Goal: Information Seeking & Learning: Find contact information

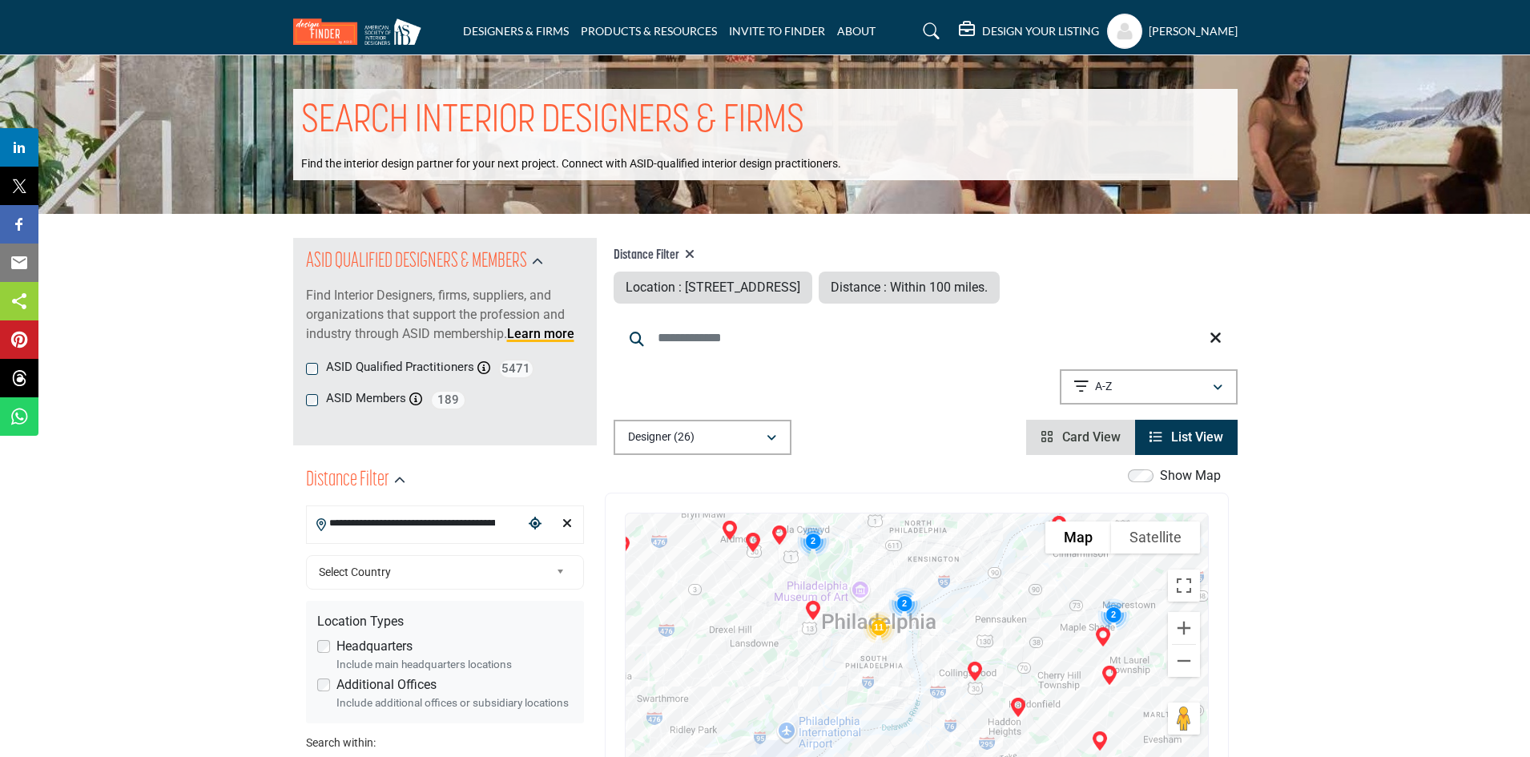
drag, startPoint x: 908, startPoint y: 622, endPoint x: 954, endPoint y: 534, distance: 99.6
click at [954, 534] on div at bounding box center [917, 673] width 582 height 319
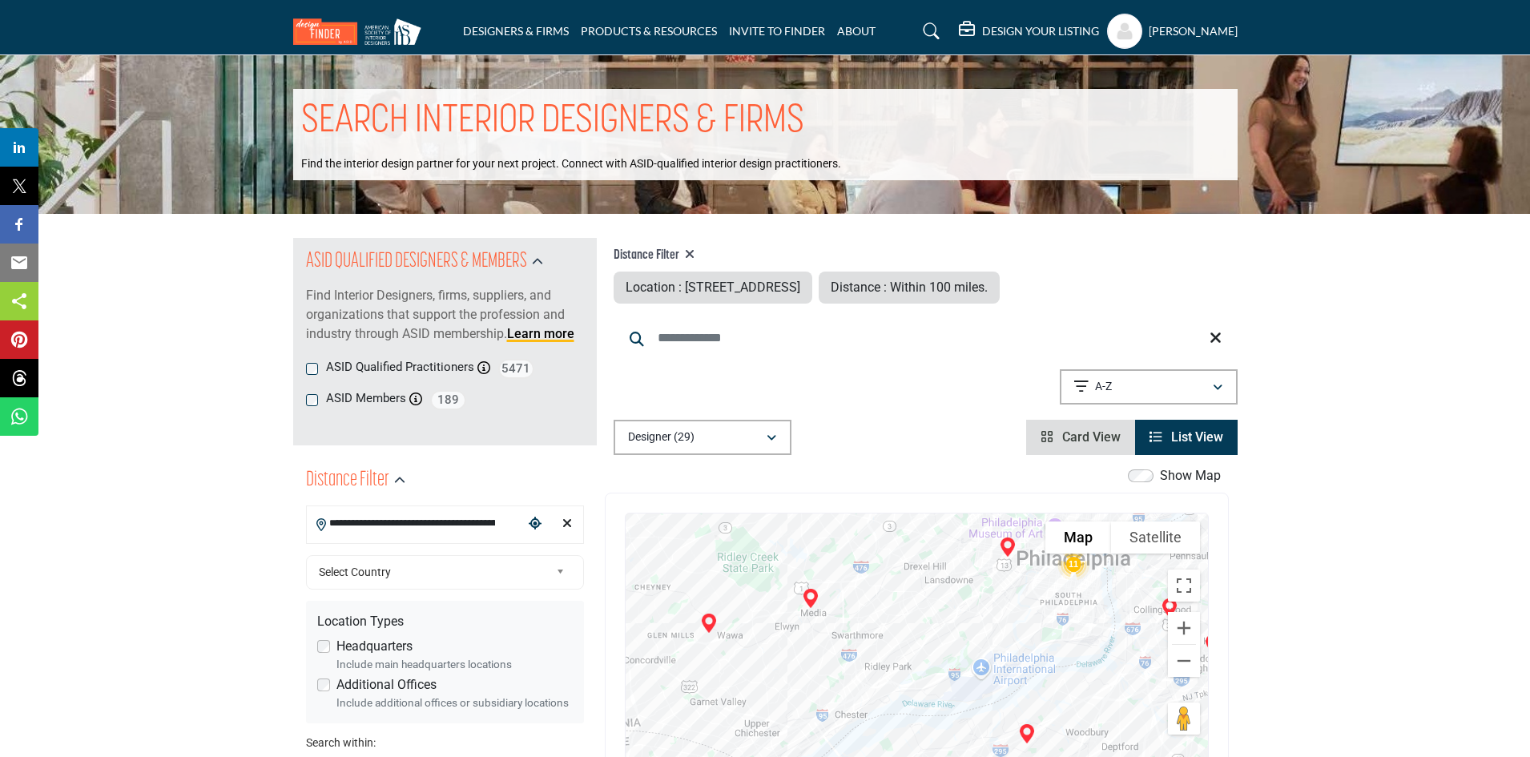
drag, startPoint x: 740, startPoint y: 651, endPoint x: 931, endPoint y: 586, distance: 201.4
click at [931, 586] on div at bounding box center [917, 673] width 582 height 319
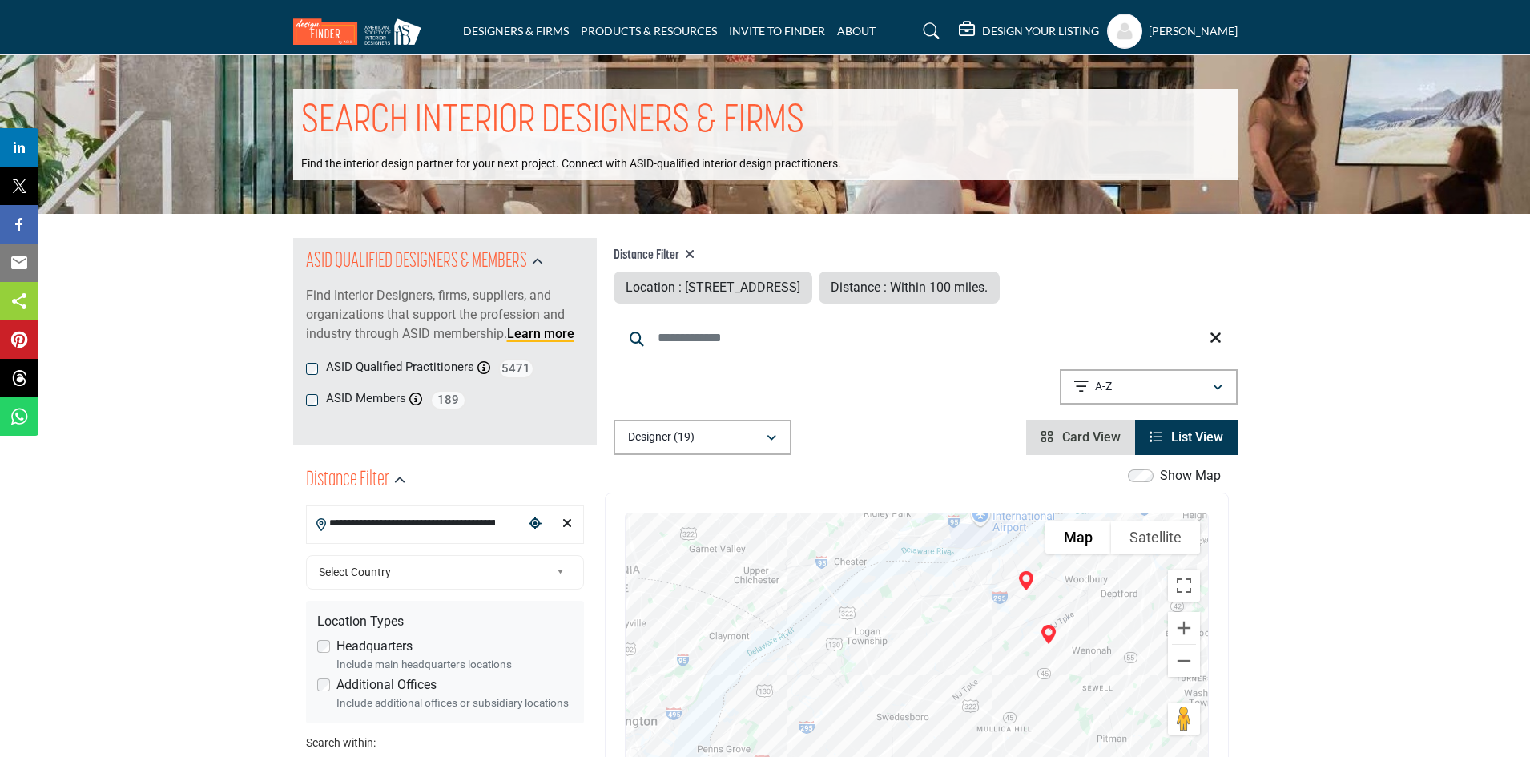
drag, startPoint x: 776, startPoint y: 678, endPoint x: 781, endPoint y: 523, distance: 154.7
click at [781, 523] on div at bounding box center [917, 673] width 582 height 319
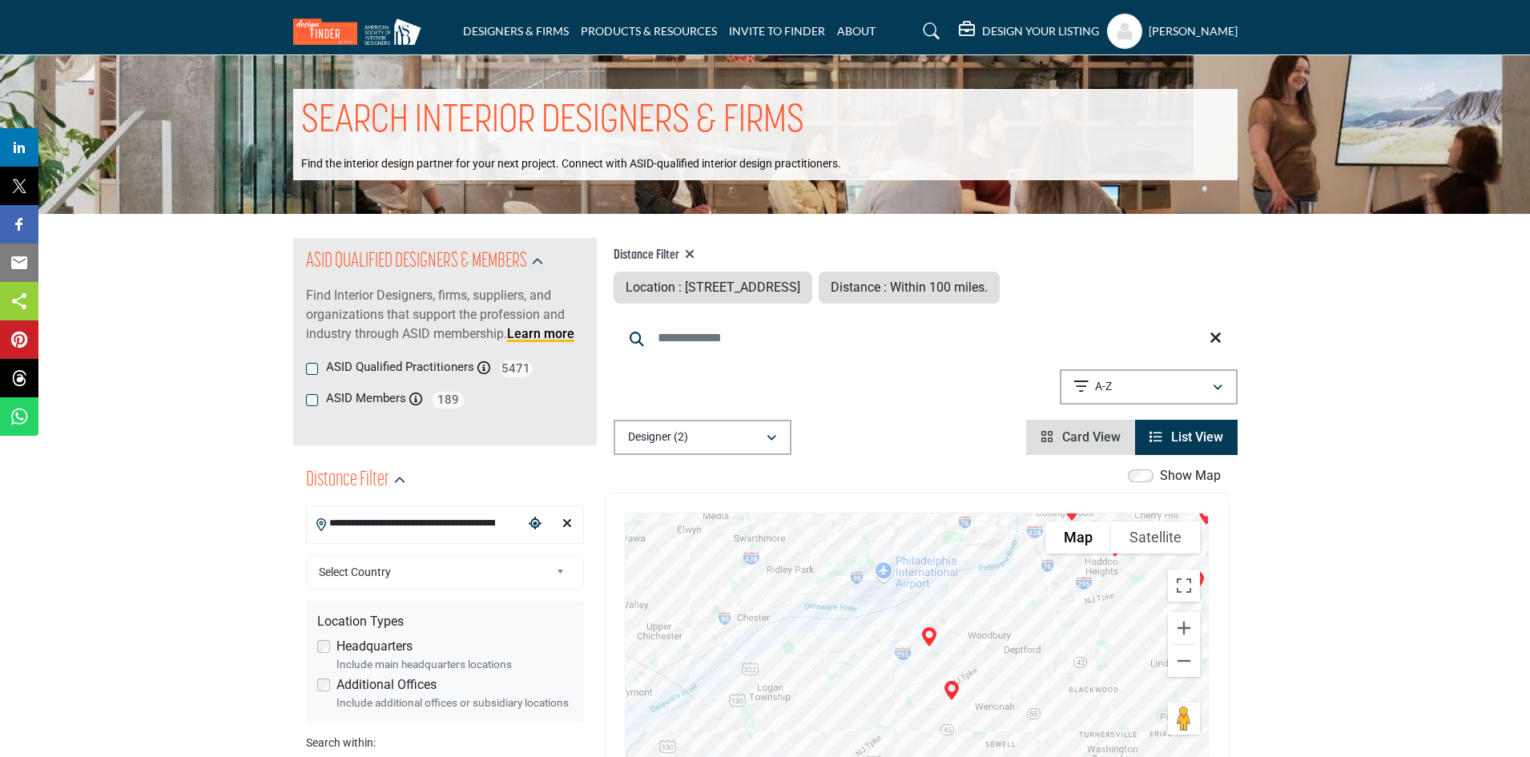
drag, startPoint x: 965, startPoint y: 711, endPoint x: 864, endPoint y: 631, distance: 128.2
click at [864, 631] on div at bounding box center [917, 673] width 582 height 319
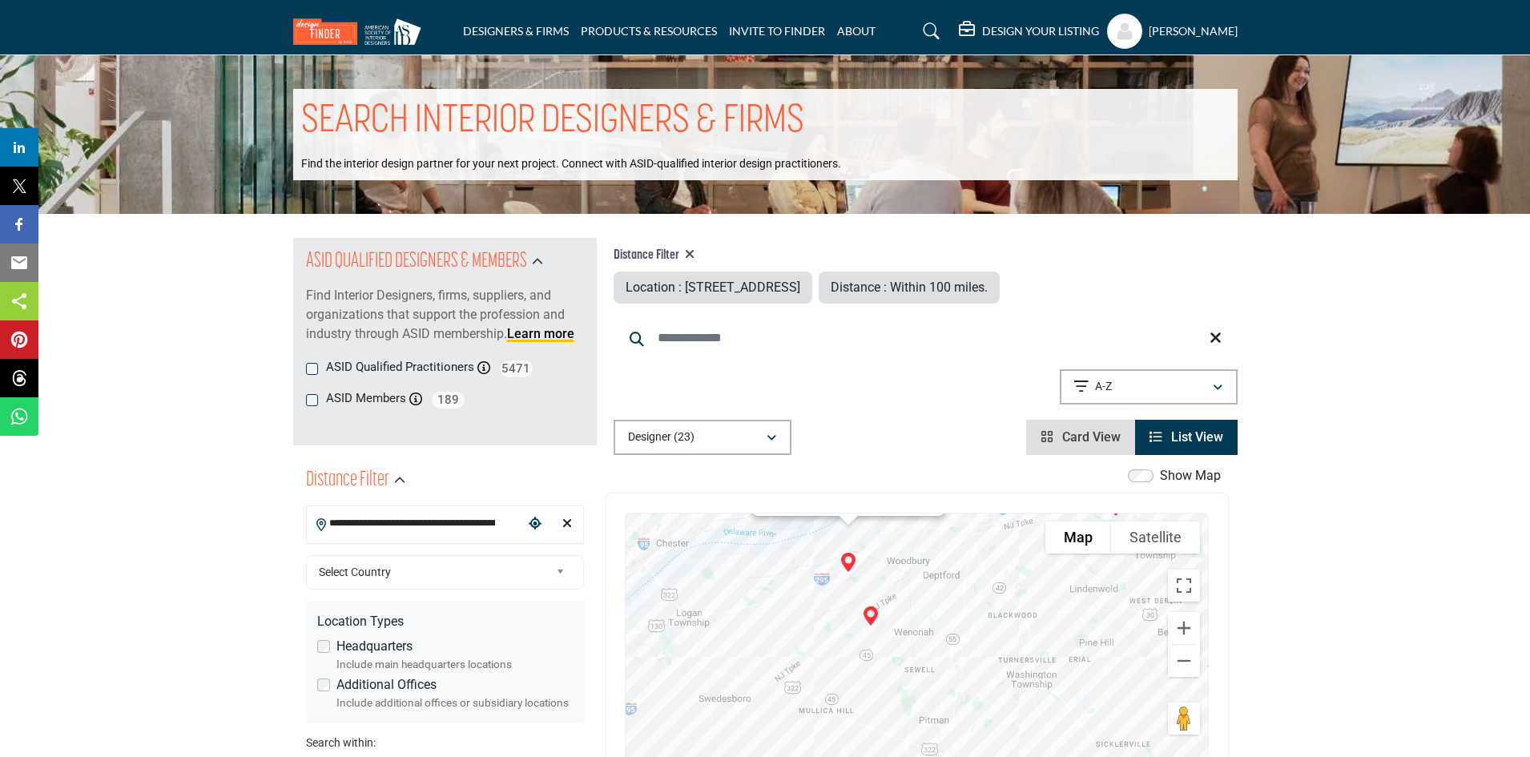
drag, startPoint x: 840, startPoint y: 703, endPoint x: 759, endPoint y: 551, distance: 171.7
click at [759, 551] on div "Samuel Miner, ASID Associate - (HQ) 1709 Imperial Way, 08066-1818, USA View Det…" at bounding box center [917, 673] width 582 height 319
drag, startPoint x: 787, startPoint y: 646, endPoint x: 885, endPoint y: 570, distance: 124.5
click at [885, 570] on div "Samuel Miner, ASID Associate - (HQ) 1709 Imperial Way, 08066-1818, USA View Det…" at bounding box center [917, 673] width 582 height 319
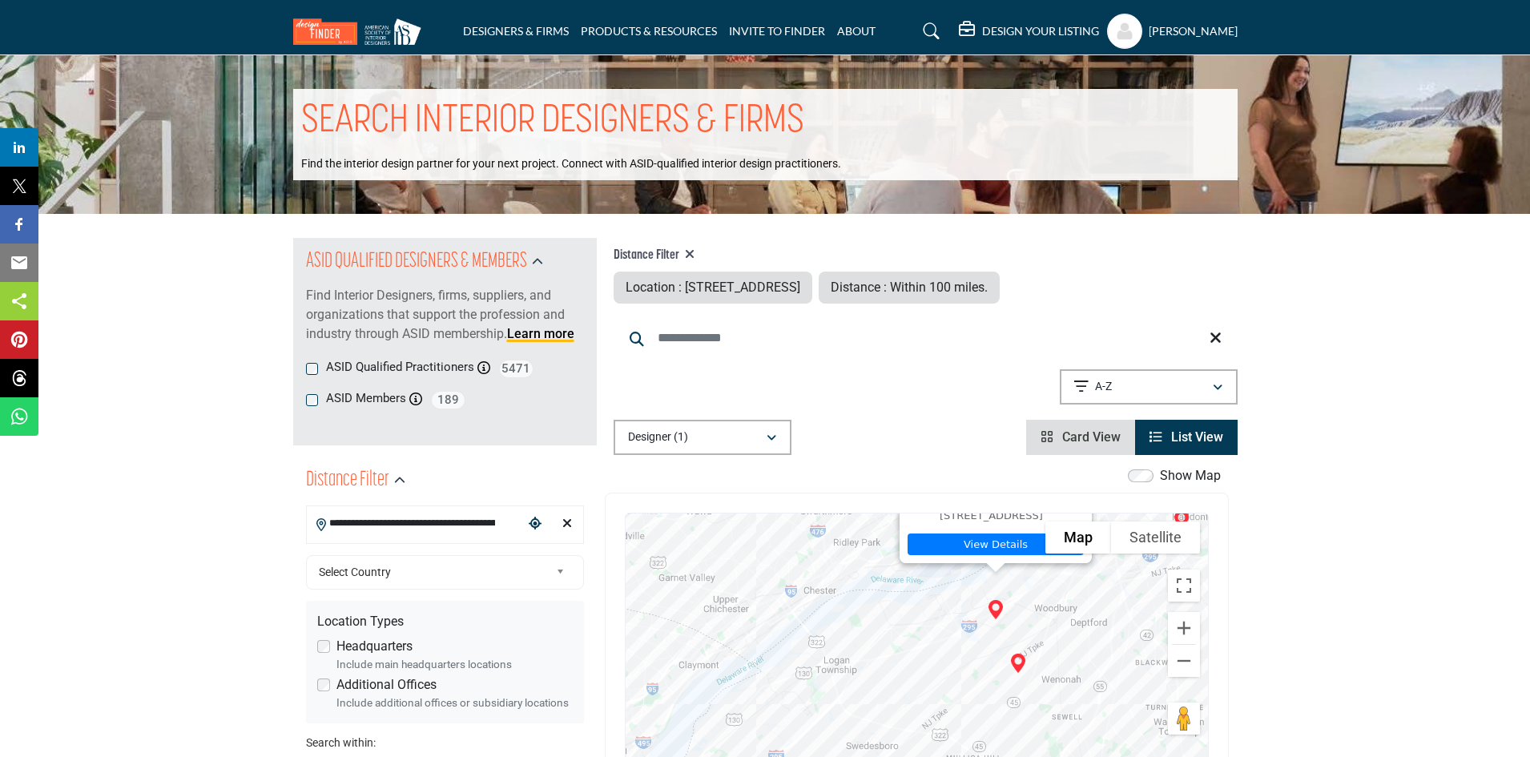
drag, startPoint x: 789, startPoint y: 569, endPoint x: 846, endPoint y: 723, distance: 164.8
click at [846, 723] on div "Samuel Miner, ASID Associate - (HQ) 1709 Imperial Way, 08066-1818, USA View Det…" at bounding box center [917, 673] width 582 height 319
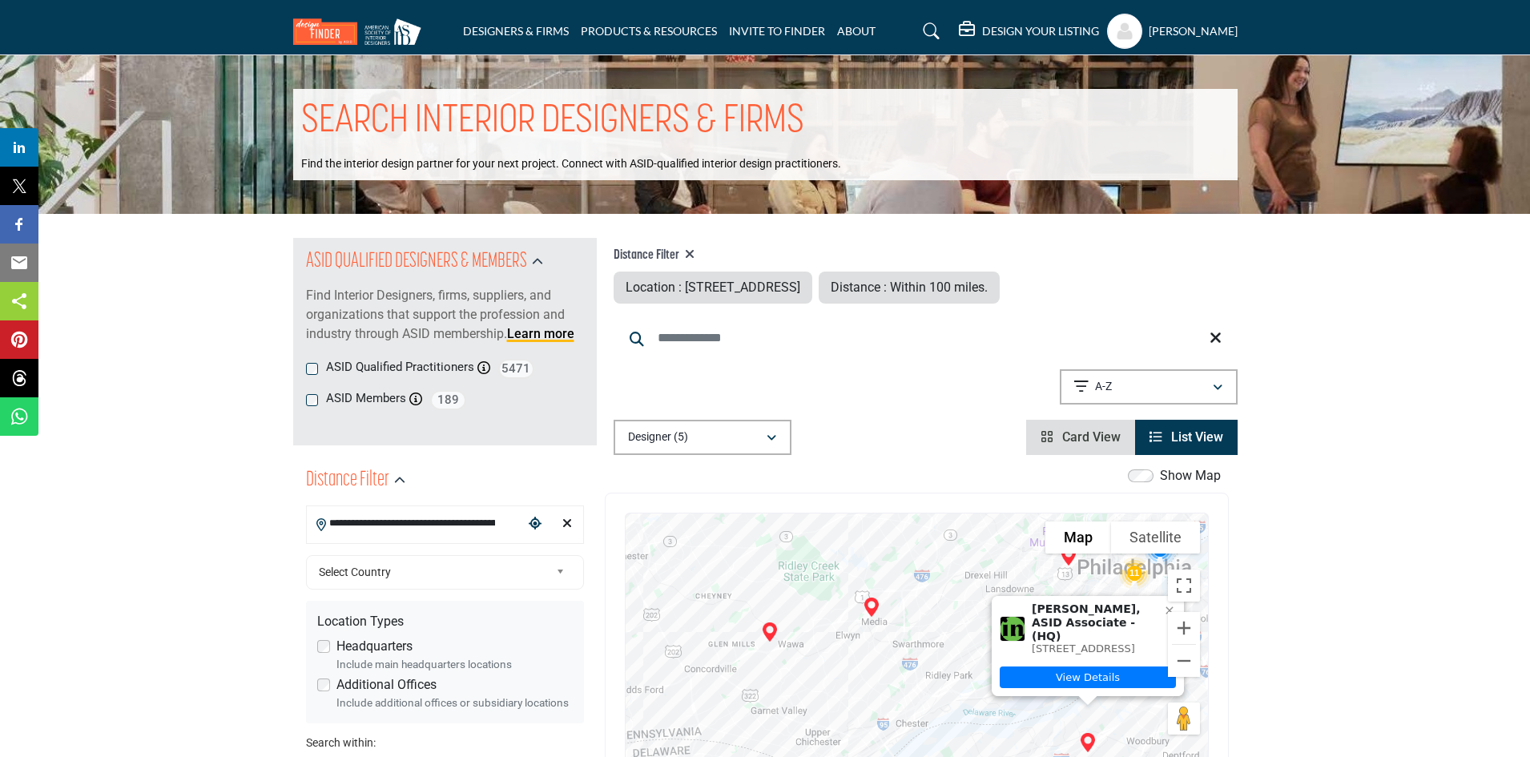
drag, startPoint x: 750, startPoint y: 602, endPoint x: 838, endPoint y: 717, distance: 145.2
click at [838, 717] on div "Samuel Miner, ASID Associate - (HQ) 1709 Imperial Way, 08066-1818, USA View Det…" at bounding box center [917, 673] width 582 height 319
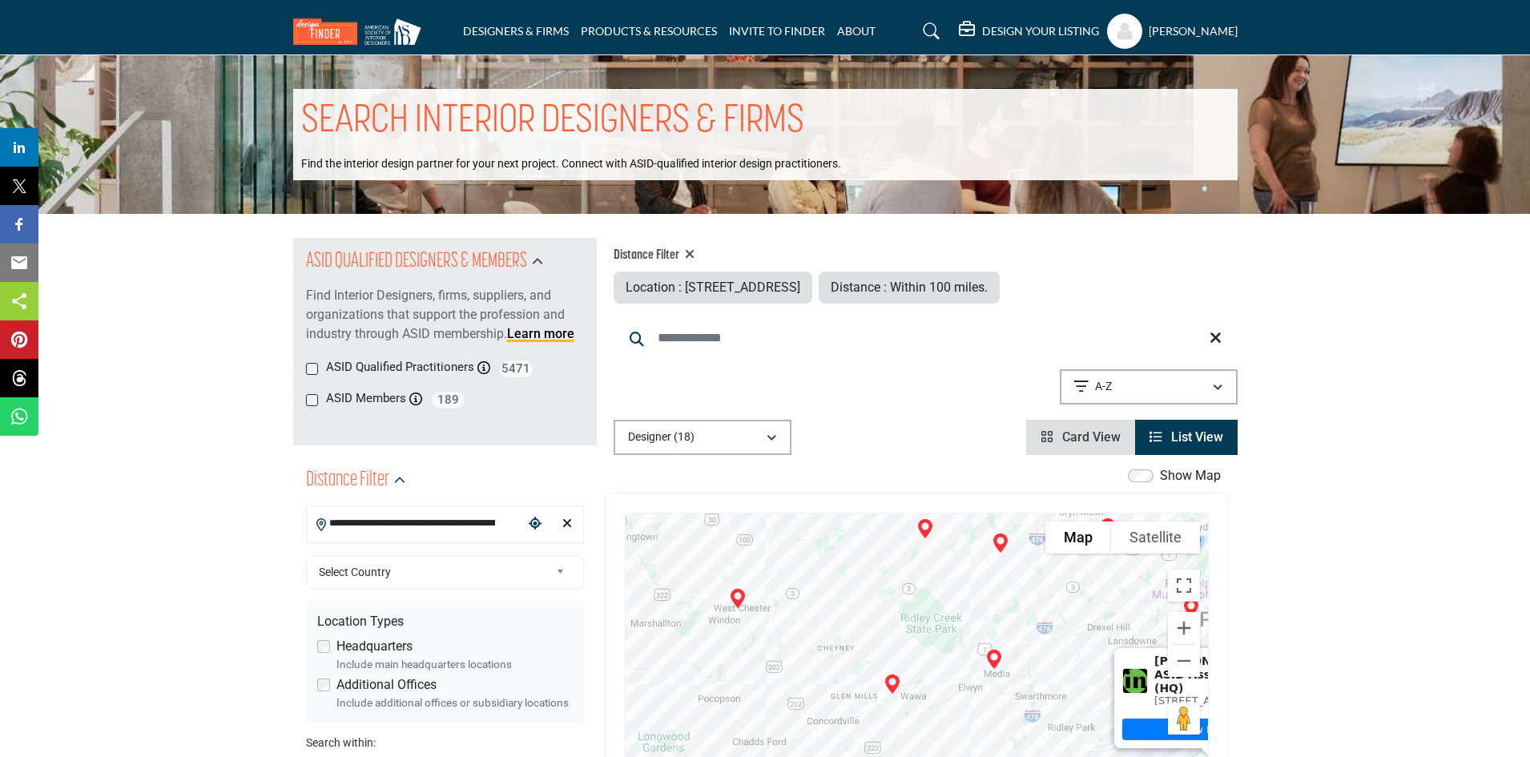
drag, startPoint x: 766, startPoint y: 679, endPoint x: 895, endPoint y: 731, distance: 139.1
click at [895, 731] on div "Samuel Miner, ASID Associate - (HQ) 1709 Imperial Way, 08066-1818, USA View Det…" at bounding box center [917, 673] width 582 height 319
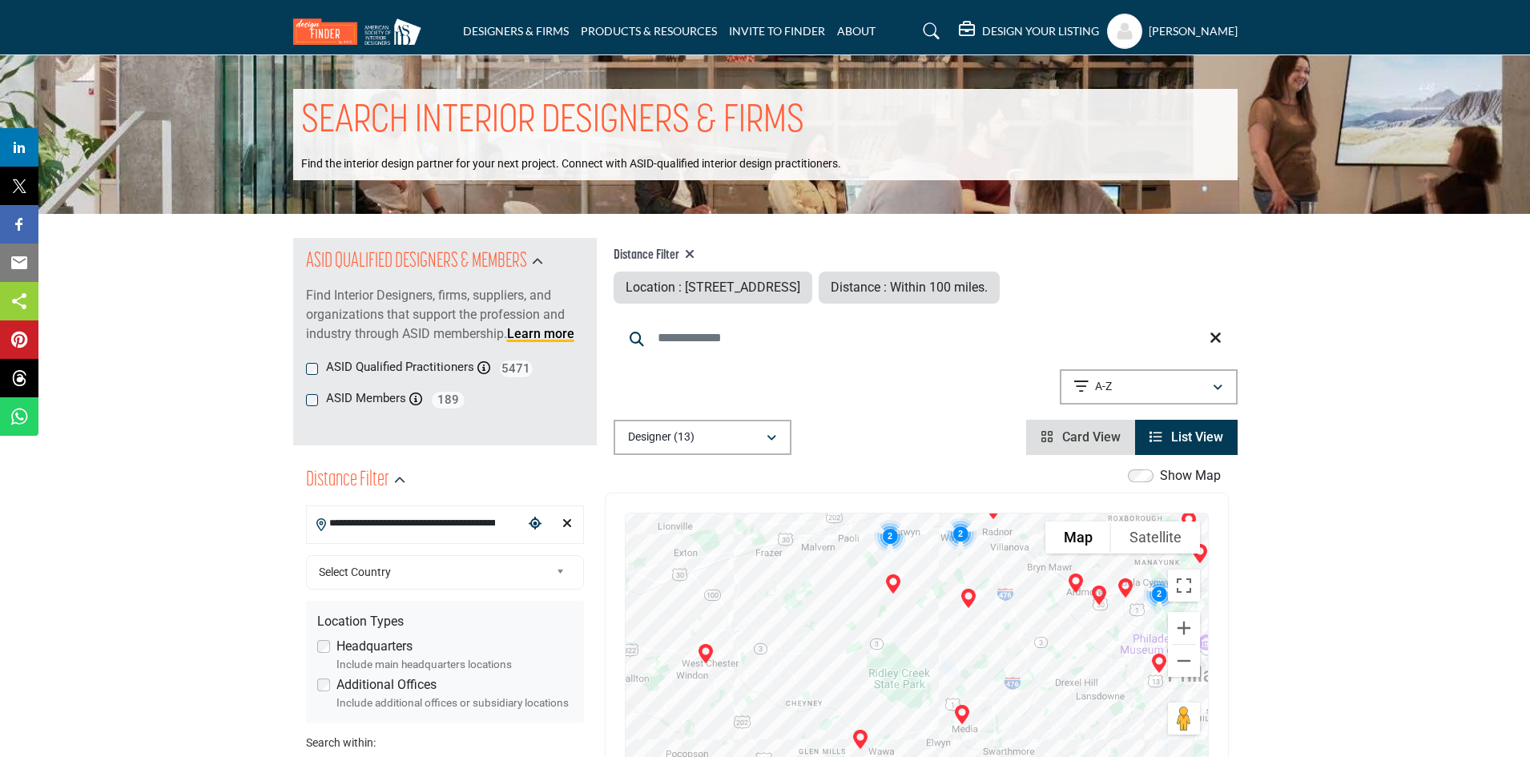
drag, startPoint x: 864, startPoint y: 675, endPoint x: 753, endPoint y: 598, distance: 134.7
click at [754, 600] on div at bounding box center [917, 673] width 582 height 319
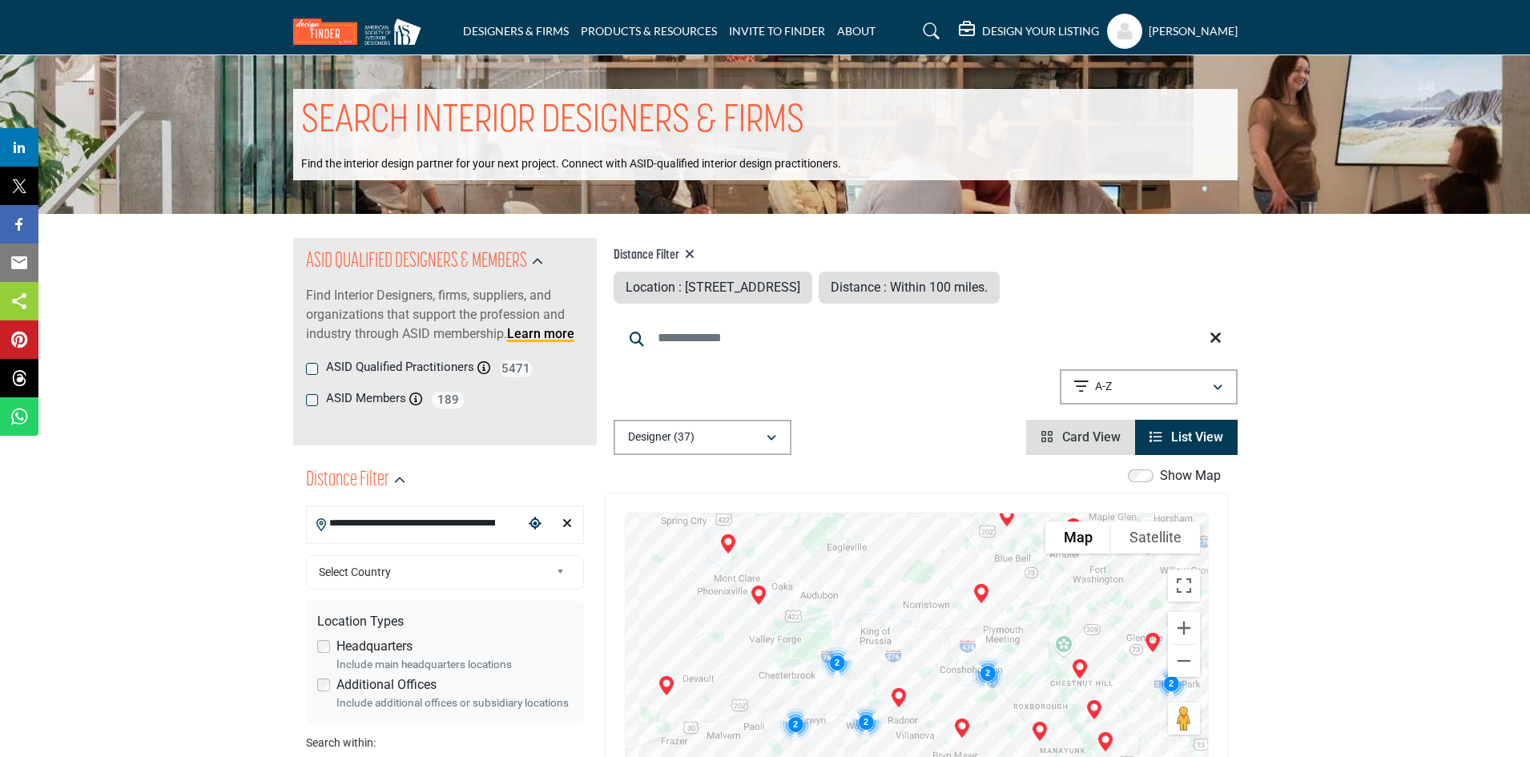
click at [800, 291] on span "Location : 2840 Pine Rd, Huntingdon Valley, PA, 19006, USA" at bounding box center [713, 287] width 175 height 15
drag, startPoint x: 499, startPoint y: 522, endPoint x: 275, endPoint y: 537, distance: 224.8
click at [403, 554] on li "102 Bala Ave, Bala Cynwyd, PA, 19004, USA" at bounding box center [445, 558] width 264 height 22
type input "**********"
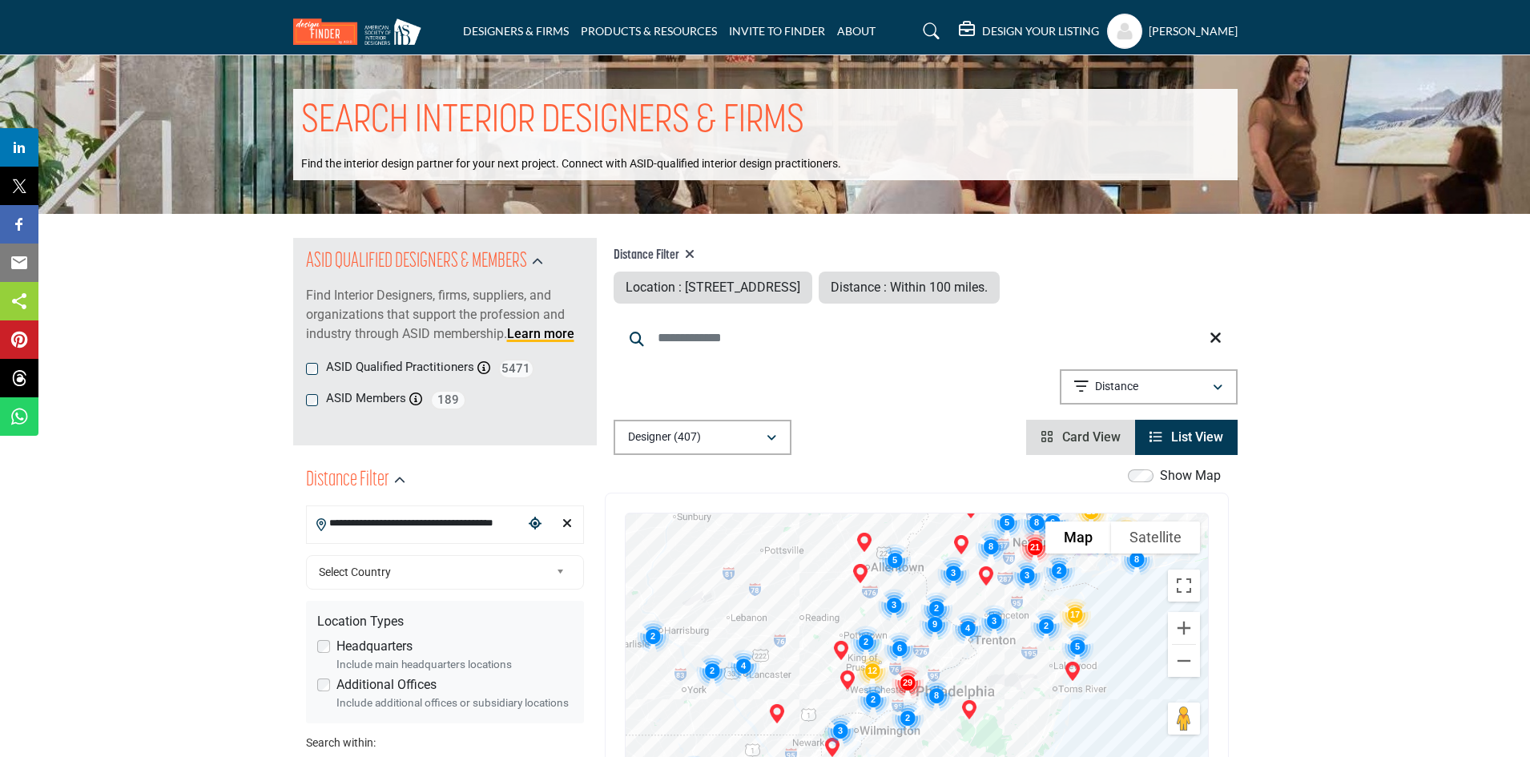
drag, startPoint x: 958, startPoint y: 675, endPoint x: 923, endPoint y: 591, distance: 91.2
click at [923, 591] on img "Cluster of 2 locations (2 HQ, 0 Branches)\aClick to view companies" at bounding box center [936, 608] width 45 height 45
click at [988, 295] on span "Distance : Within 100 miles." at bounding box center [909, 287] width 157 height 15
click at [988, 284] on span "Distance : Within 100 miles." at bounding box center [909, 287] width 157 height 15
click at [691, 251] on icon at bounding box center [690, 254] width 10 height 13
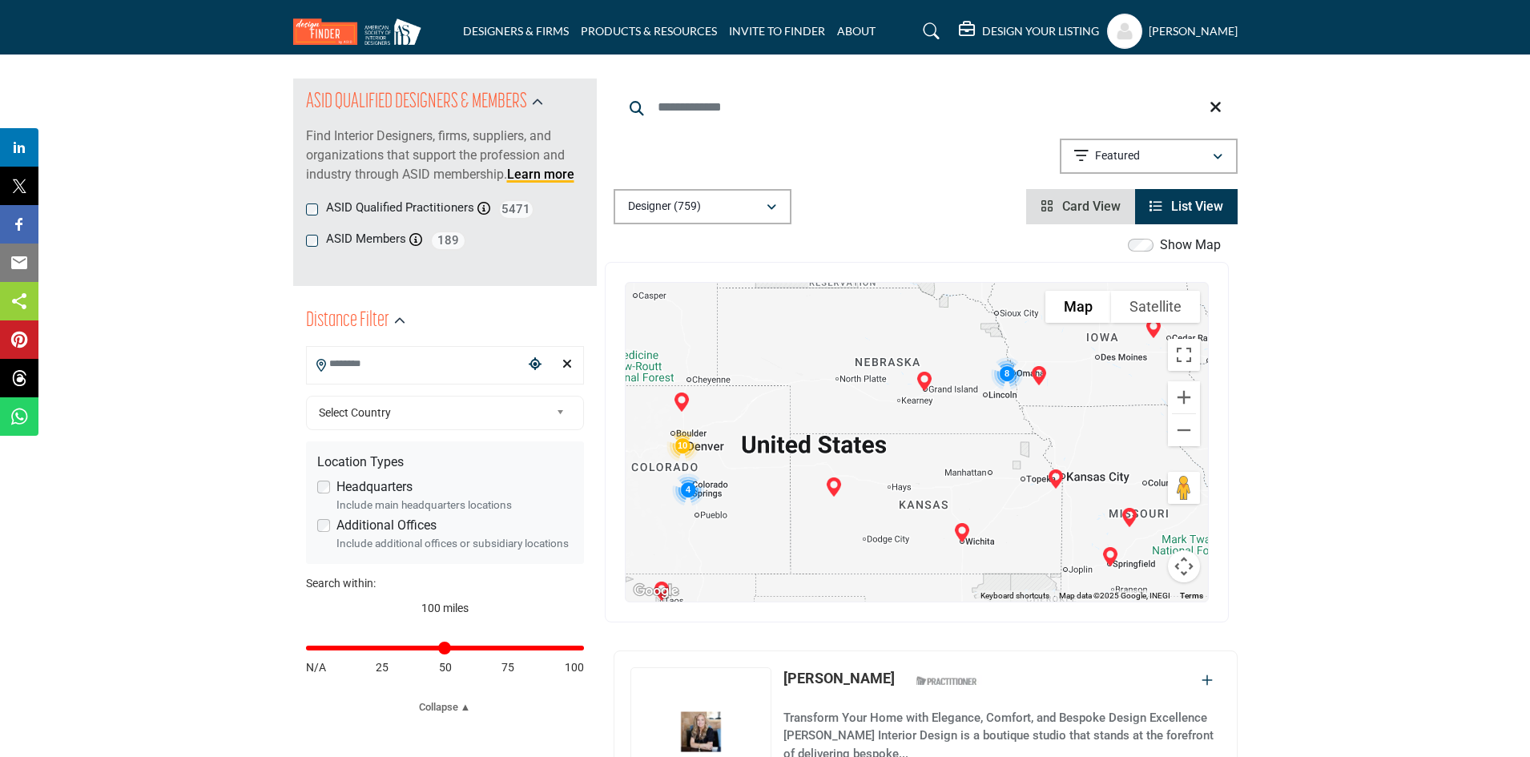
scroll to position [160, 0]
type input "**"
click at [337, 649] on input "Distance in miles" at bounding box center [445, 647] width 278 height 3
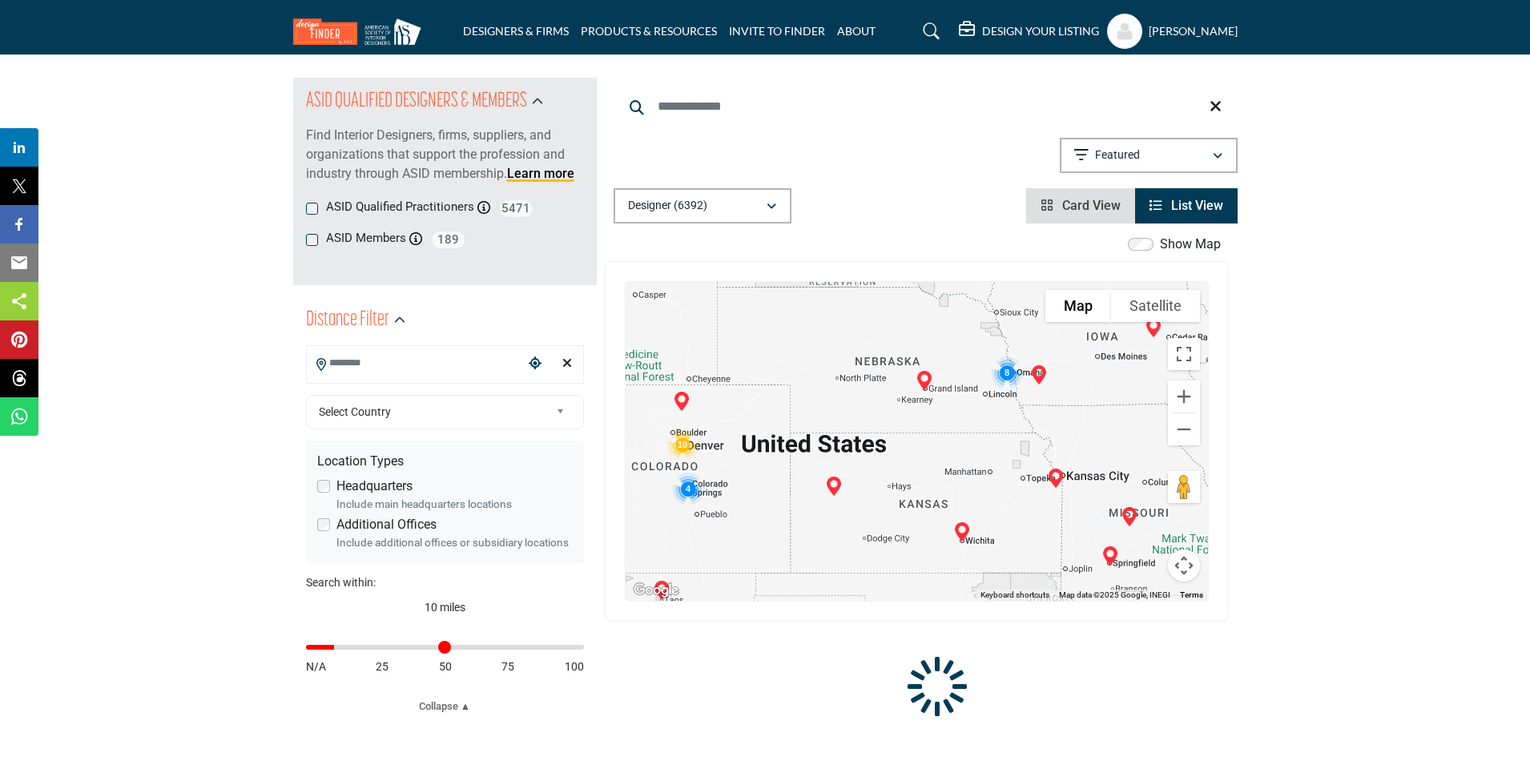
click at [403, 355] on input "Search Location" at bounding box center [415, 363] width 216 height 31
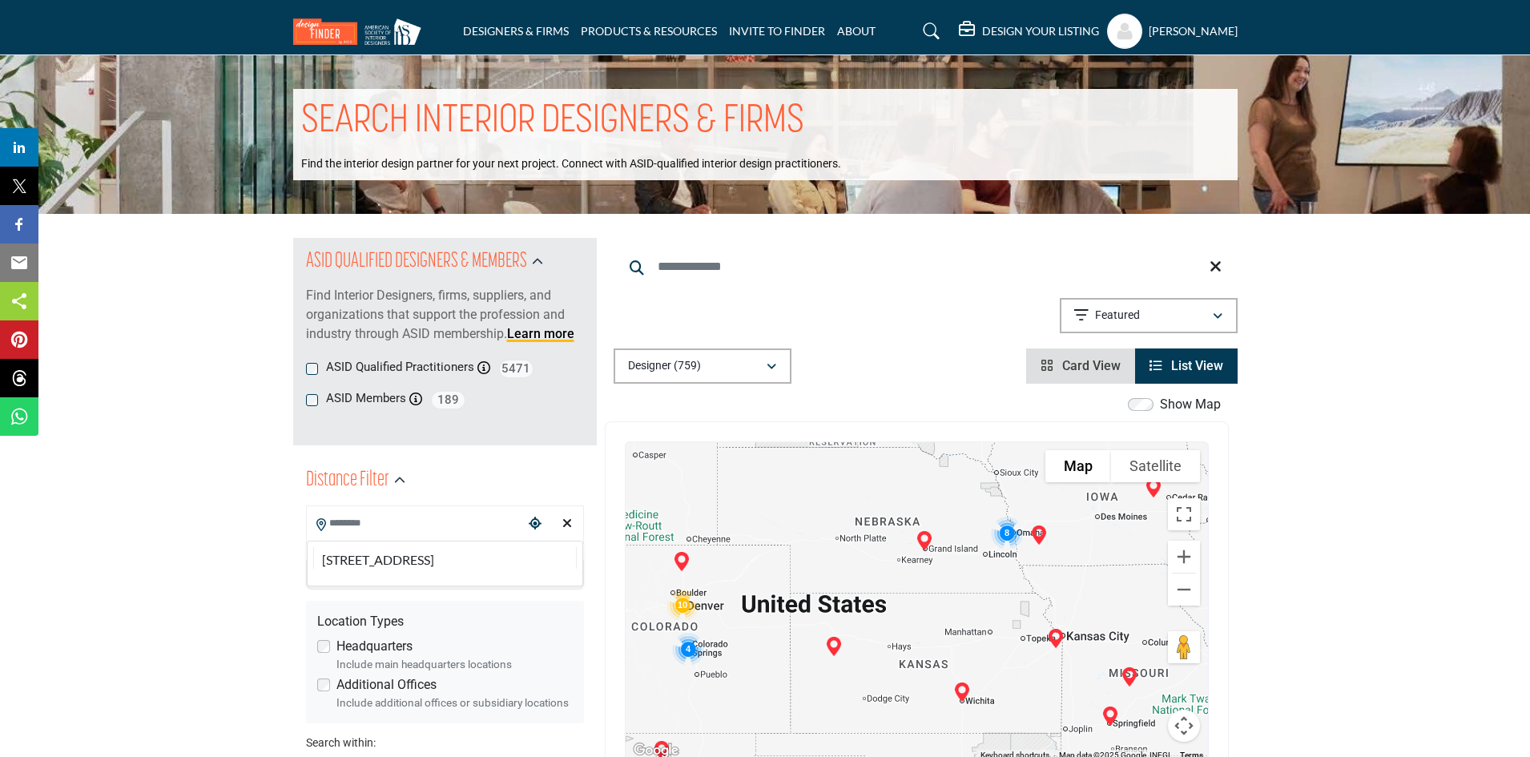
click at [414, 555] on li "102 Bala Ave, Bala Cynwyd, PA, 19004, USA" at bounding box center [445, 558] width 264 height 22
type input "**********"
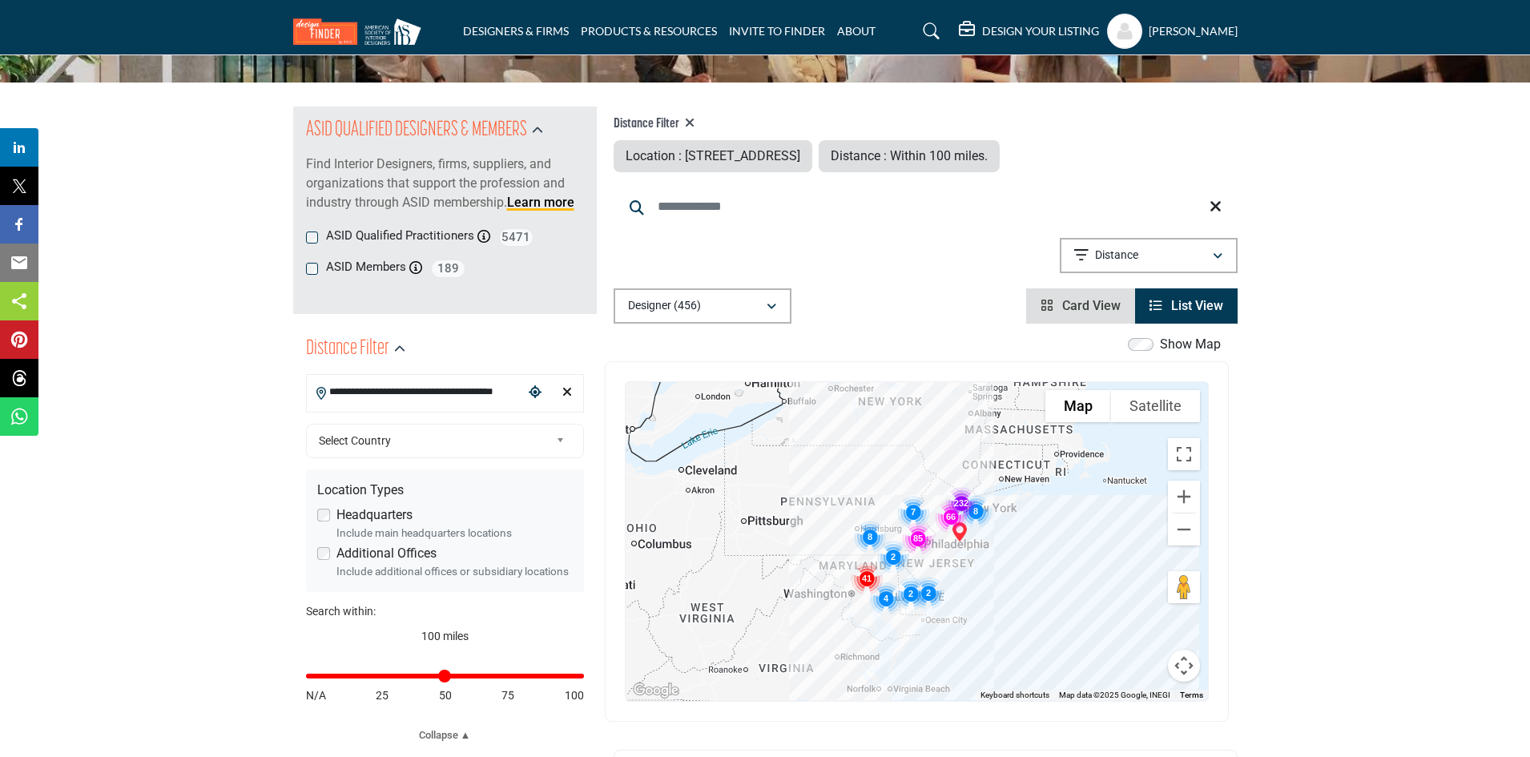
scroll to position [160, 0]
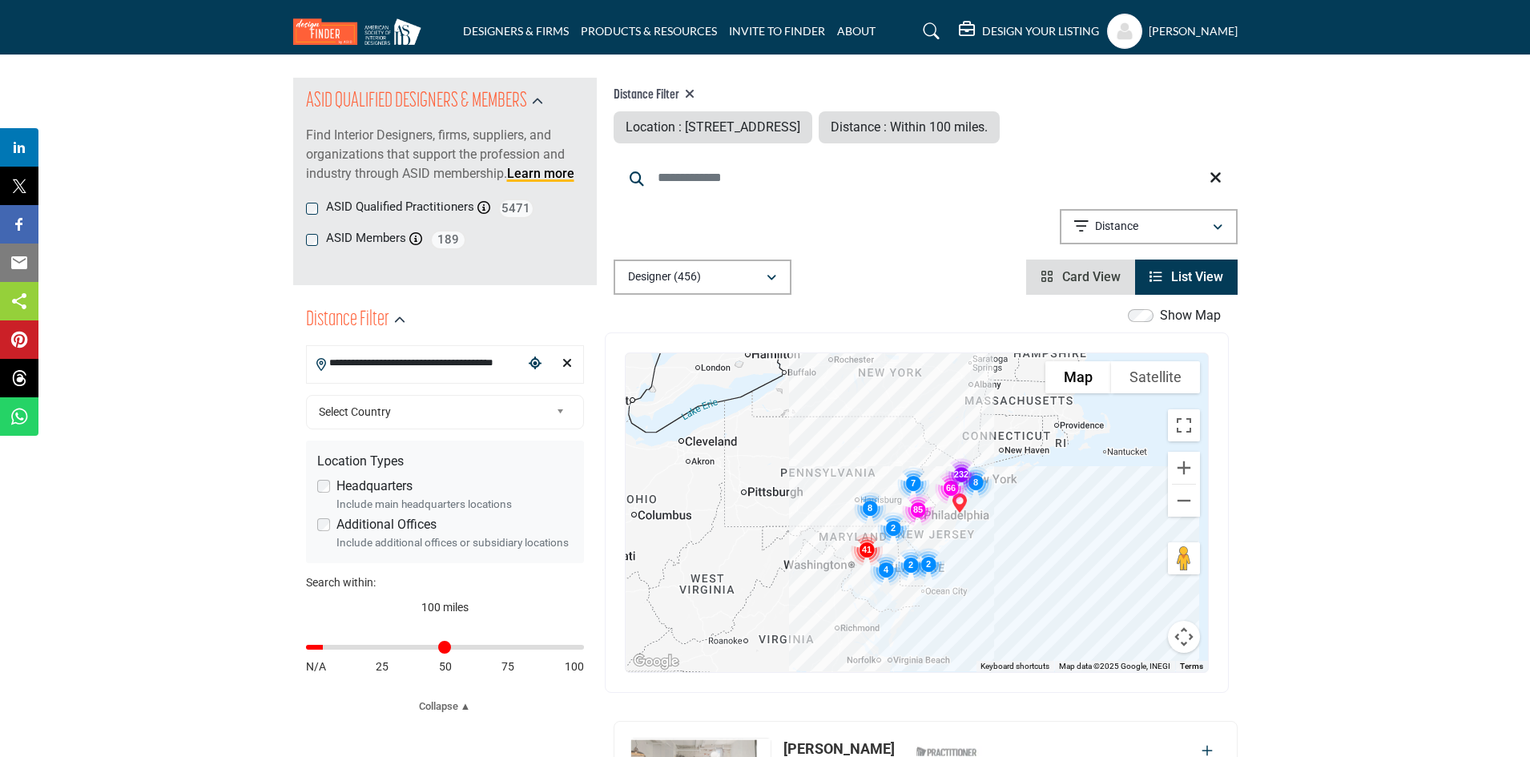
click at [329, 649] on input "Distance in miles" at bounding box center [445, 647] width 278 height 3
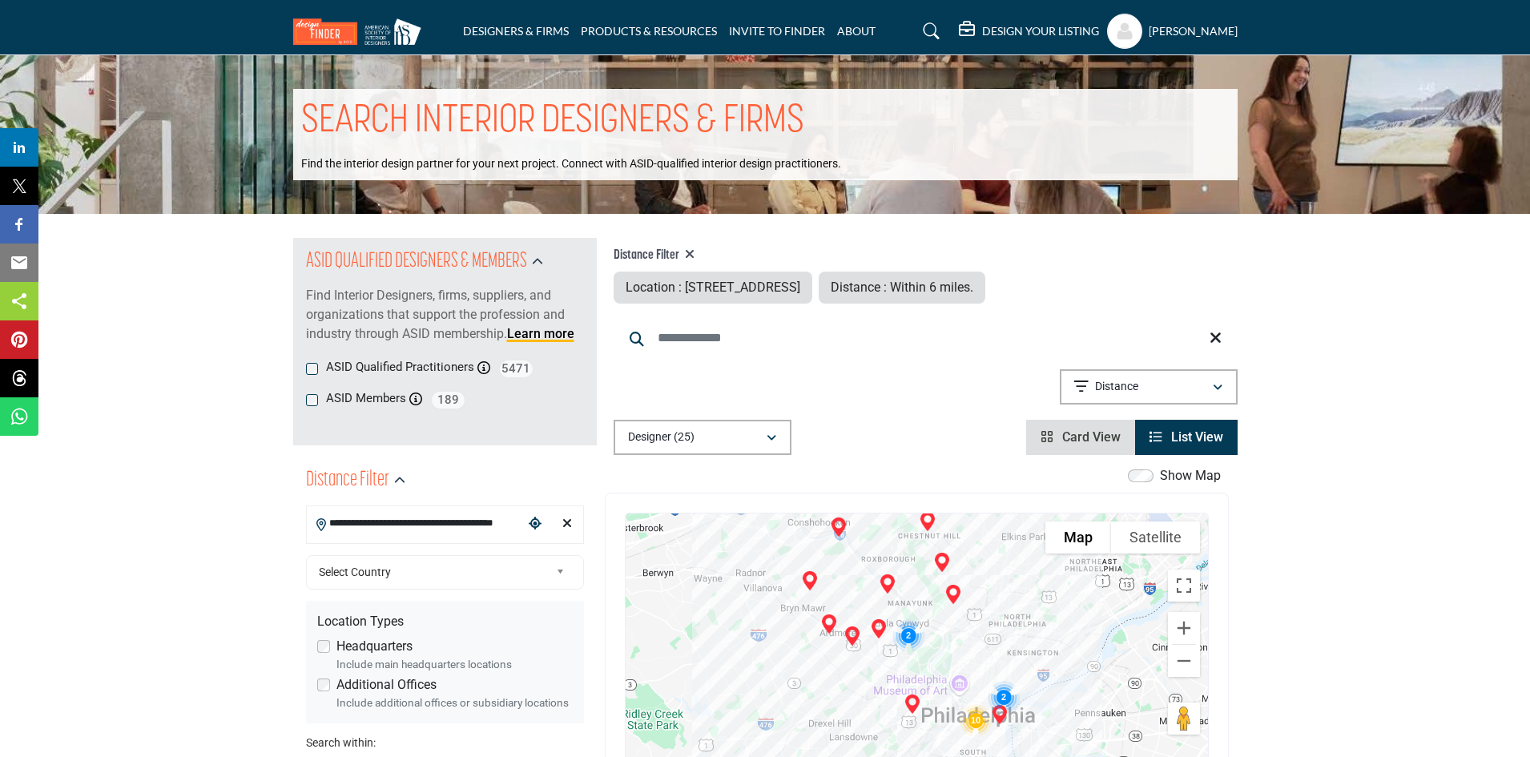
drag, startPoint x: 994, startPoint y: 632, endPoint x: 1053, endPoint y: 593, distance: 70.4
click at [1053, 593] on div at bounding box center [917, 673] width 582 height 319
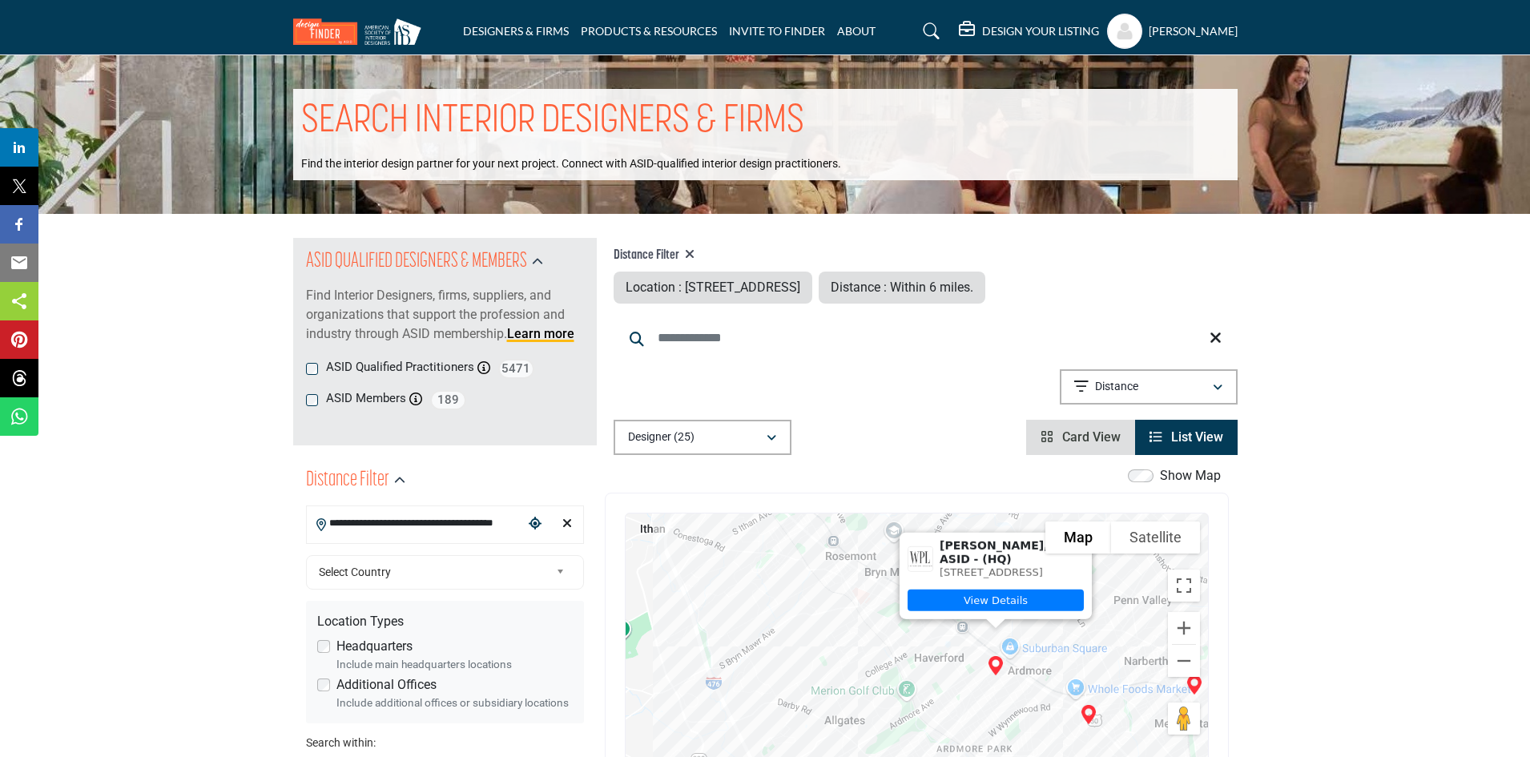
drag, startPoint x: 880, startPoint y: 635, endPoint x: 593, endPoint y: 550, distance: 299.3
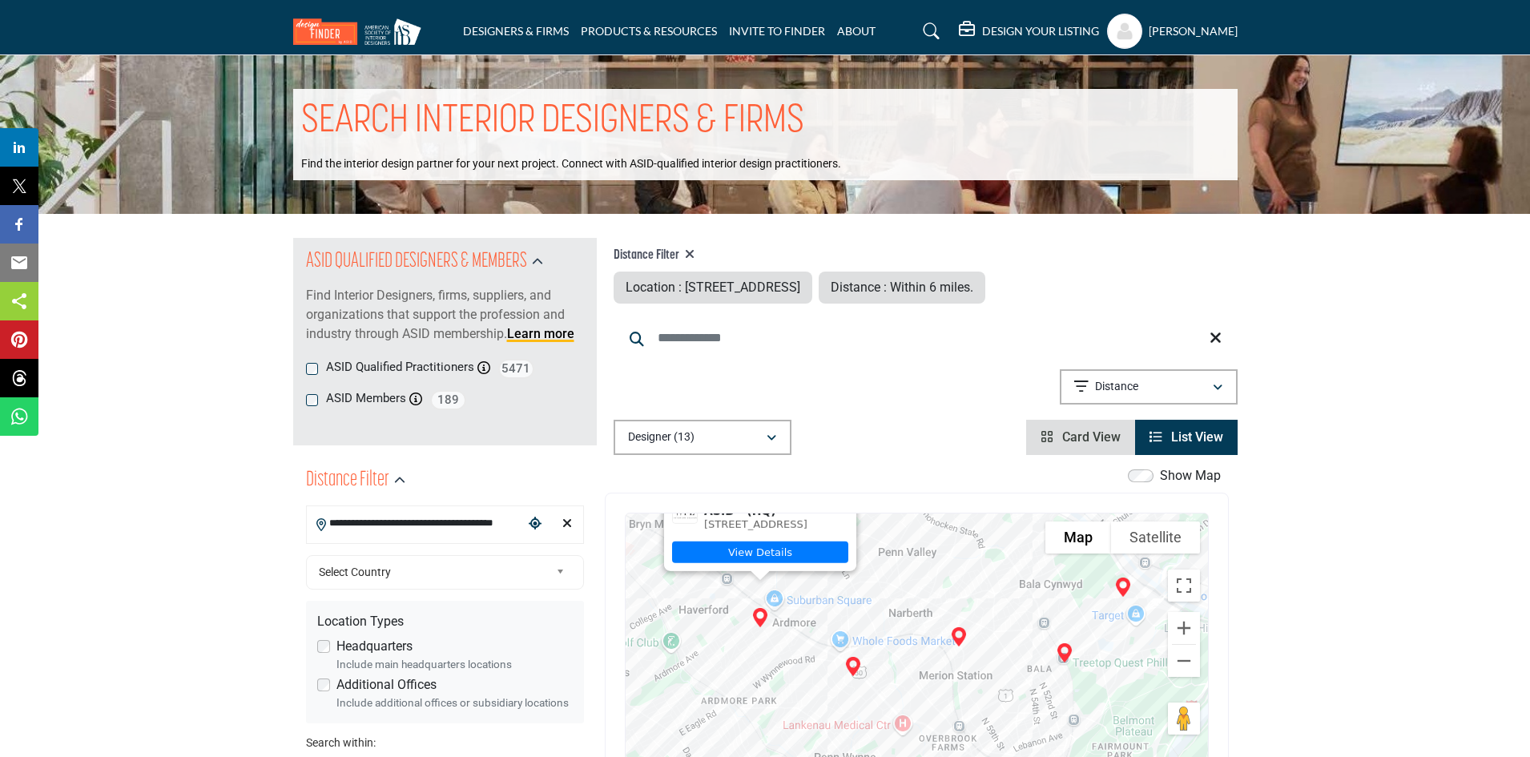
drag, startPoint x: 1018, startPoint y: 627, endPoint x: 934, endPoint y: 530, distance: 129.0
click at [934, 530] on div "Marcello Luzi, ASID - (HQ) 10 E Athens Ave Ste 204B, 19003-2115, USA View Detai…" at bounding box center [917, 673] width 582 height 319
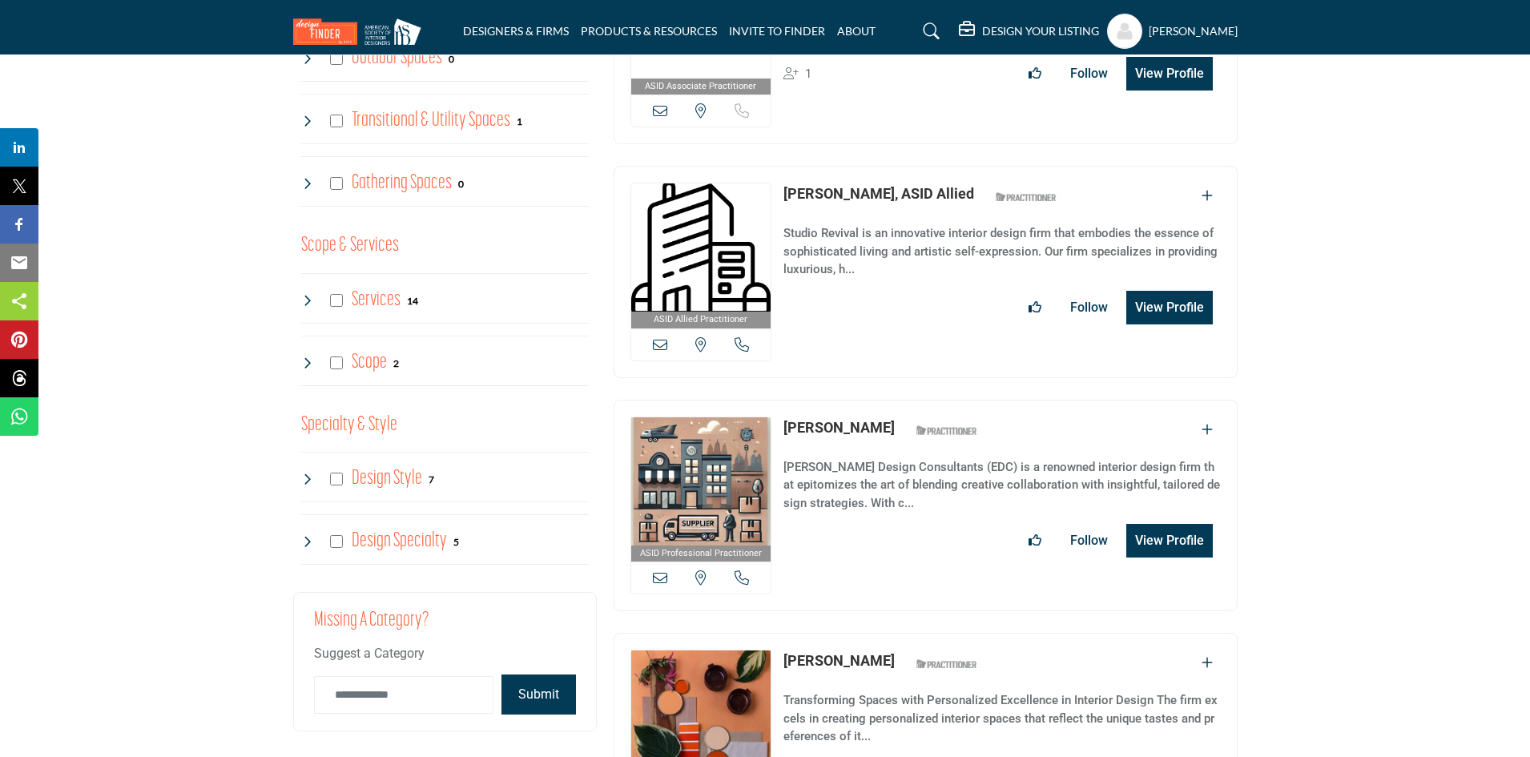
scroll to position [1442, 0]
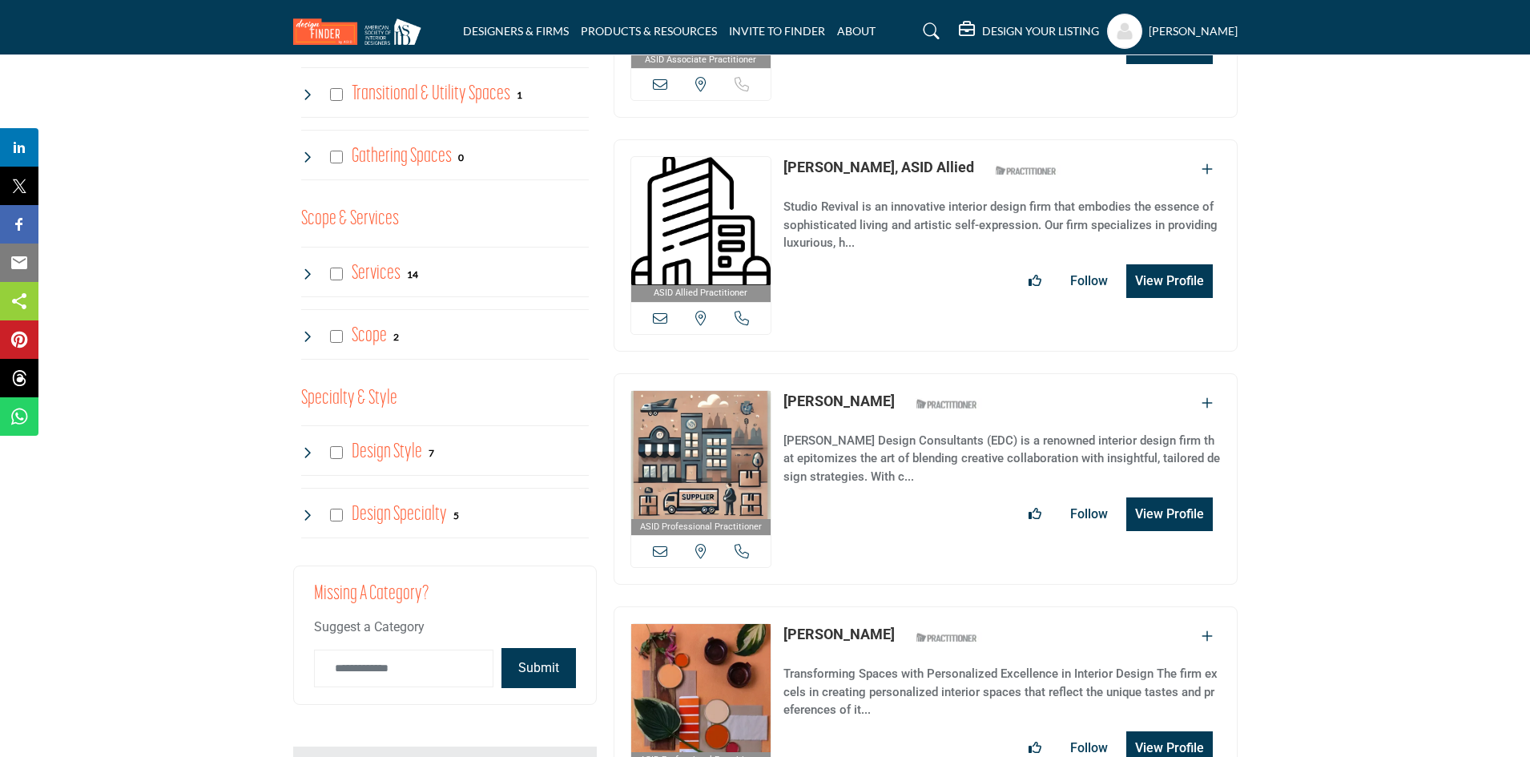
click at [698, 546] on icon at bounding box center [700, 551] width 11 height 14
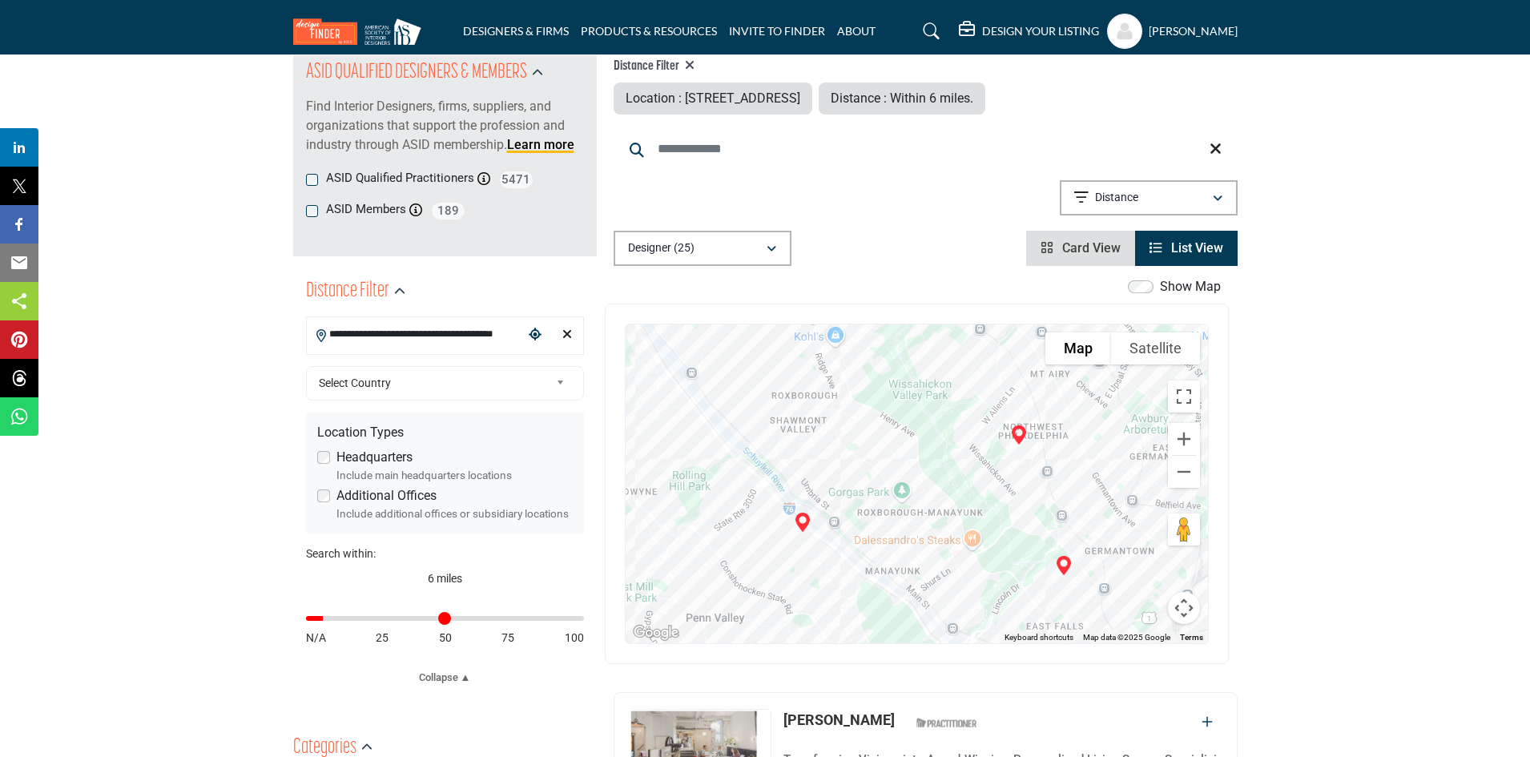
scroll to position [160, 0]
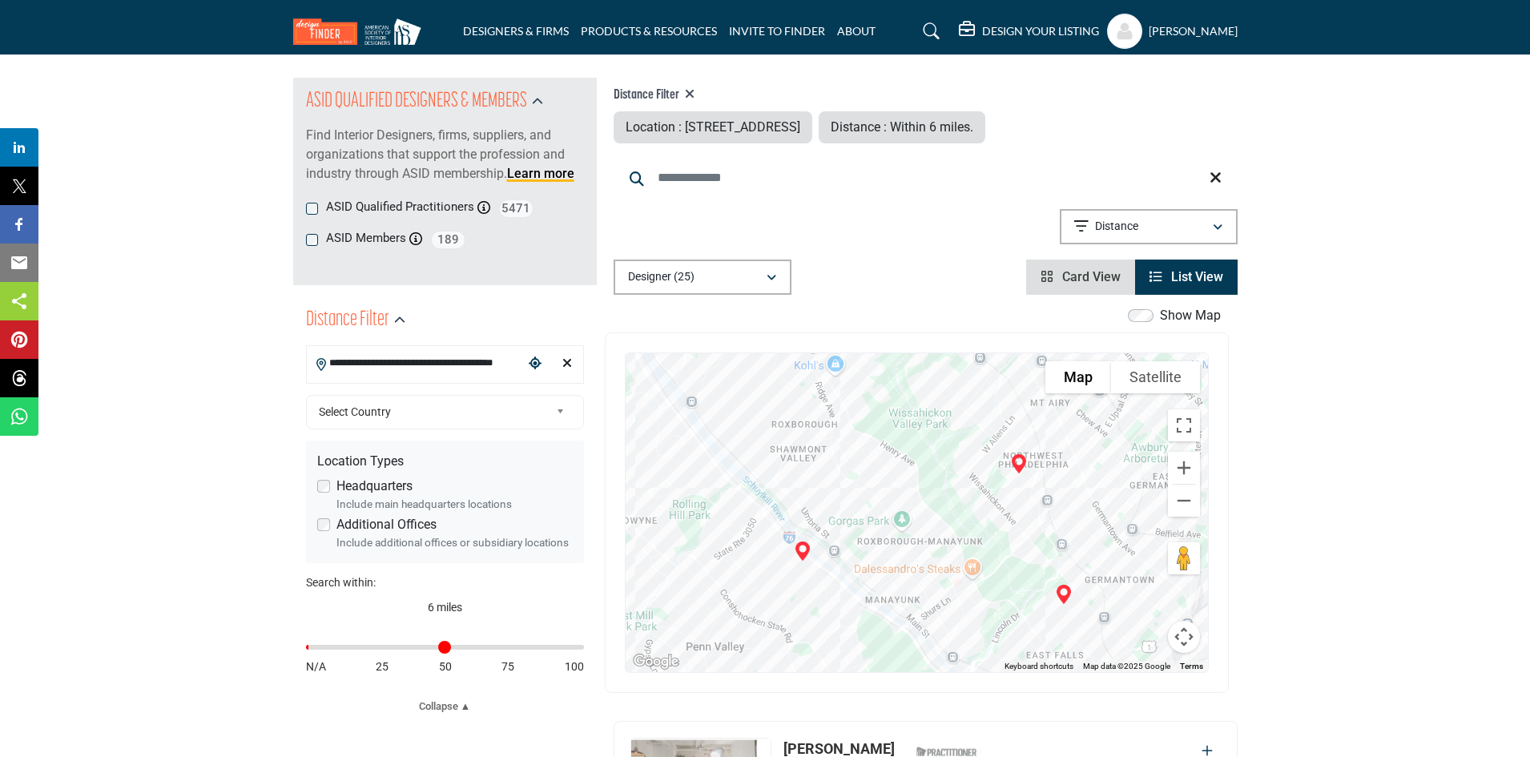
drag, startPoint x: 329, startPoint y: 645, endPoint x: 314, endPoint y: 649, distance: 15.7
click at [314, 649] on input "Distance in miles" at bounding box center [445, 647] width 278 height 3
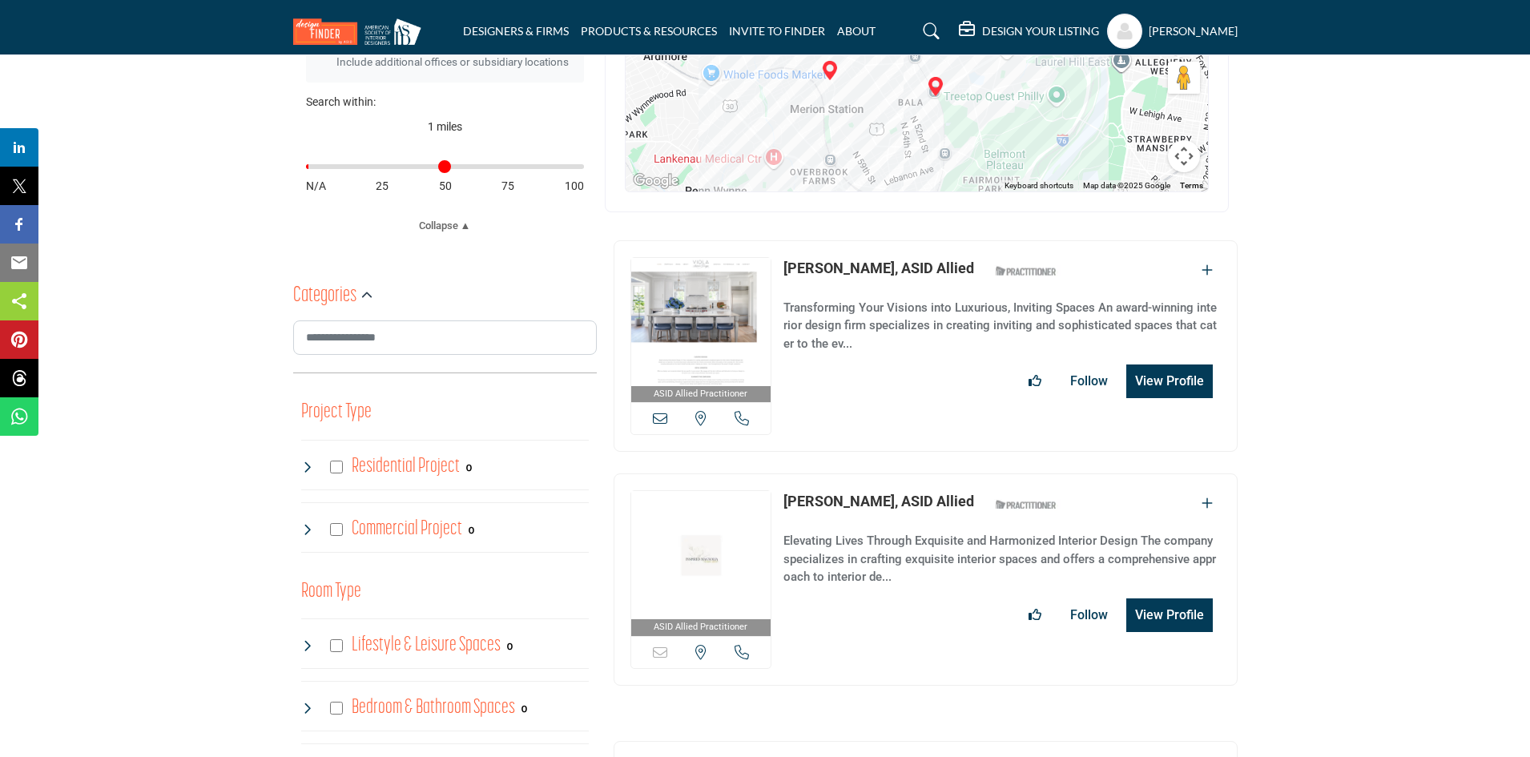
scroll to position [561, 0]
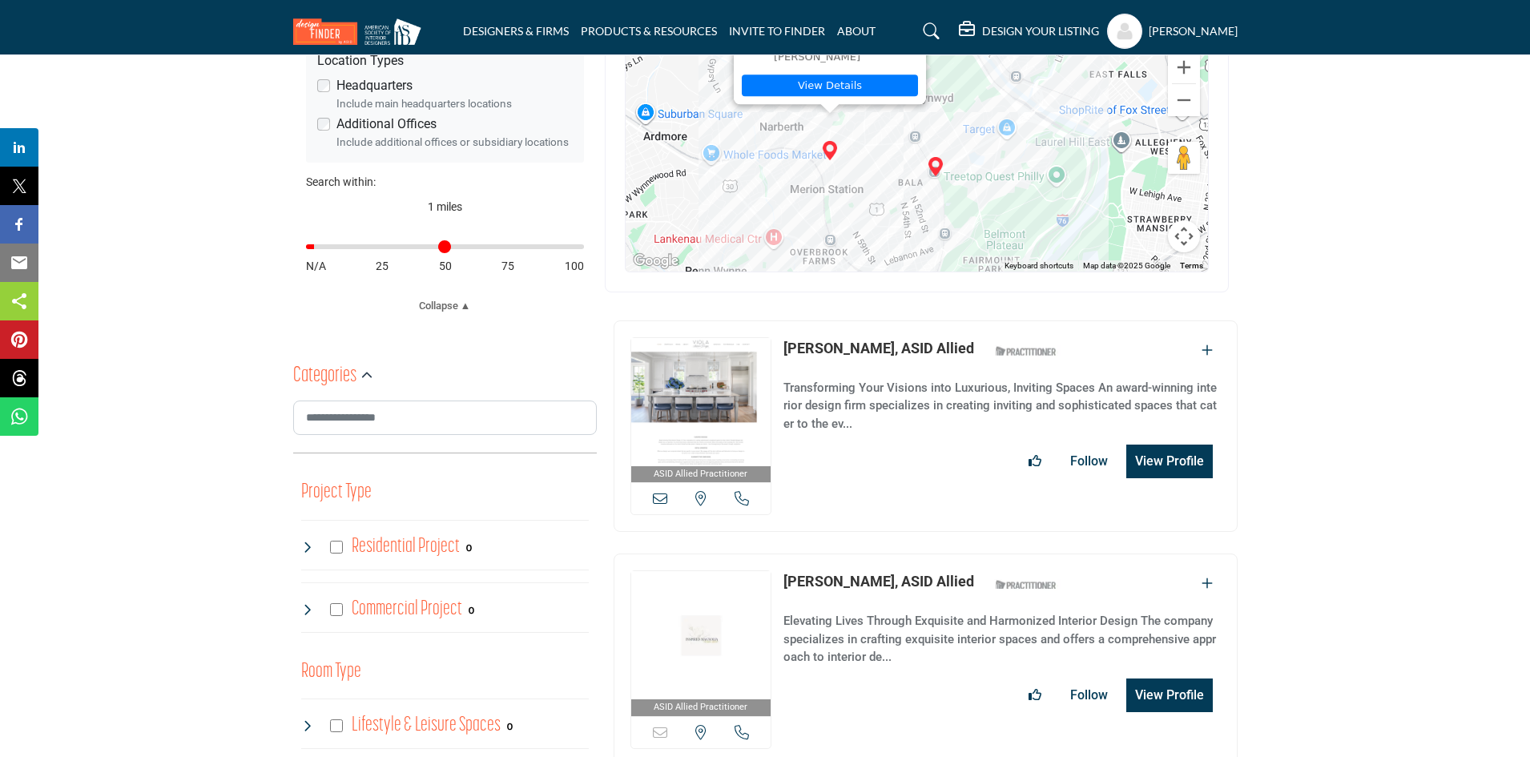
type input "*"
click at [319, 248] on input "Distance in miles" at bounding box center [445, 246] width 278 height 3
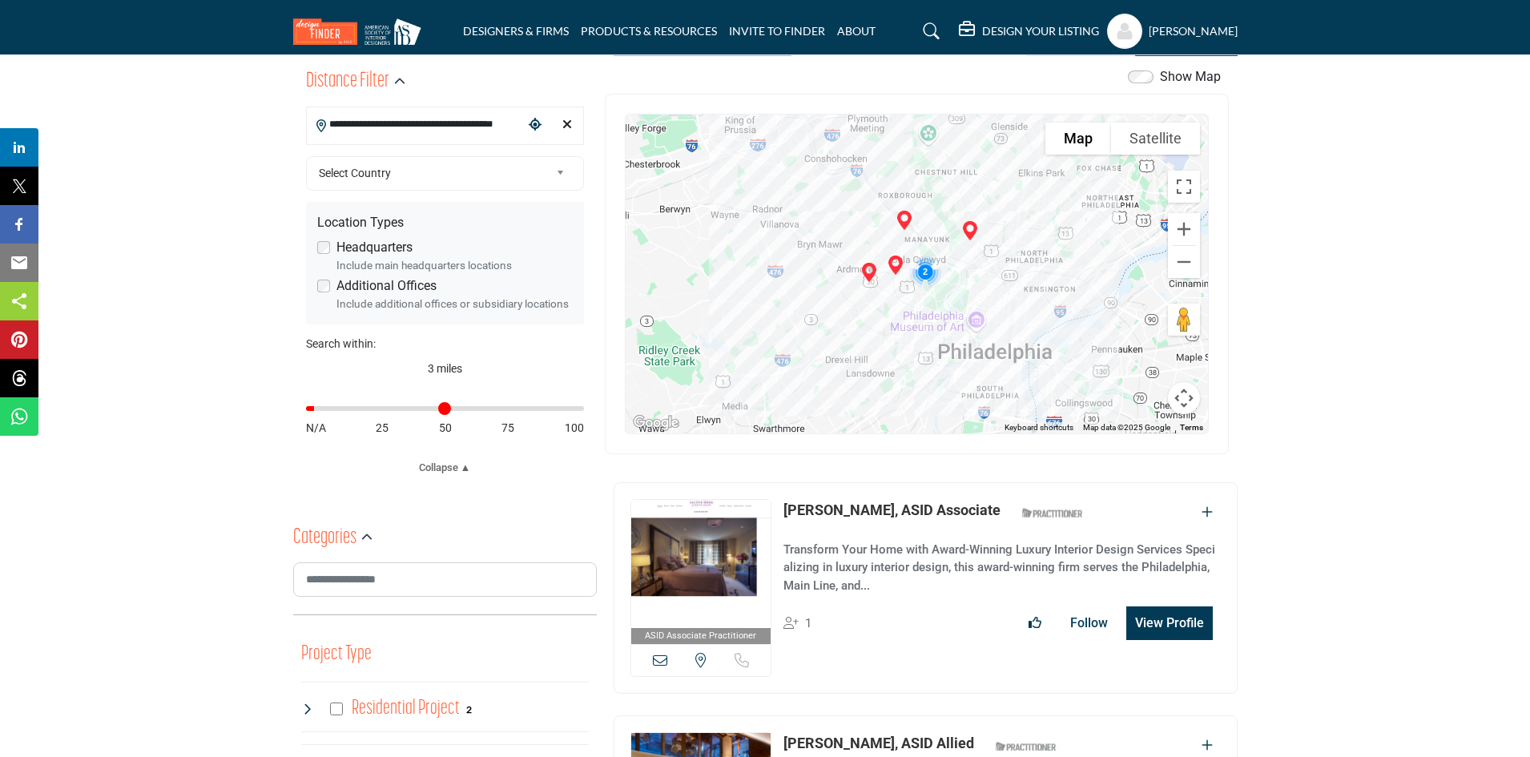
scroll to position [394, 0]
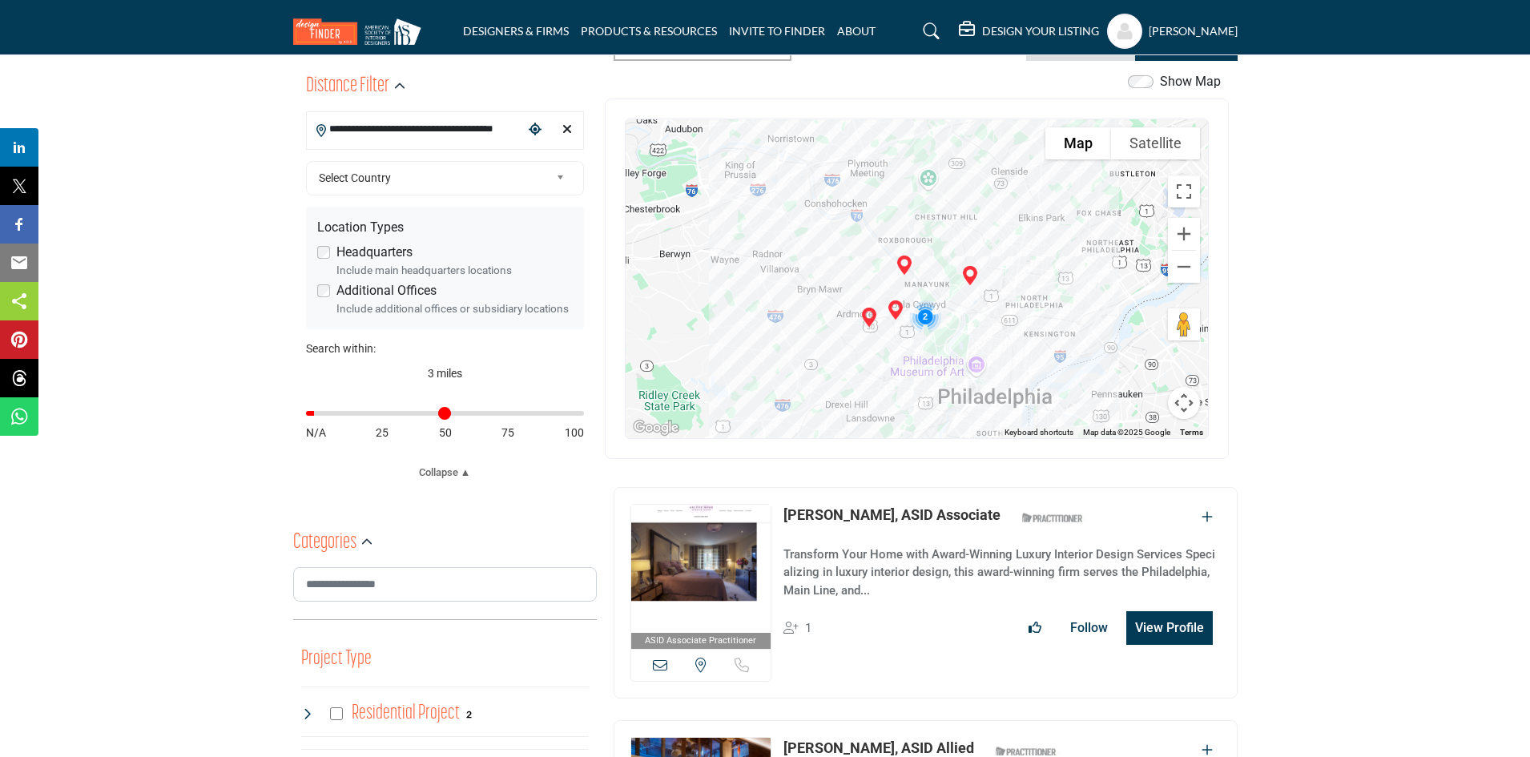
click at [724, 260] on div at bounding box center [917, 278] width 582 height 319
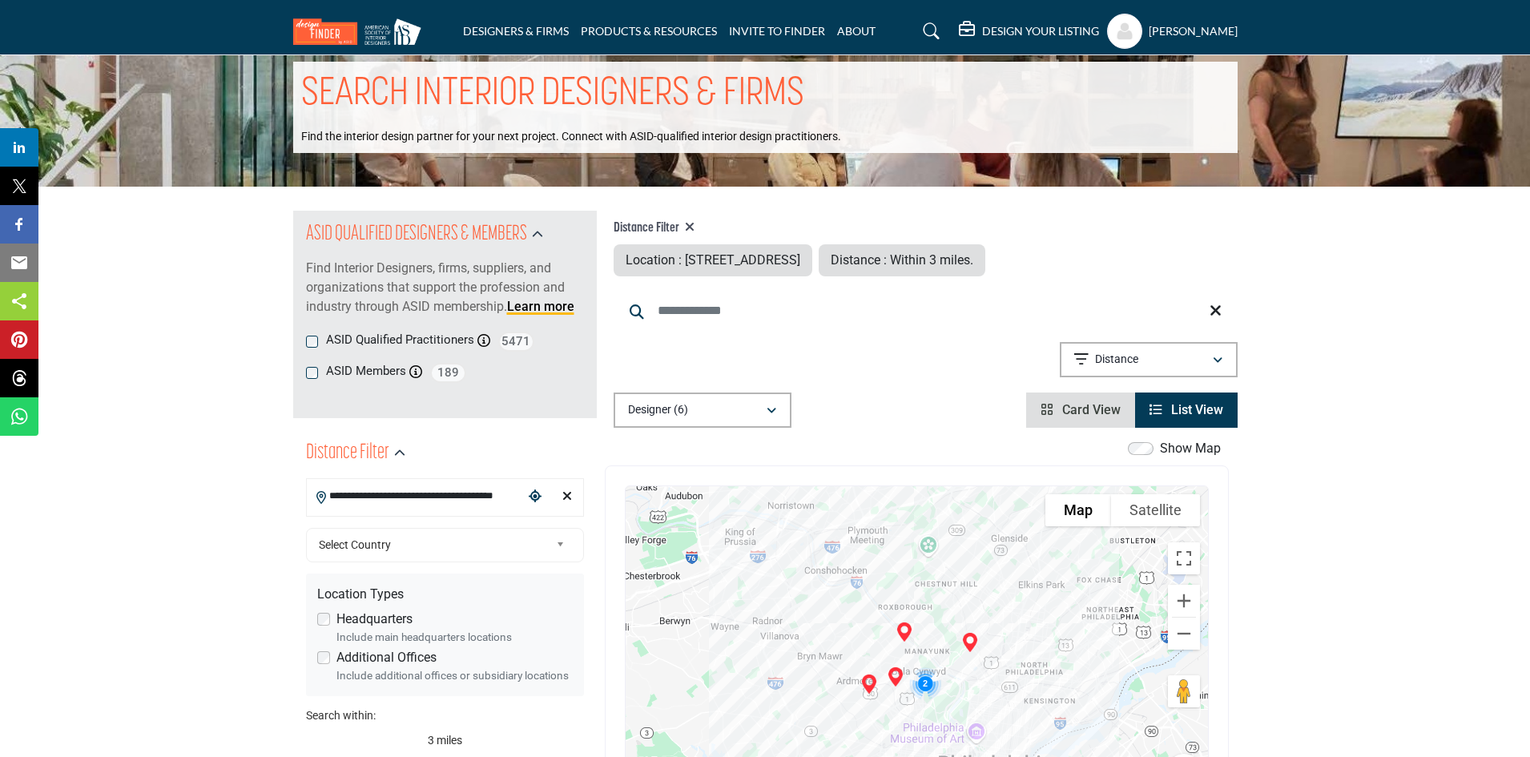
scroll to position [0, 0]
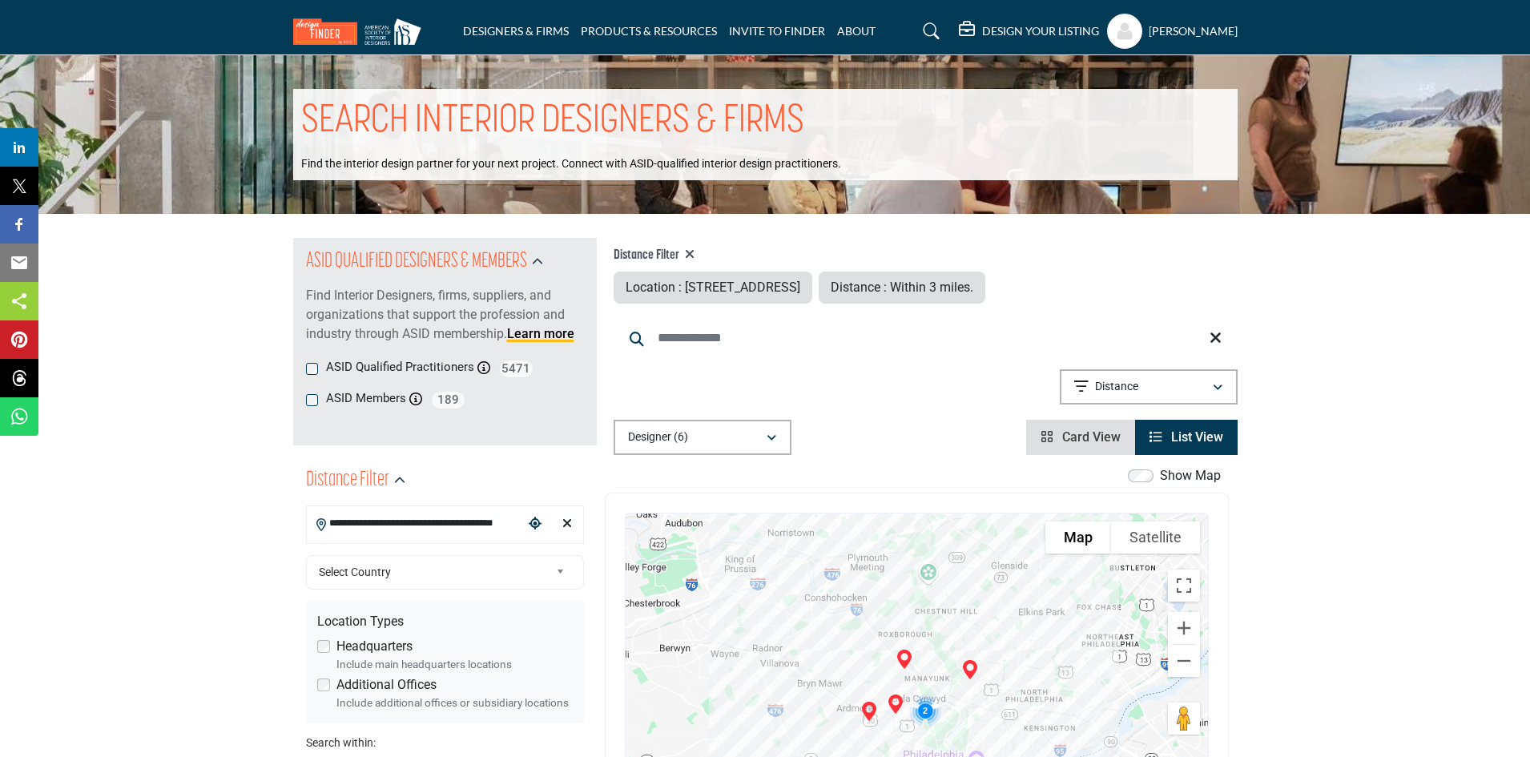
click at [563, 519] on icon "Clear search location" at bounding box center [567, 523] width 10 height 13
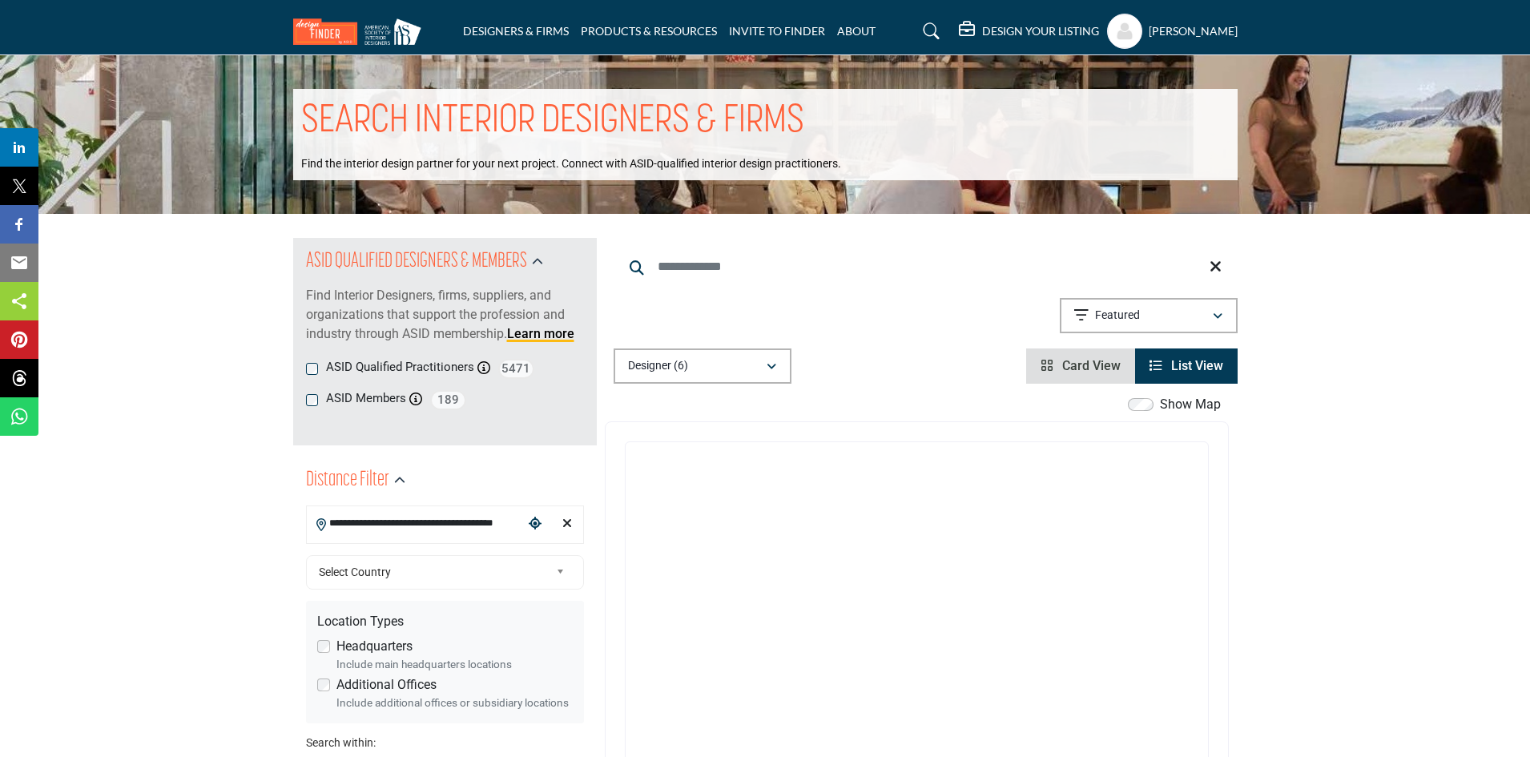
type input "***"
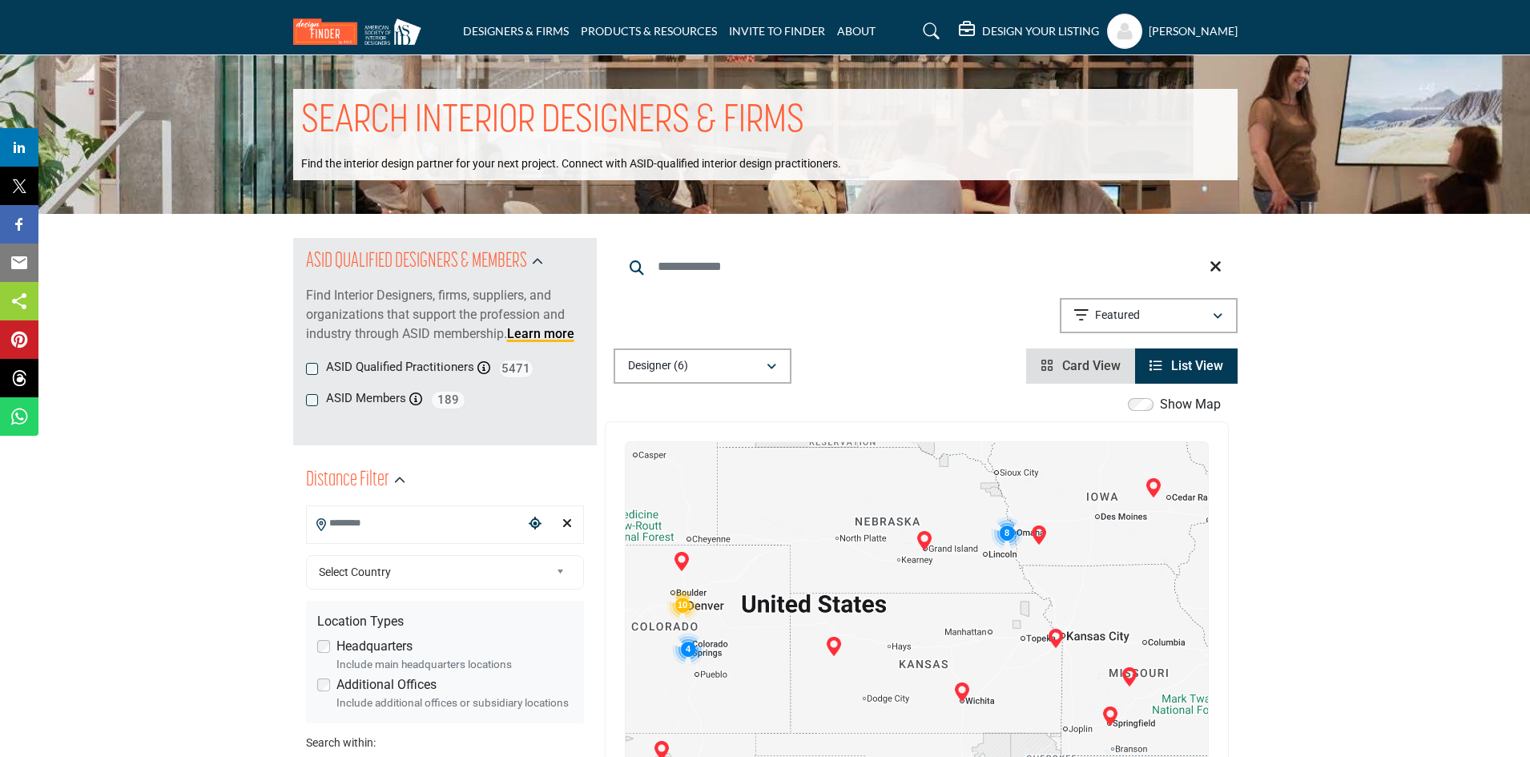
click at [448, 526] on input "Search Location" at bounding box center [415, 523] width 216 height 31
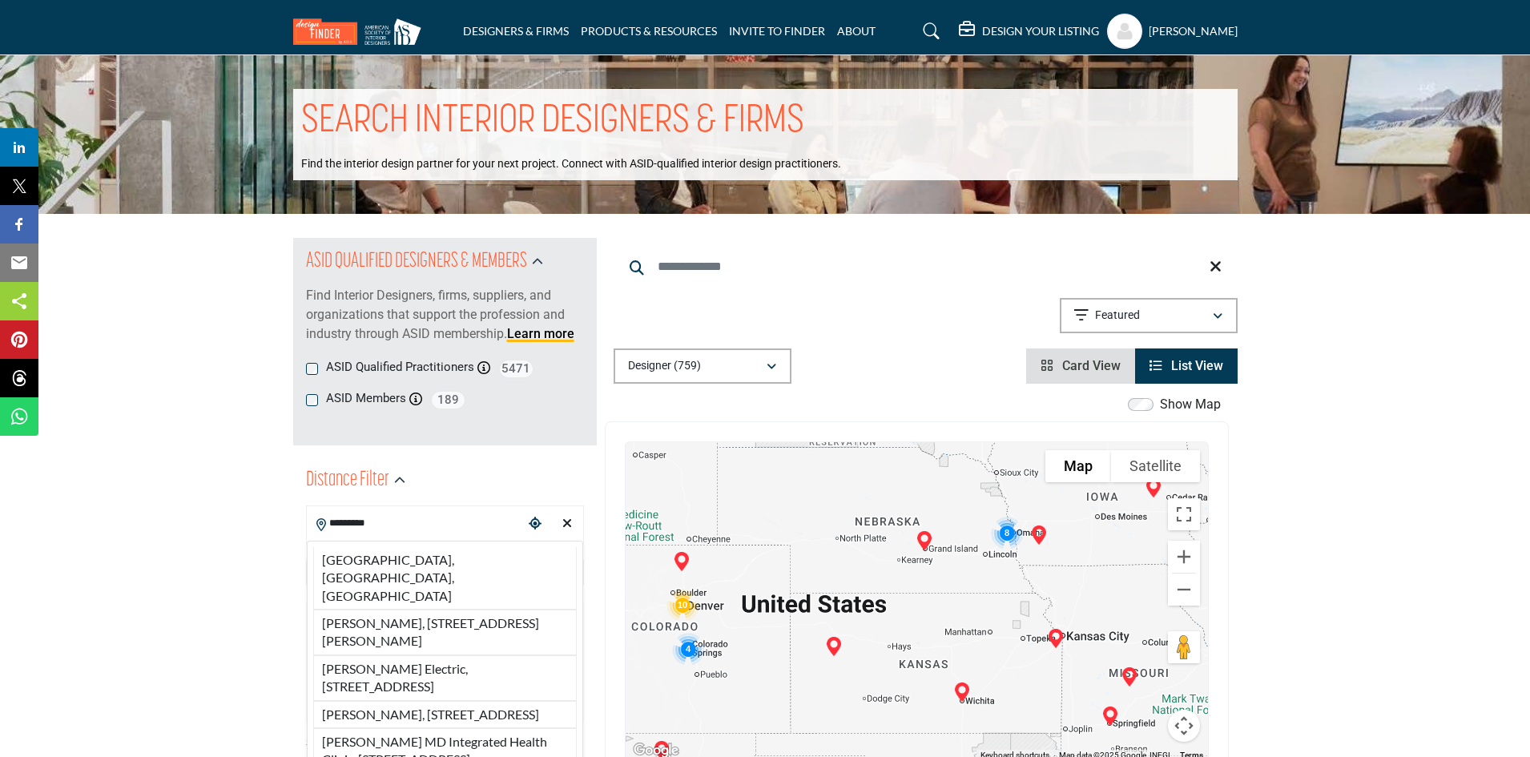
click at [418, 562] on li "[GEOGRAPHIC_DATA], [GEOGRAPHIC_DATA], [GEOGRAPHIC_DATA]" at bounding box center [445, 578] width 264 height 62
type input "**********"
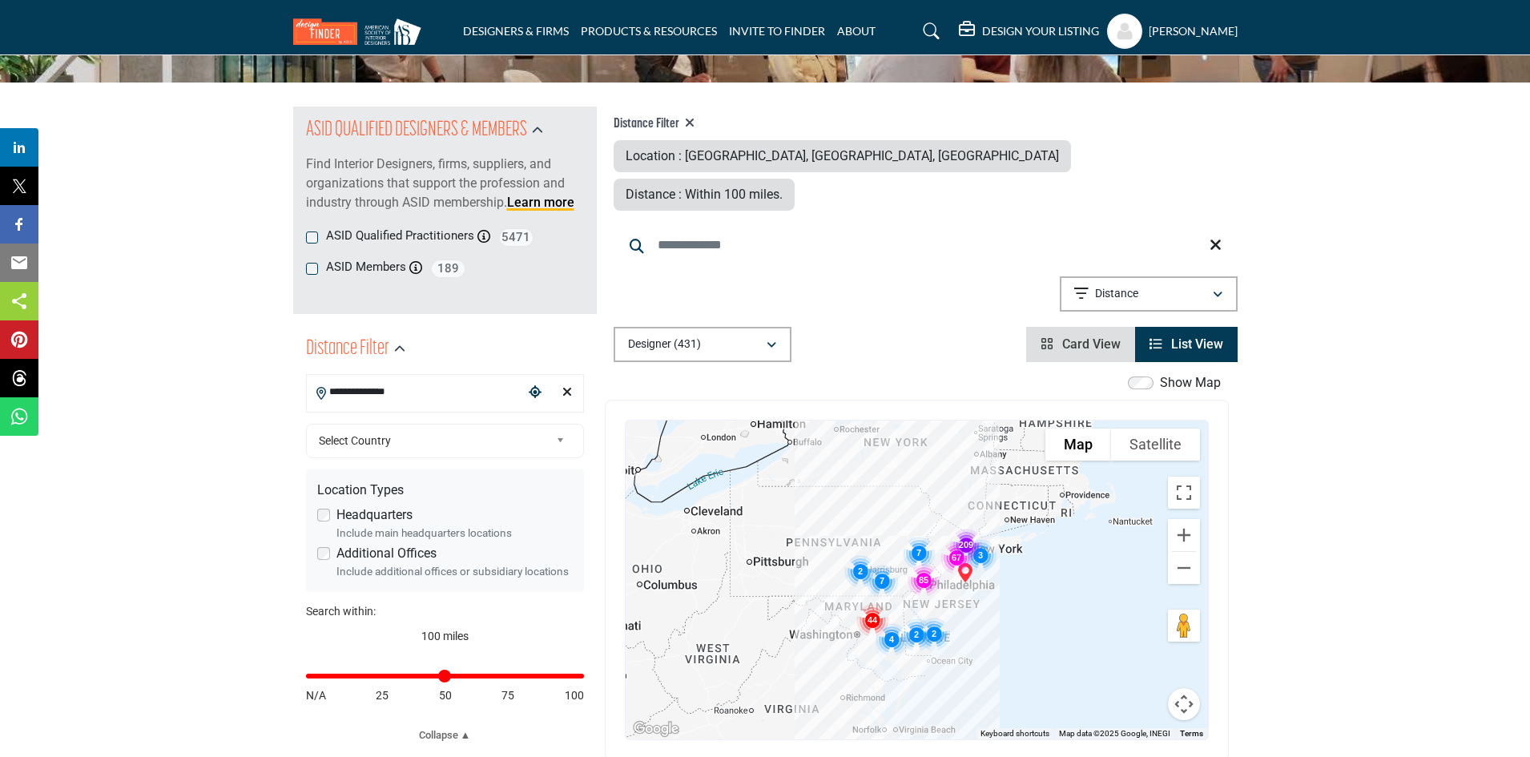
scroll to position [160, 0]
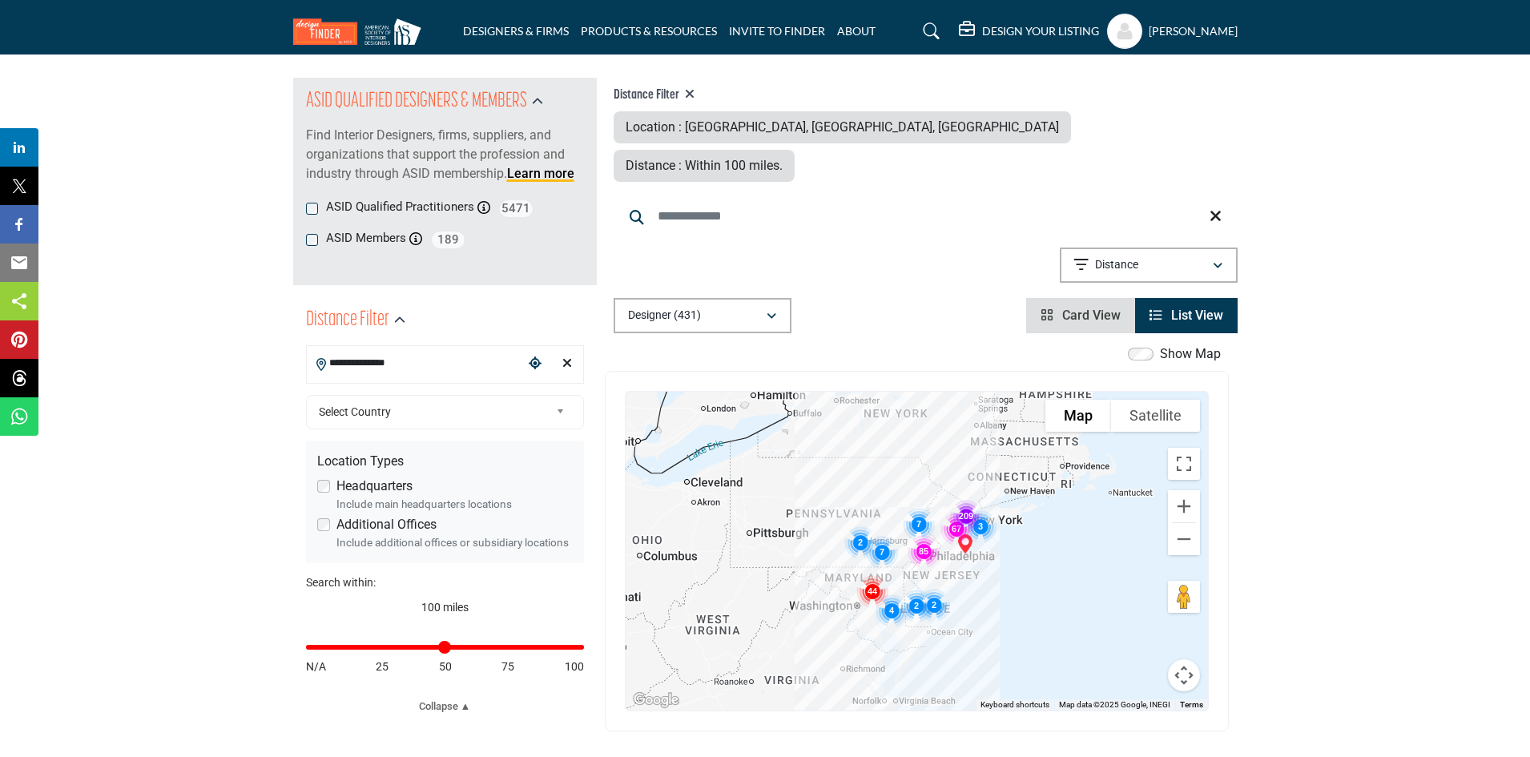
type input "*"
click at [330, 649] on input "Distance in miles" at bounding box center [445, 647] width 278 height 3
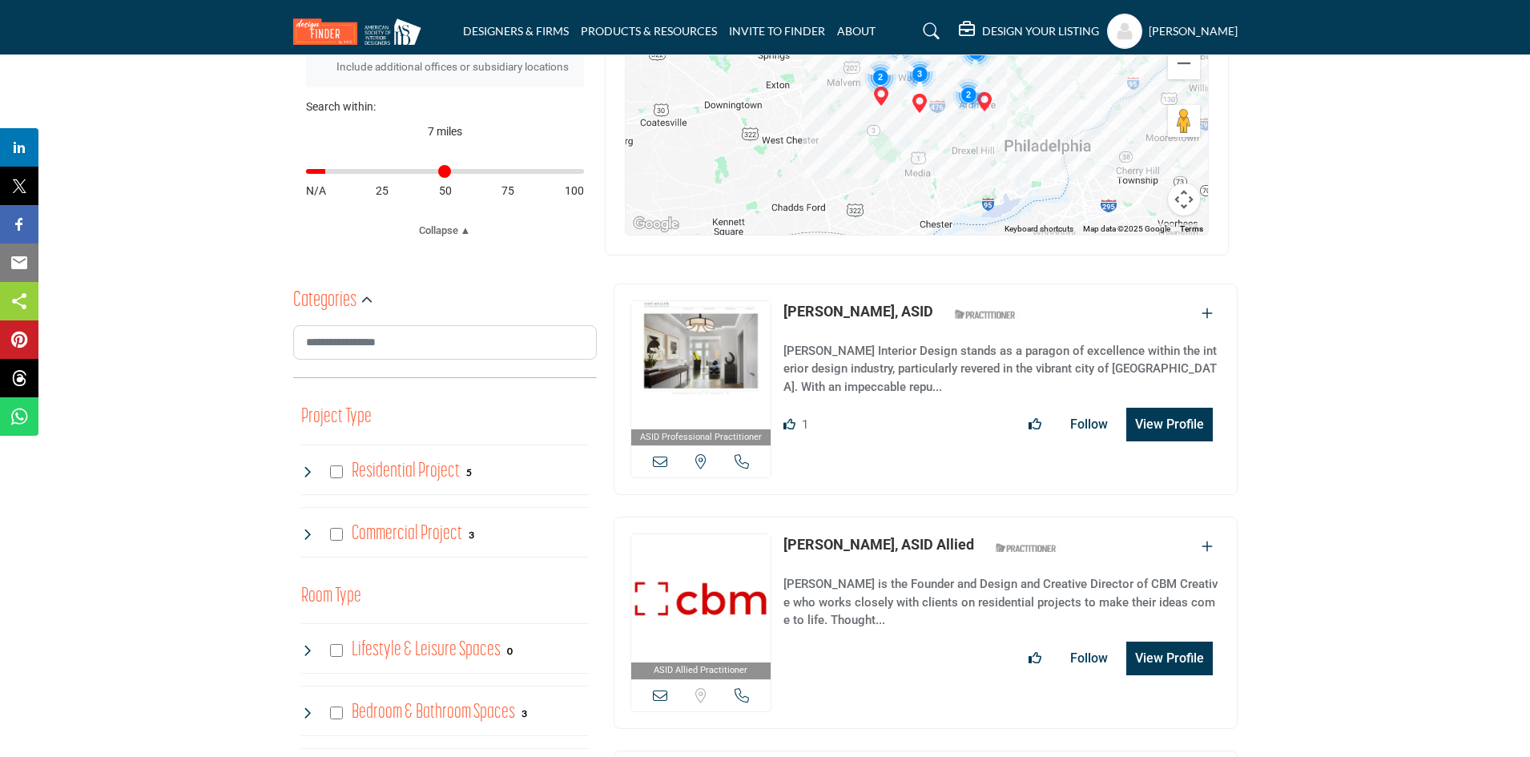
scroll to position [598, 0]
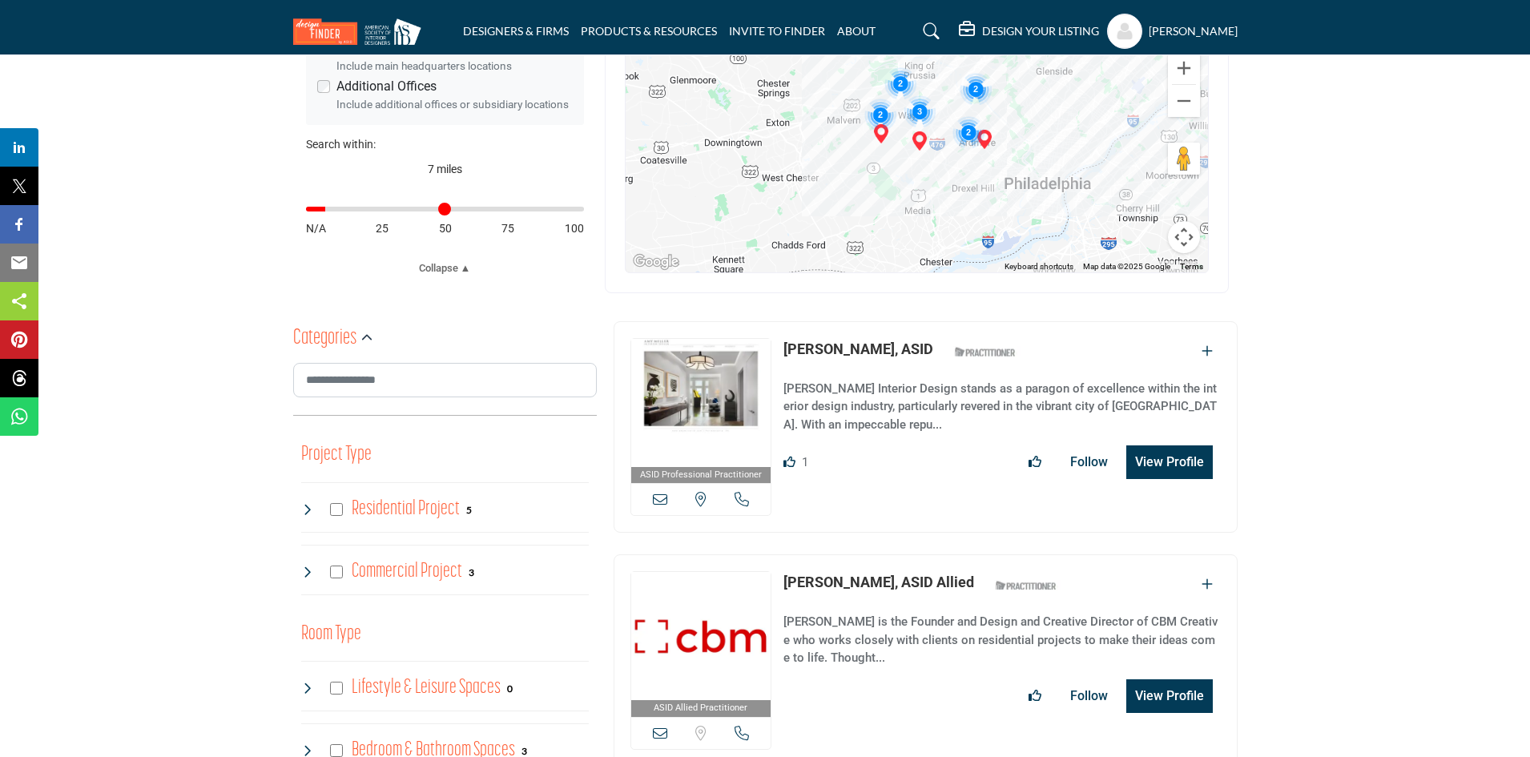
scroll to position [598, 0]
click at [744, 492] on icon at bounding box center [742, 499] width 14 height 14
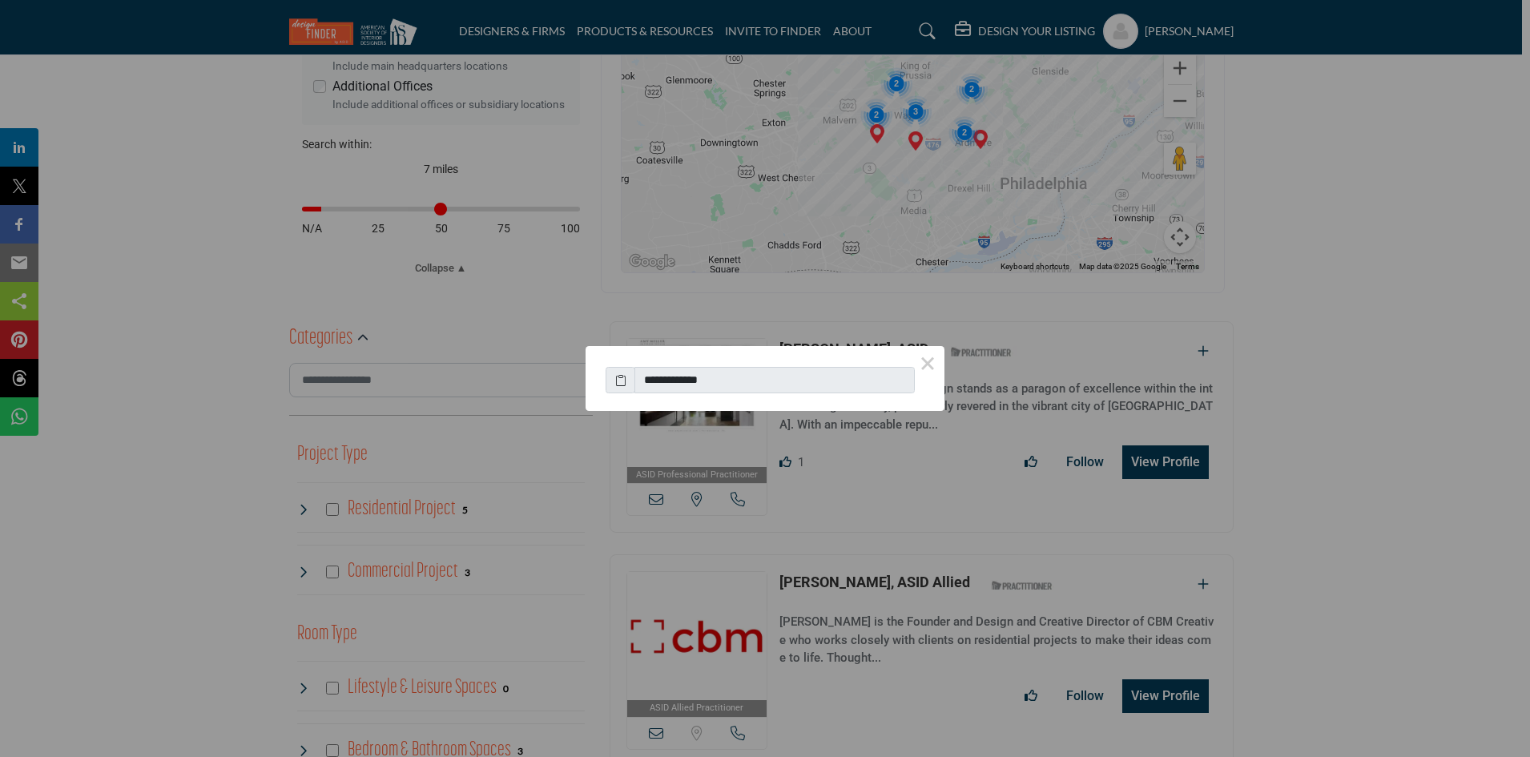
click at [927, 365] on button "×" at bounding box center [928, 363] width 34 height 34
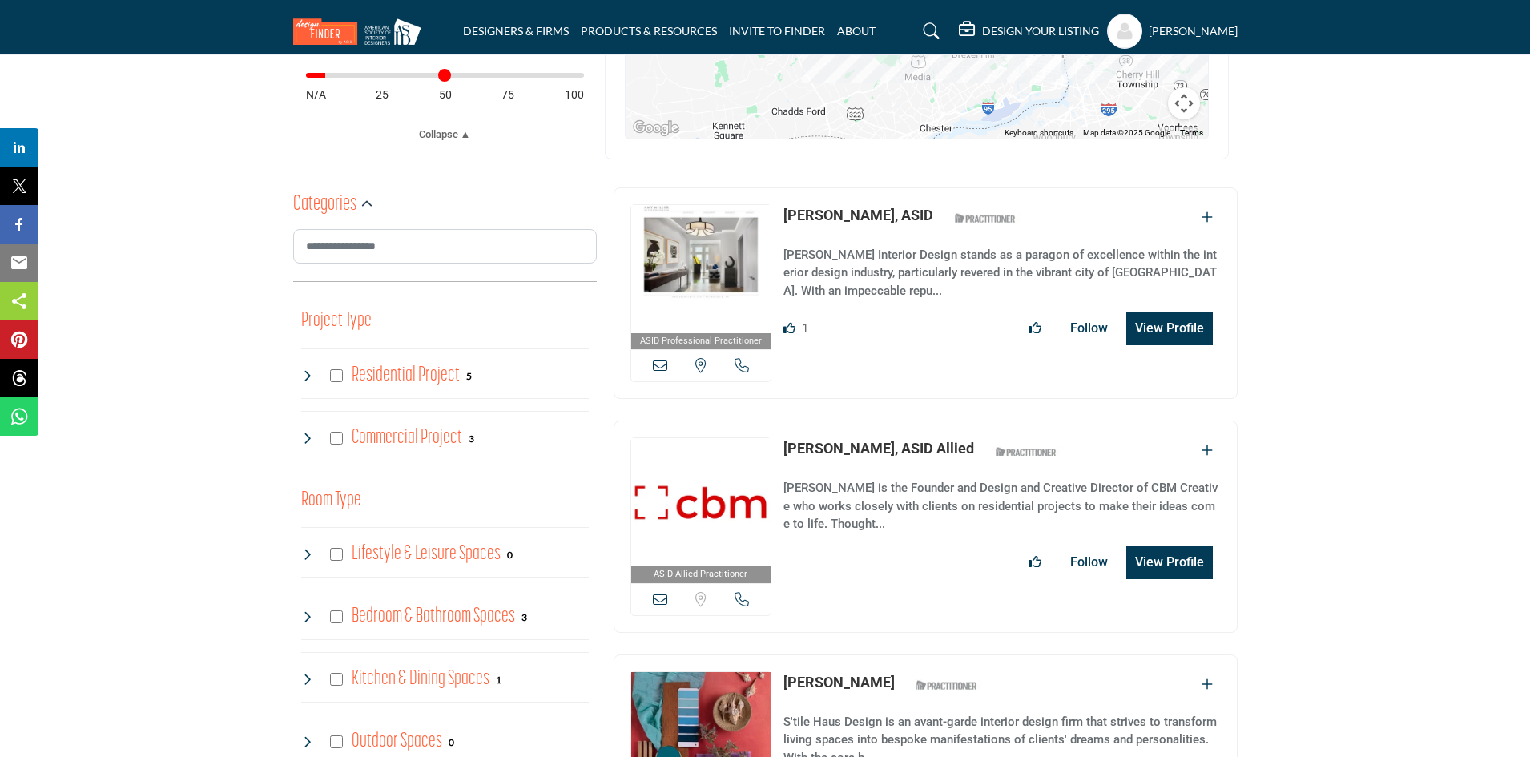
scroll to position [759, 0]
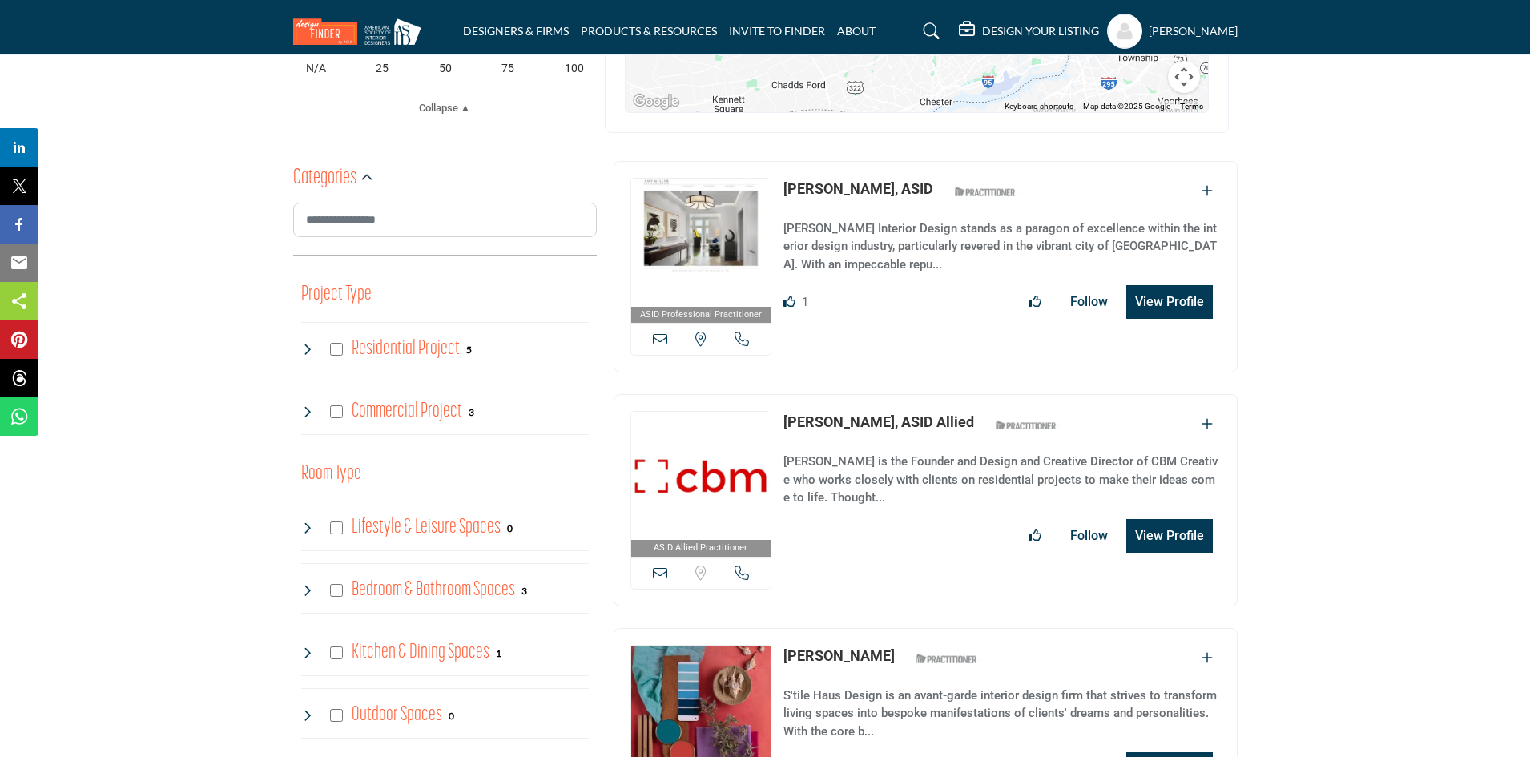
click at [654, 332] on icon at bounding box center [660, 339] width 14 height 14
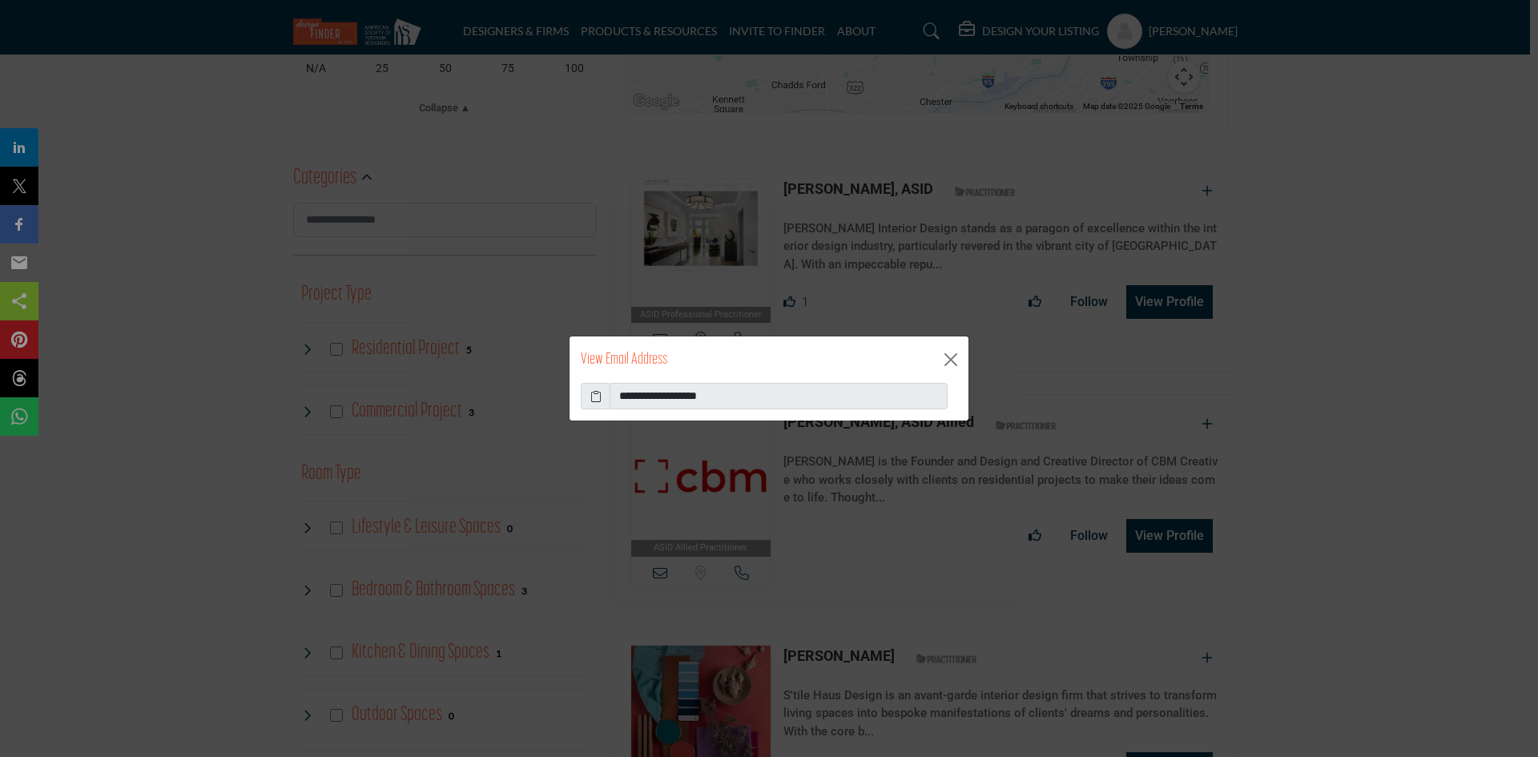
click at [594, 399] on icon at bounding box center [595, 396] width 11 height 17
click at [953, 357] on button "Close" at bounding box center [951, 360] width 24 height 24
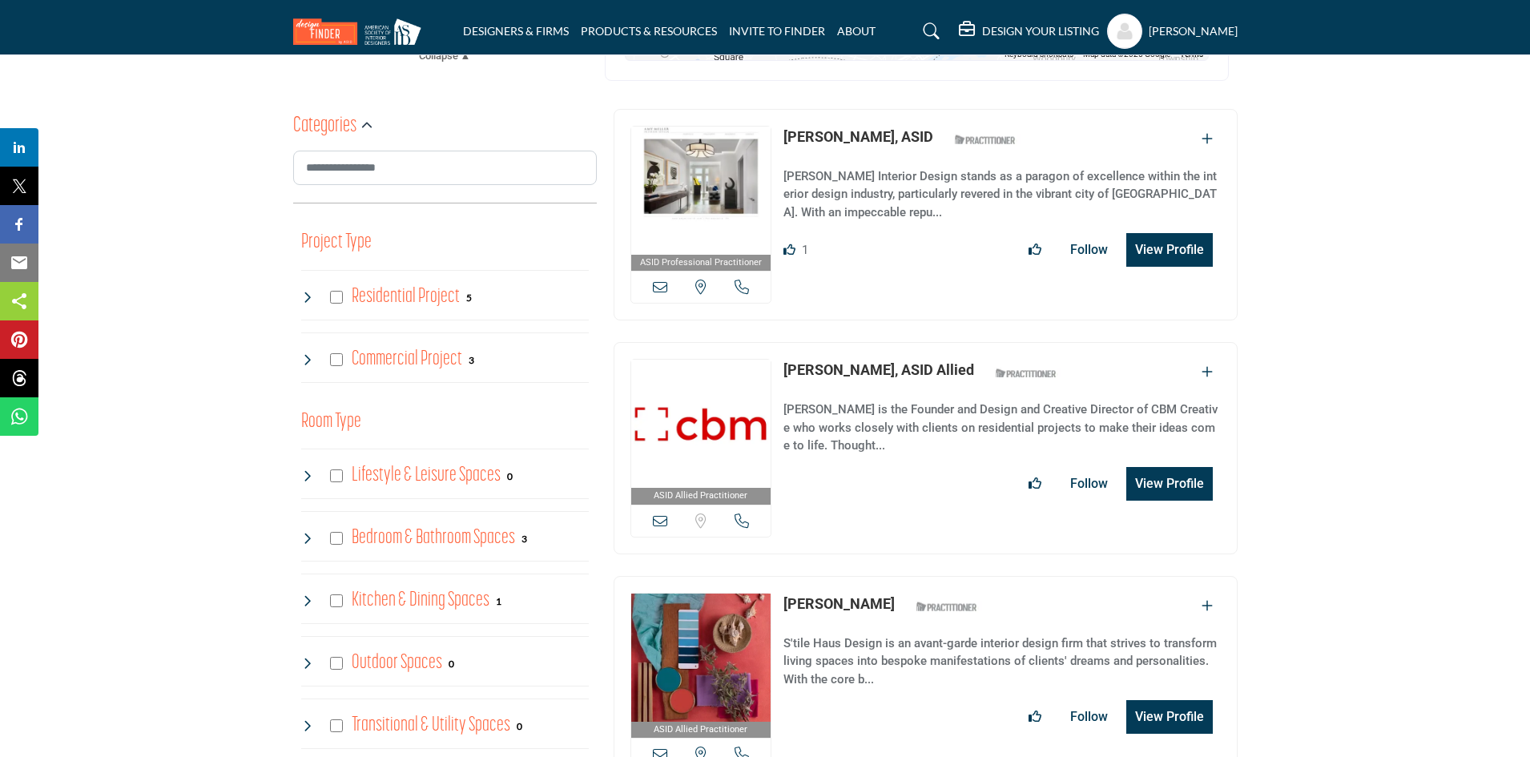
scroll to position [839, 0]
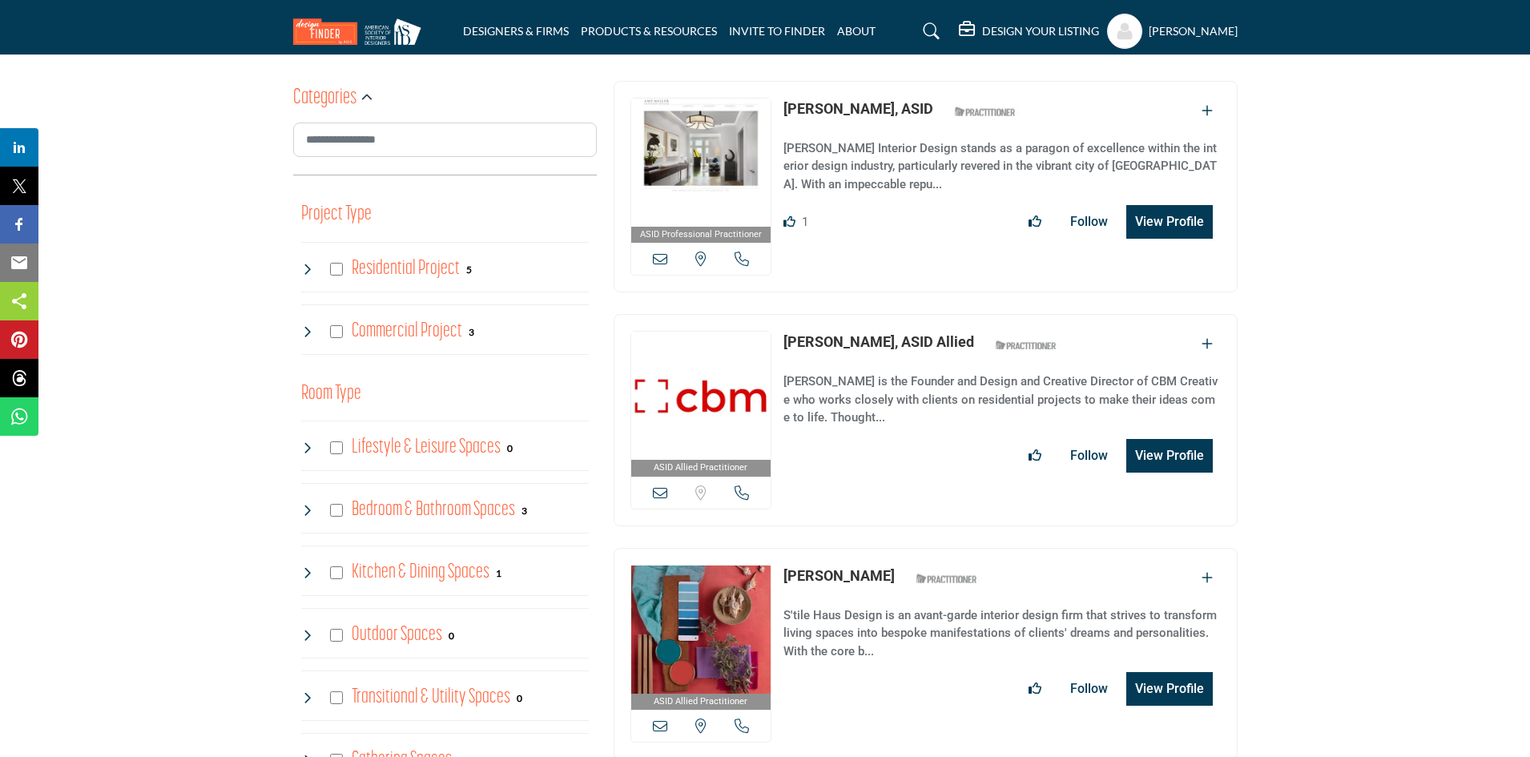
click at [743, 485] on icon at bounding box center [742, 492] width 14 height 14
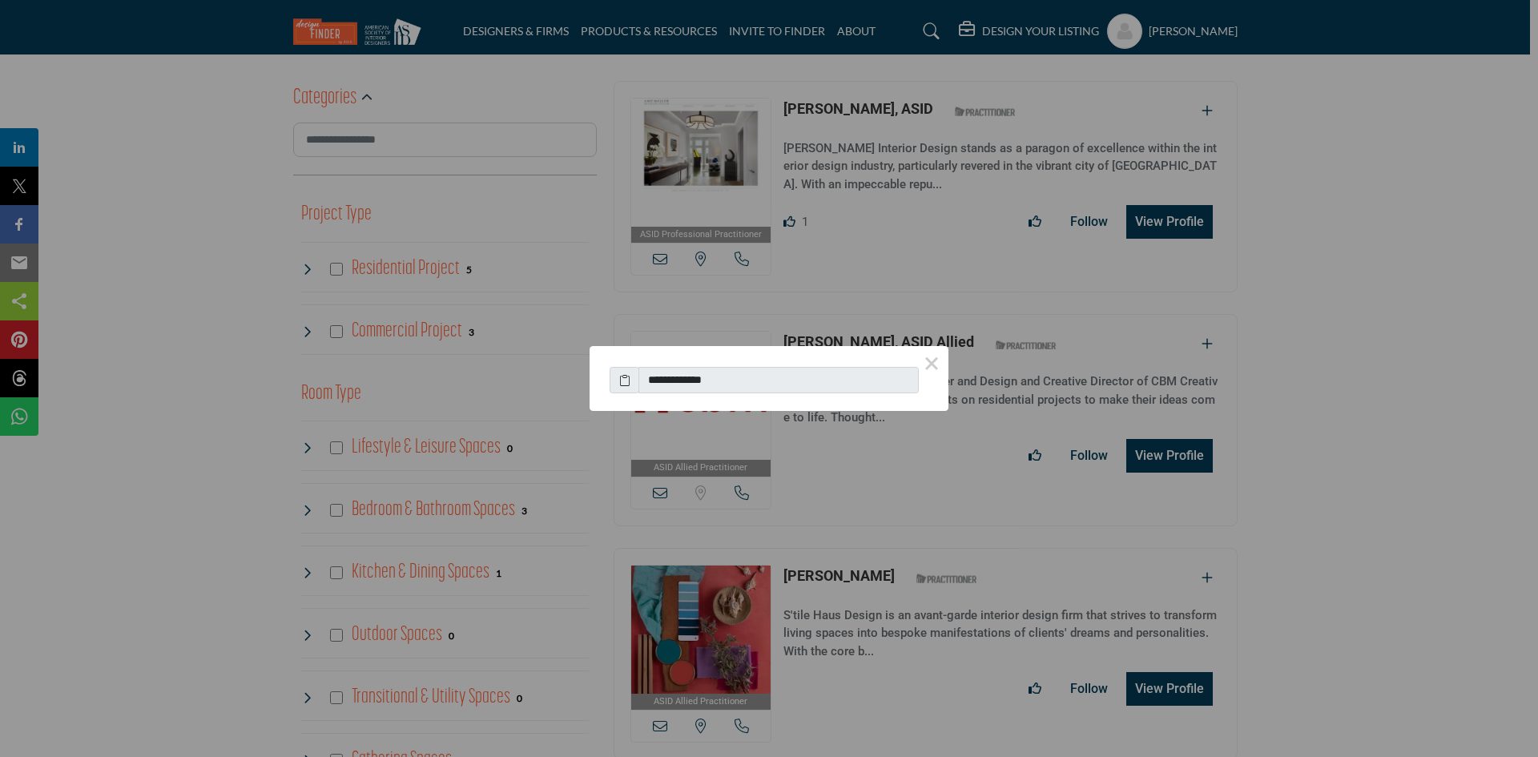
click at [931, 369] on button "×" at bounding box center [932, 363] width 34 height 34
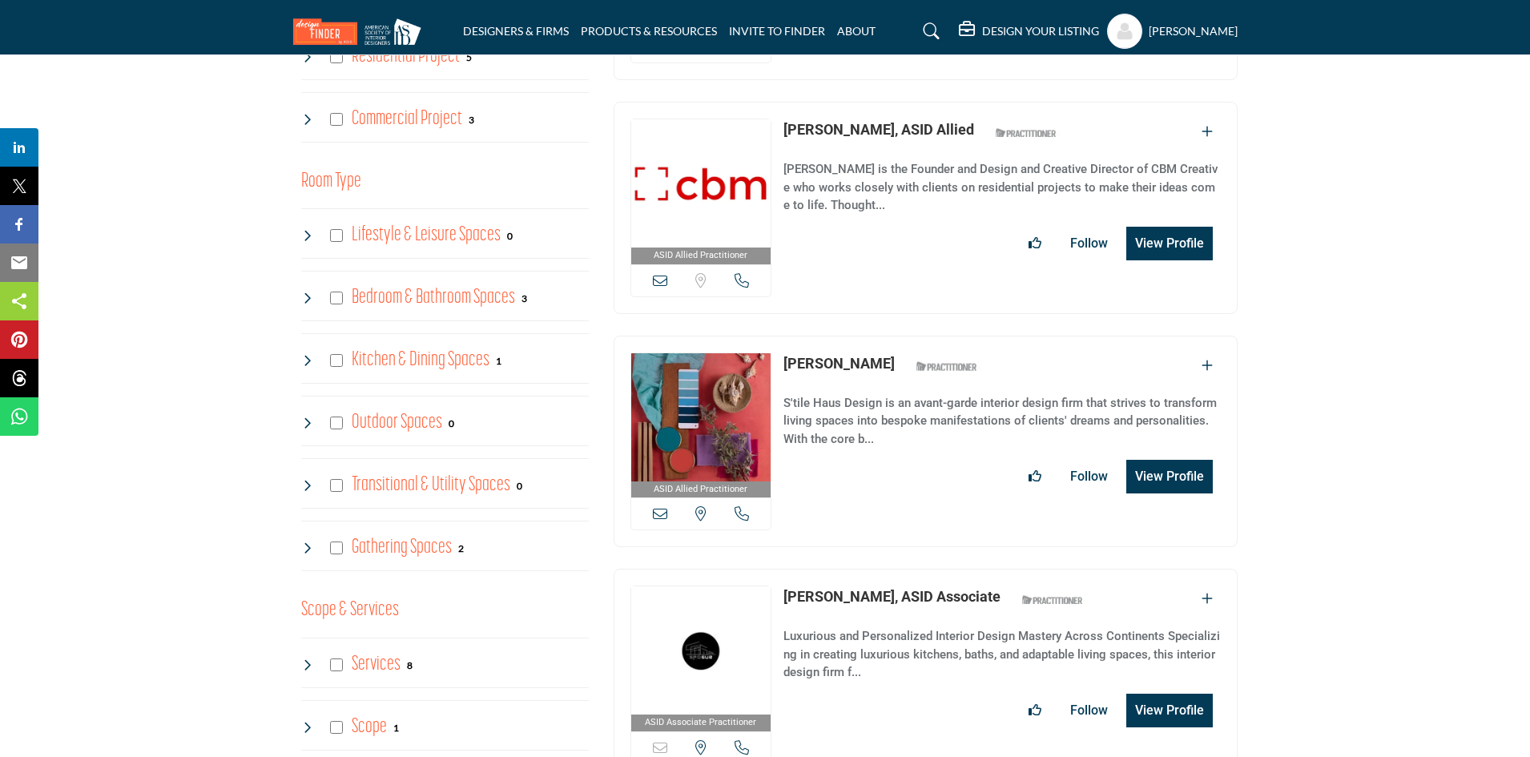
scroll to position [1079, 0]
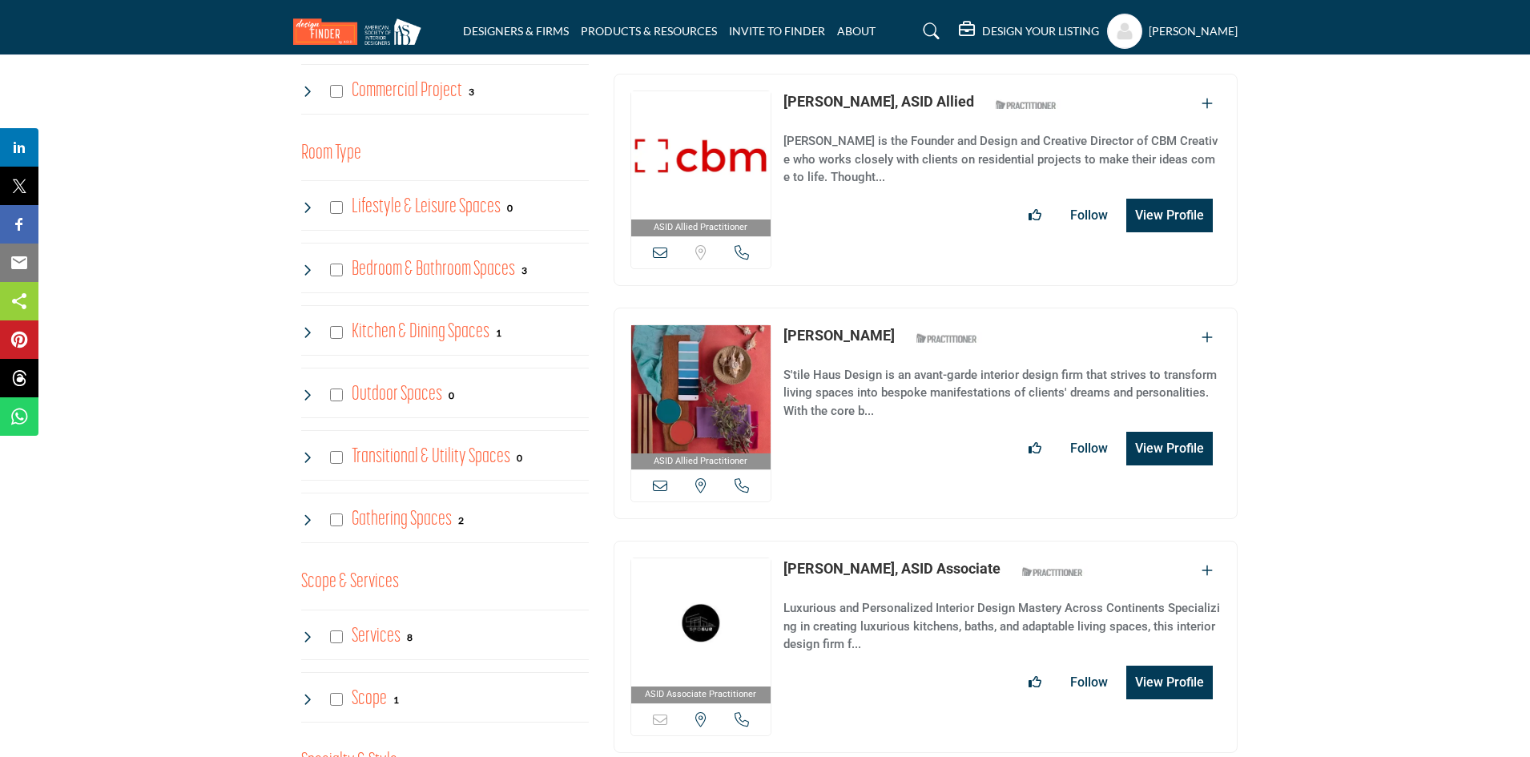
click at [744, 478] on icon at bounding box center [742, 485] width 14 height 14
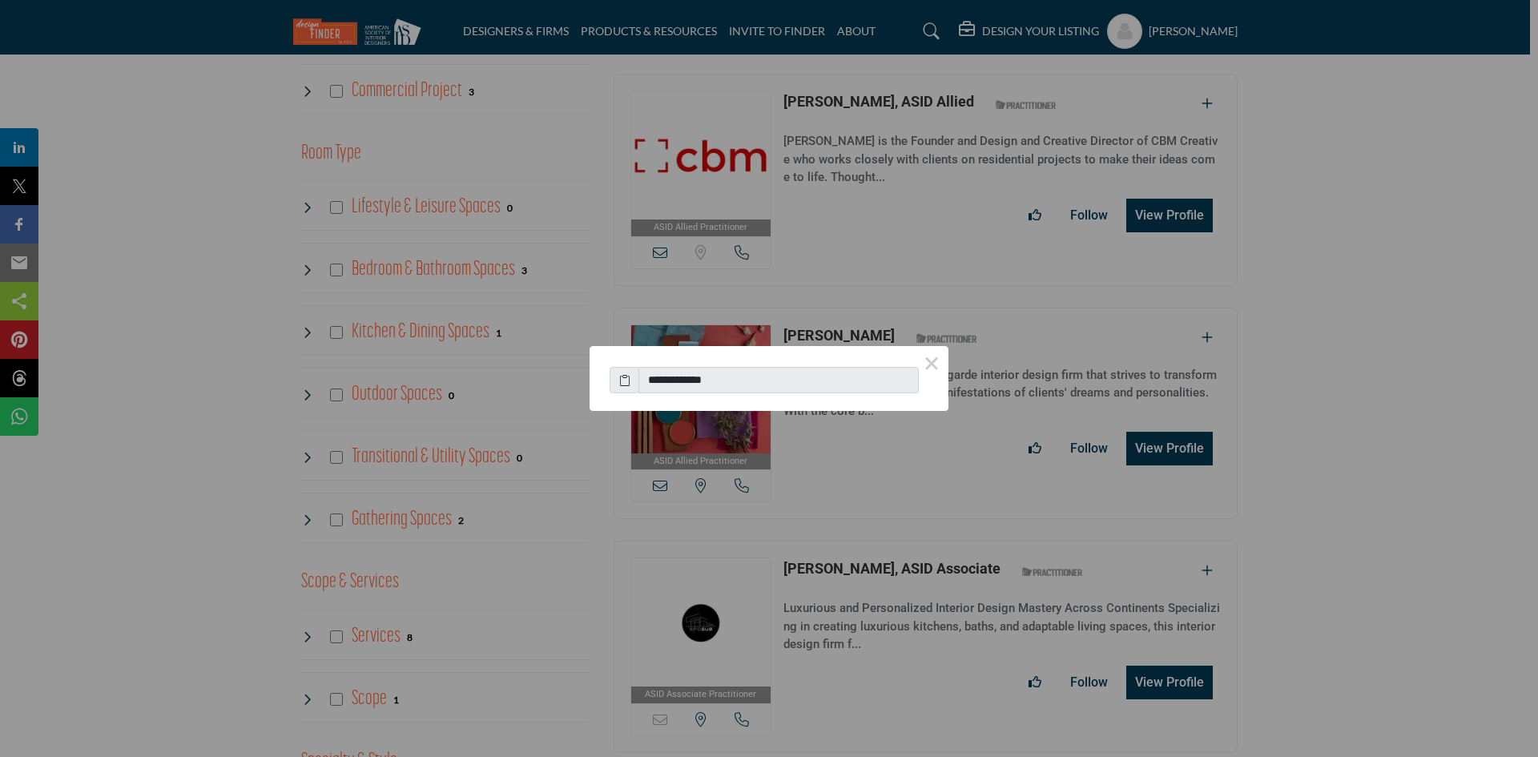
click at [930, 369] on button "×" at bounding box center [932, 363] width 34 height 34
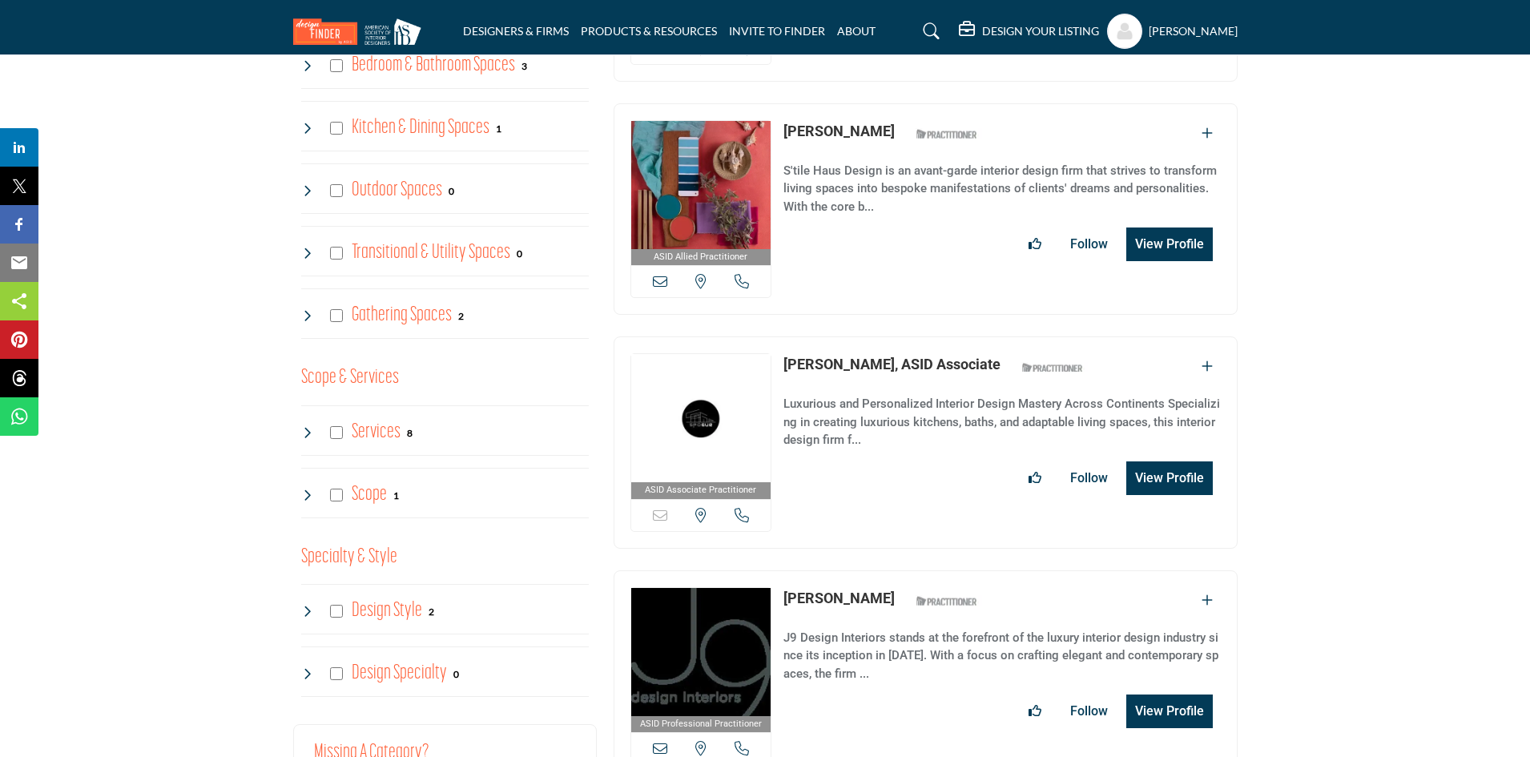
scroll to position [1319, 0]
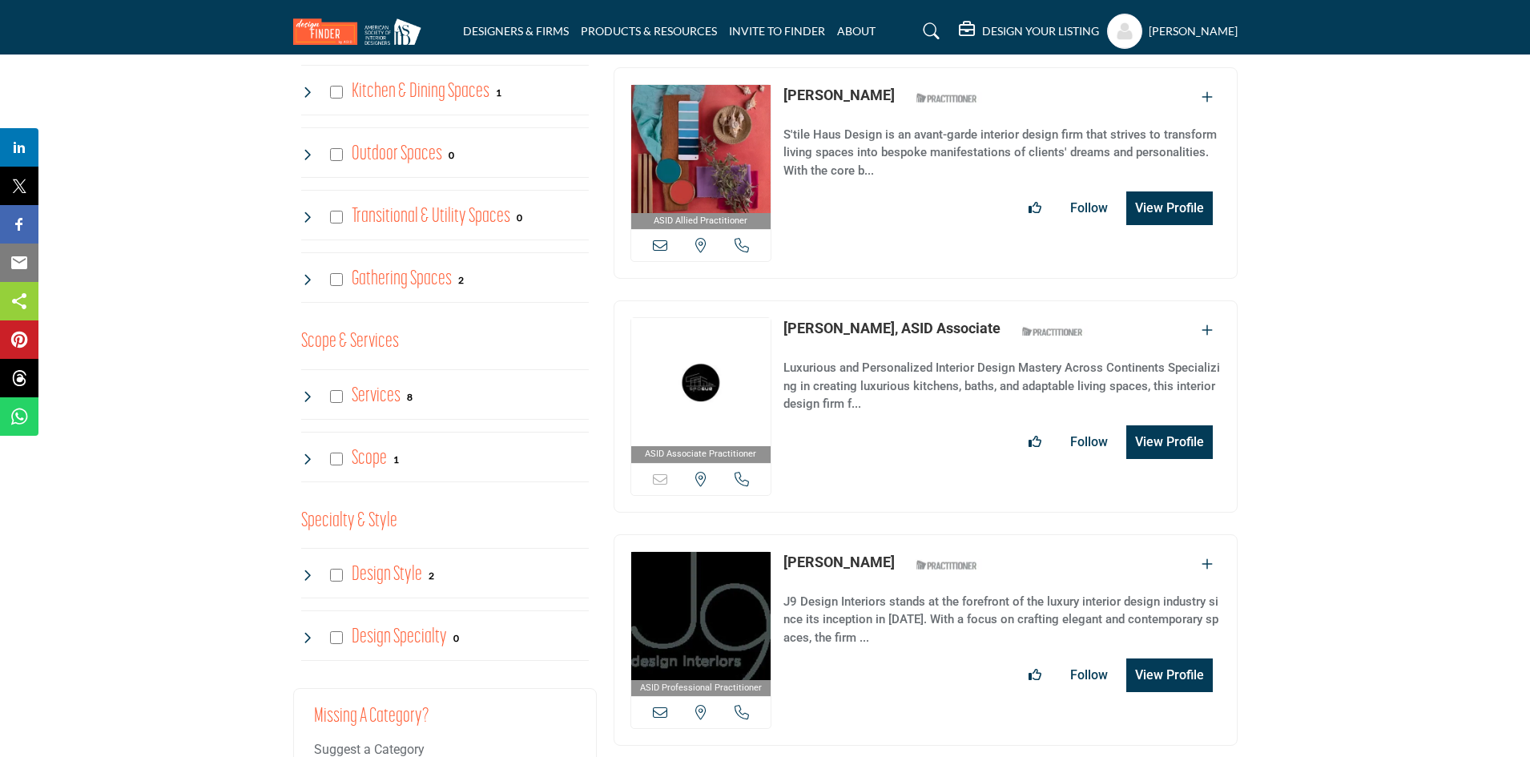
click at [738, 472] on icon at bounding box center [742, 479] width 14 height 14
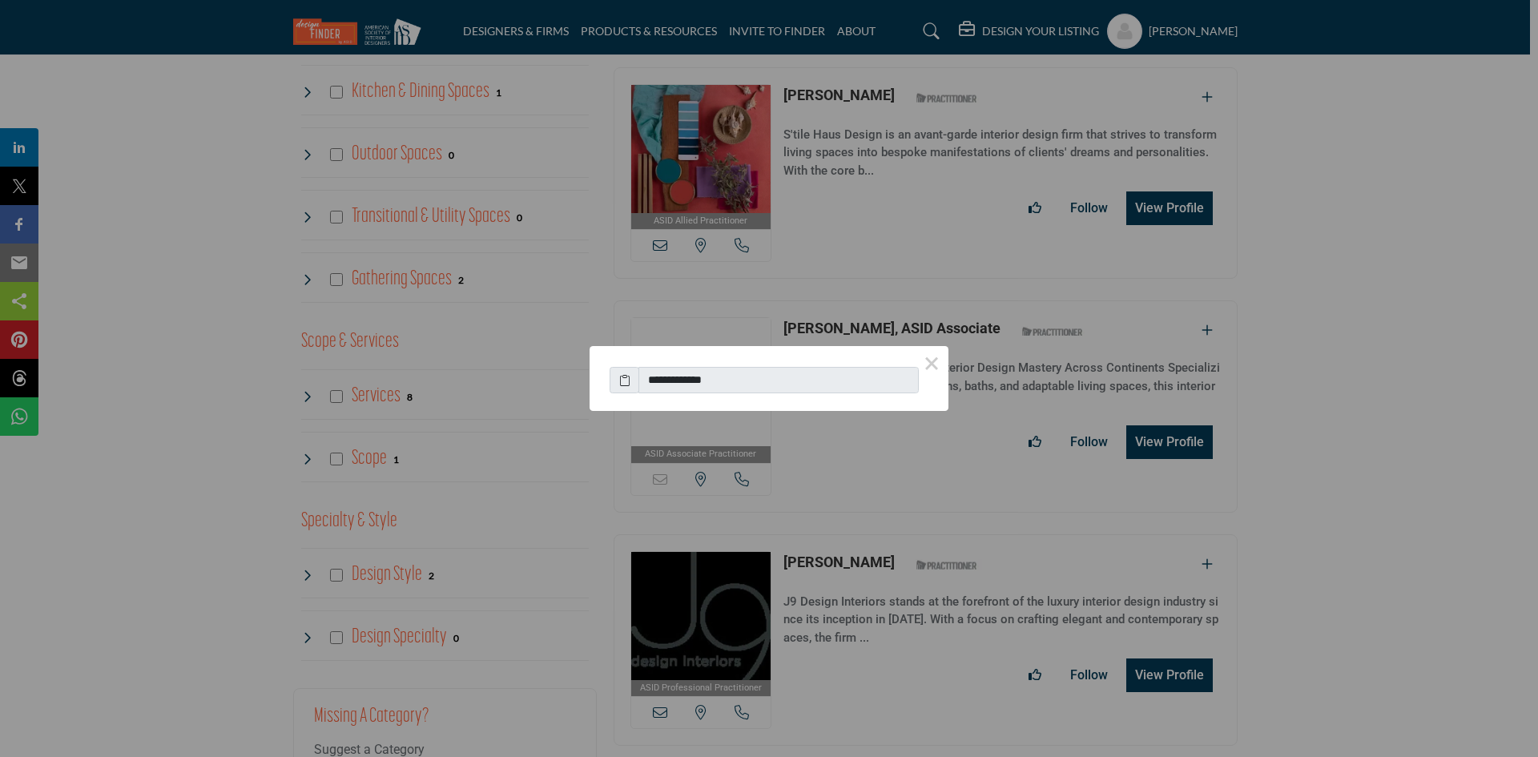
click at [931, 362] on button "×" at bounding box center [932, 363] width 34 height 34
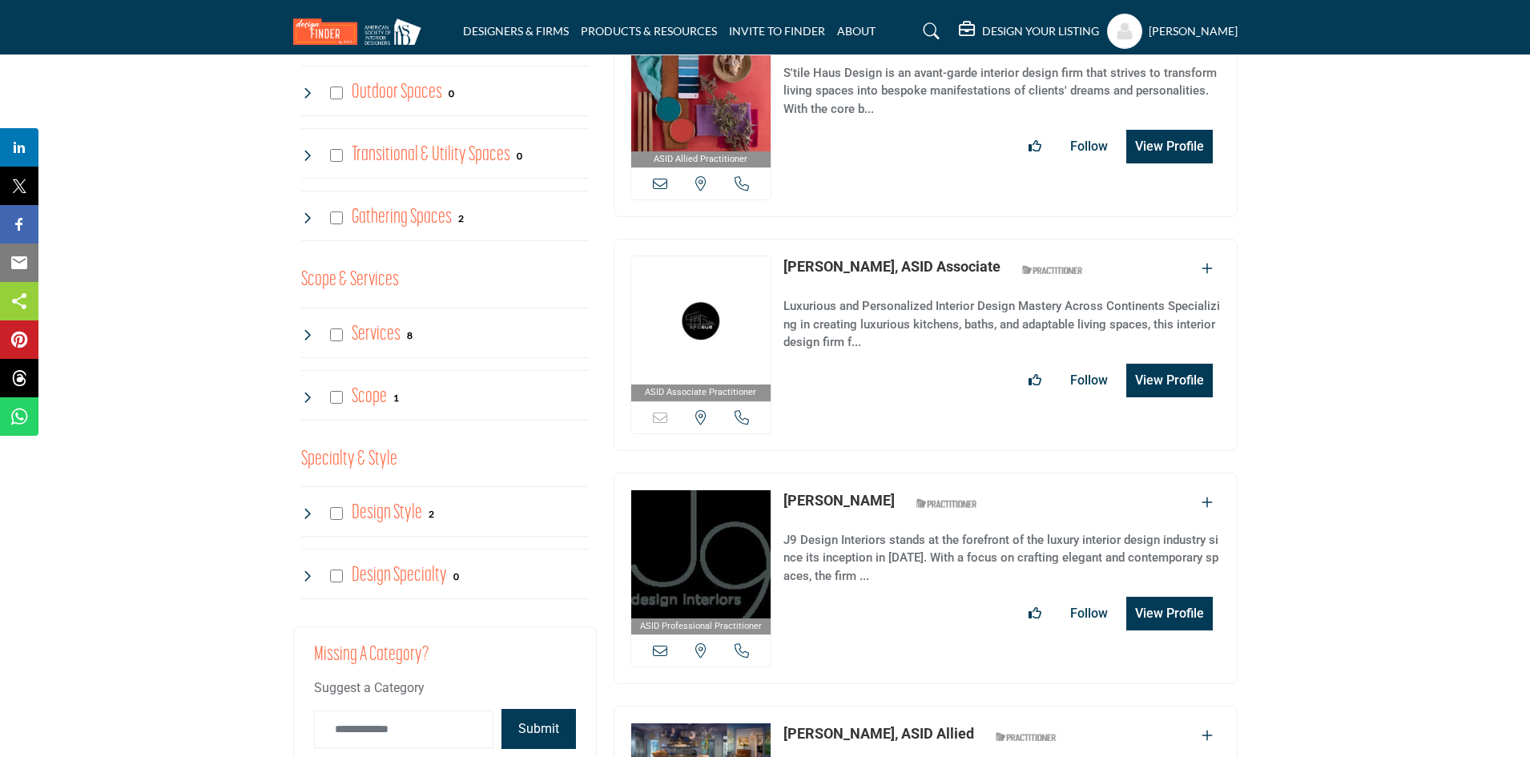
scroll to position [1400, 0]
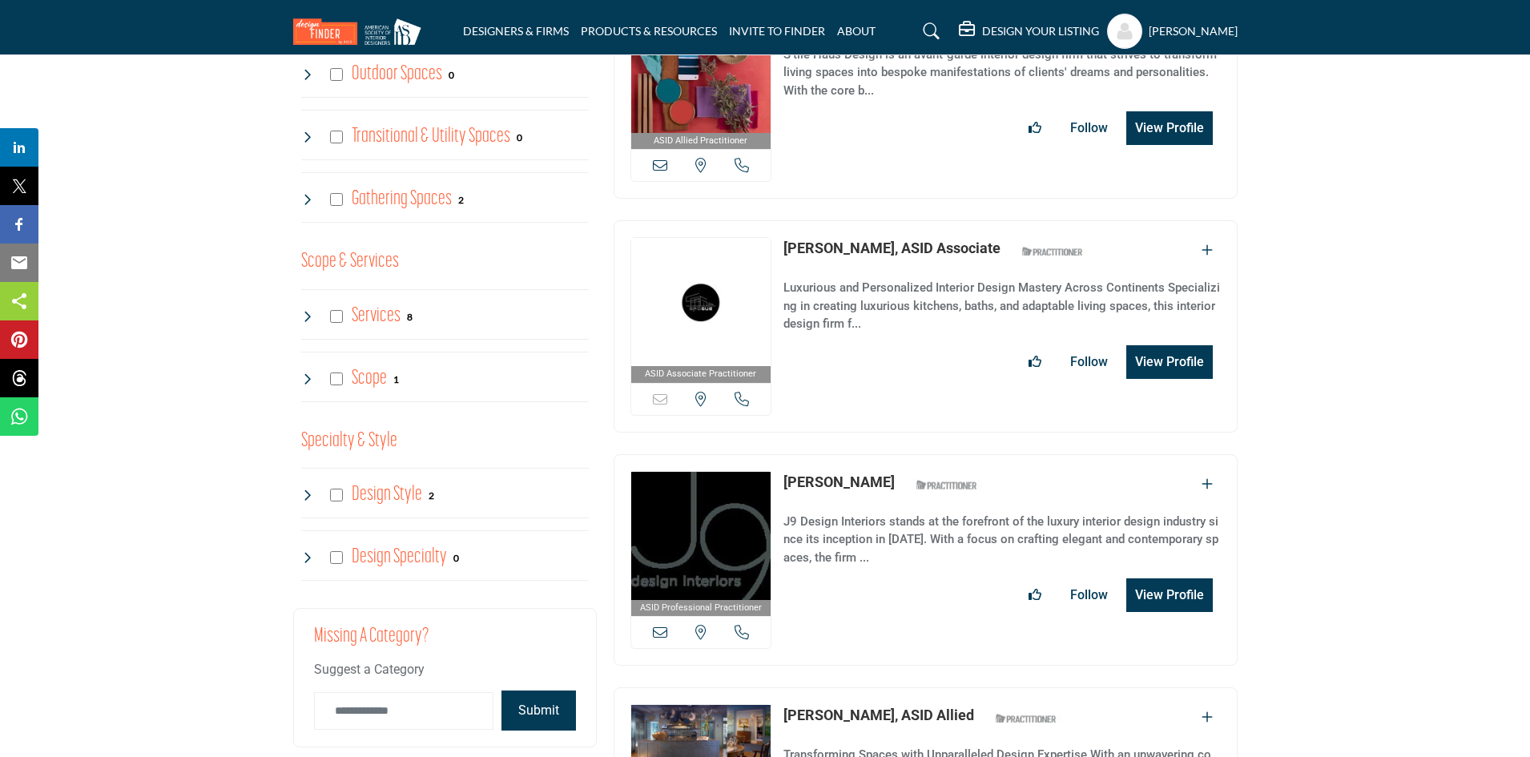
click at [747, 625] on icon at bounding box center [742, 632] width 14 height 14
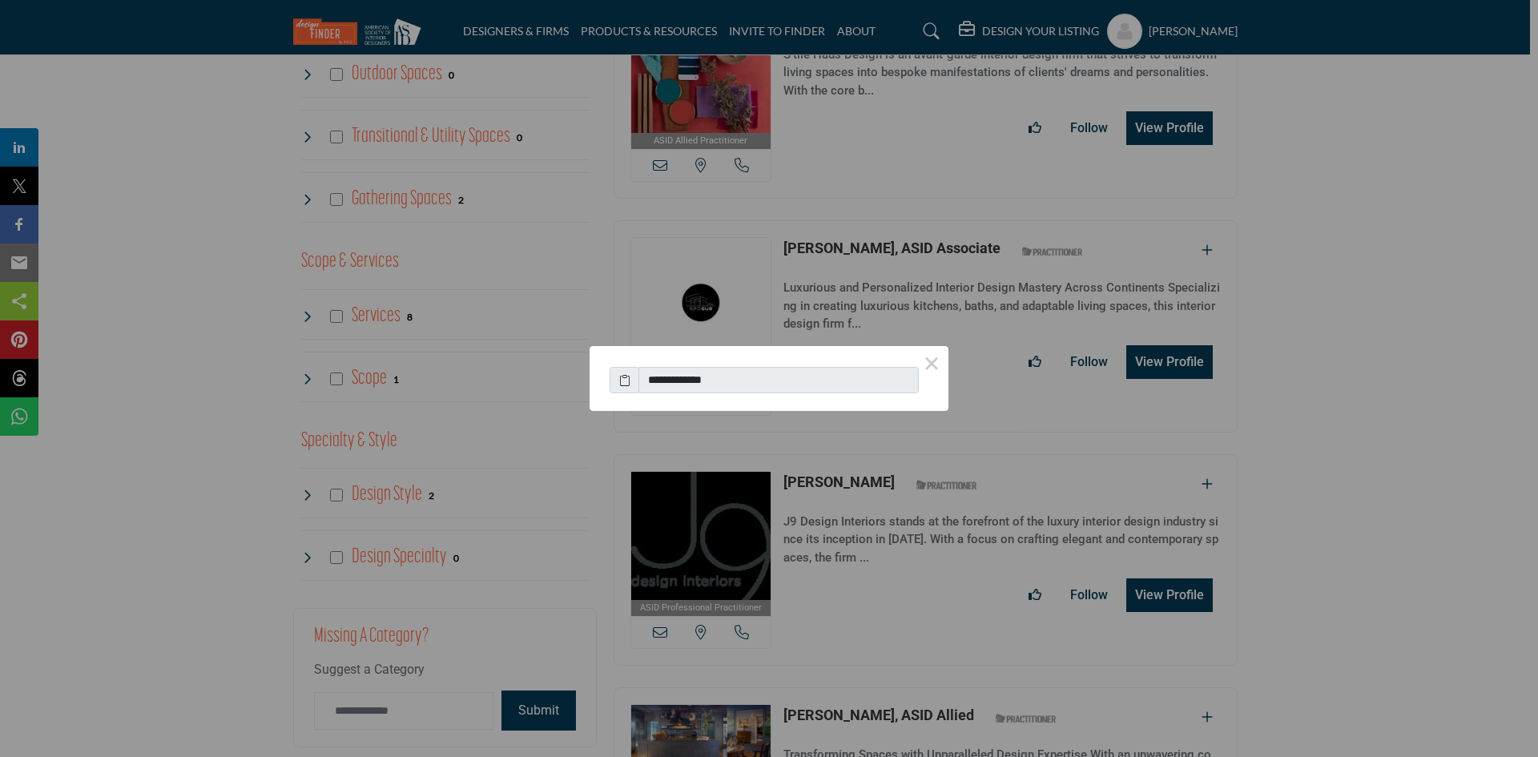
click at [940, 364] on button "×" at bounding box center [932, 363] width 34 height 34
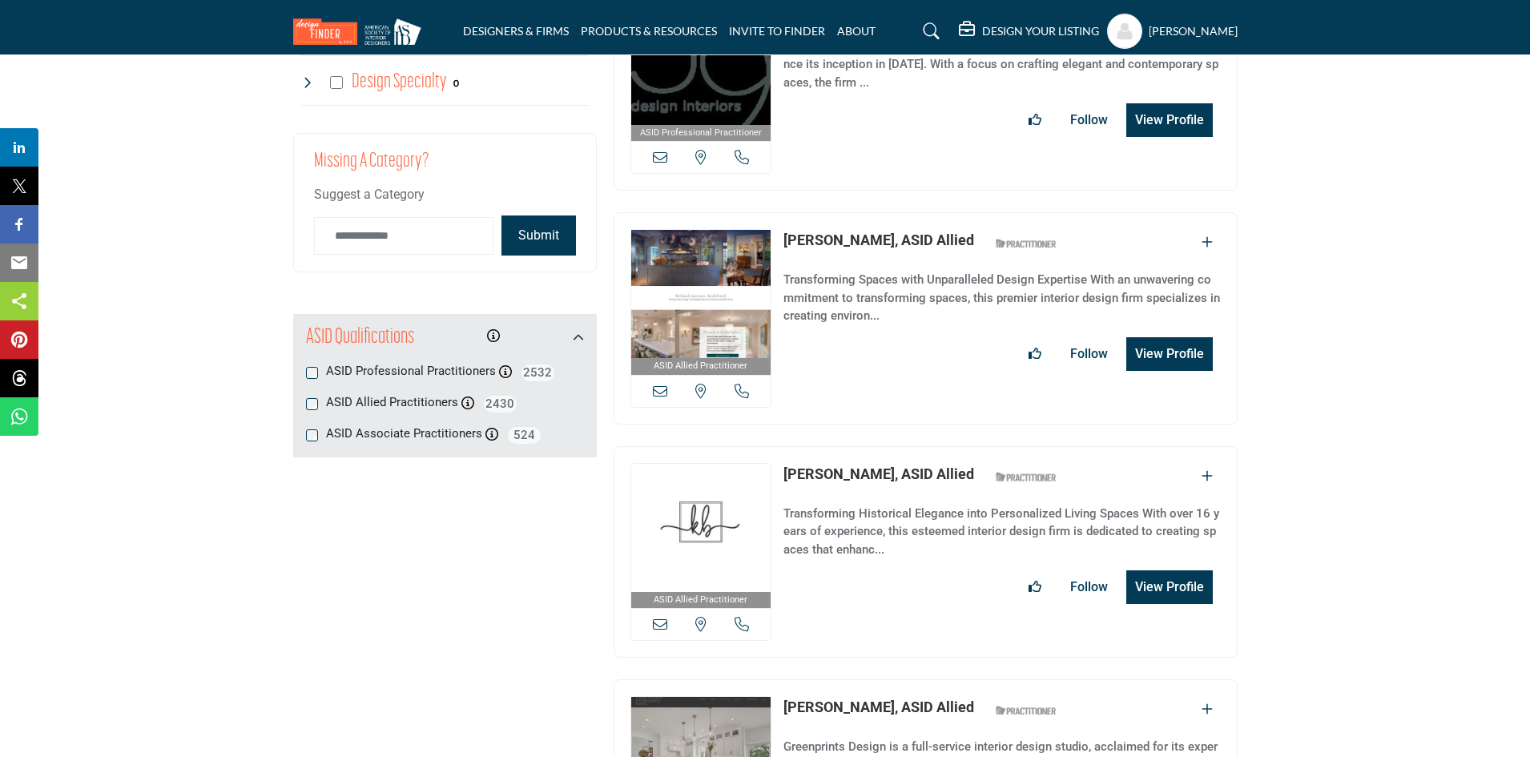
scroll to position [1880, 0]
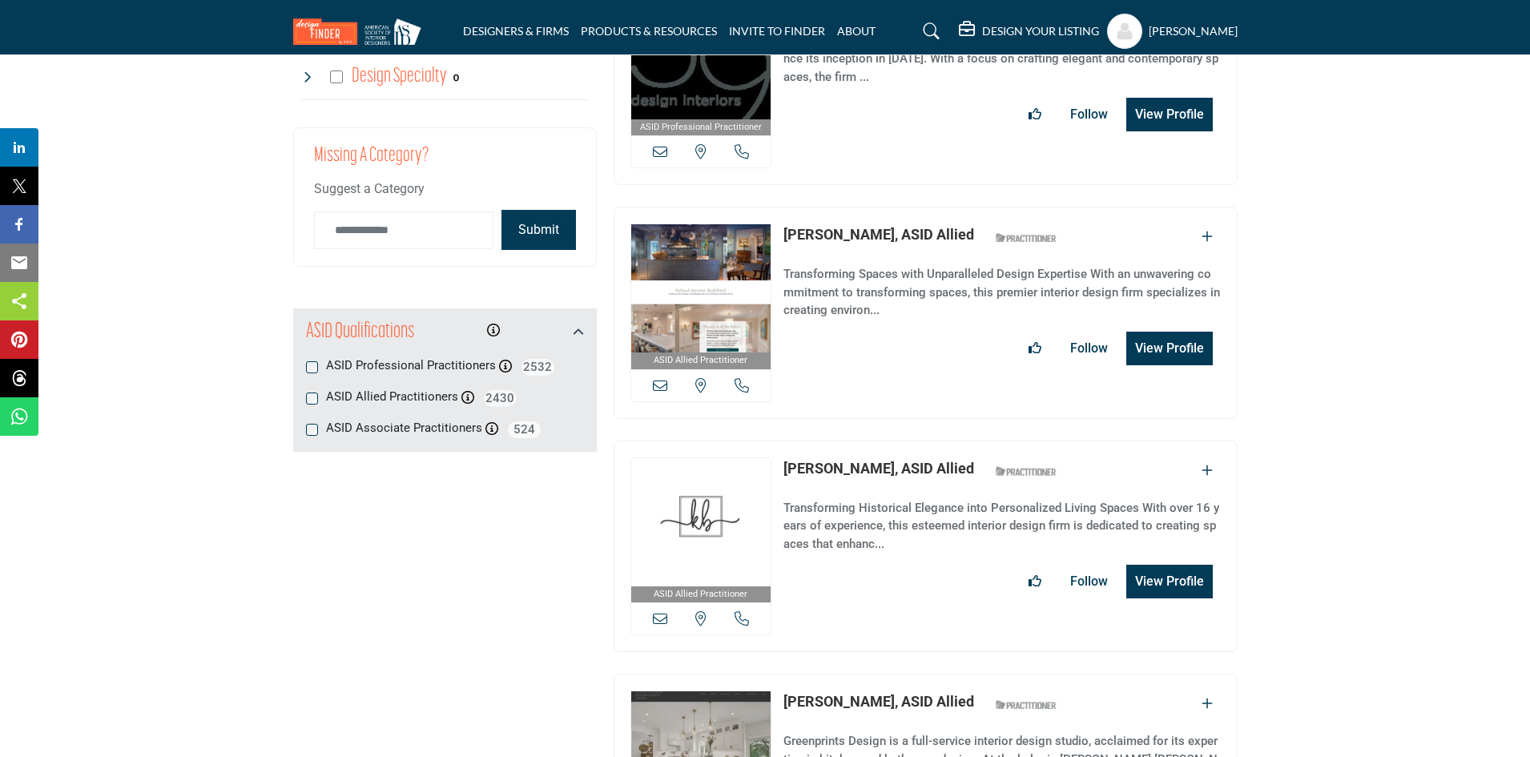
click at [737, 378] on icon at bounding box center [742, 385] width 14 height 14
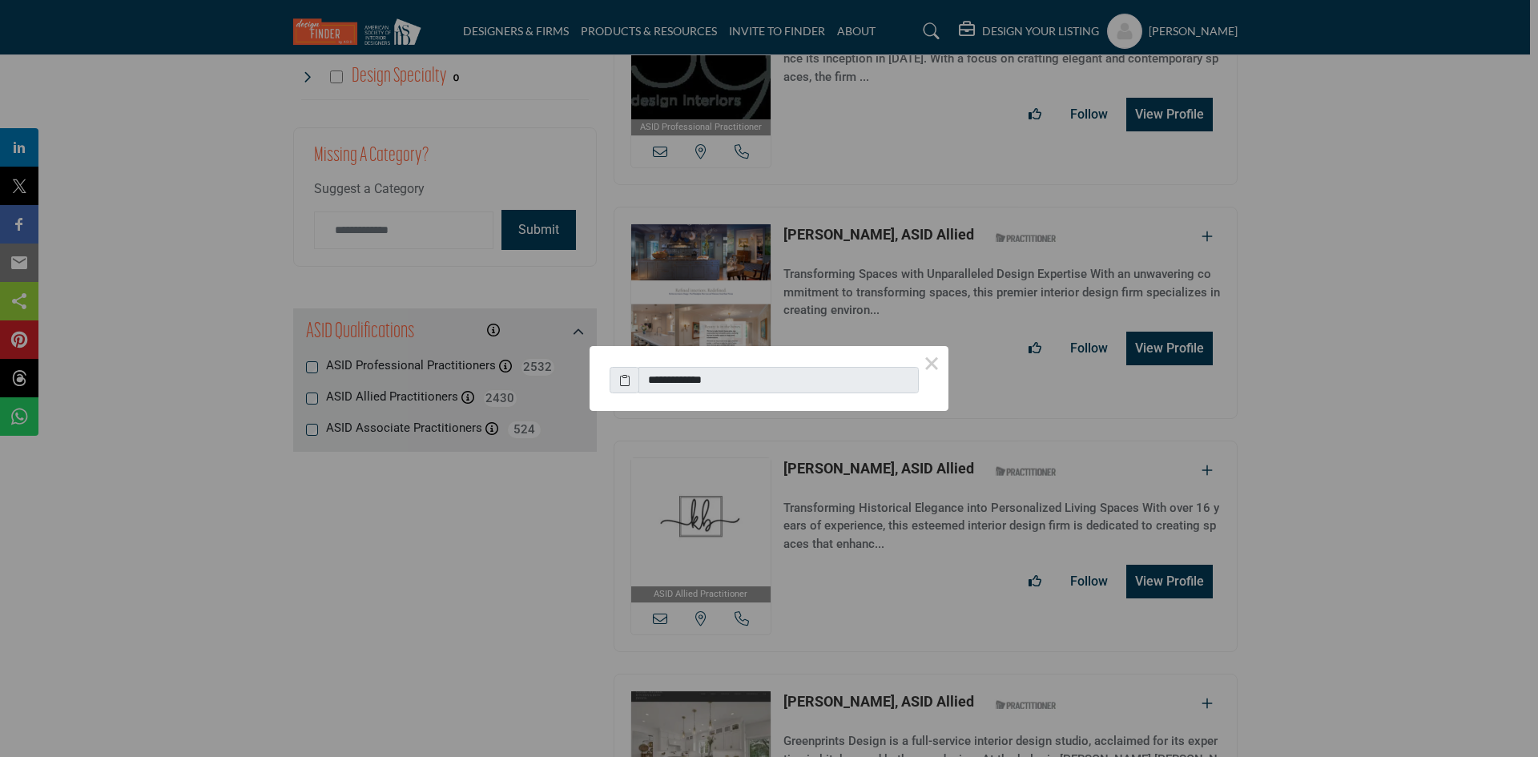
click at [928, 368] on button "×" at bounding box center [932, 363] width 34 height 34
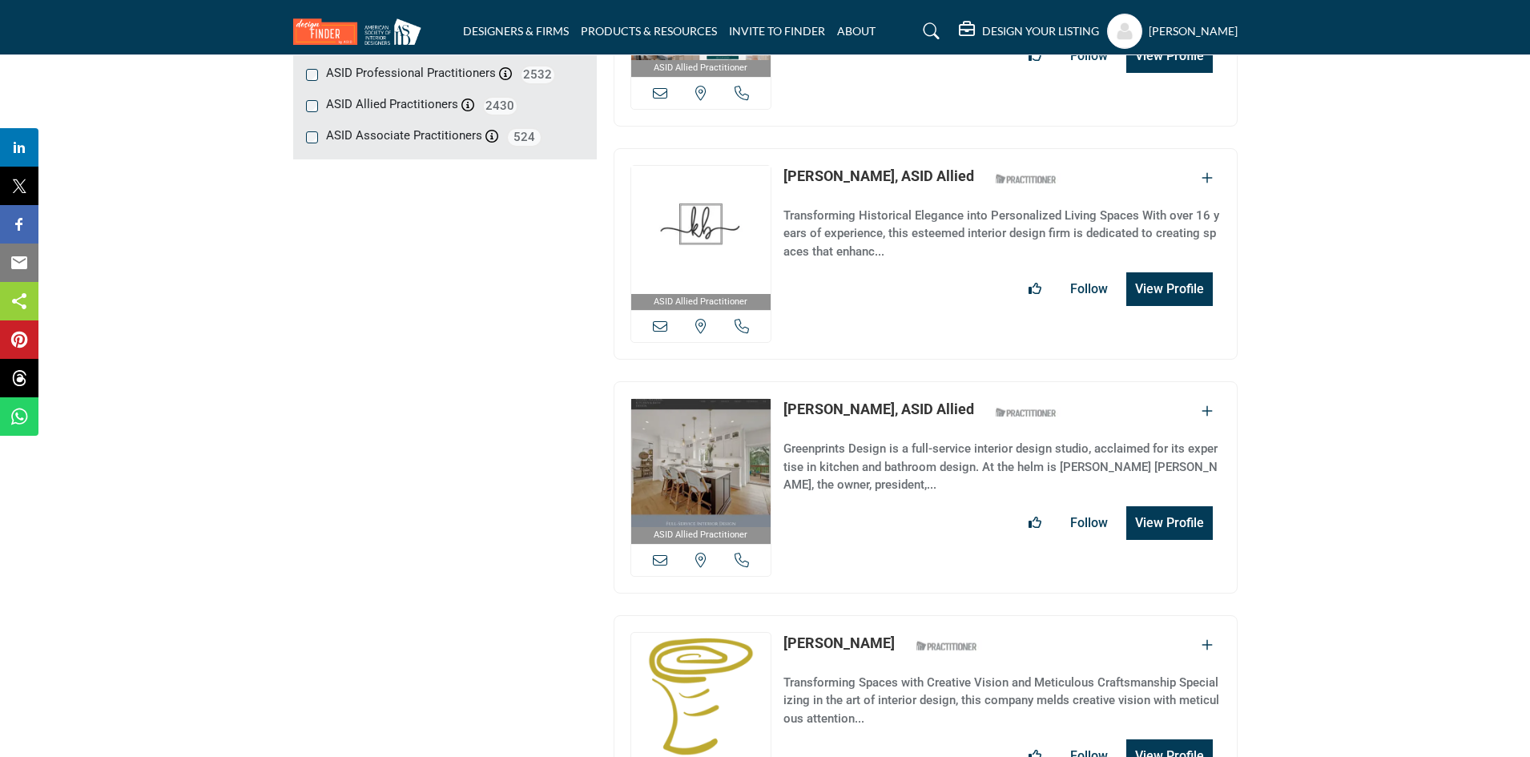
scroll to position [2201, 0]
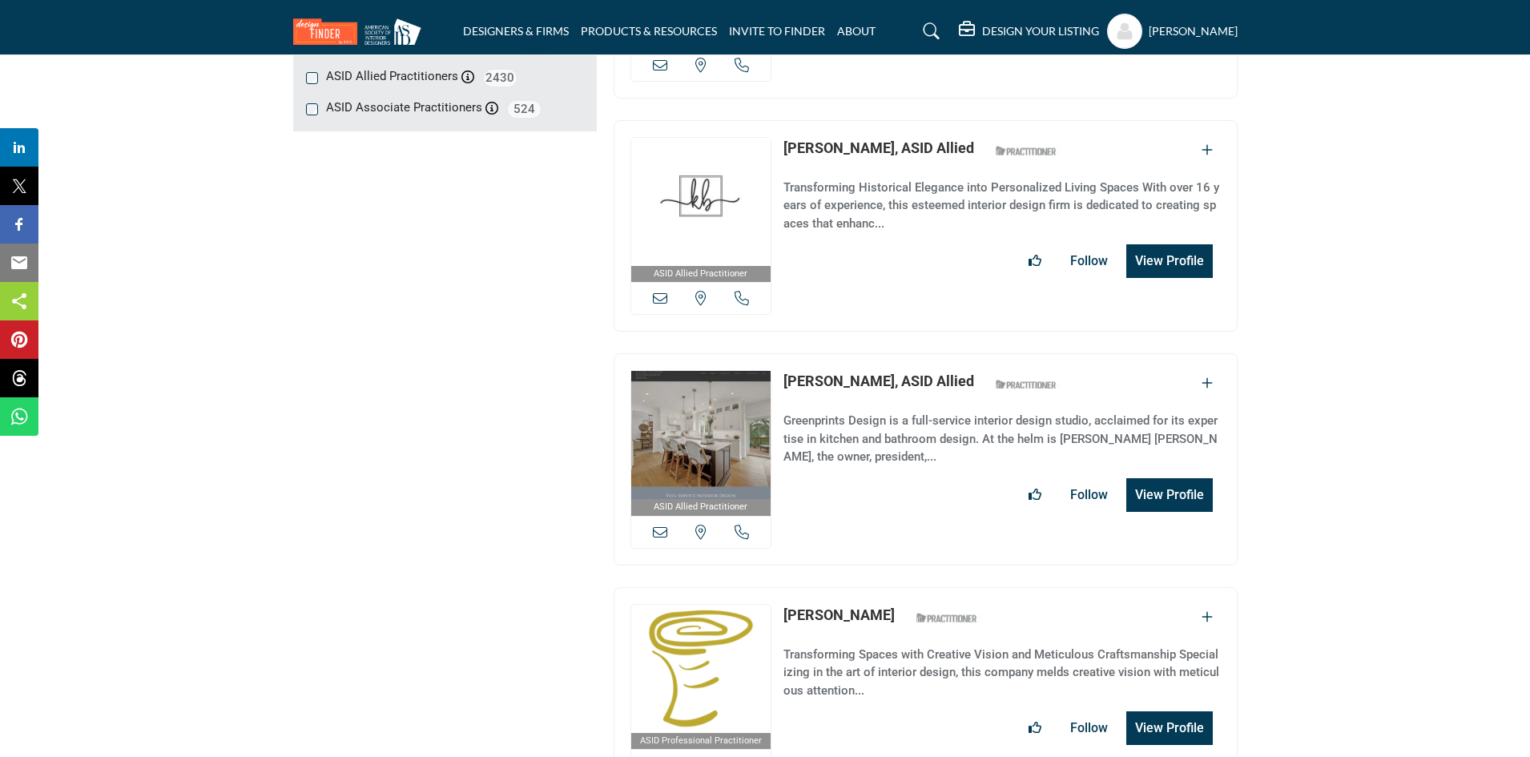
click at [746, 525] on icon at bounding box center [742, 532] width 14 height 14
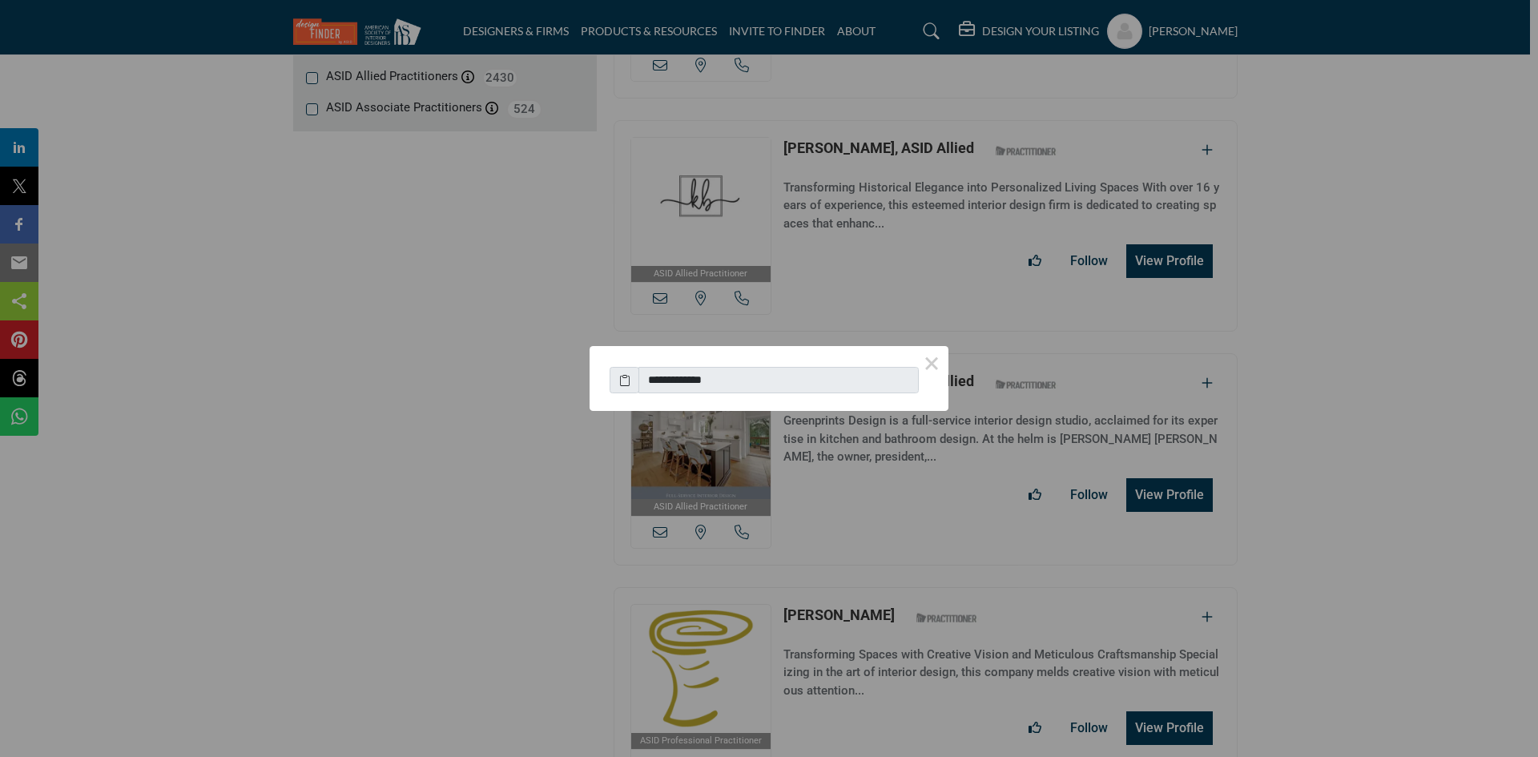
click at [934, 365] on button "×" at bounding box center [932, 363] width 34 height 34
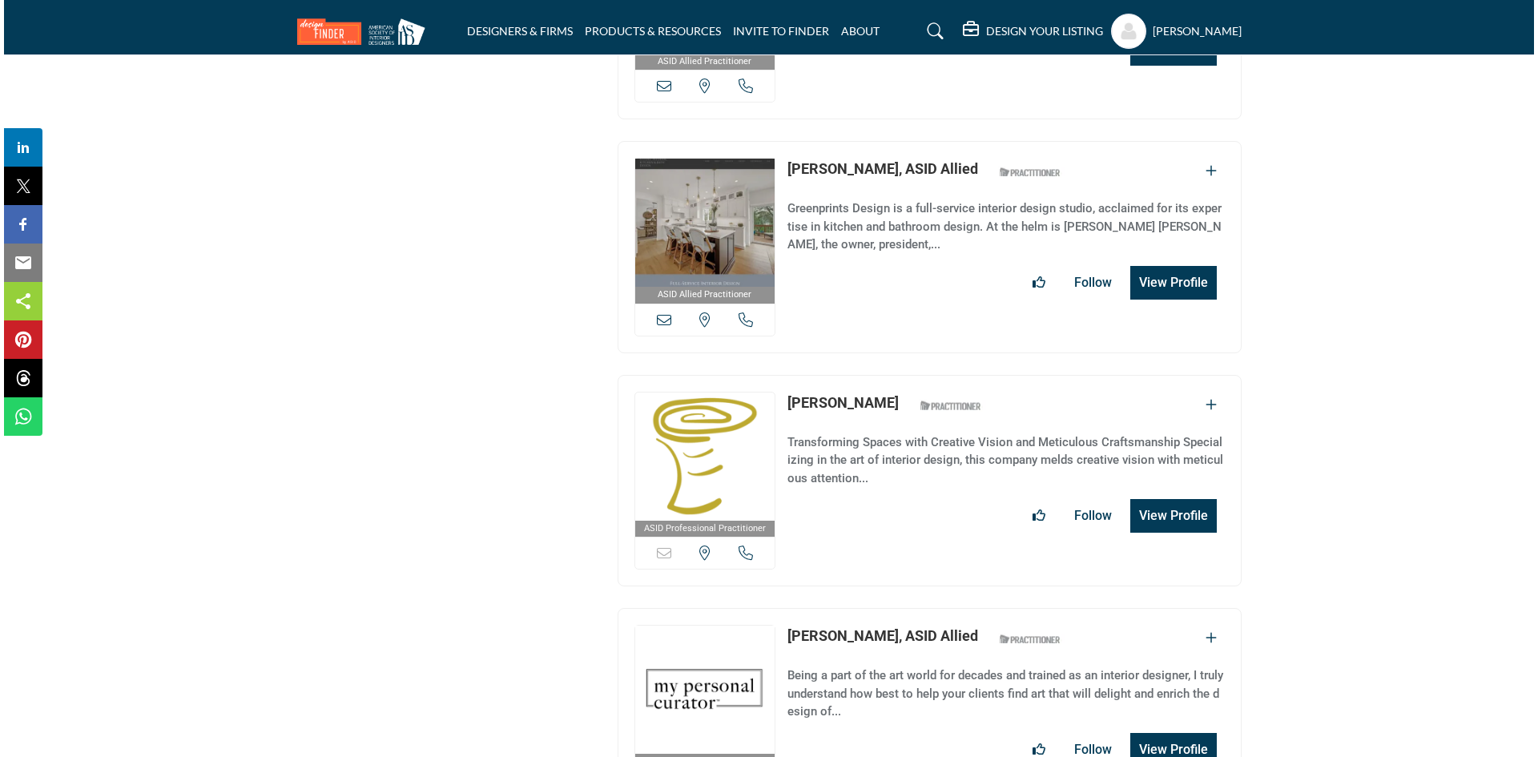
scroll to position [2415, 0]
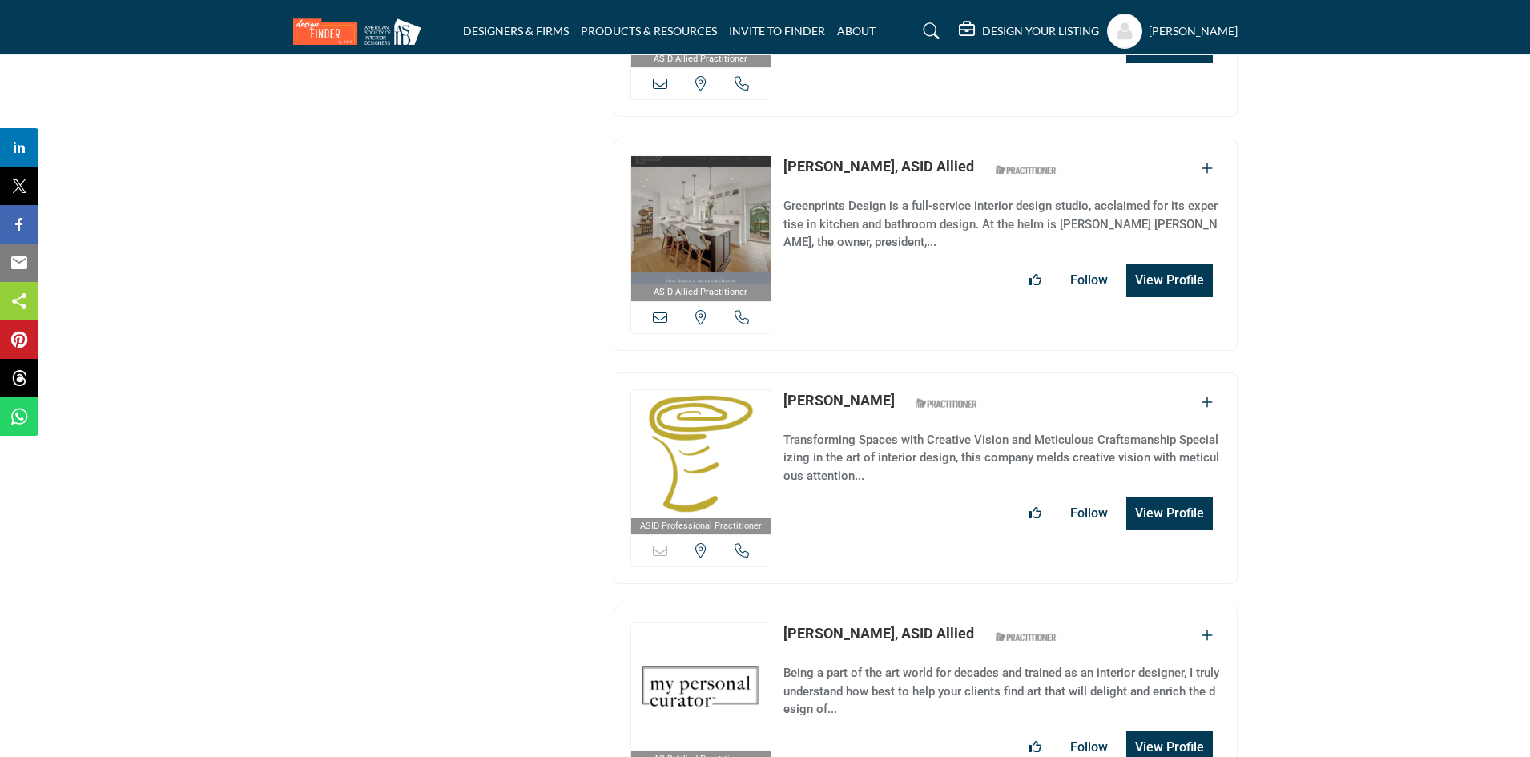
click at [742, 543] on icon at bounding box center [742, 550] width 14 height 14
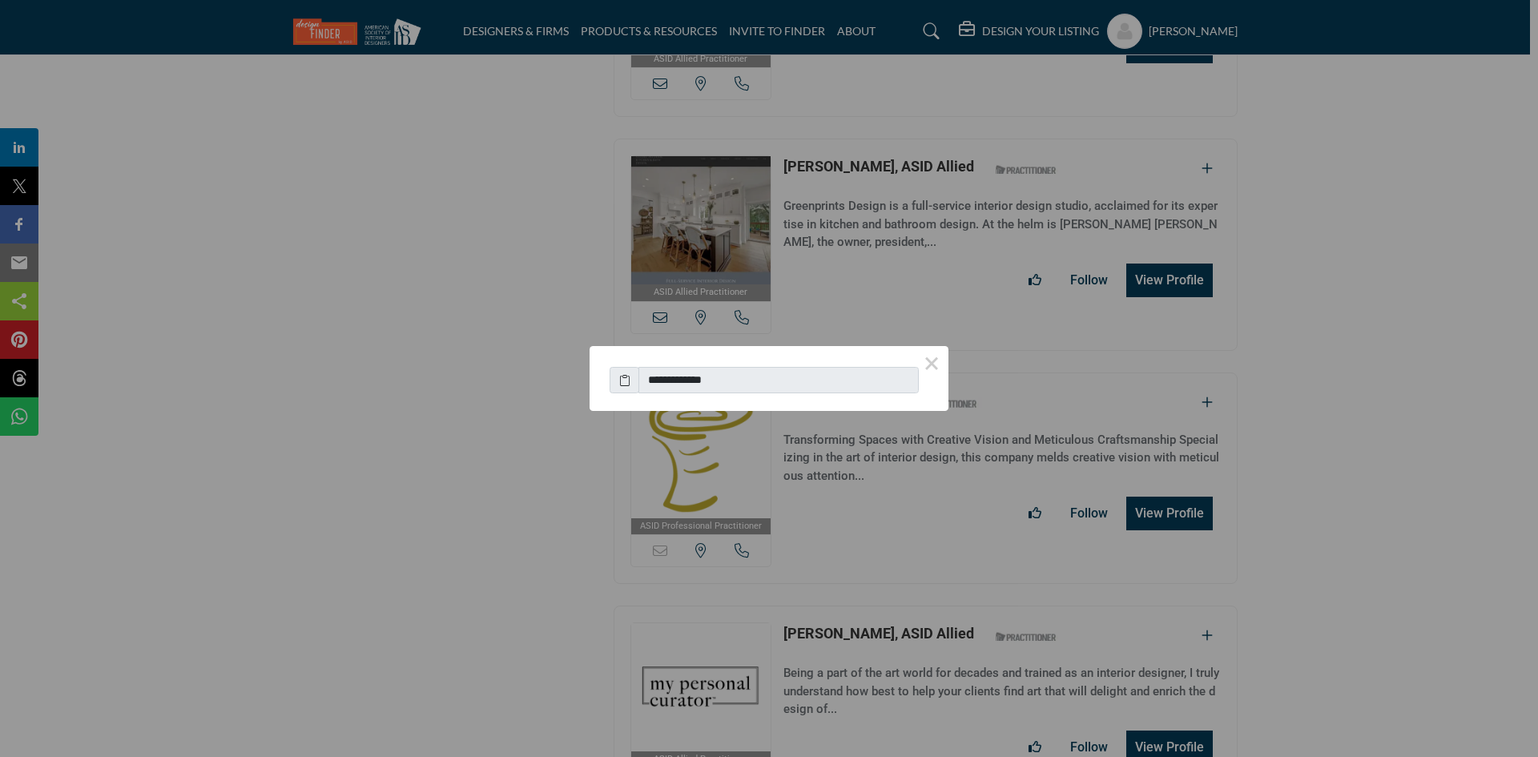
click at [931, 364] on button "×" at bounding box center [932, 363] width 34 height 34
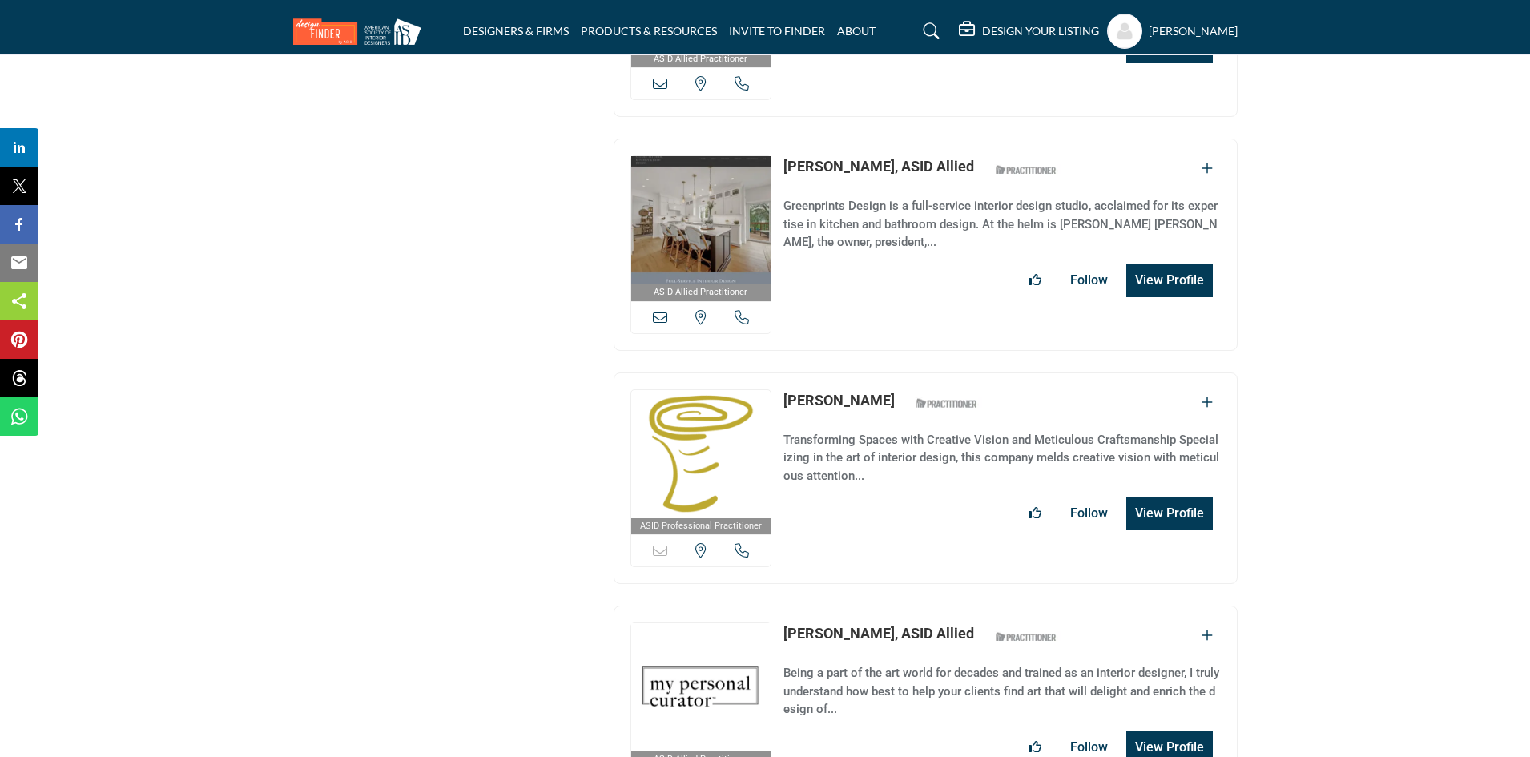
click at [1176, 497] on button "View Profile" at bounding box center [1169, 514] width 87 height 34
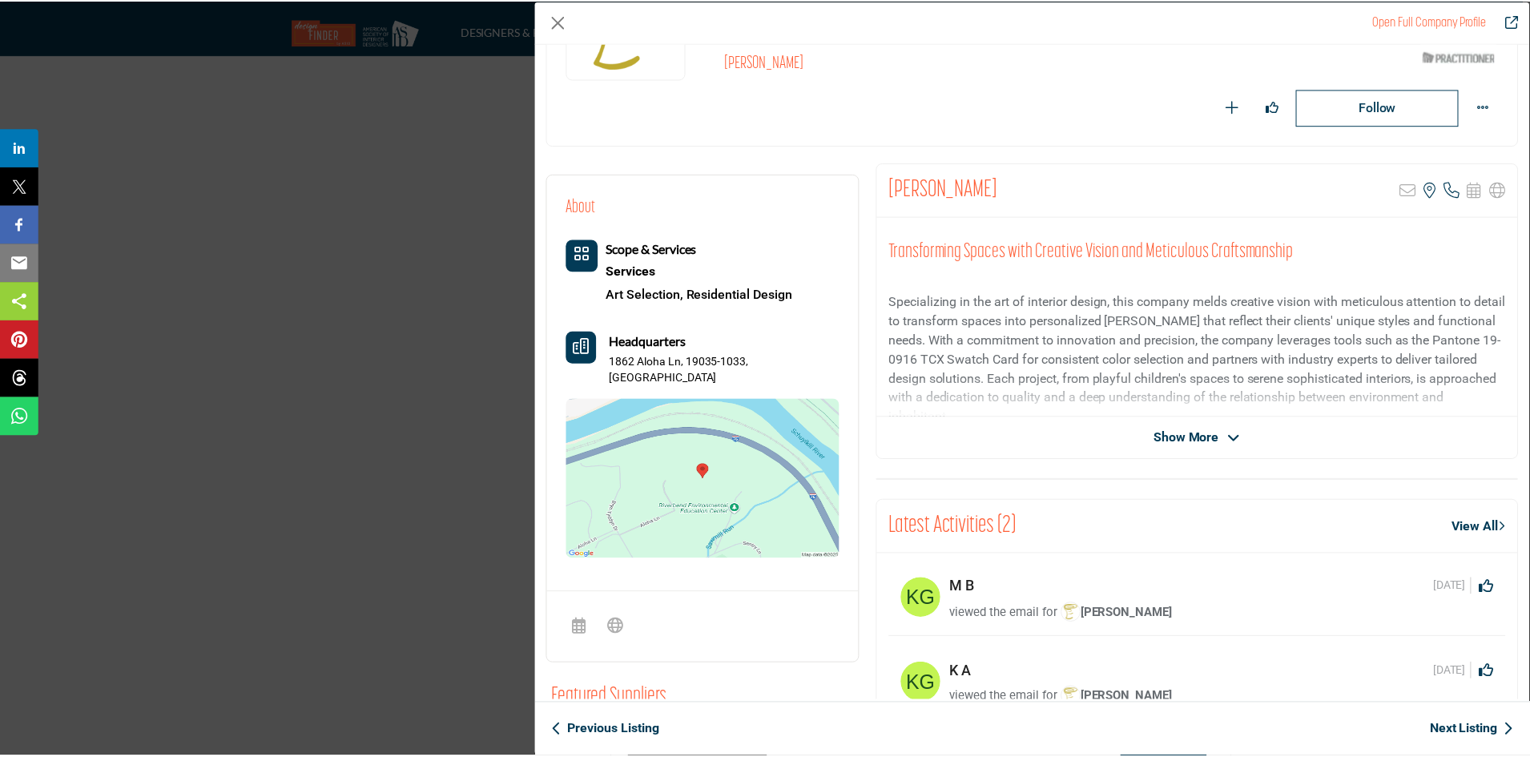
scroll to position [27, 0]
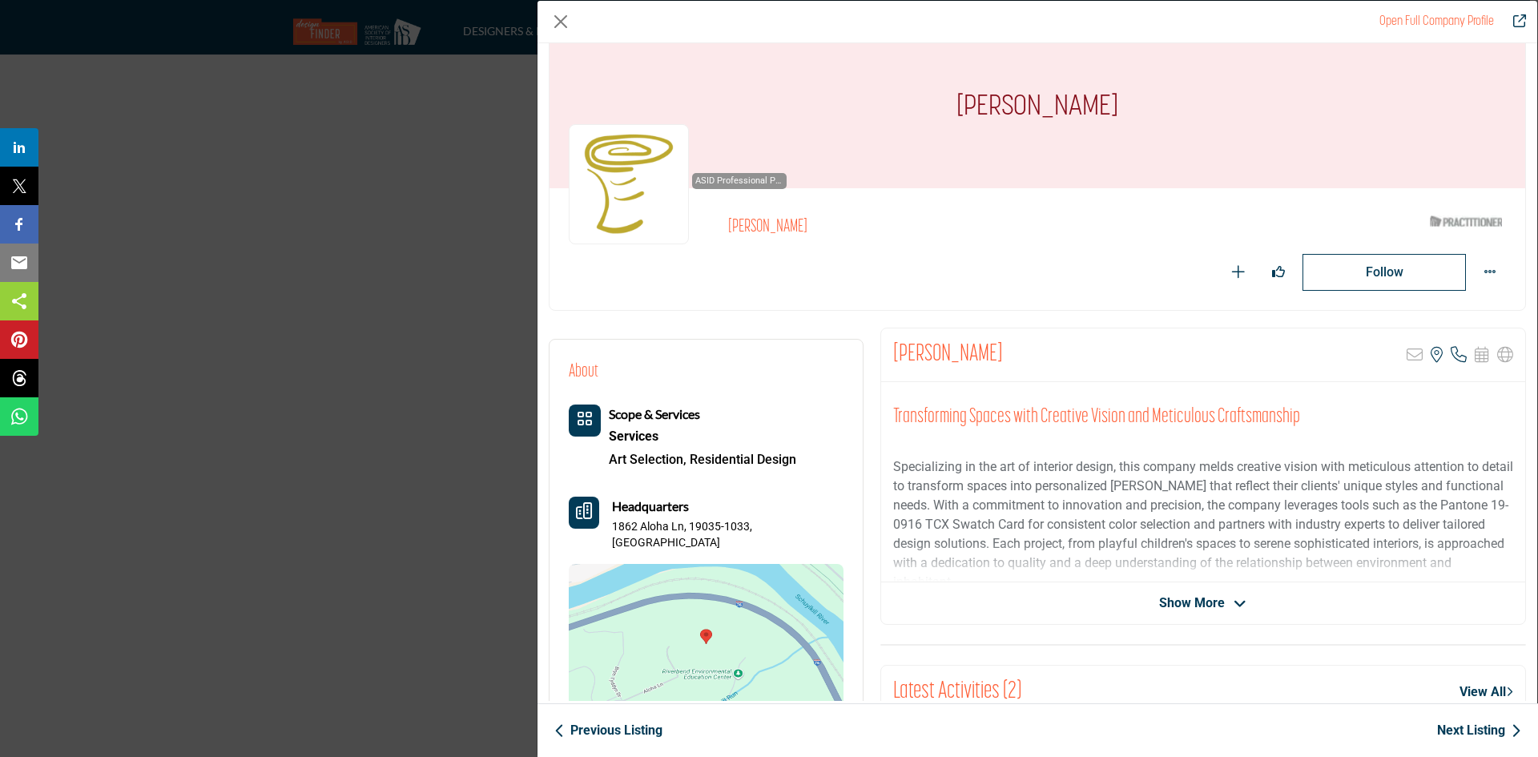
drag, startPoint x: 1153, startPoint y: 99, endPoint x: 886, endPoint y: 99, distance: 266.8
click at [886, 99] on div "[PERSON_NAME]" at bounding box center [1038, 108] width 976 height 160
click at [1047, 235] on h2 "[PERSON_NAME]" at bounding box center [948, 227] width 441 height 21
drag, startPoint x: 1064, startPoint y: 347, endPoint x: 812, endPoint y: 354, distance: 251.7
click at [814, 354] on div "About Scope & Services Services Art Selection, Residential Design 5" at bounding box center [1038, 757] width 994 height 859
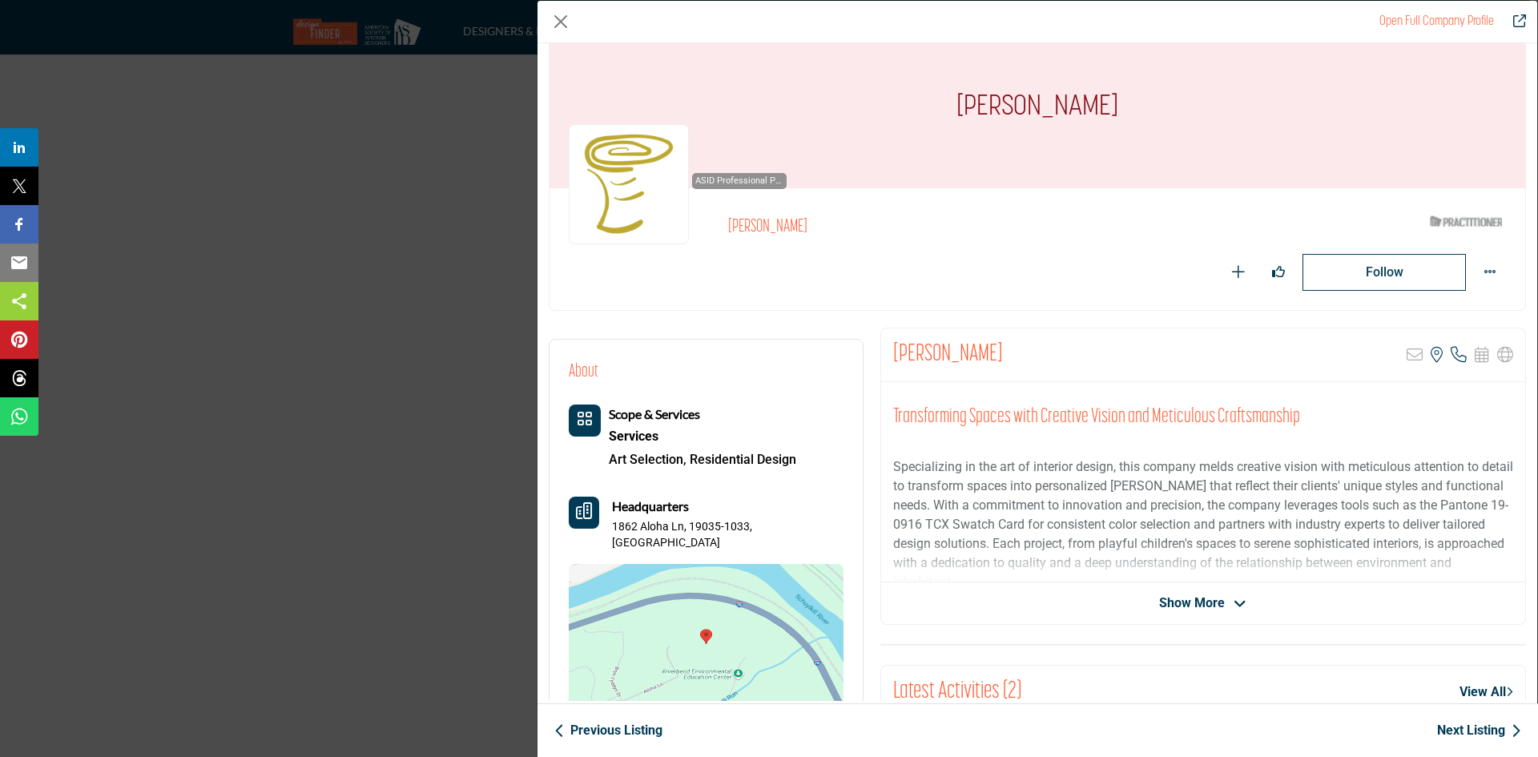
click at [1087, 310] on div "ASID Professional Practitioner ASID Professional Practitioners have successfull…" at bounding box center [1038, 249] width 976 height 122
drag, startPoint x: 1057, startPoint y: 371, endPoint x: 862, endPoint y: 354, distance: 195.4
click at [862, 354] on div "About Scope & Services Services Art Selection, Residential Design 5" at bounding box center [1038, 757] width 994 height 859
click at [1079, 352] on div "Madeleine Douglas Sorry, but this listing is on a subscription plan which does …" at bounding box center [1203, 355] width 644 height 54
drag, startPoint x: 850, startPoint y: 225, endPoint x: 688, endPoint y: 220, distance: 161.9
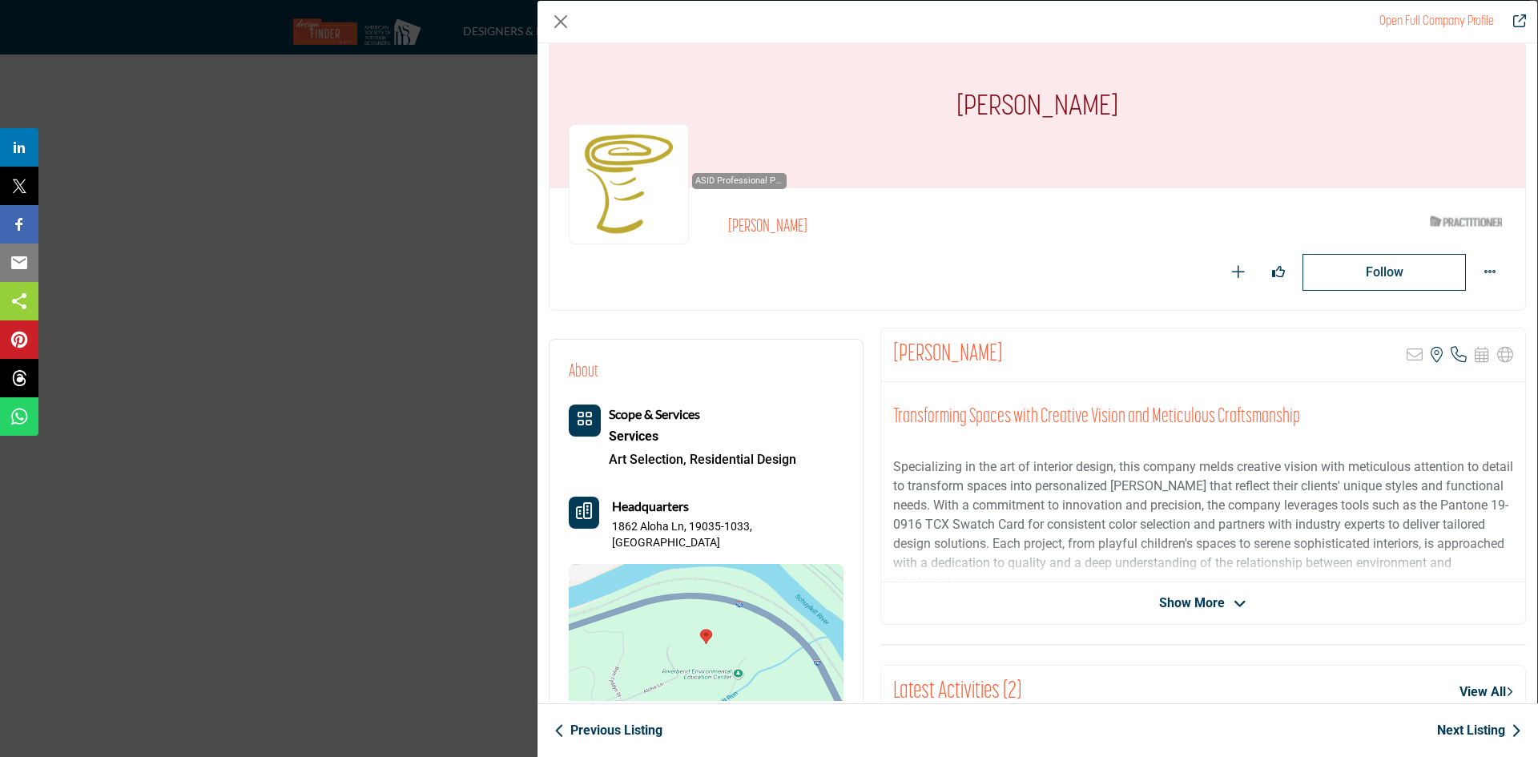
click at [688, 220] on div "ASID Professional Practitioner ASID Professional Practitioners have successfull…" at bounding box center [1037, 248] width 937 height 83
click at [908, 240] on div "[PERSON_NAME]" at bounding box center [1073, 231] width 690 height 29
drag, startPoint x: 1049, startPoint y: 348, endPoint x: 875, endPoint y: 337, distance: 174.2
click at [875, 337] on div "Madeleine Douglas Sorry, but this listing is on a subscription plan which does …" at bounding box center [1203, 757] width 663 height 859
copy h2 "[PERSON_NAME]"
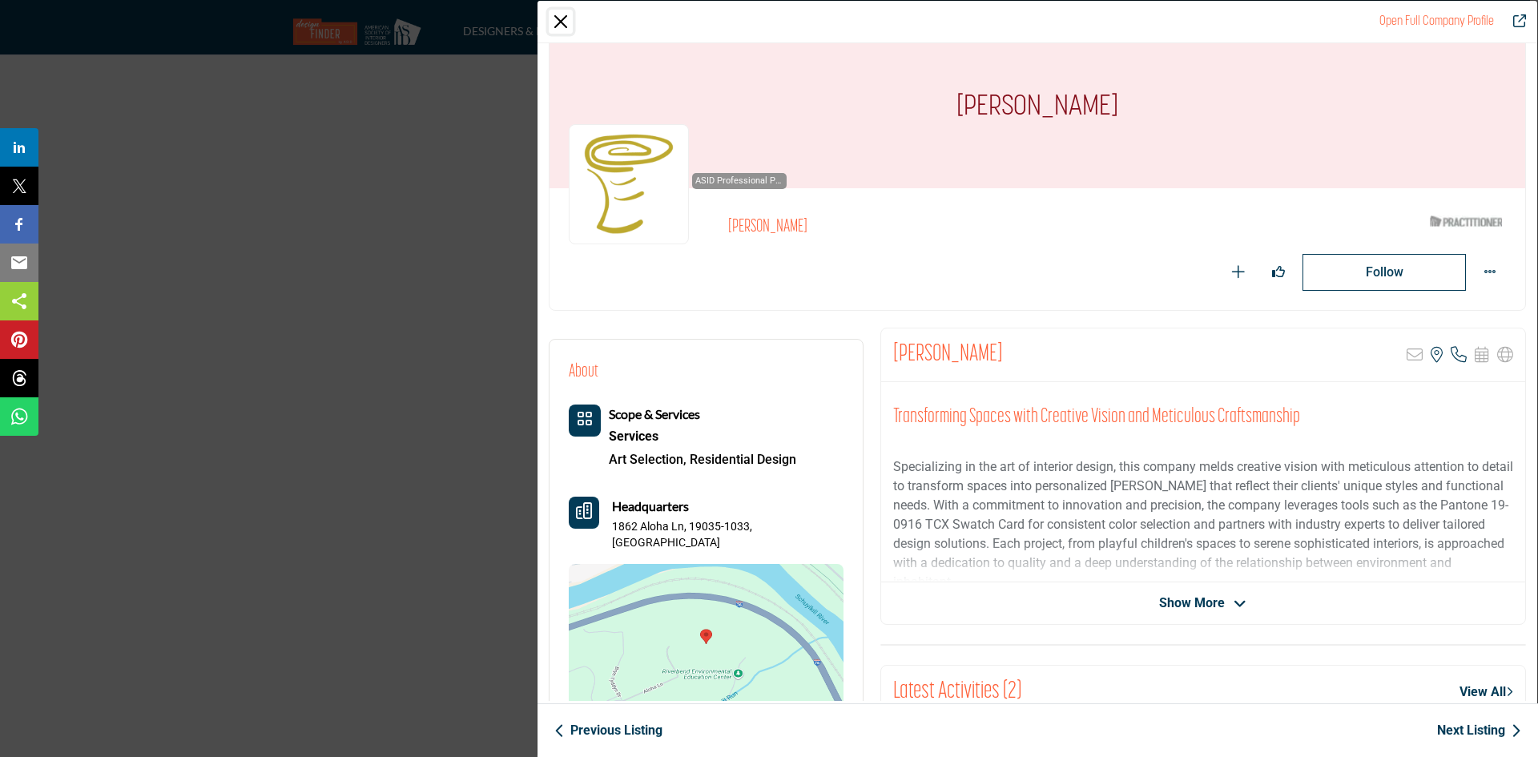
click at [565, 23] on button "Close" at bounding box center [561, 22] width 24 height 24
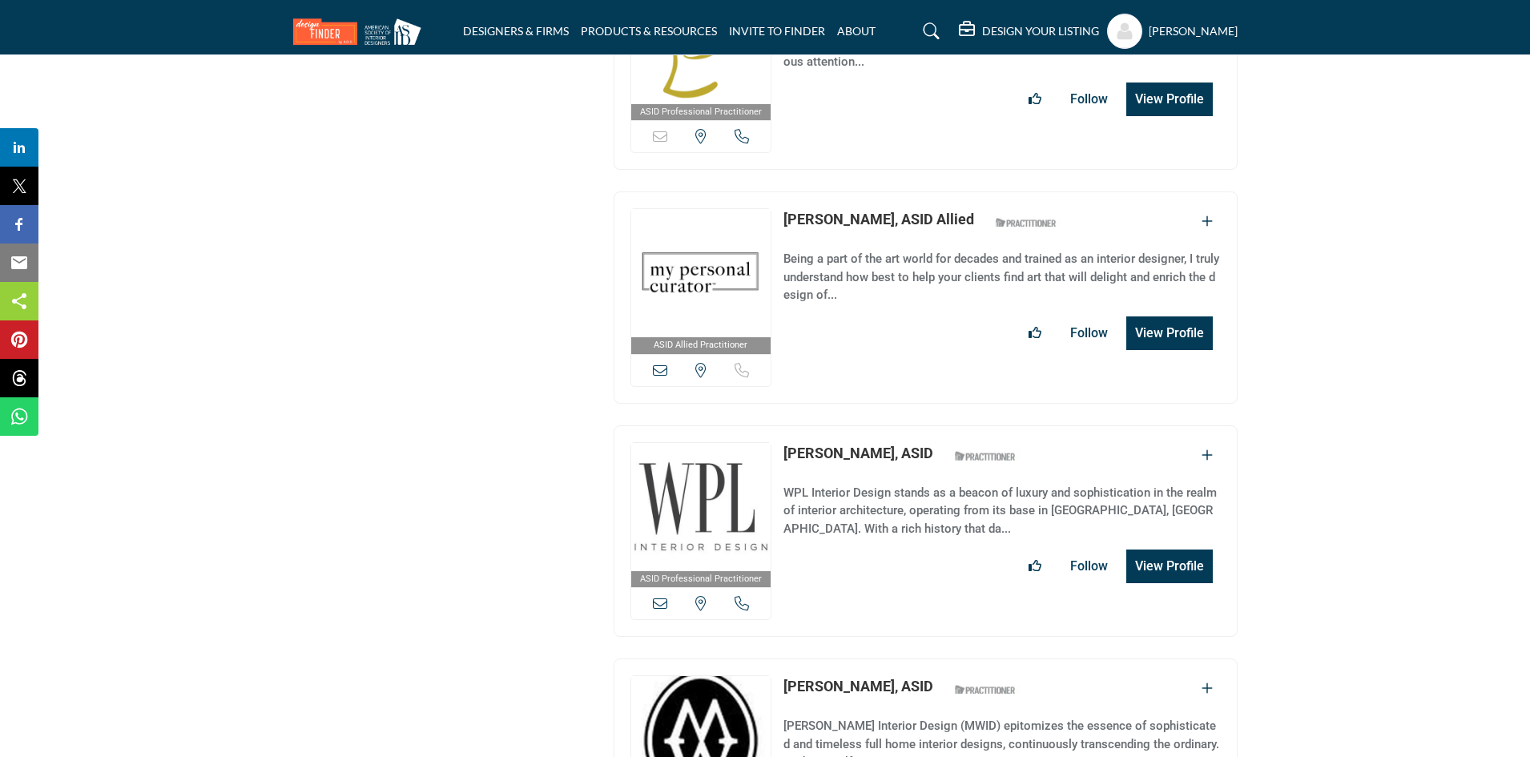
scroll to position [2976, 0]
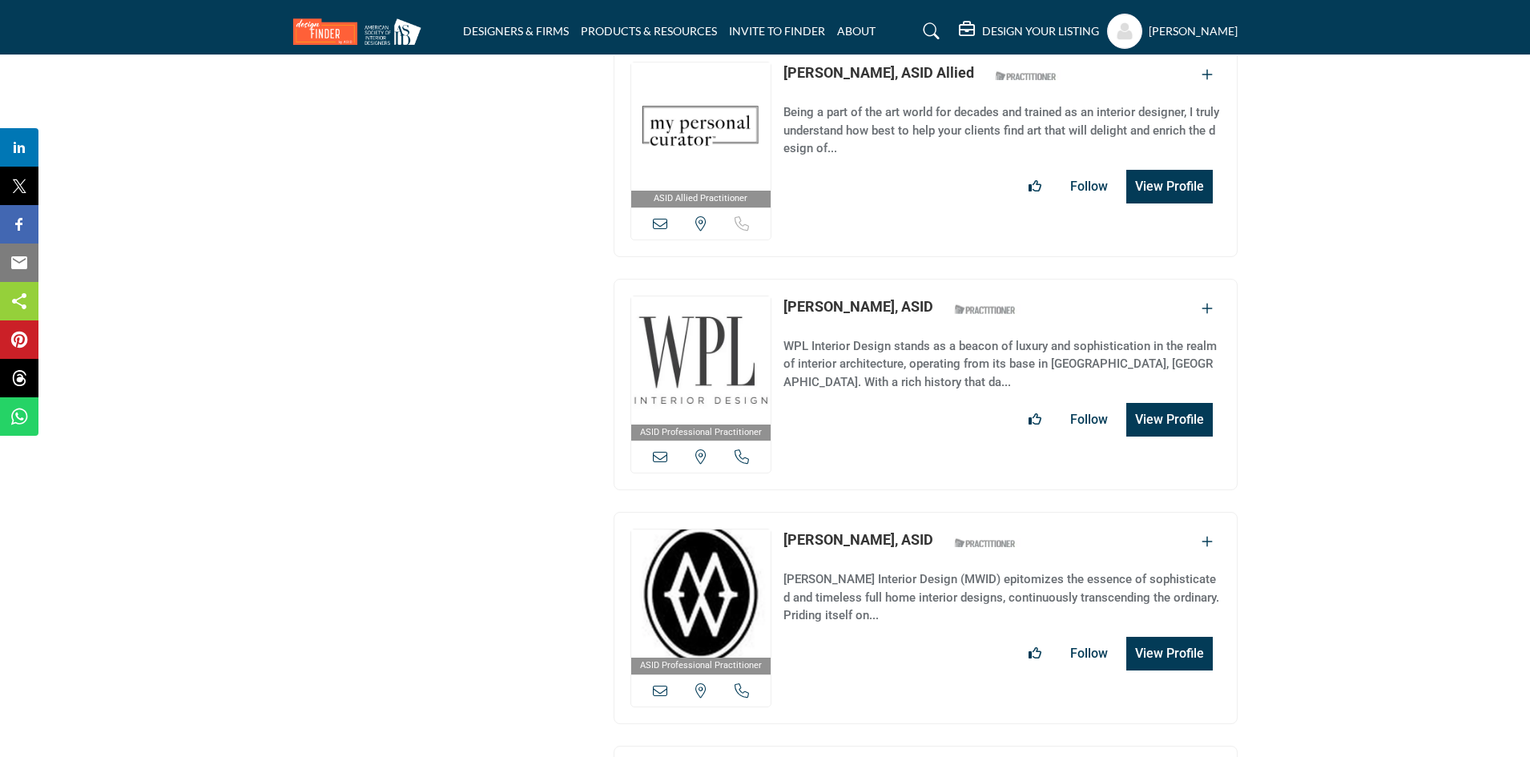
click at [735, 449] on icon at bounding box center [742, 456] width 14 height 14
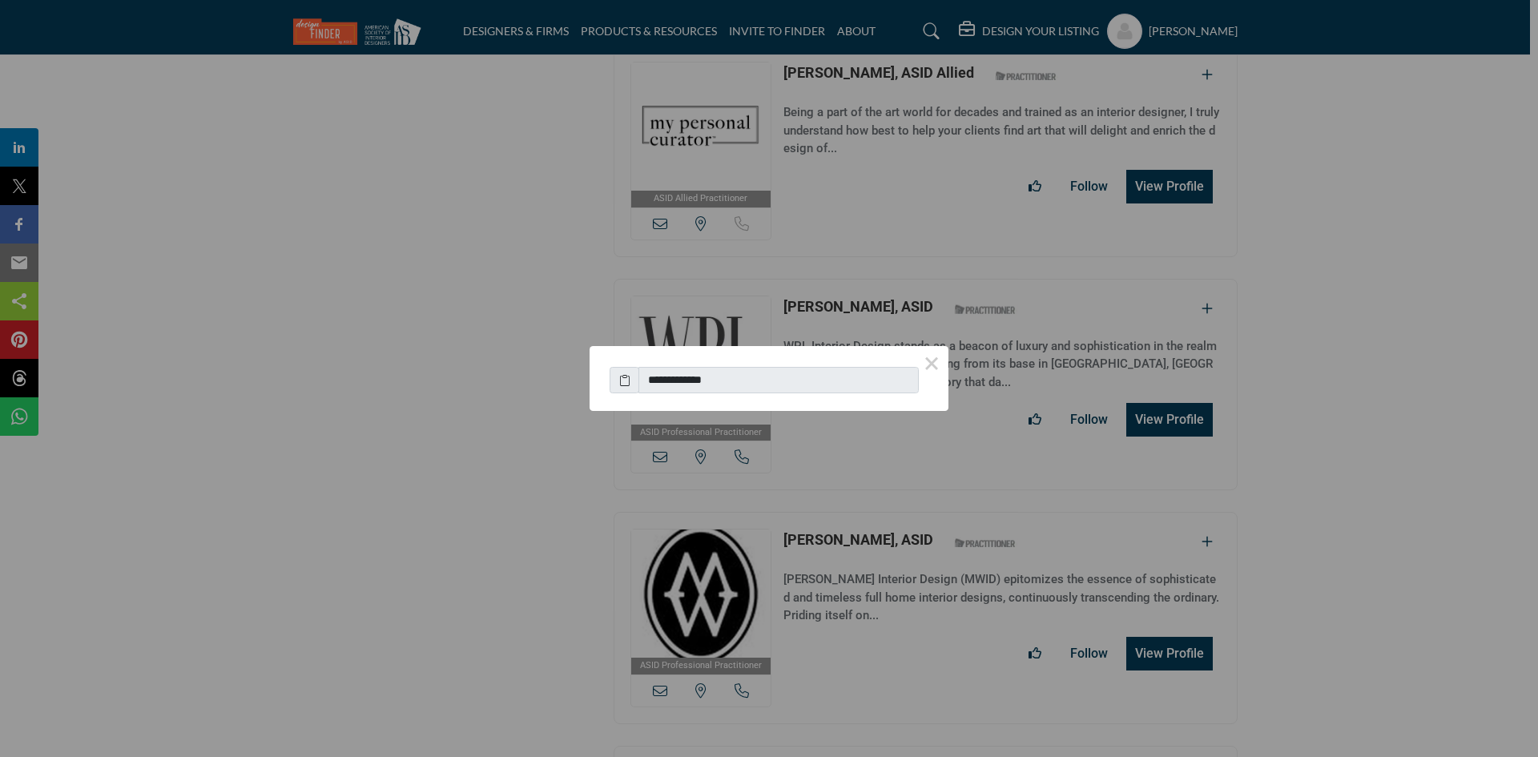
click at [927, 361] on button "×" at bounding box center [932, 363] width 34 height 34
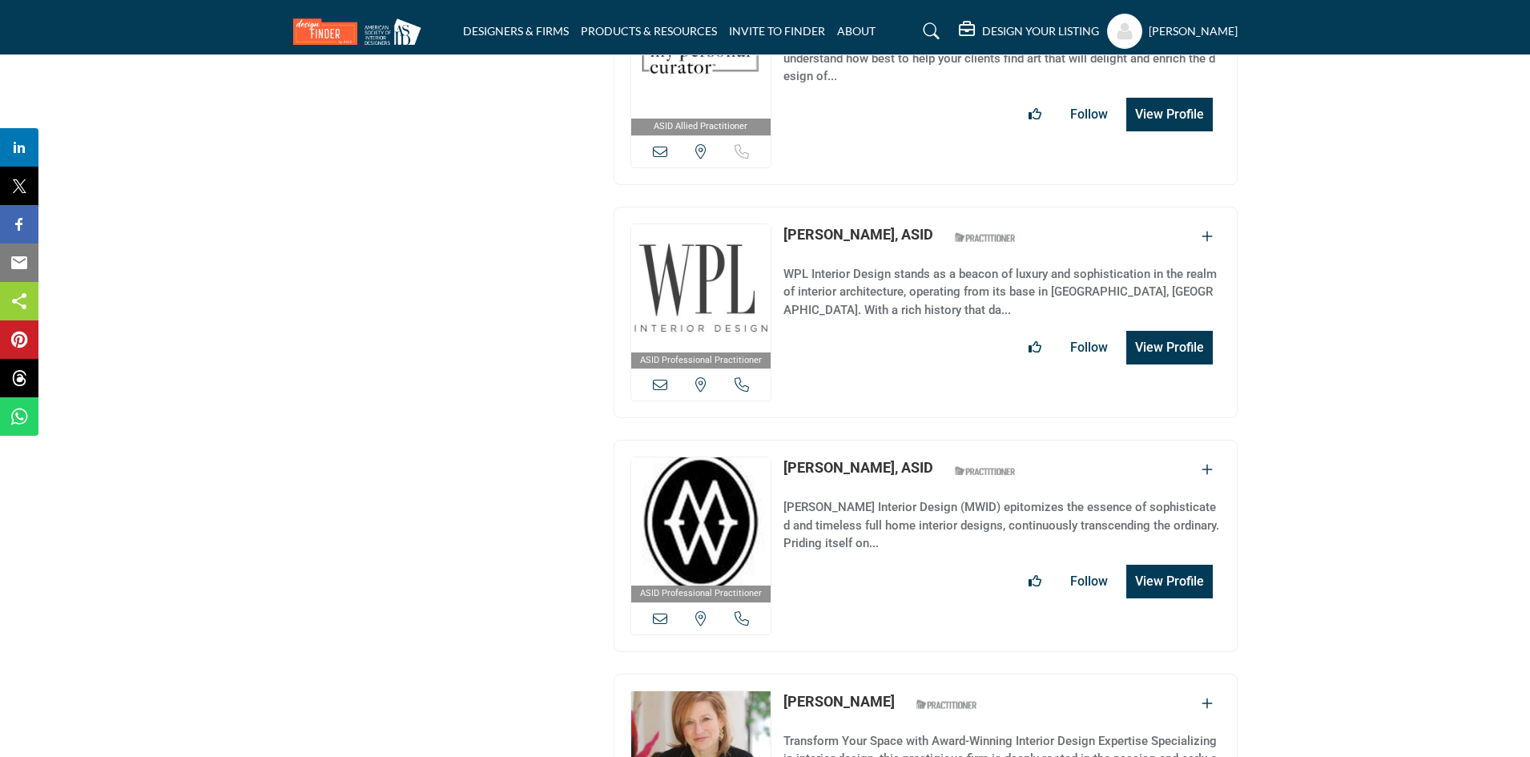
scroll to position [3136, 0]
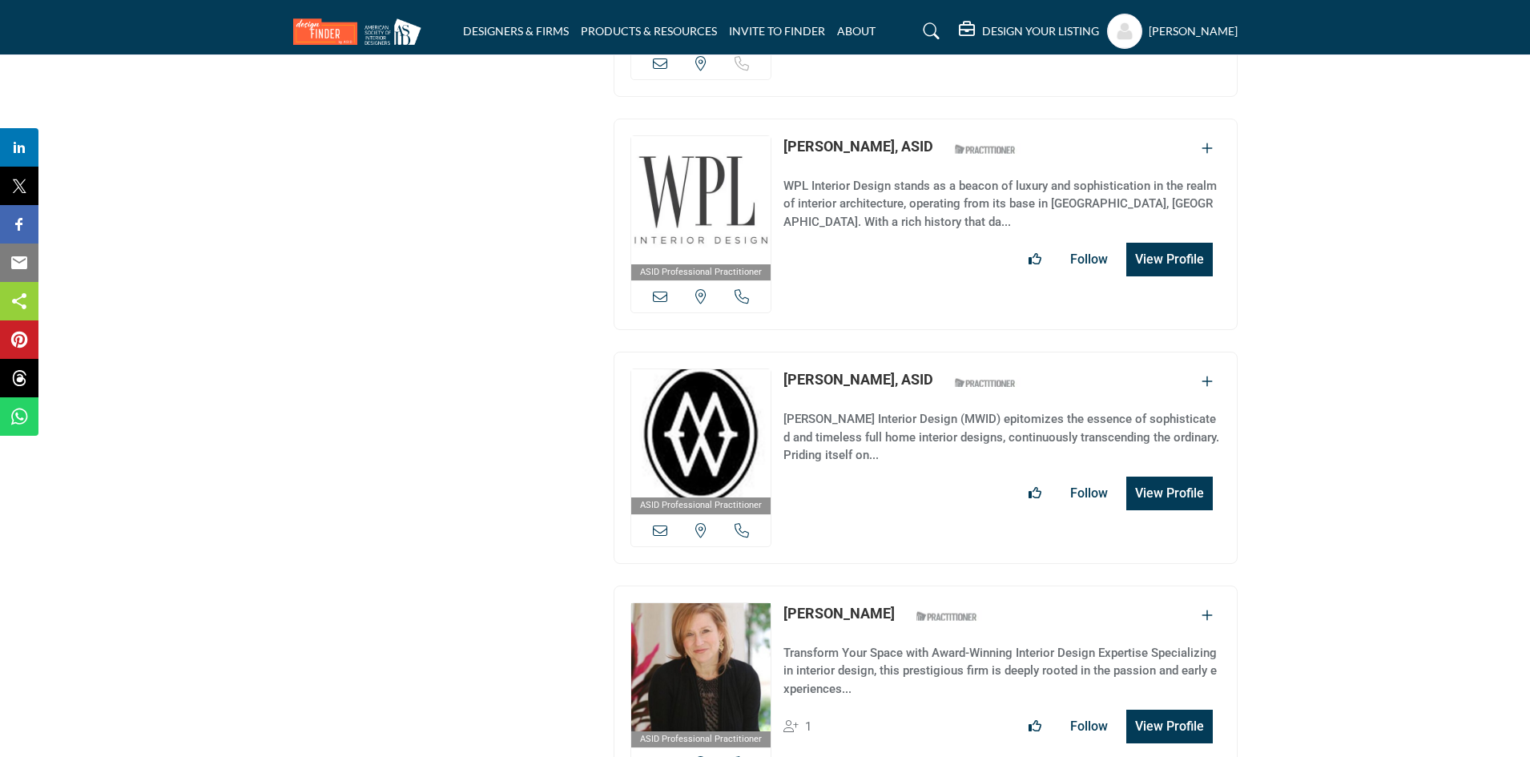
click at [743, 523] on icon at bounding box center [742, 530] width 14 height 14
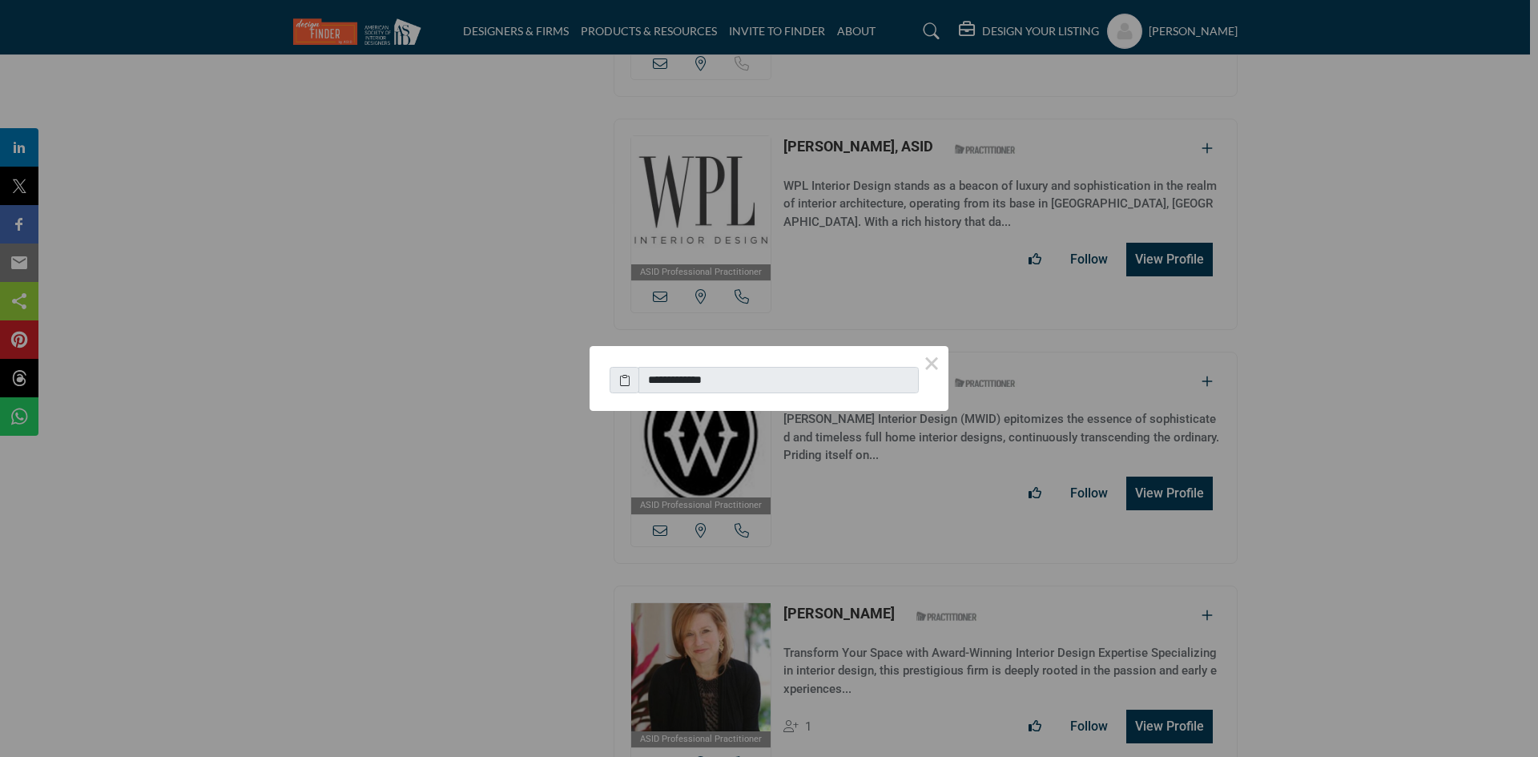
click at [934, 365] on button "×" at bounding box center [932, 363] width 34 height 34
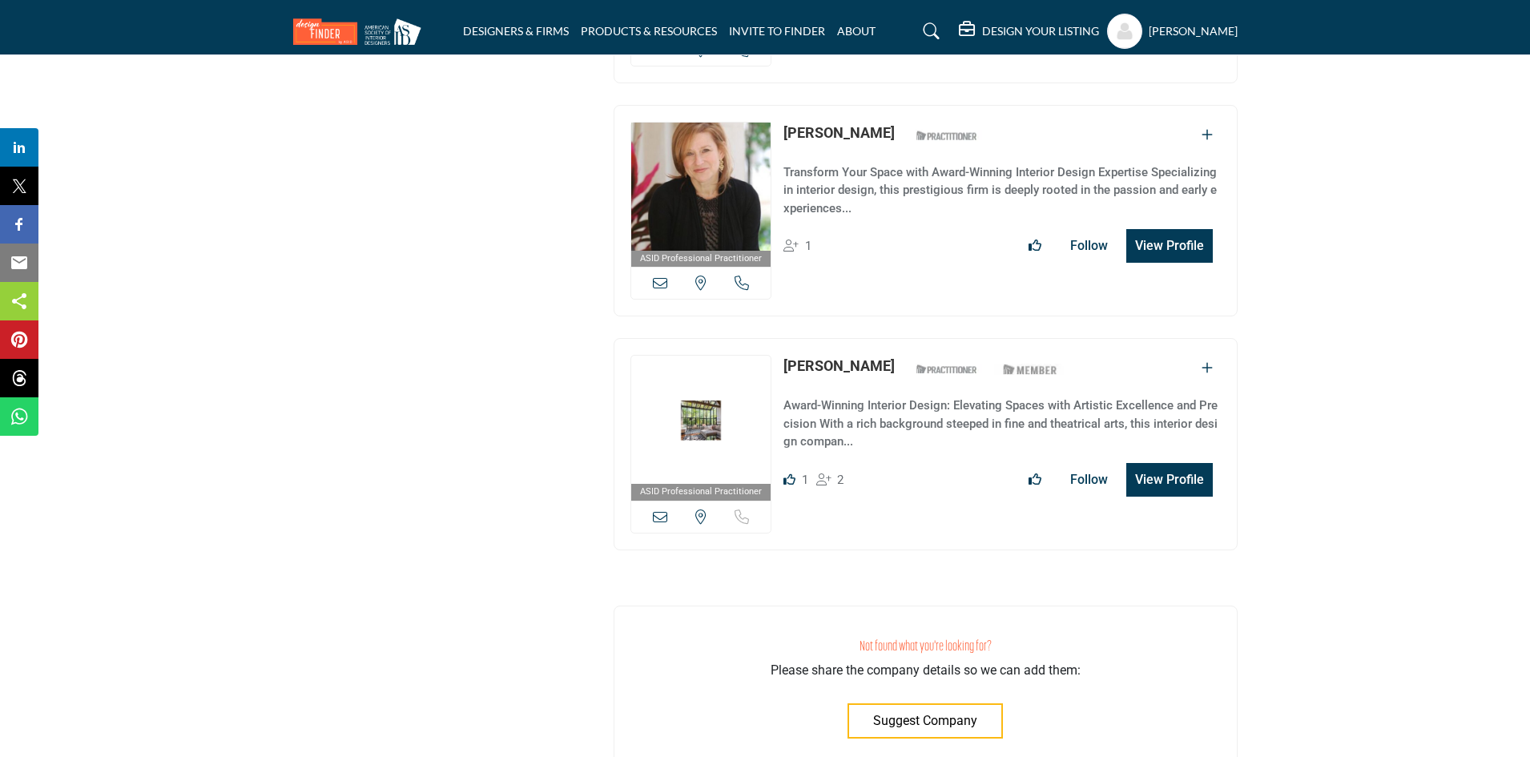
scroll to position [3537, 0]
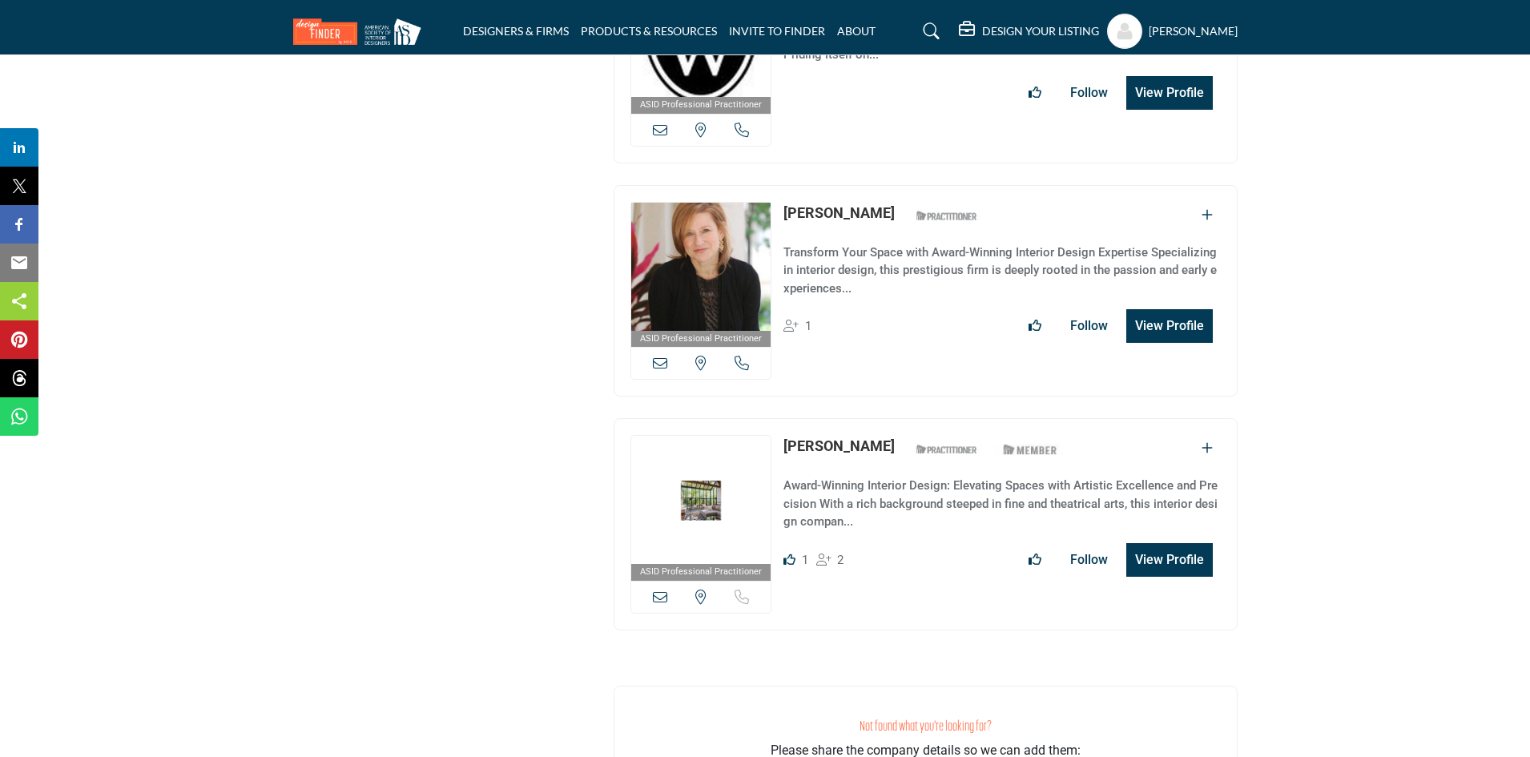
click at [726, 347] on div "View email address of this listing View the location of this listing Call Number" at bounding box center [701, 363] width 140 height 32
click at [744, 356] on icon at bounding box center [742, 363] width 14 height 14
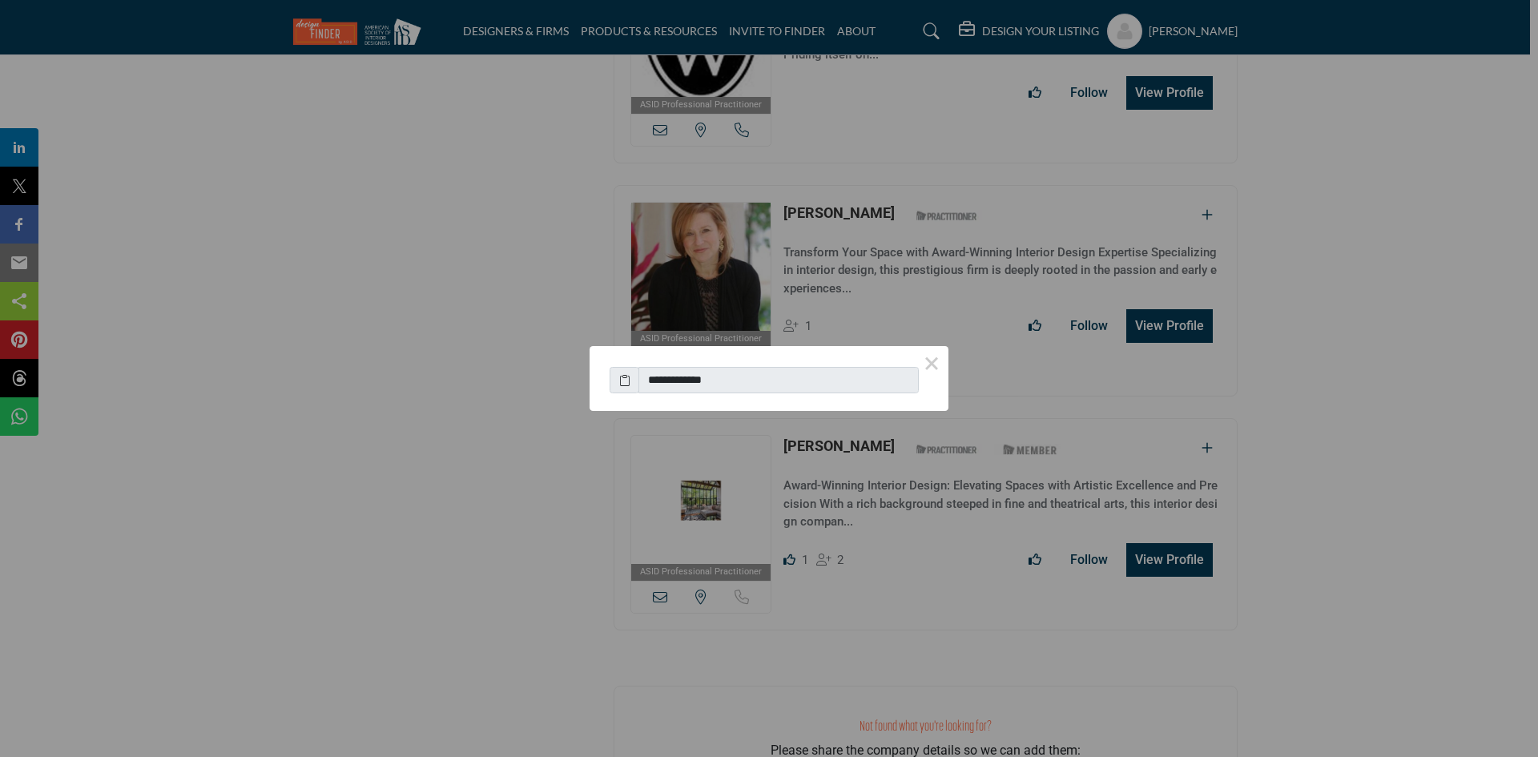
click at [933, 361] on button "×" at bounding box center [932, 363] width 34 height 34
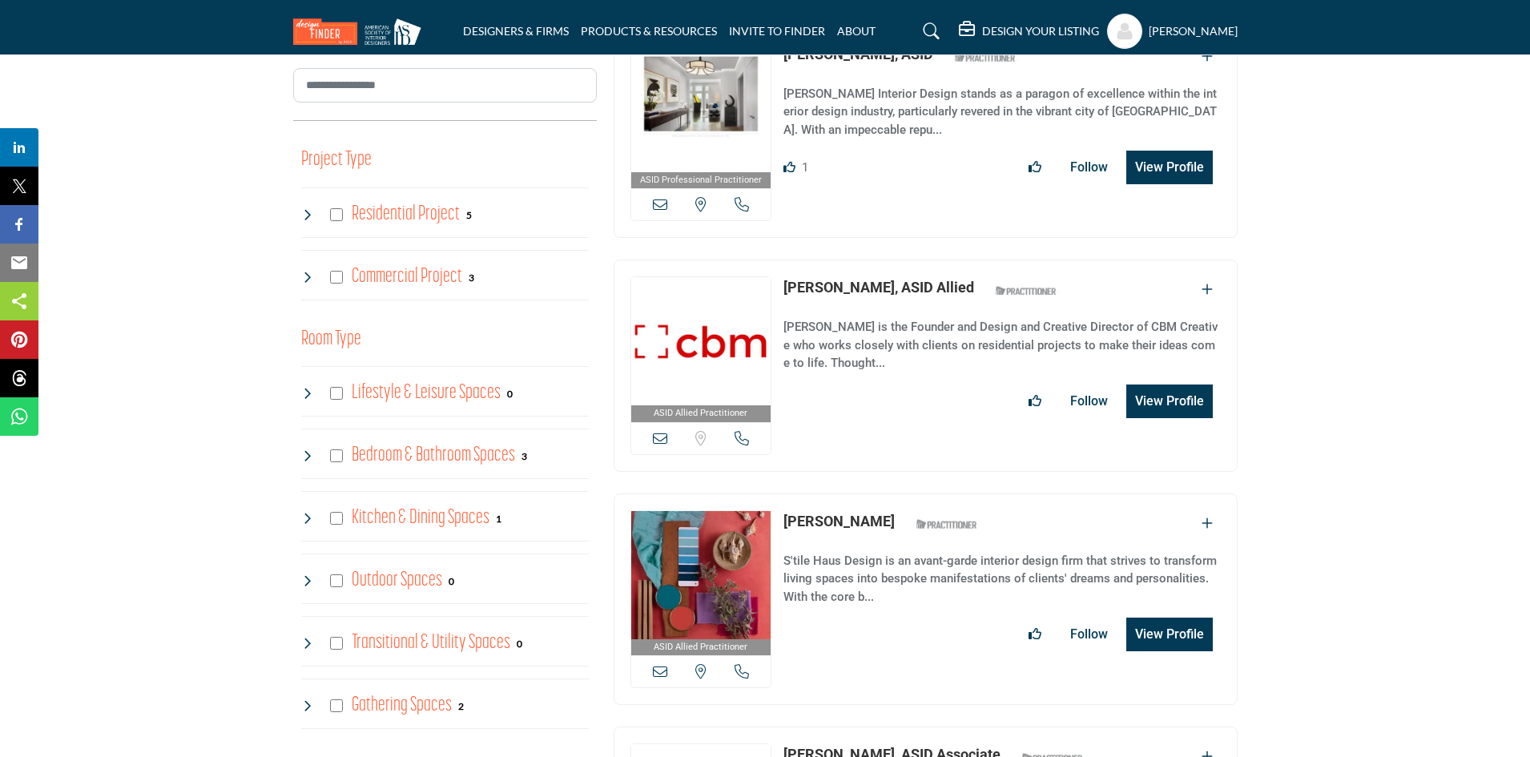
scroll to position [973, 0]
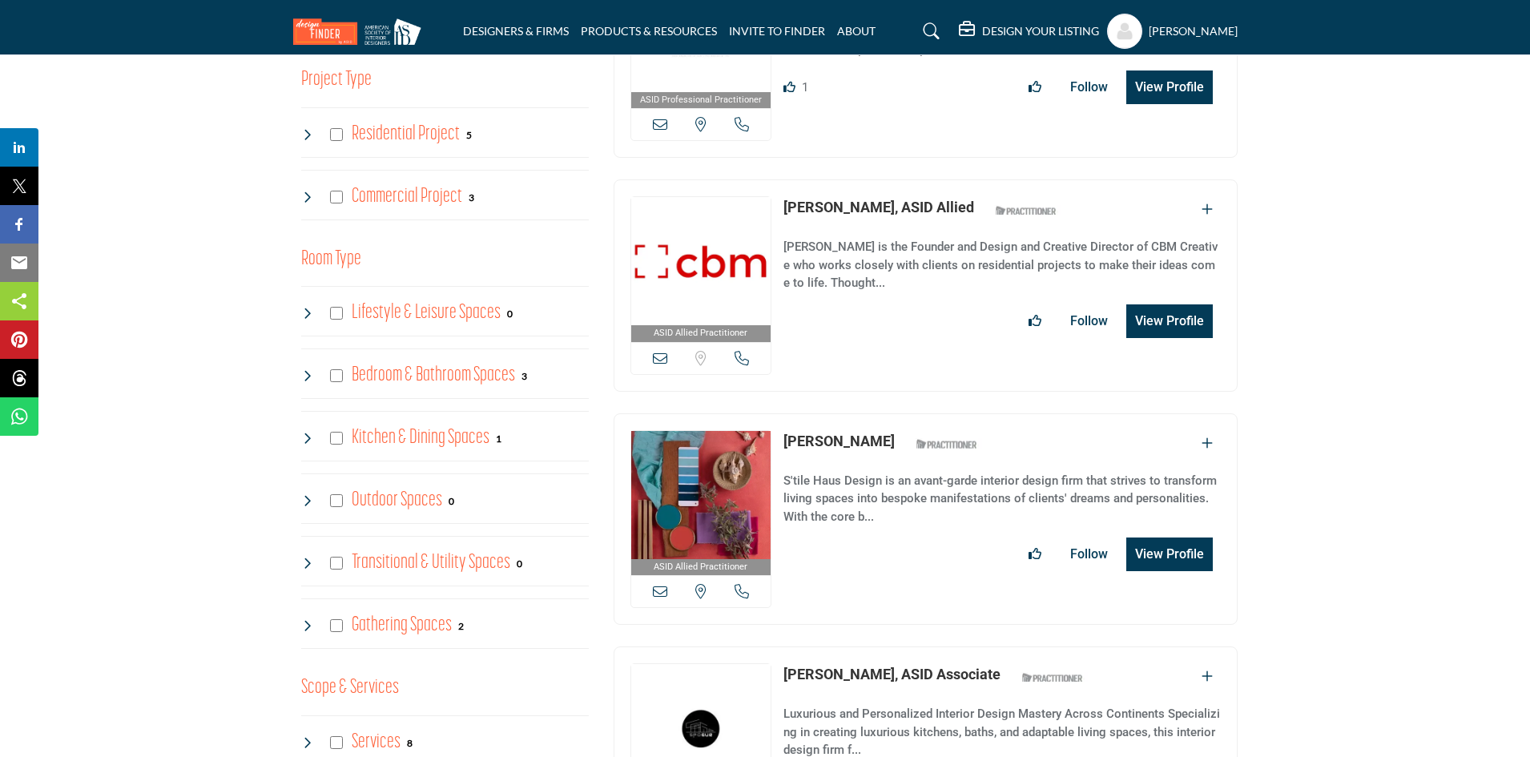
click at [702, 584] on icon at bounding box center [700, 591] width 11 height 14
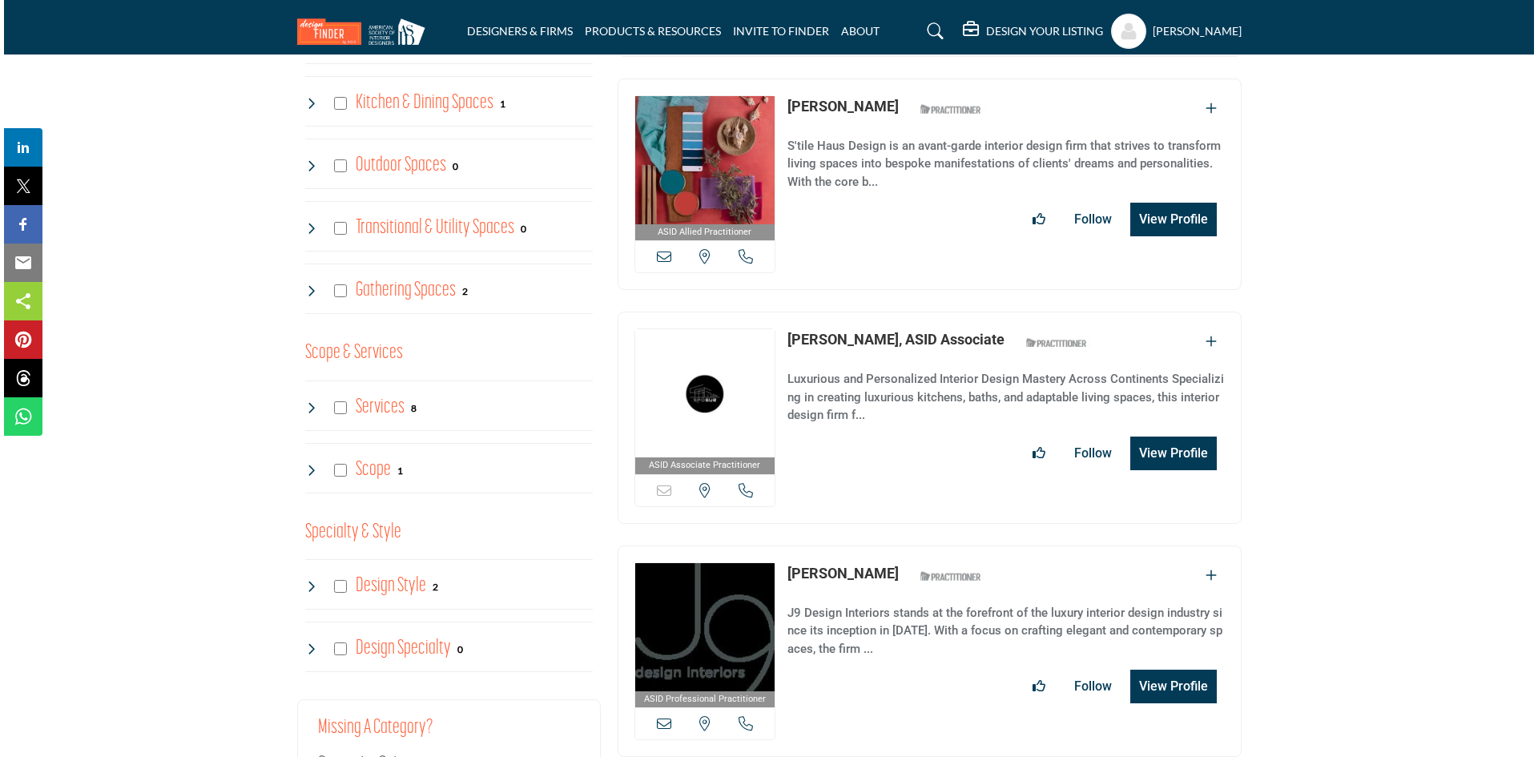
scroll to position [1374, 0]
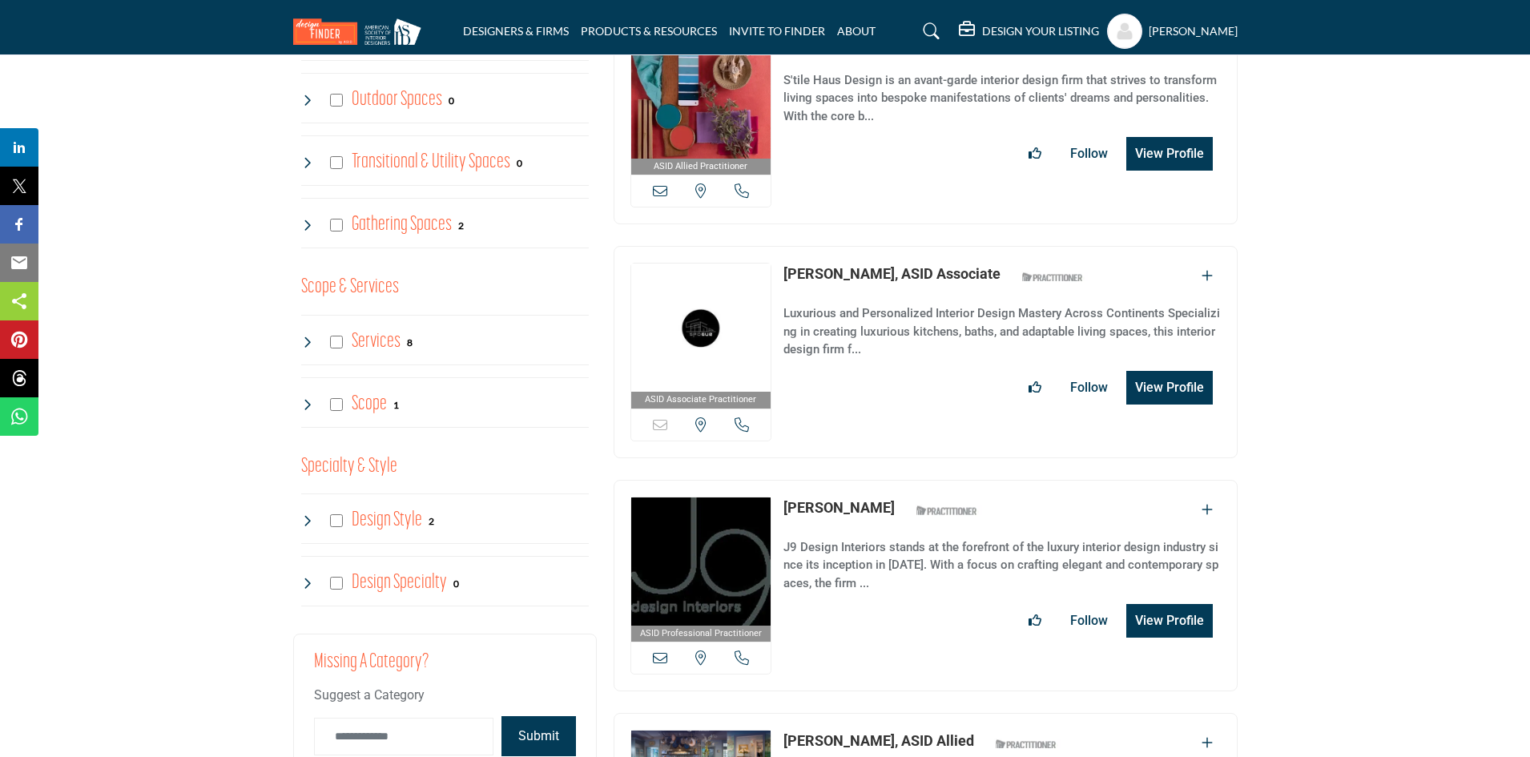
click at [701, 417] on icon at bounding box center [700, 424] width 11 height 14
click at [1169, 371] on button "View Profile" at bounding box center [1169, 388] width 87 height 34
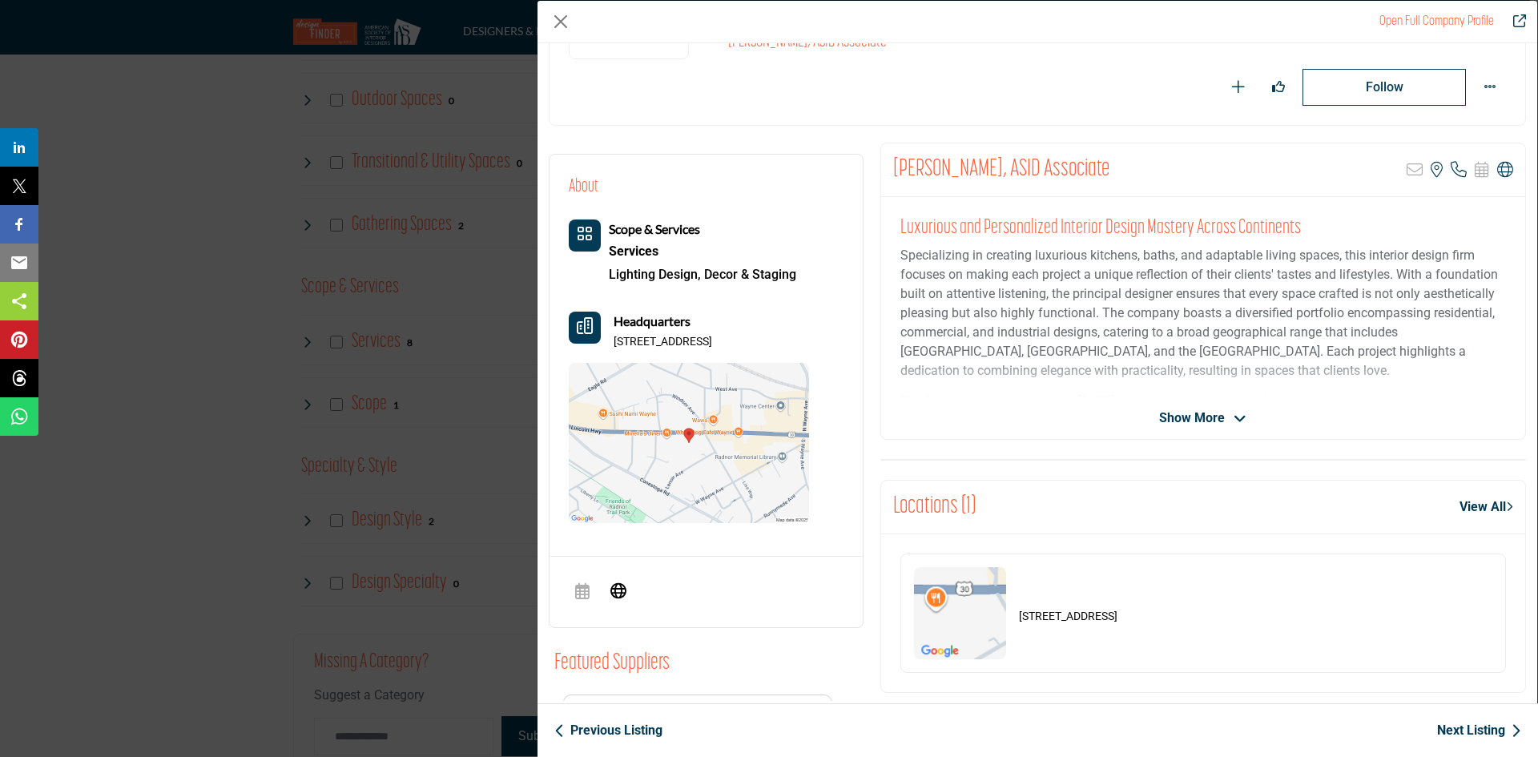
scroll to position [240, 0]
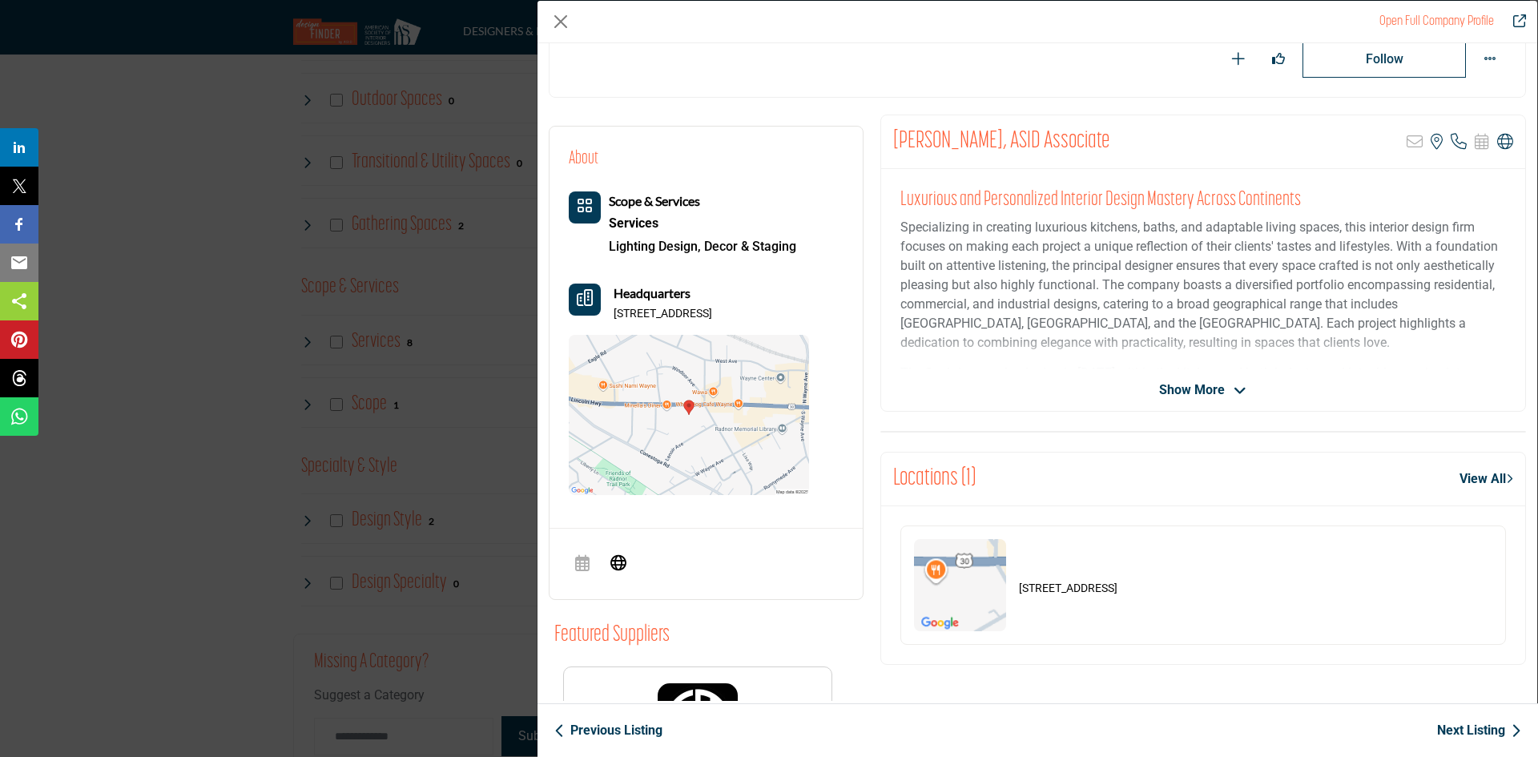
drag, startPoint x: 816, startPoint y: 311, endPoint x: 605, endPoint y: 307, distance: 211.5
click at [605, 307] on div "About Scope & Services Services Lighting Design, Decor & Staging" at bounding box center [706, 320] width 275 height 349
click at [840, 326] on div "About Scope & Services Services Lighting Design, Decor & Staging" at bounding box center [706, 320] width 275 height 349
drag, startPoint x: 836, startPoint y: 312, endPoint x: 611, endPoint y: 310, distance: 225.1
click at [611, 310] on div "About Scope & Services Services Lighting Design, Decor & Staging" at bounding box center [706, 320] width 275 height 349
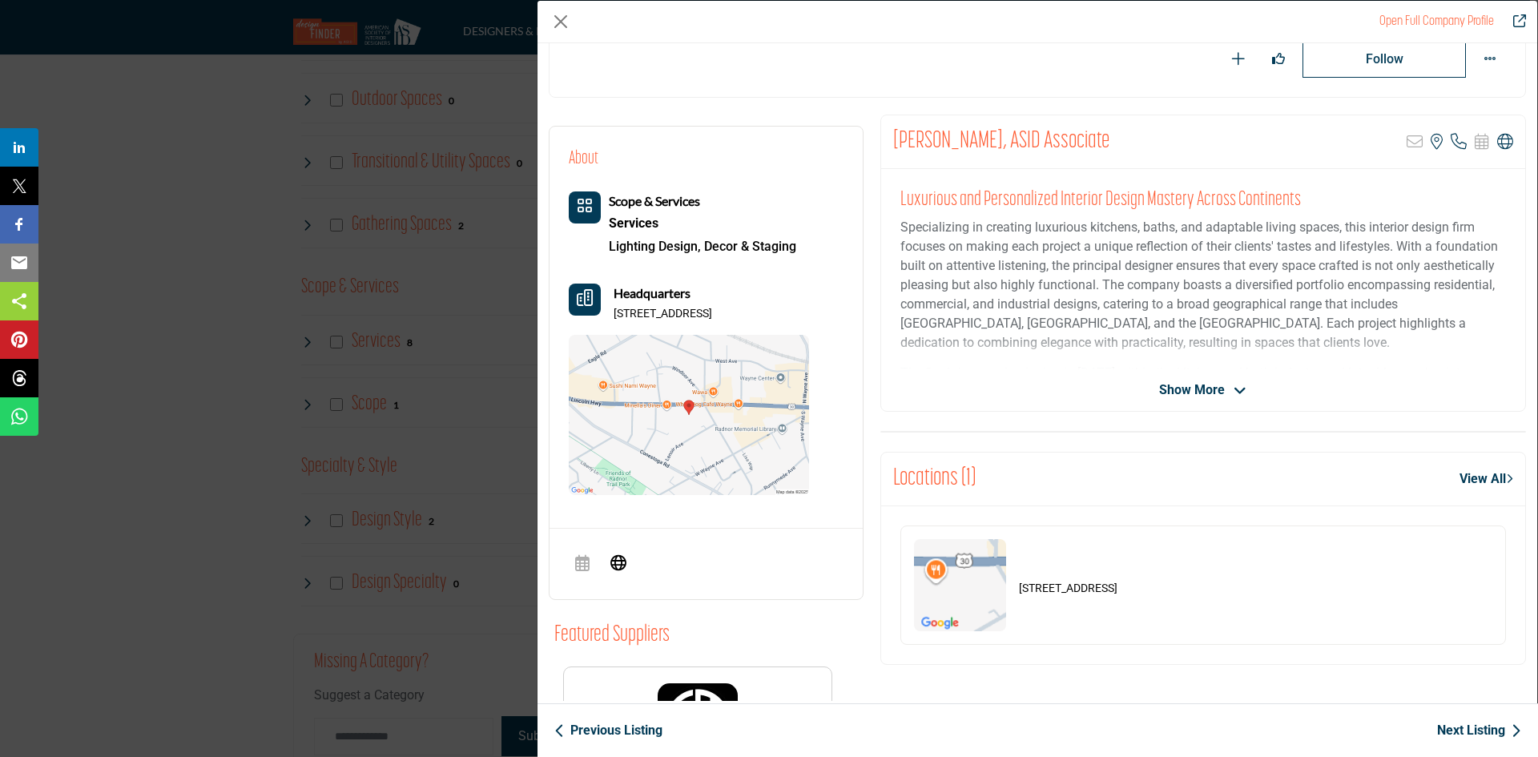
copy p "302 W Lancaster Ave, 19087-3939, USA"
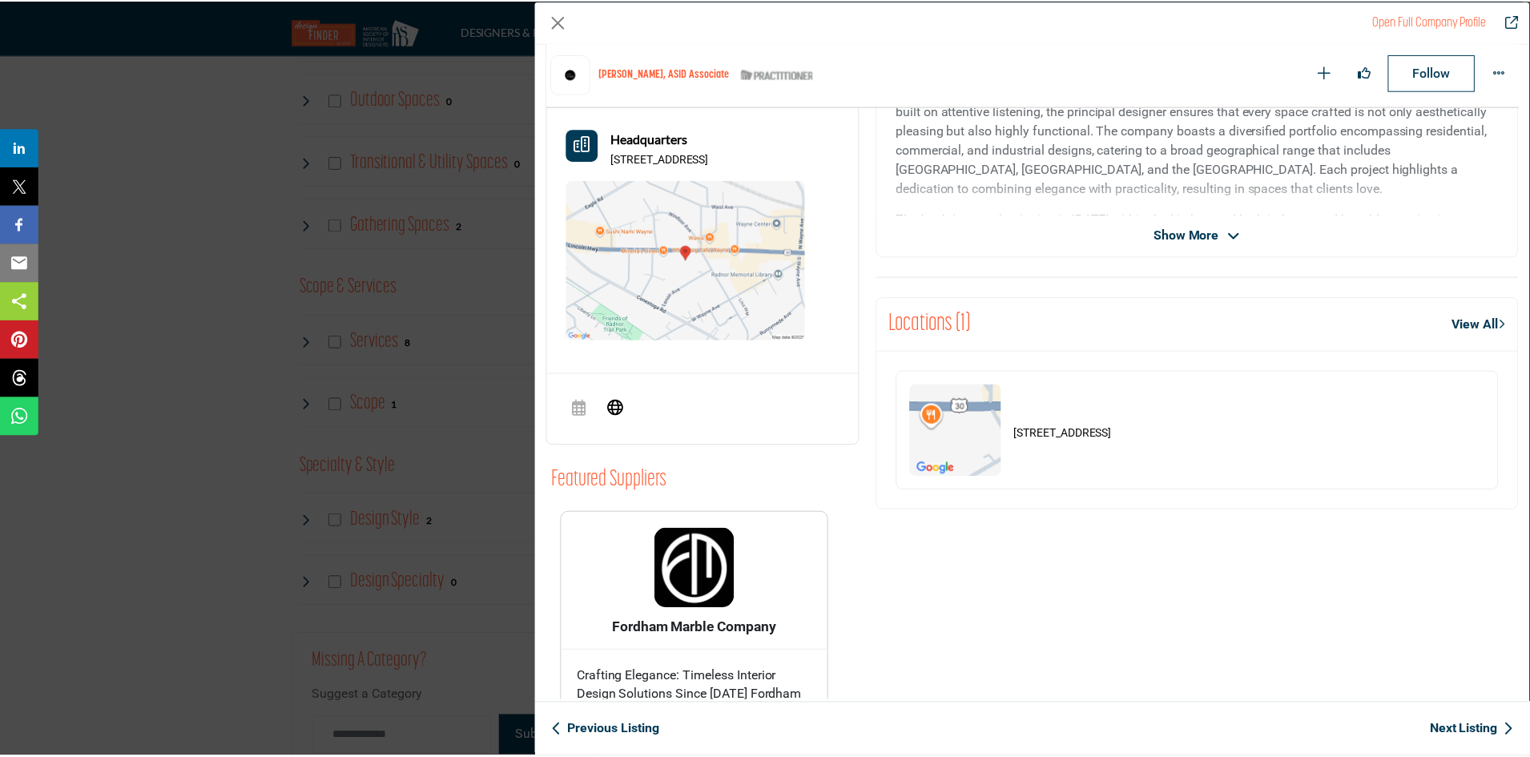
scroll to position [546, 0]
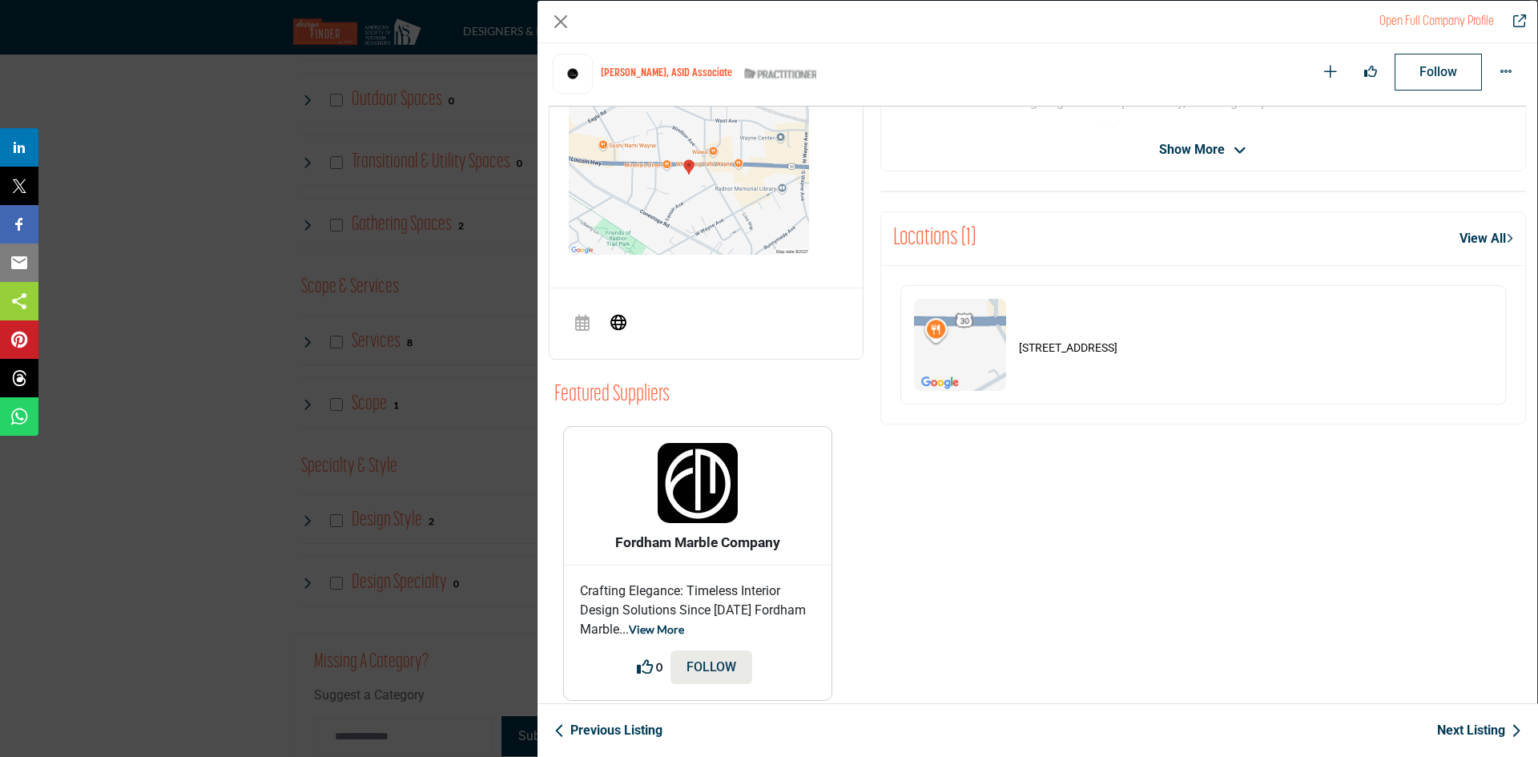
drag, startPoint x: 799, startPoint y: 544, endPoint x: 586, endPoint y: 549, distance: 212.4
click at [586, 549] on p "Fordham Marble Company" at bounding box center [698, 542] width 257 height 17
copy b "Fordham Marble Company"
click at [1248, 336] on div "302 W Lancaster Ave, 19087-3939, USA" at bounding box center [1203, 344] width 606 height 119
drag, startPoint x: 1236, startPoint y: 348, endPoint x: 968, endPoint y: 355, distance: 268.5
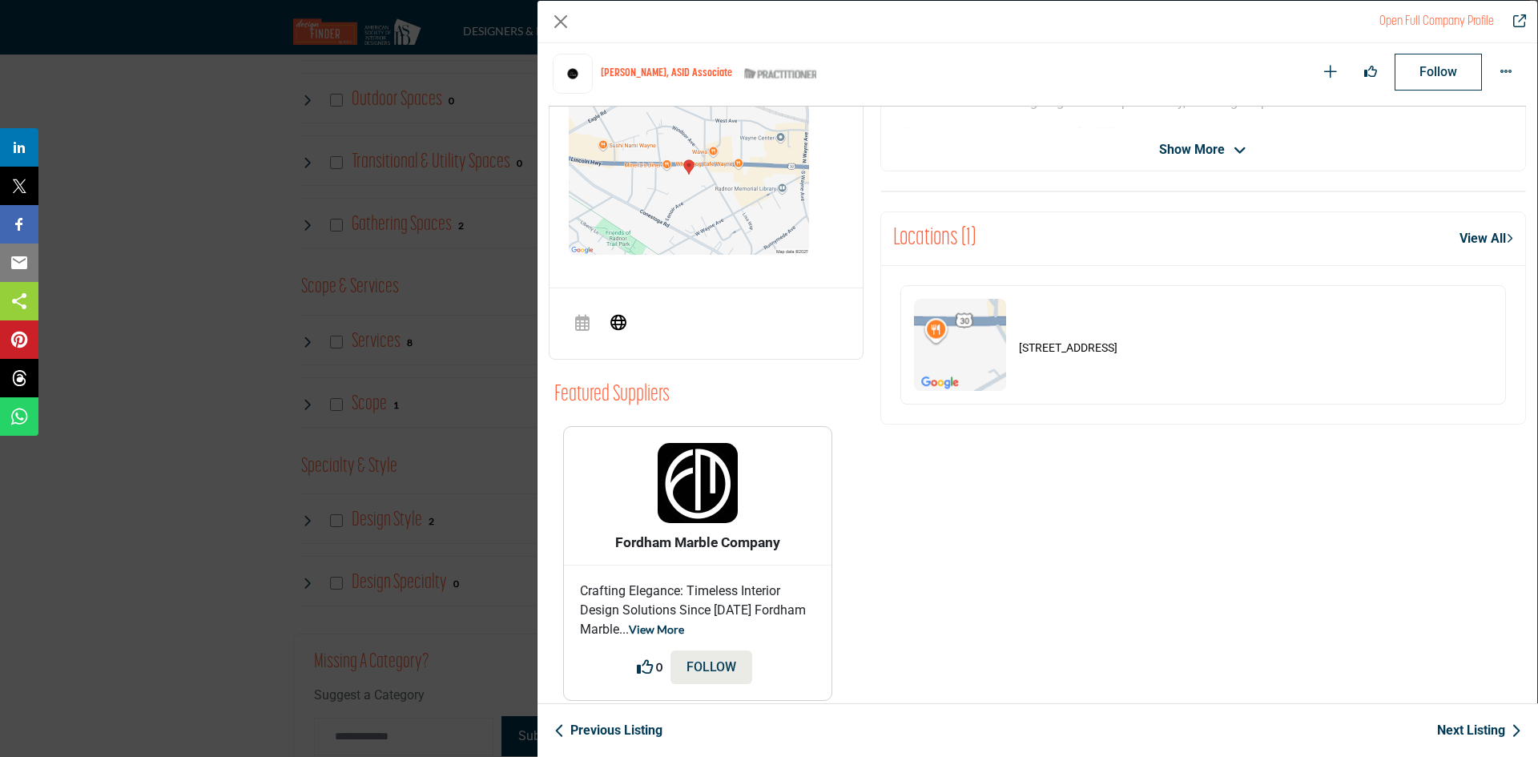
click at [968, 355] on div "302 W Lancaster Ave, 19087-3939, USA" at bounding box center [1203, 344] width 606 height 119
copy div "302 W Lancaster Ave, 19087-3939, USA"
click at [564, 10] on button "Close" at bounding box center [561, 22] width 24 height 24
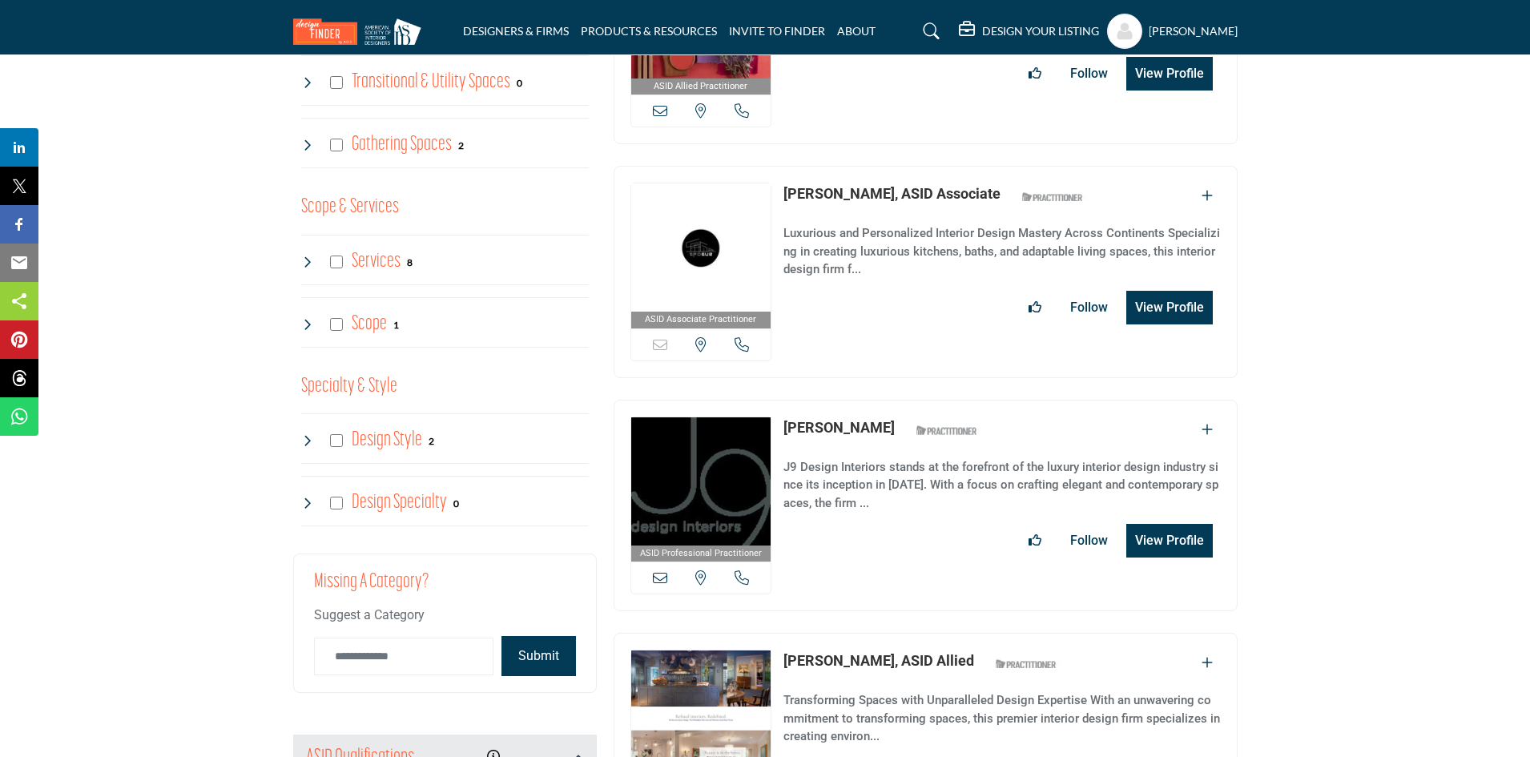
scroll to position [1534, 0]
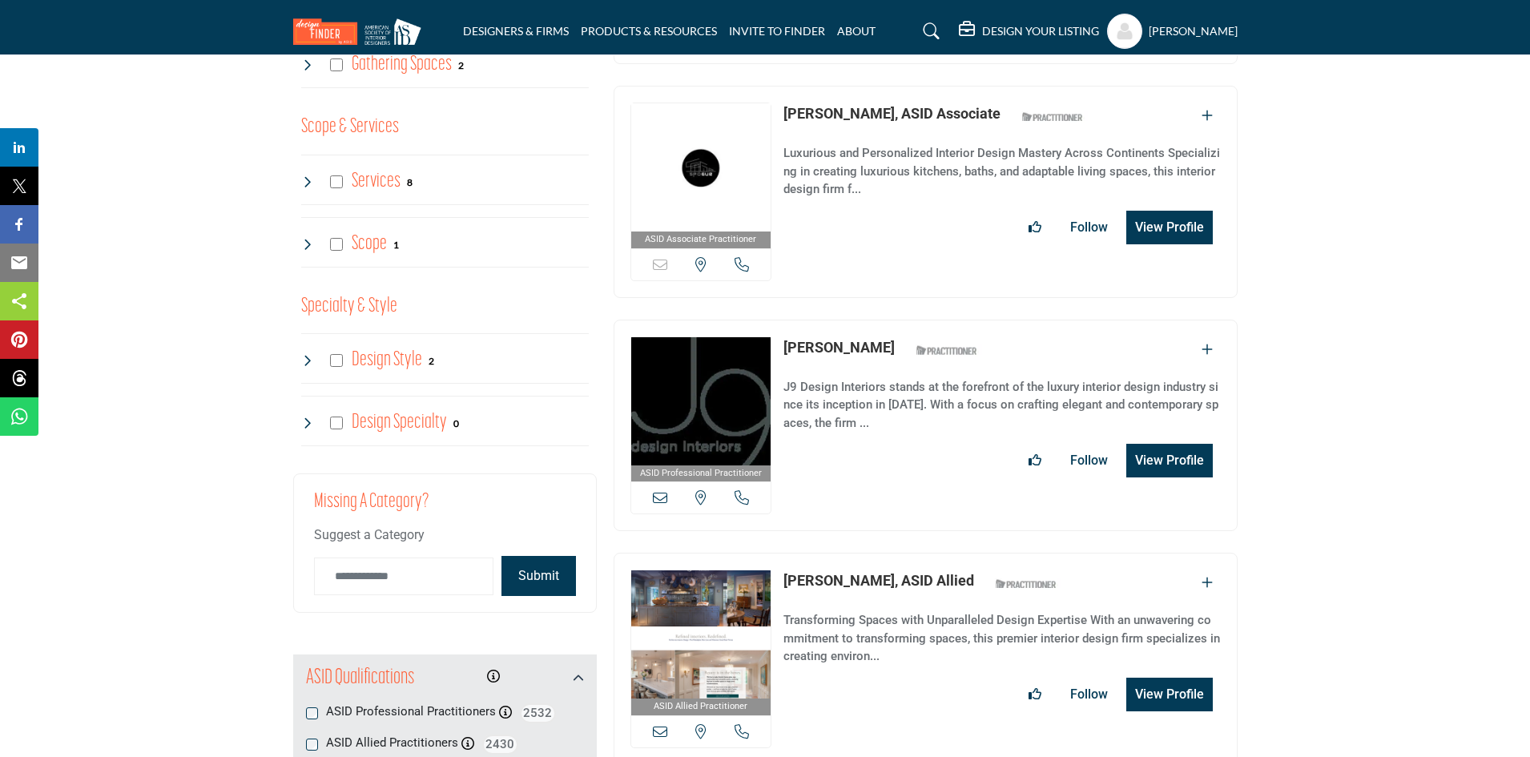
click at [699, 490] on icon at bounding box center [700, 497] width 11 height 14
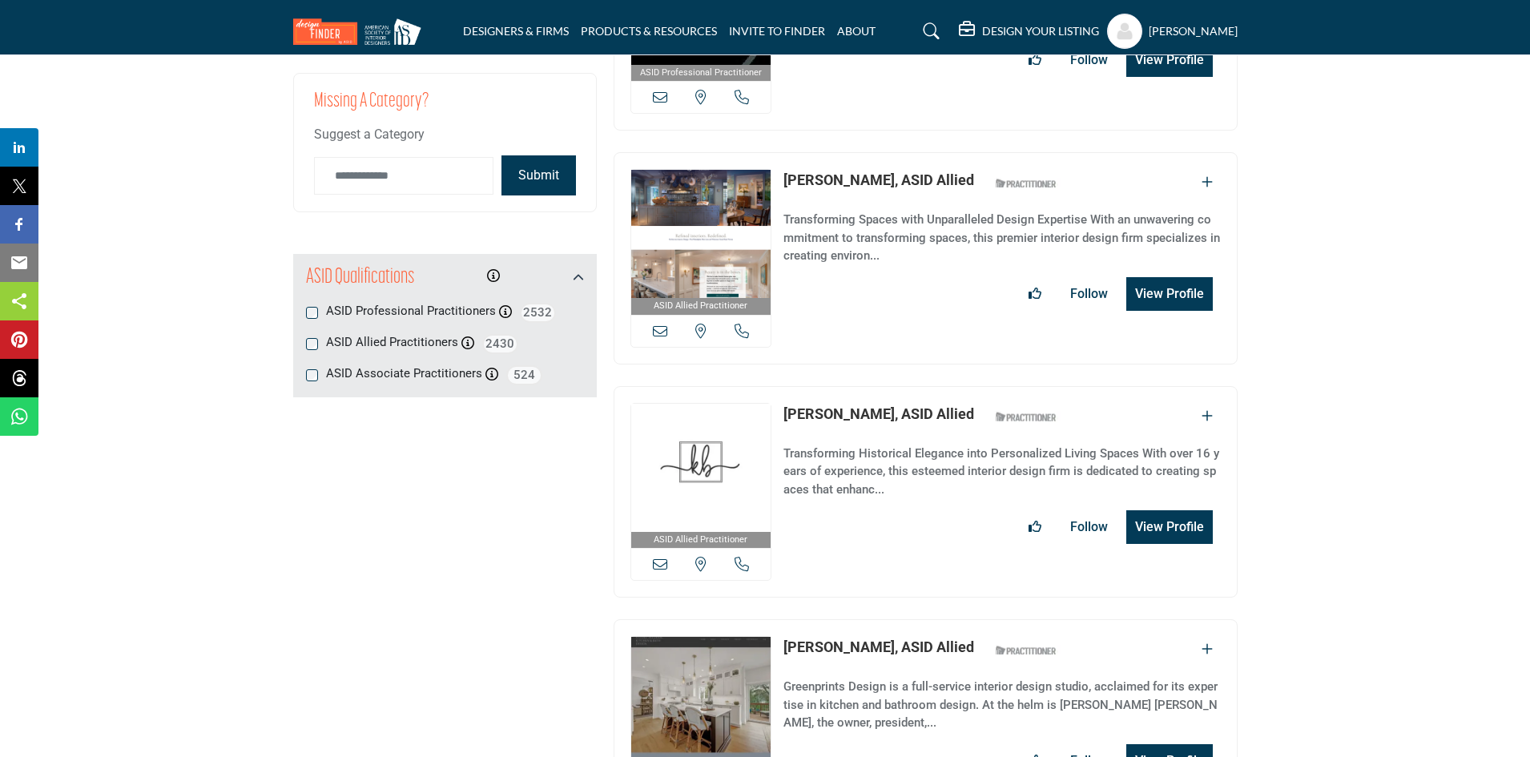
scroll to position [2015, 0]
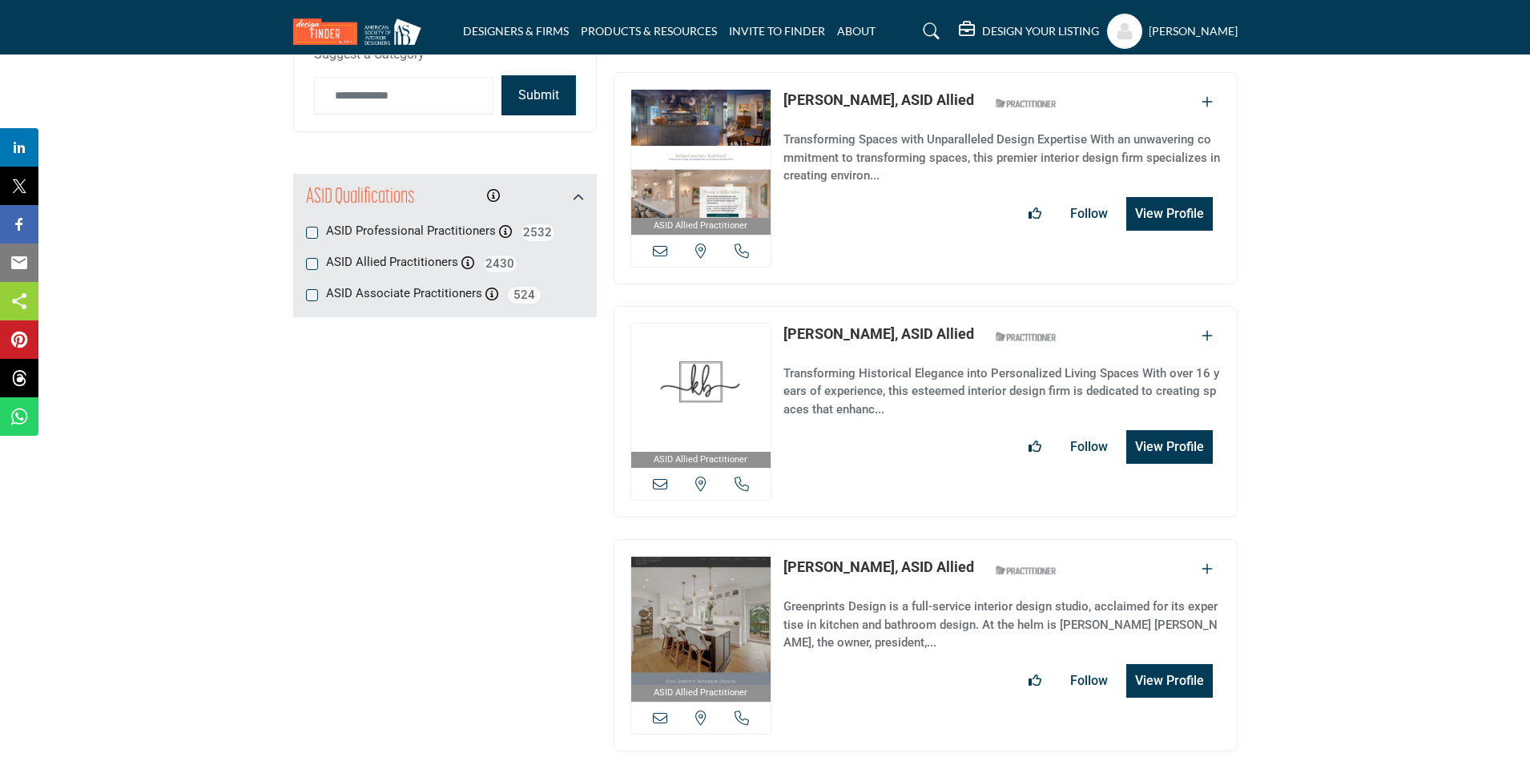
click at [701, 477] on icon at bounding box center [700, 484] width 11 height 14
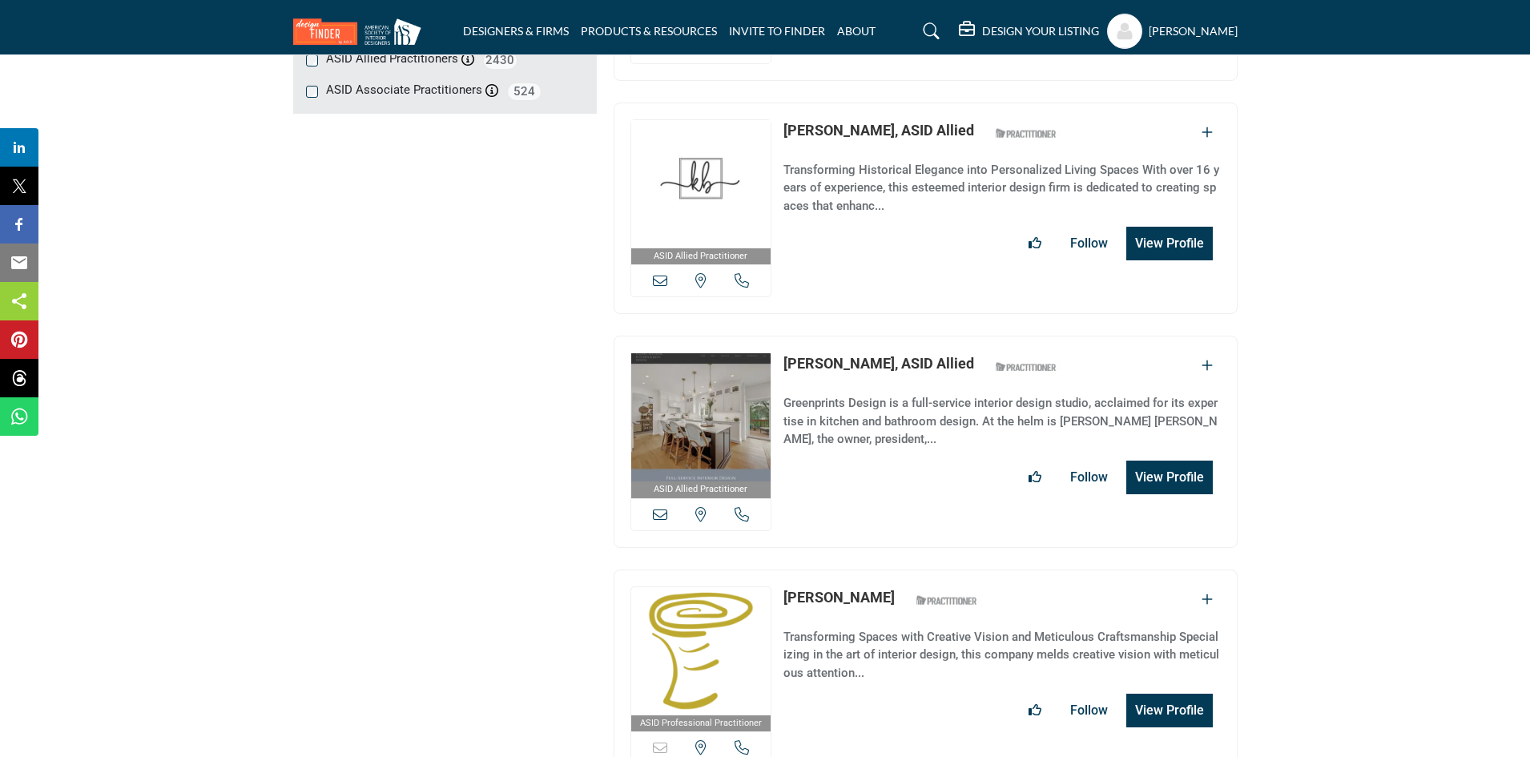
scroll to position [2255, 0]
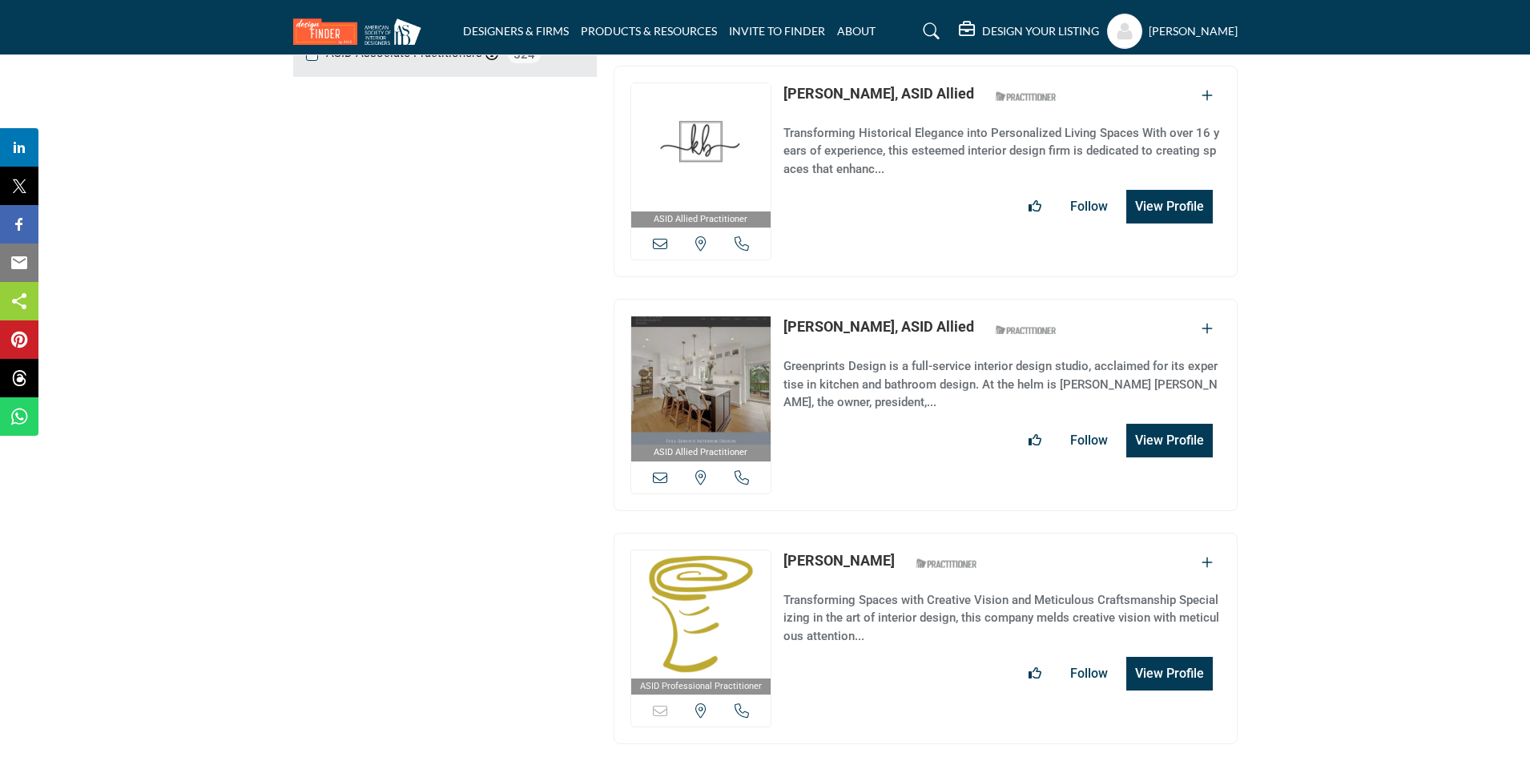
click at [702, 470] on icon at bounding box center [700, 477] width 11 height 14
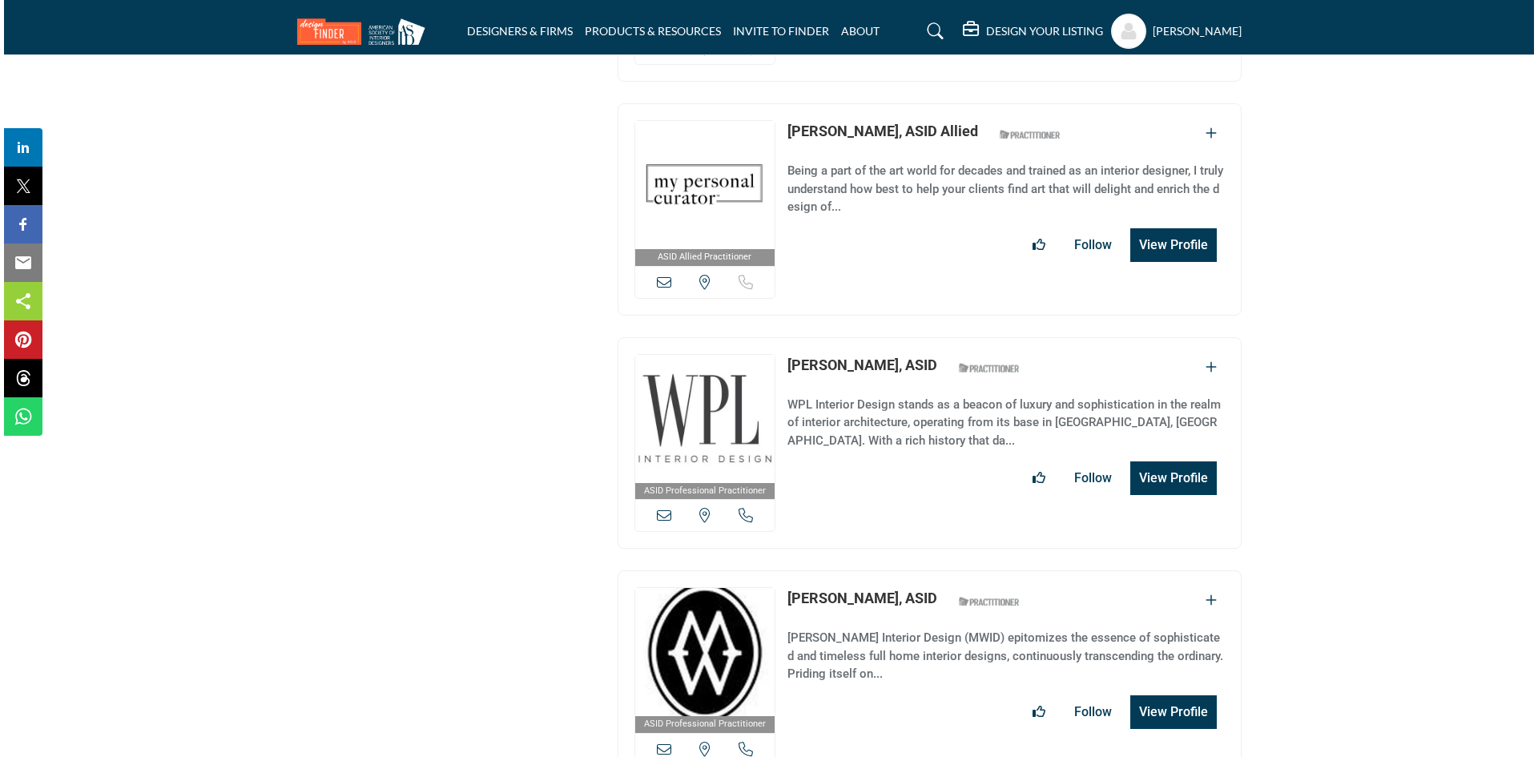
scroll to position [2976, 0]
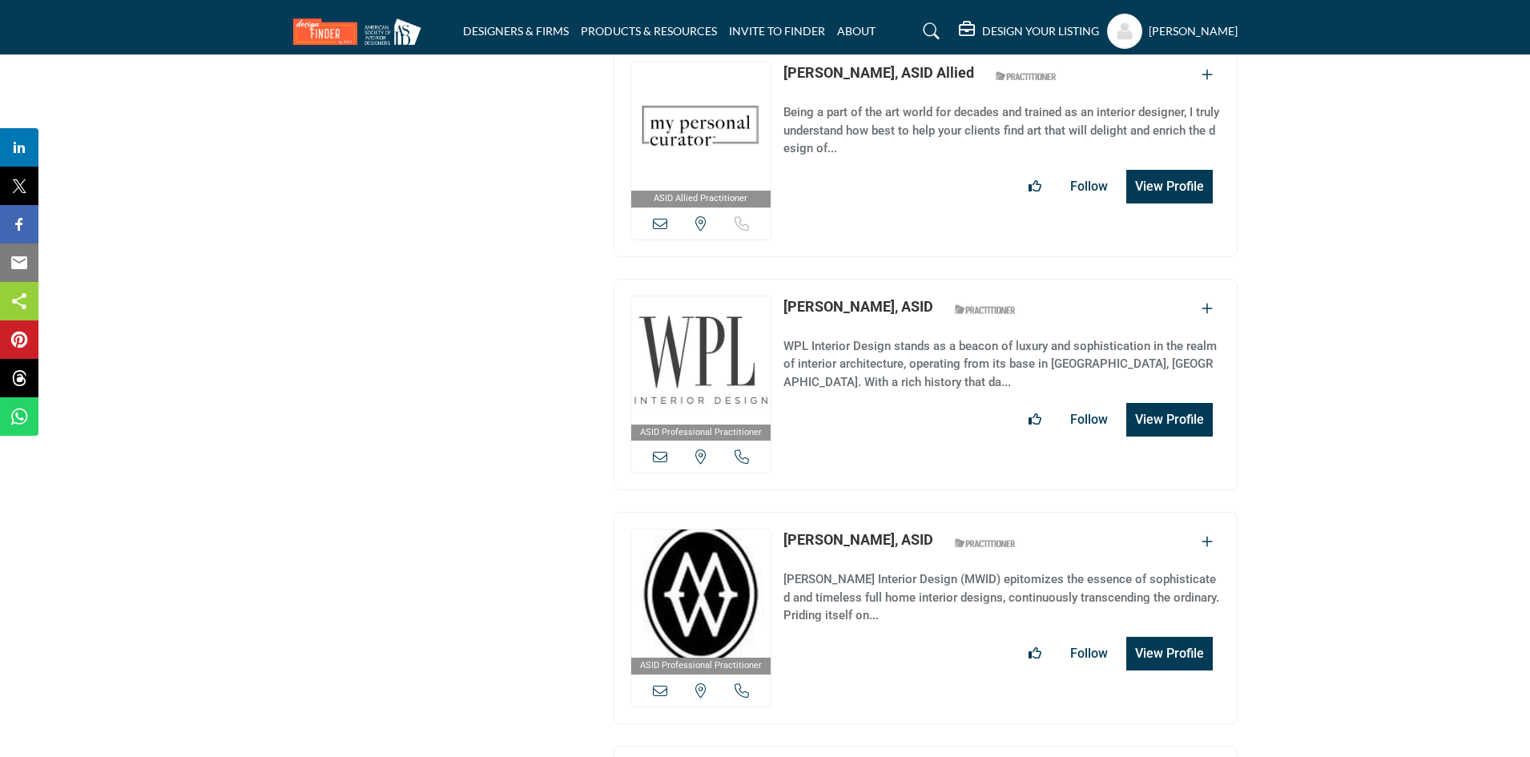
click at [703, 449] on icon at bounding box center [700, 456] width 11 height 14
click at [1162, 403] on button "View Profile" at bounding box center [1169, 420] width 87 height 34
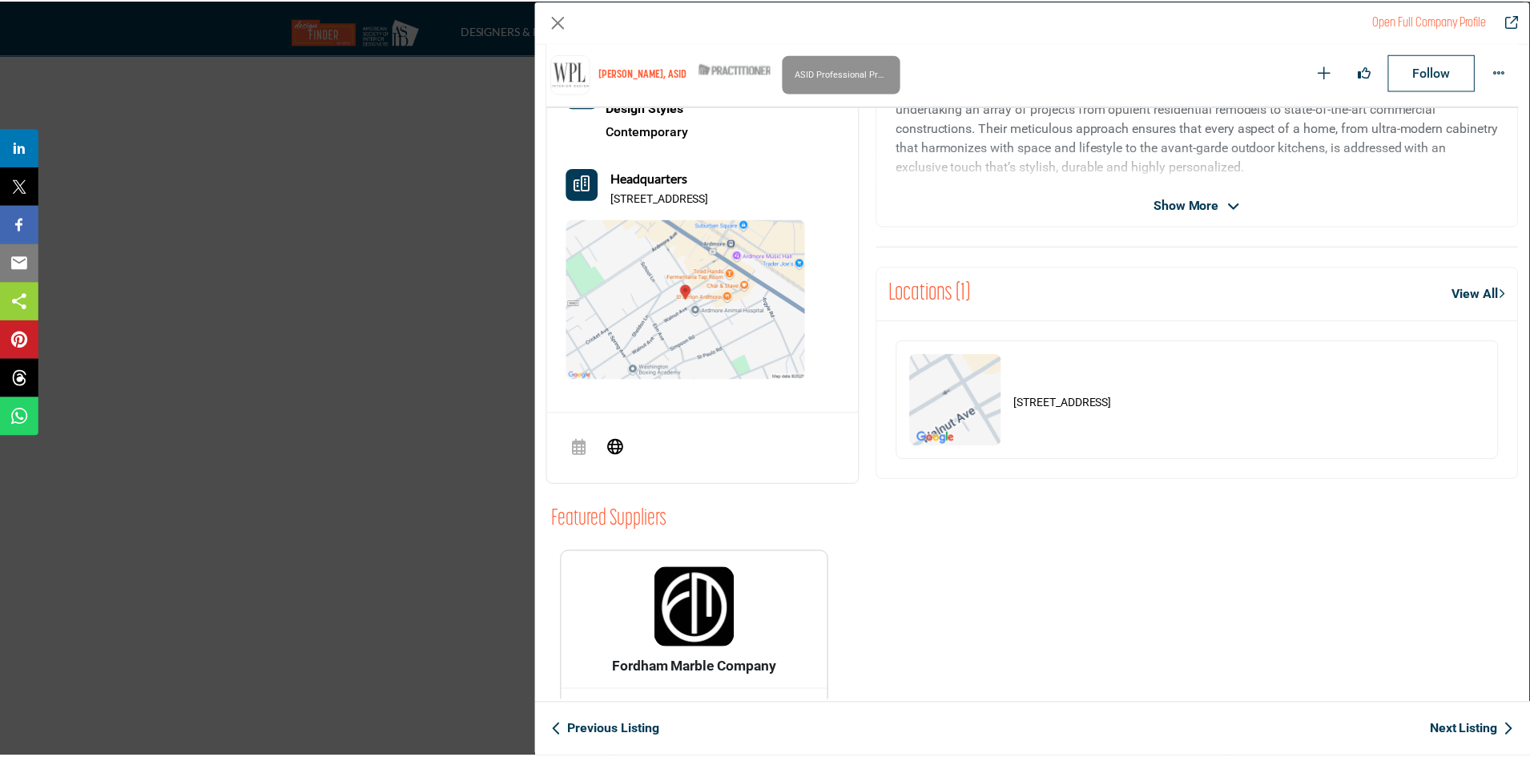
scroll to position [402, 0]
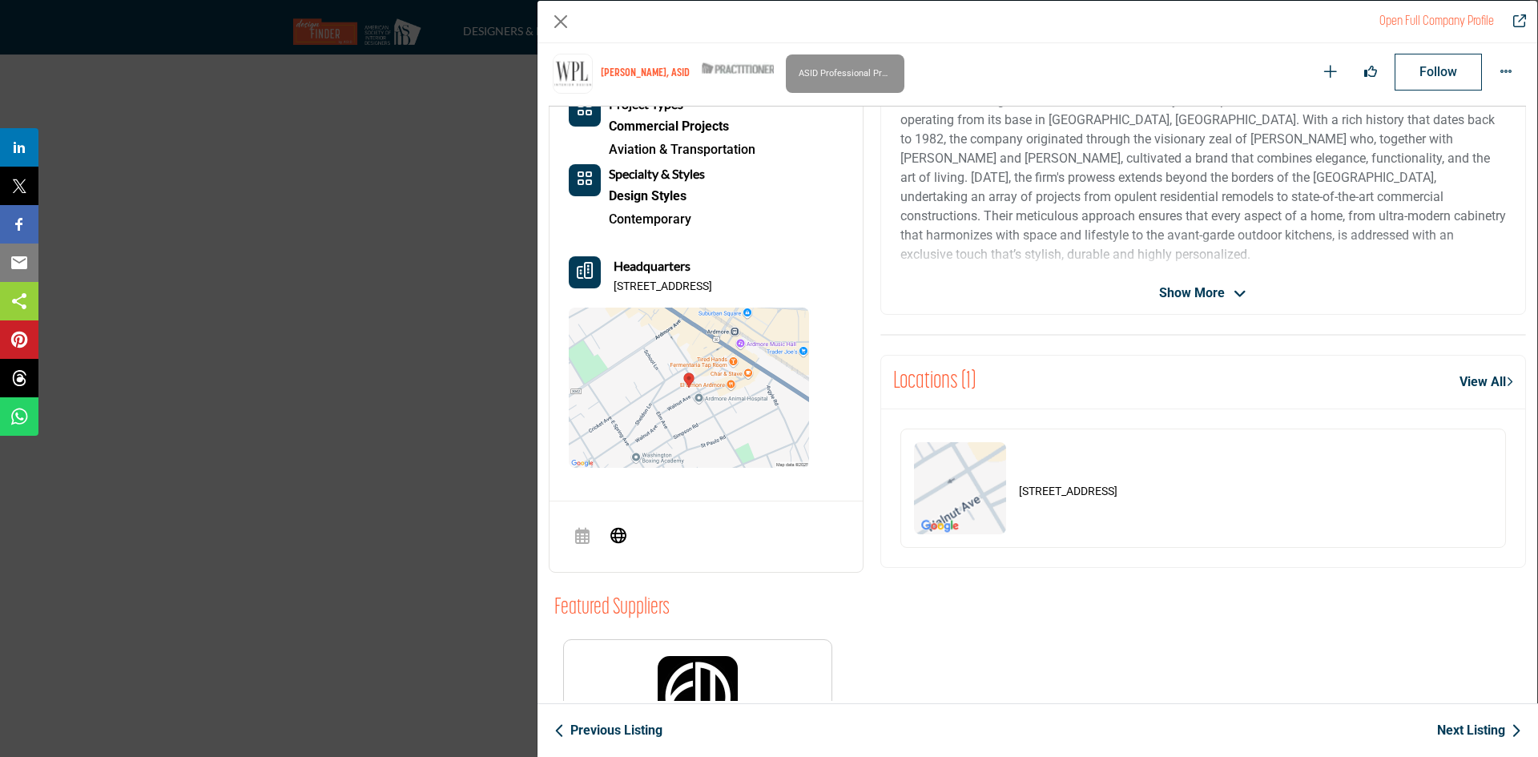
drag, startPoint x: 842, startPoint y: 281, endPoint x: 608, endPoint y: 292, distance: 234.2
click at [608, 292] on div "About Project Types Commercial Projects Aviation & Transportation Specialty & S…" at bounding box center [706, 260] width 313 height 460
copy p "10 E Athens Ave Ste 204B, 19003-2115, USA"
click at [546, 18] on div "Open Full Company Profile" at bounding box center [1038, 22] width 1000 height 42
click at [564, 21] on button "Close" at bounding box center [561, 22] width 24 height 24
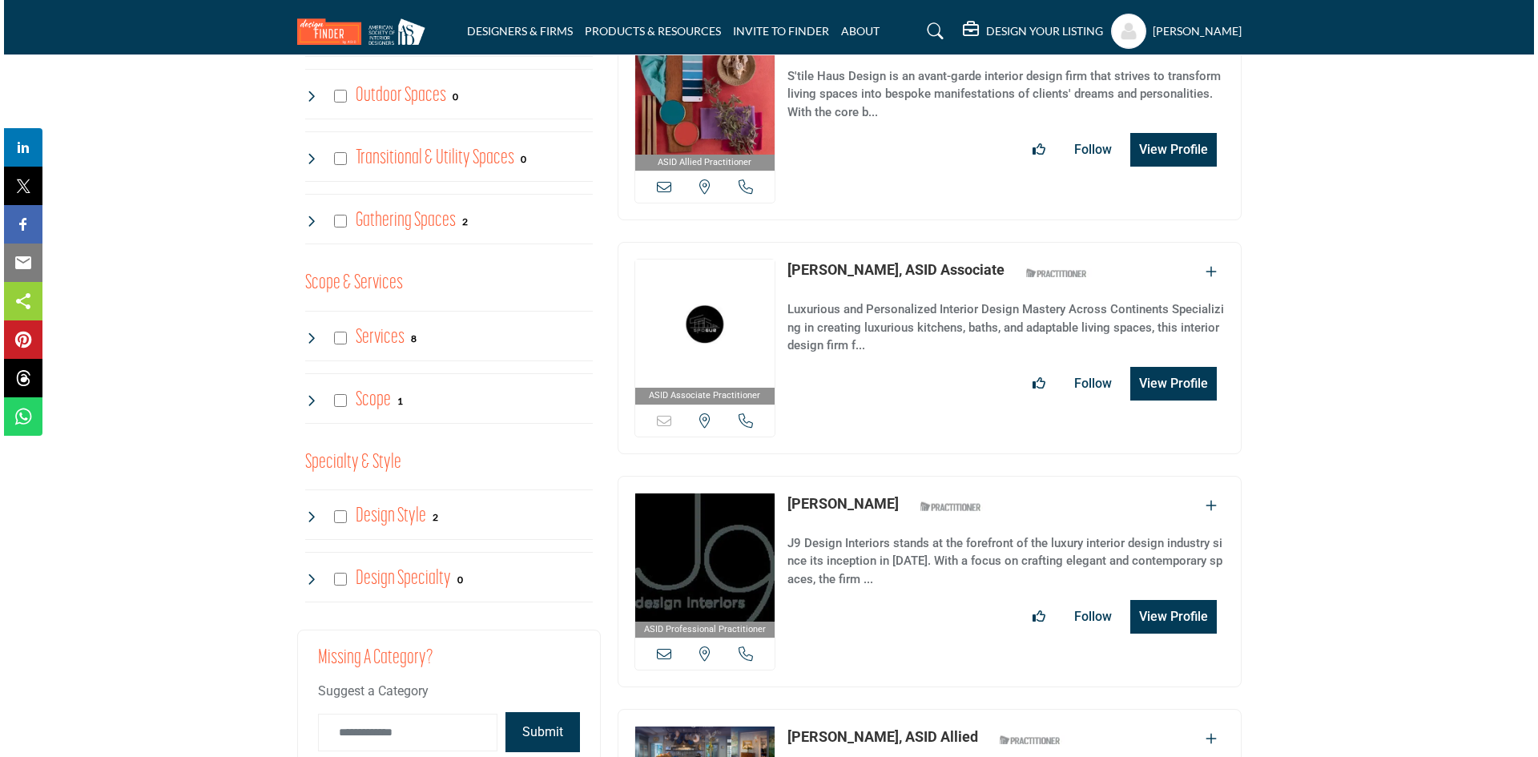
scroll to position [1374, 0]
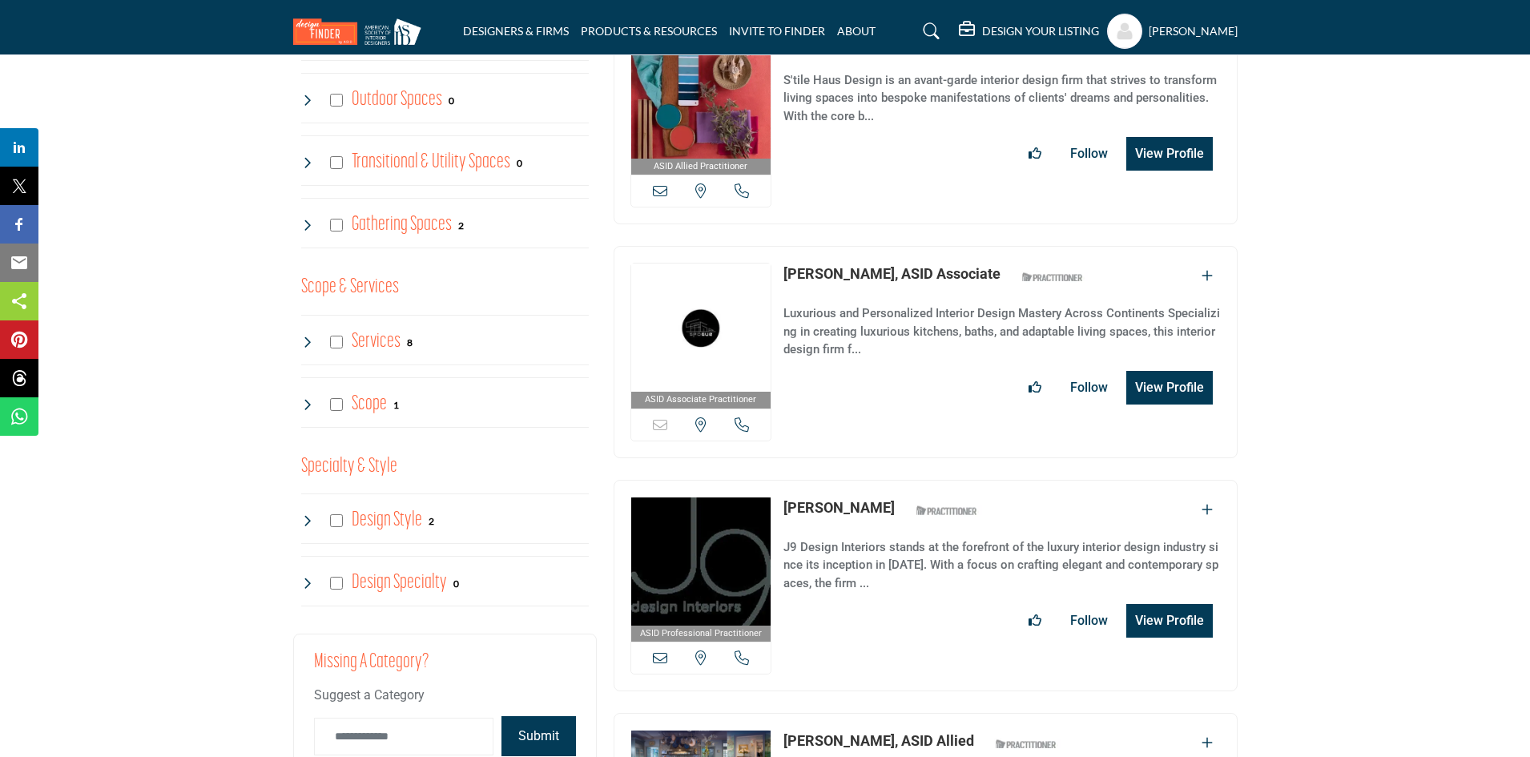
click at [1172, 371] on button "View Profile" at bounding box center [1169, 388] width 87 height 34
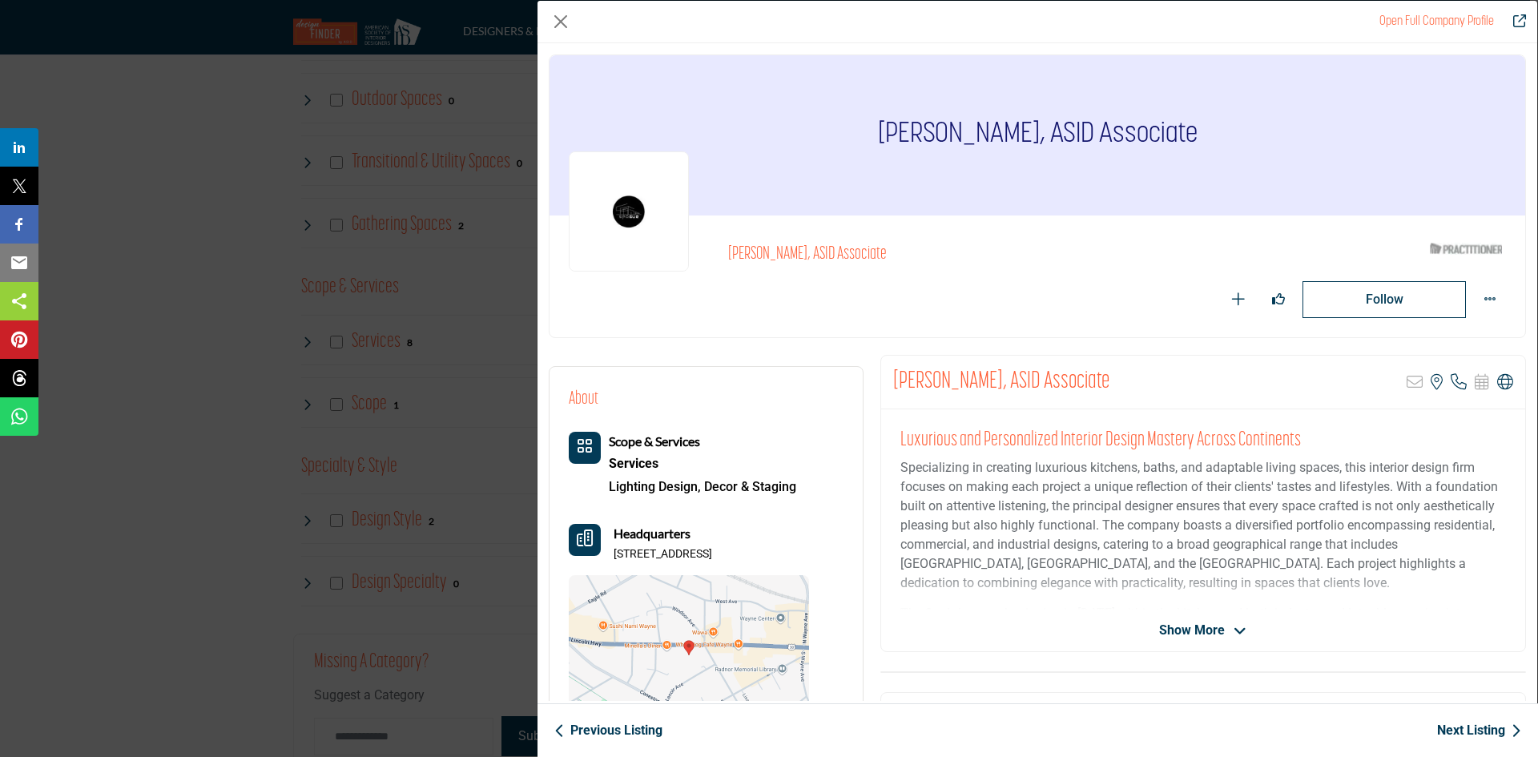
click at [643, 212] on img "Company Data Modal" at bounding box center [629, 211] width 120 height 120
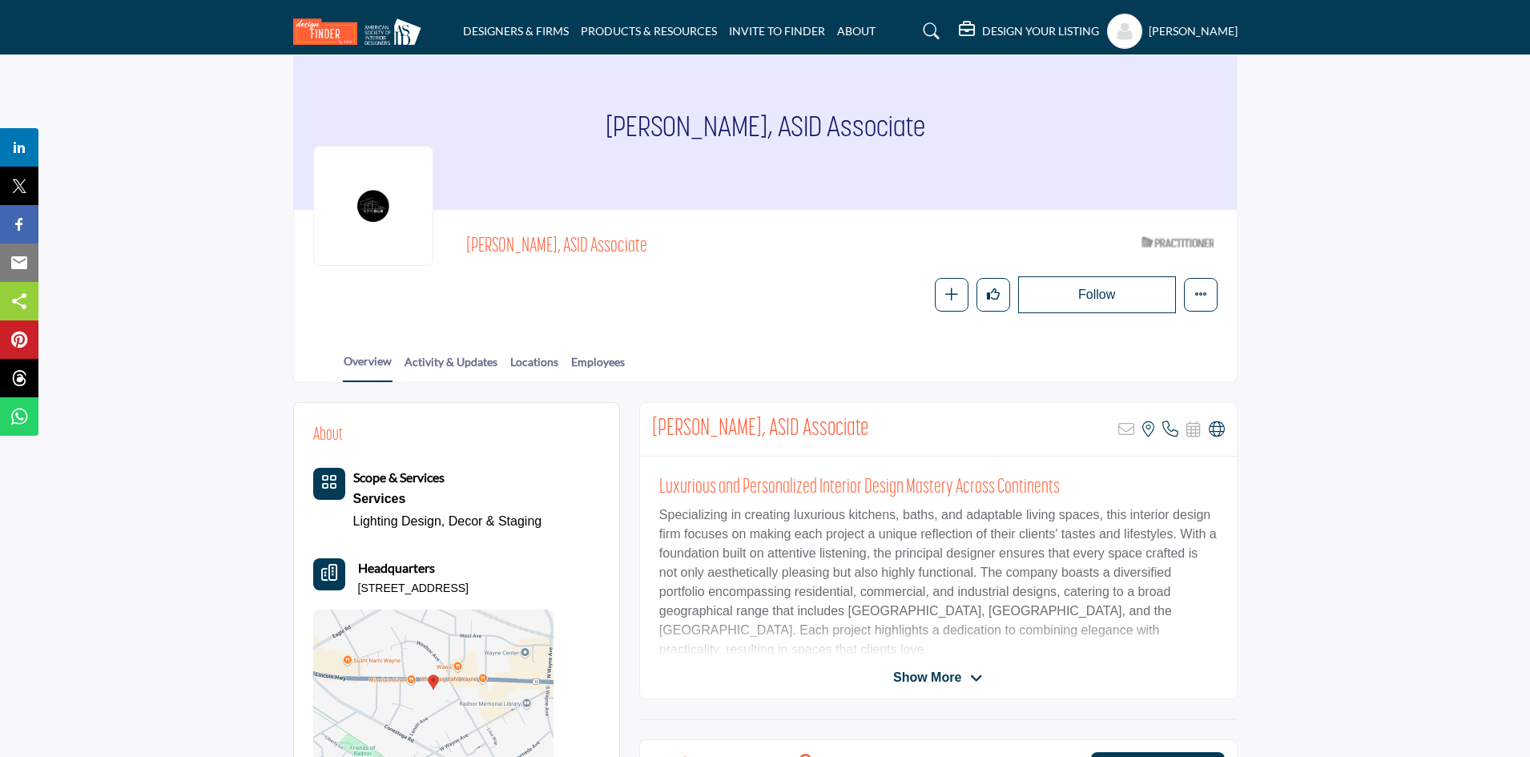
scroll to position [80, 0]
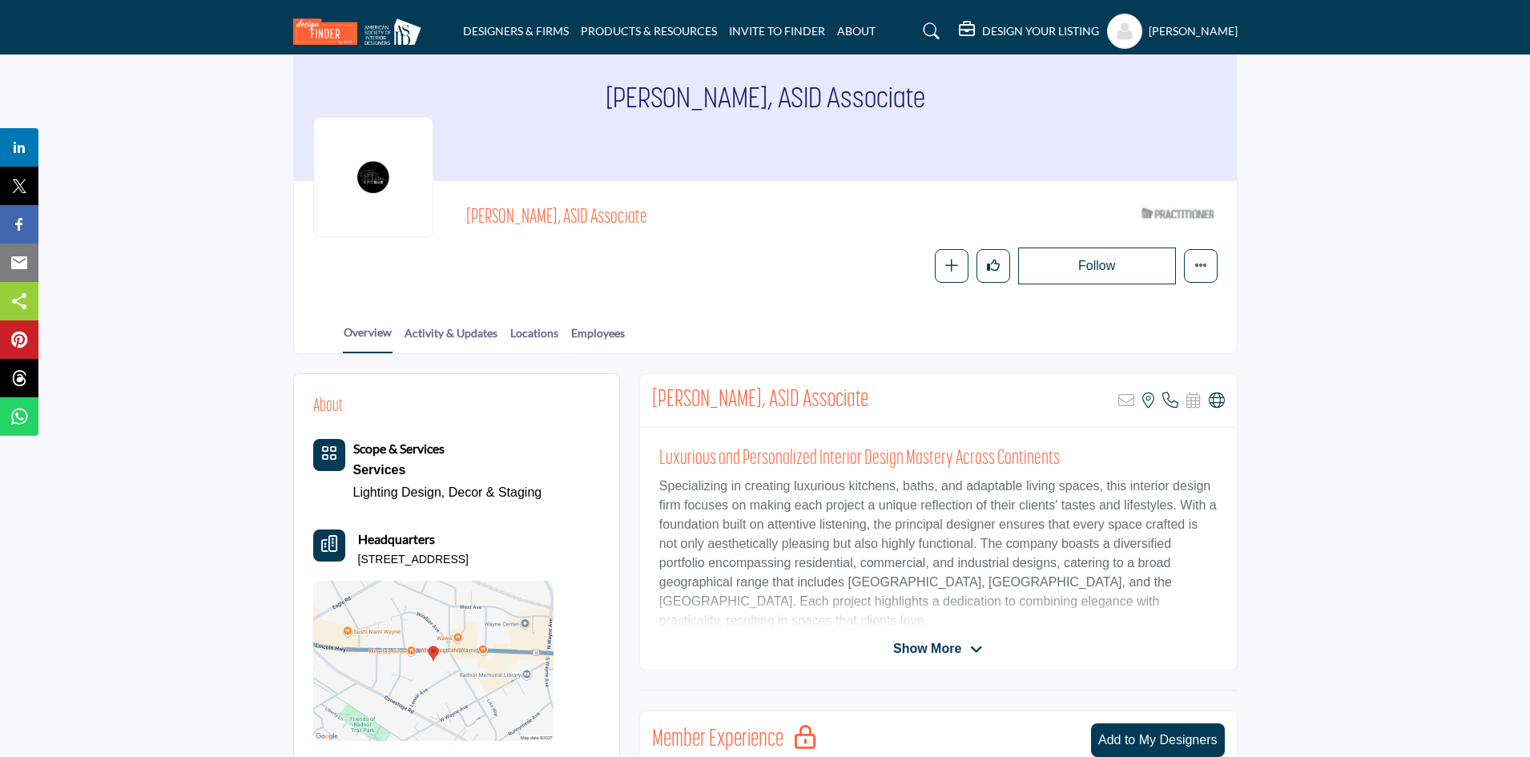
click at [535, 339] on link "Locations" at bounding box center [535, 338] width 50 height 28
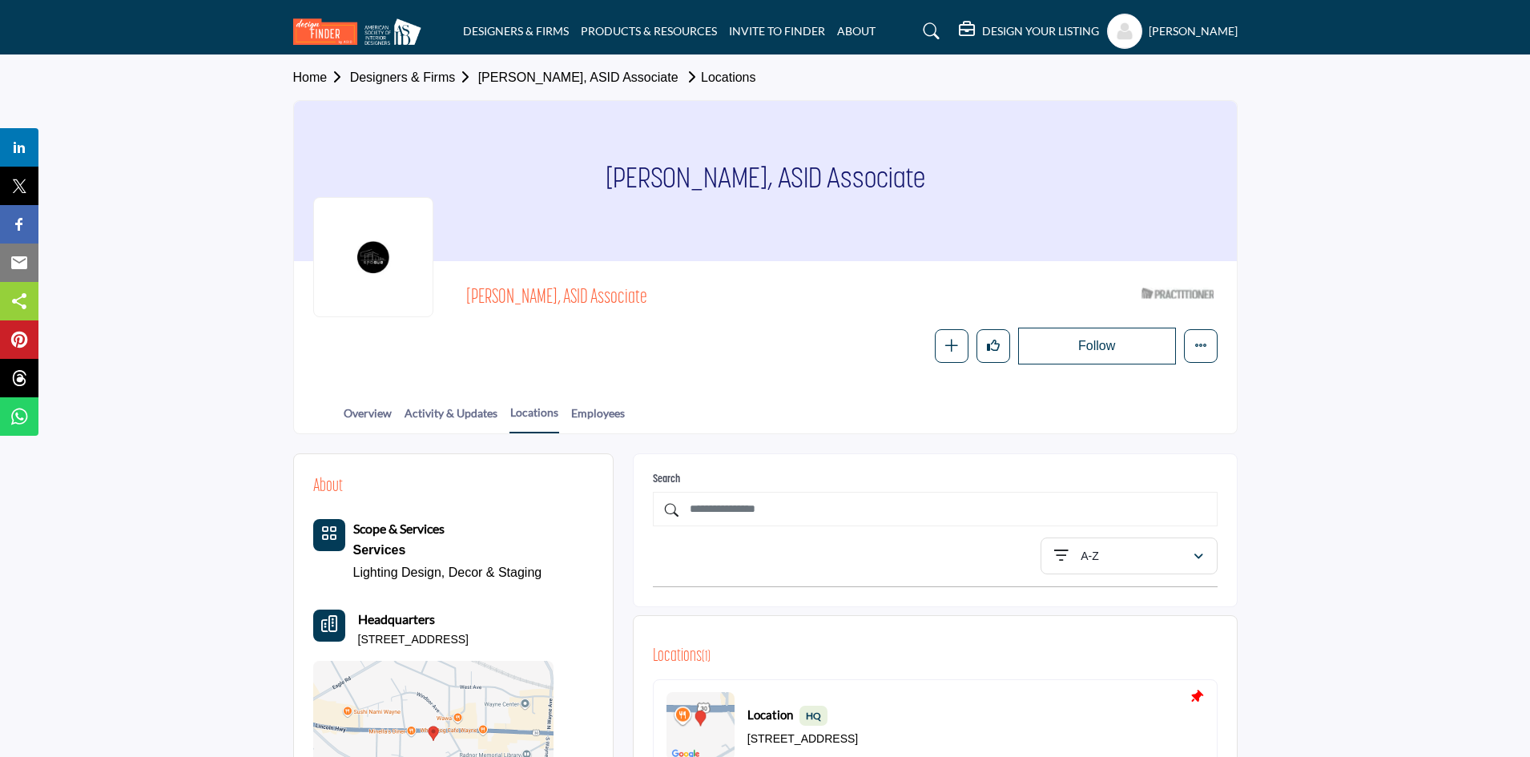
click at [369, 421] on link "Overview" at bounding box center [368, 419] width 50 height 28
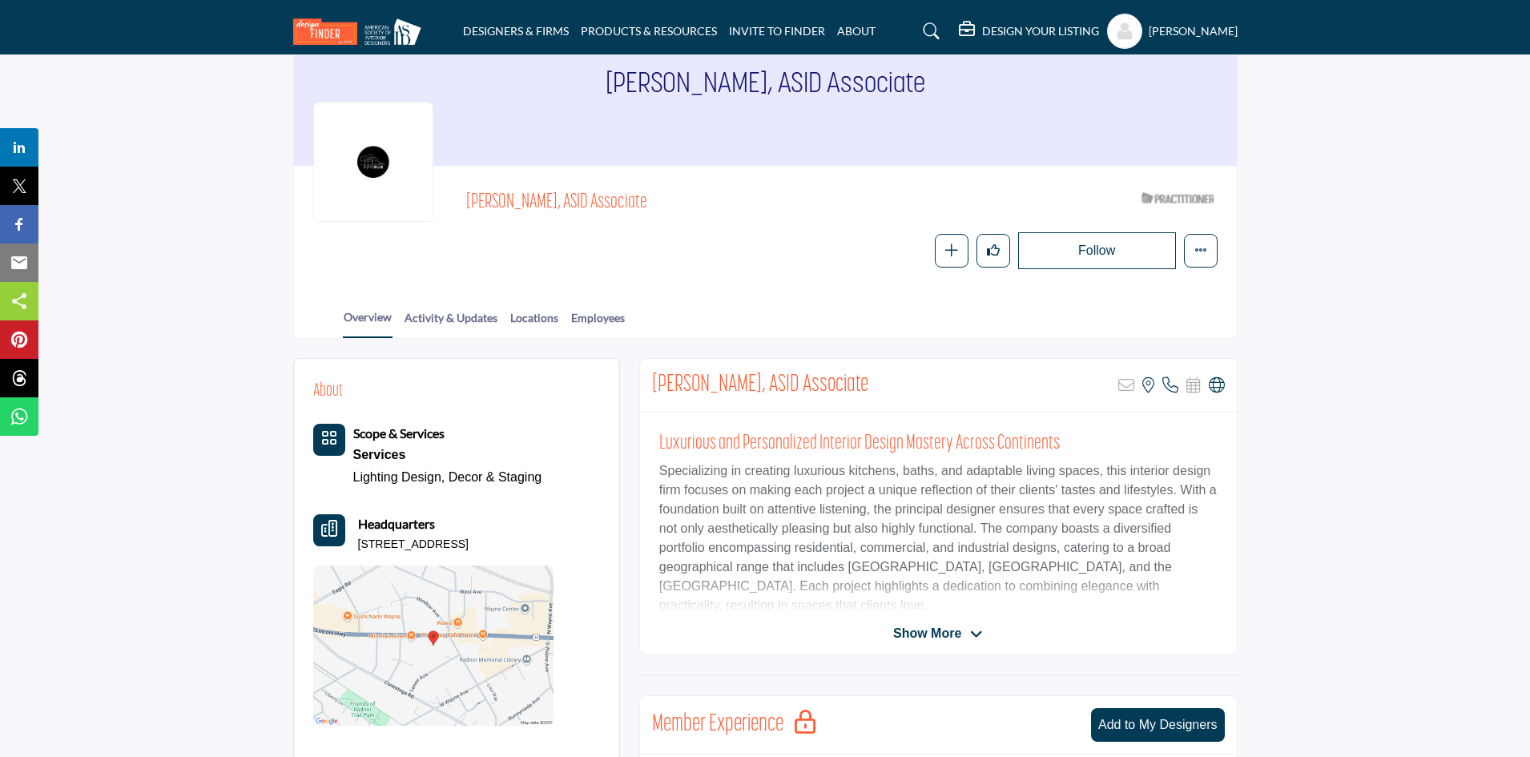
scroll to position [80, 0]
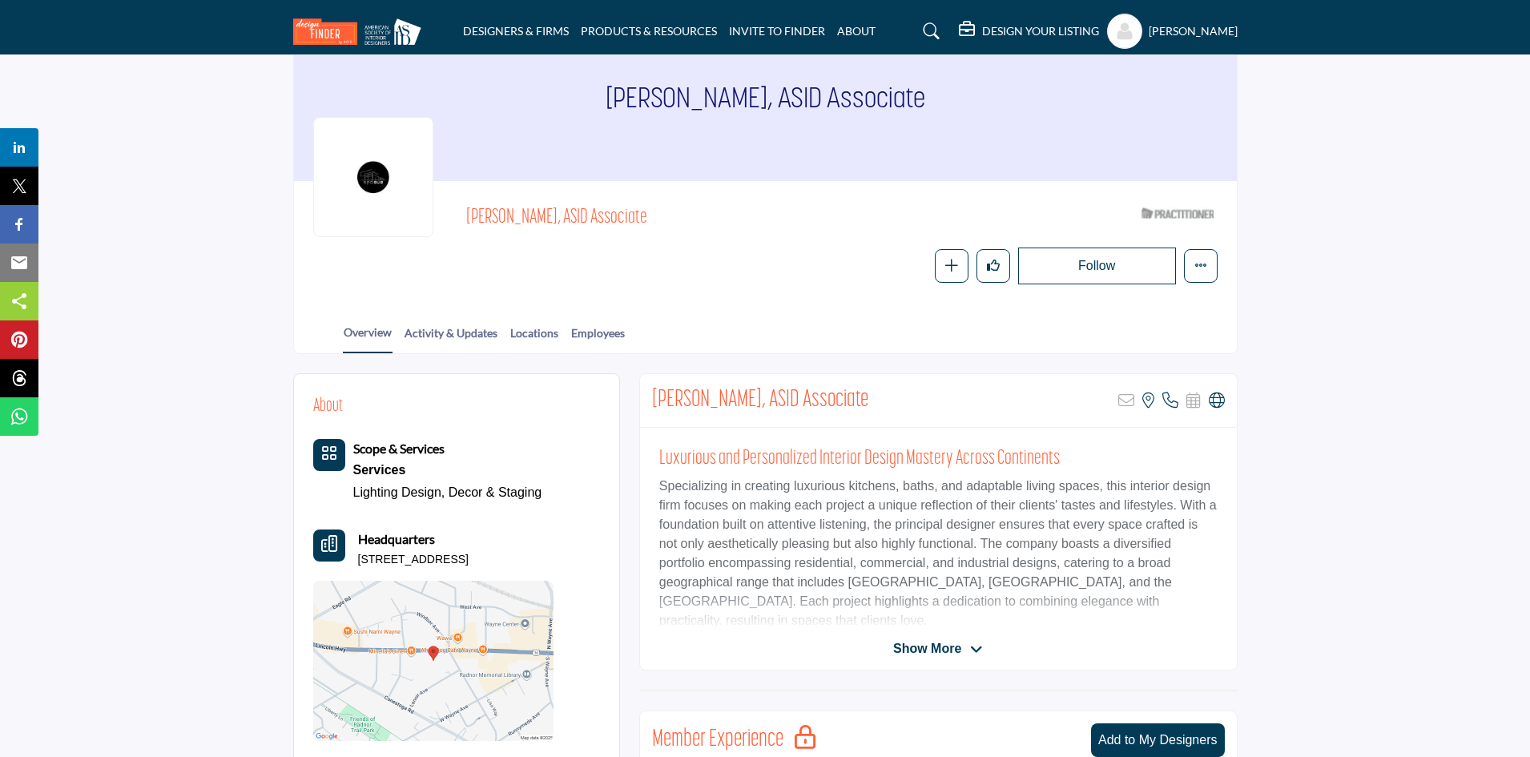
drag, startPoint x: 664, startPoint y: 222, endPoint x: 447, endPoint y: 221, distance: 217.1
click at [447, 221] on div "Fernando Guera, ASID Associate ASID Qualified Practitioner who validates work a…" at bounding box center [765, 242] width 904 height 84
copy span "[PERSON_NAME], ASID Associate"
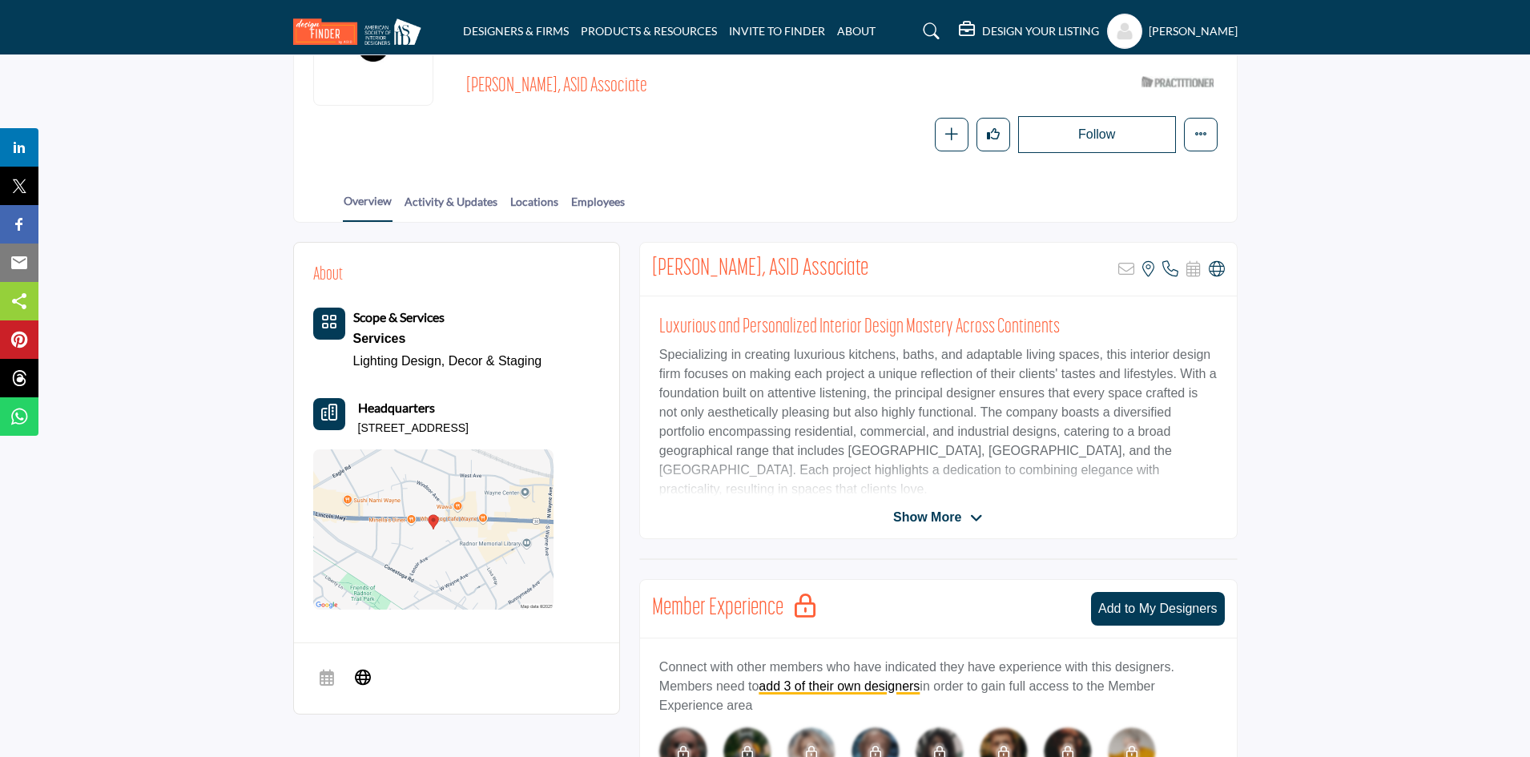
scroll to position [240, 0]
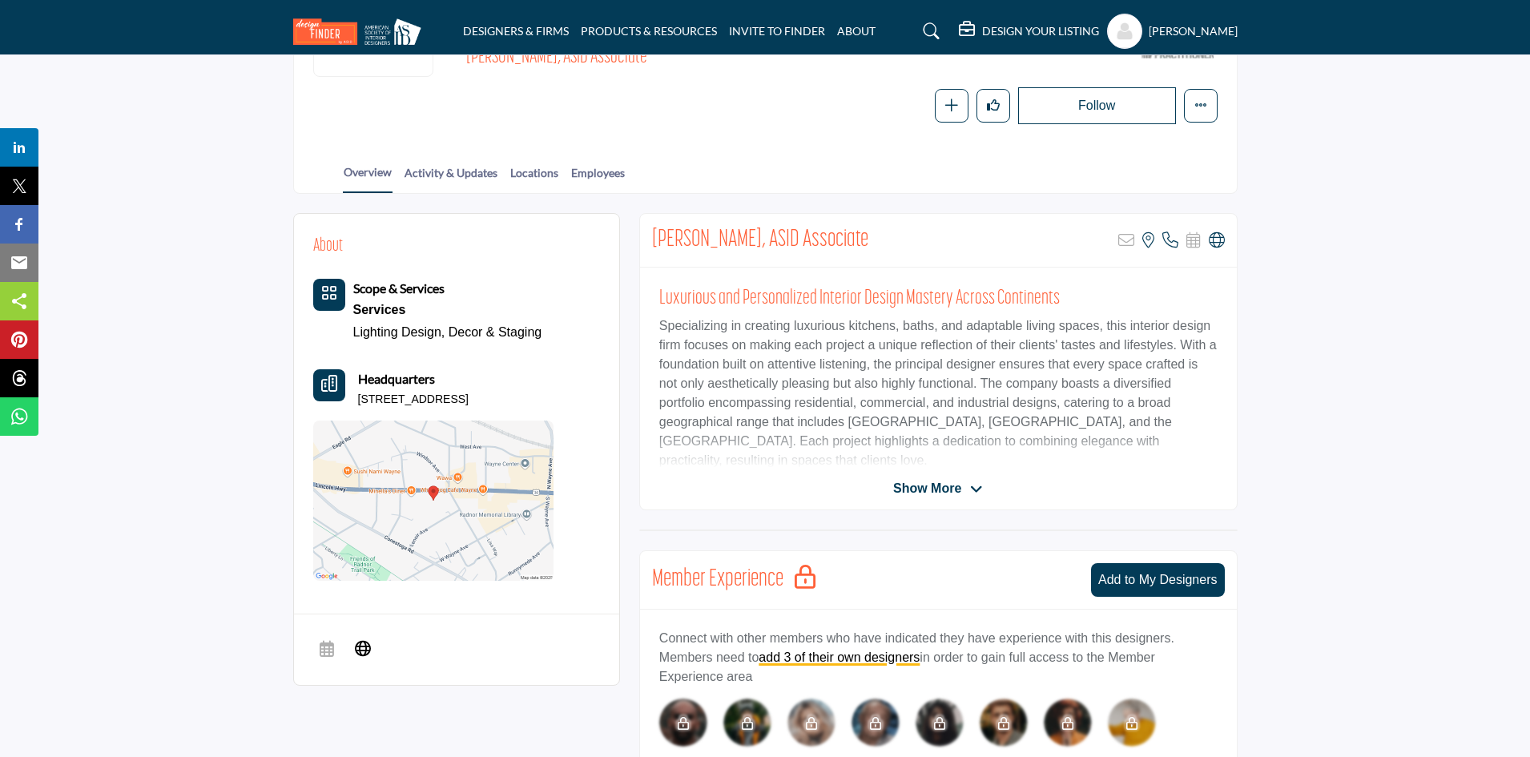
click at [356, 644] on icon at bounding box center [363, 647] width 16 height 19
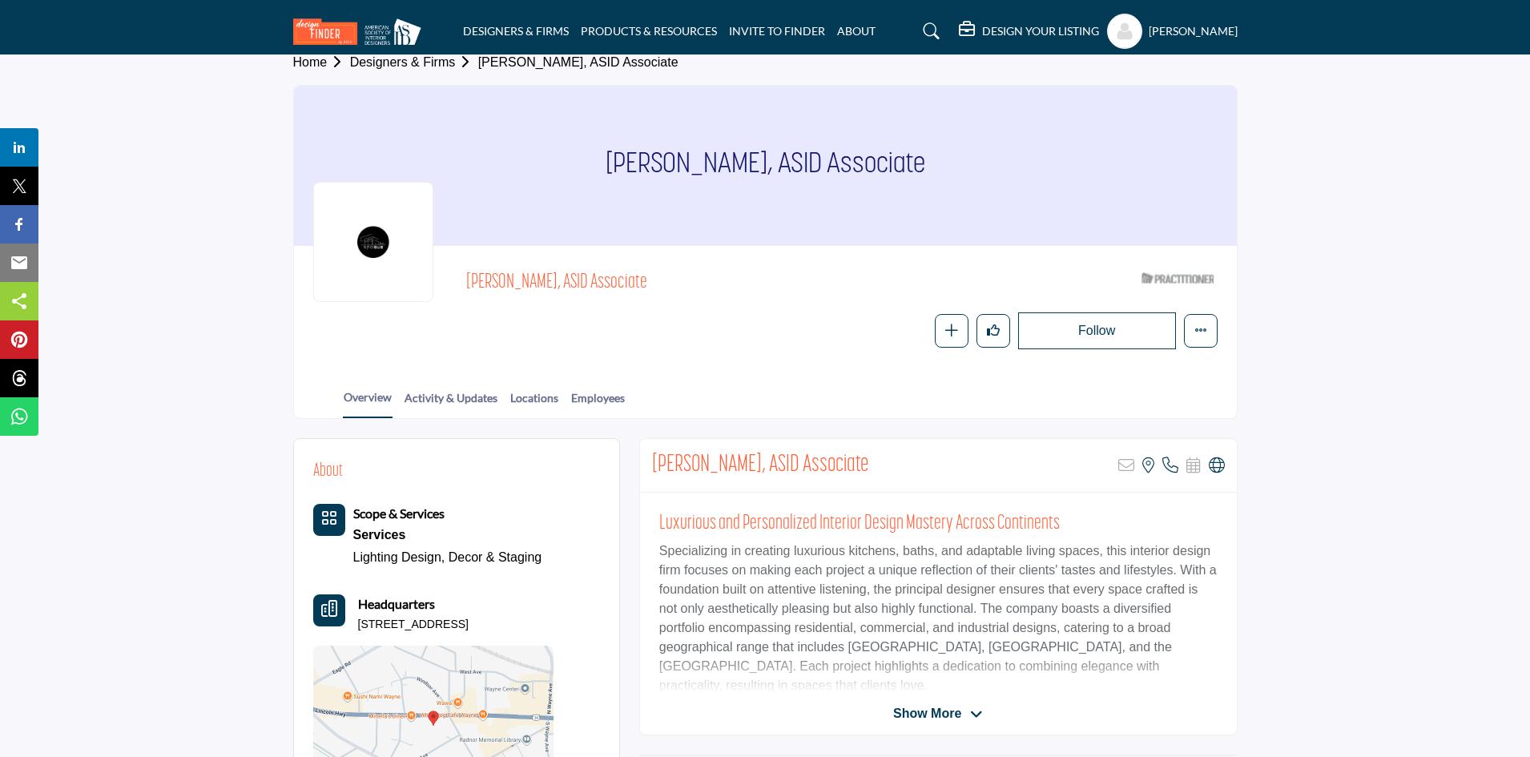
scroll to position [0, 0]
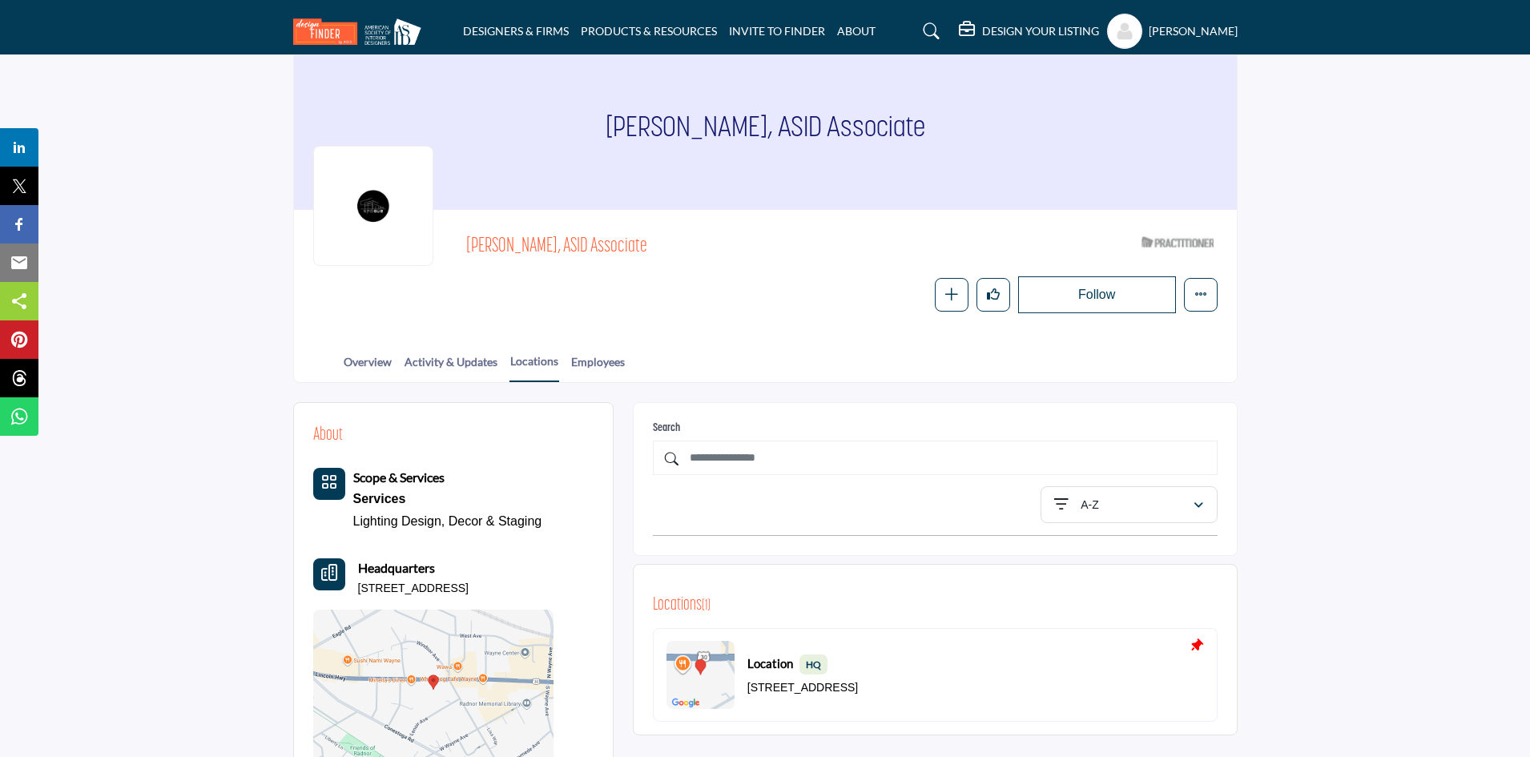
scroll to position [80, 0]
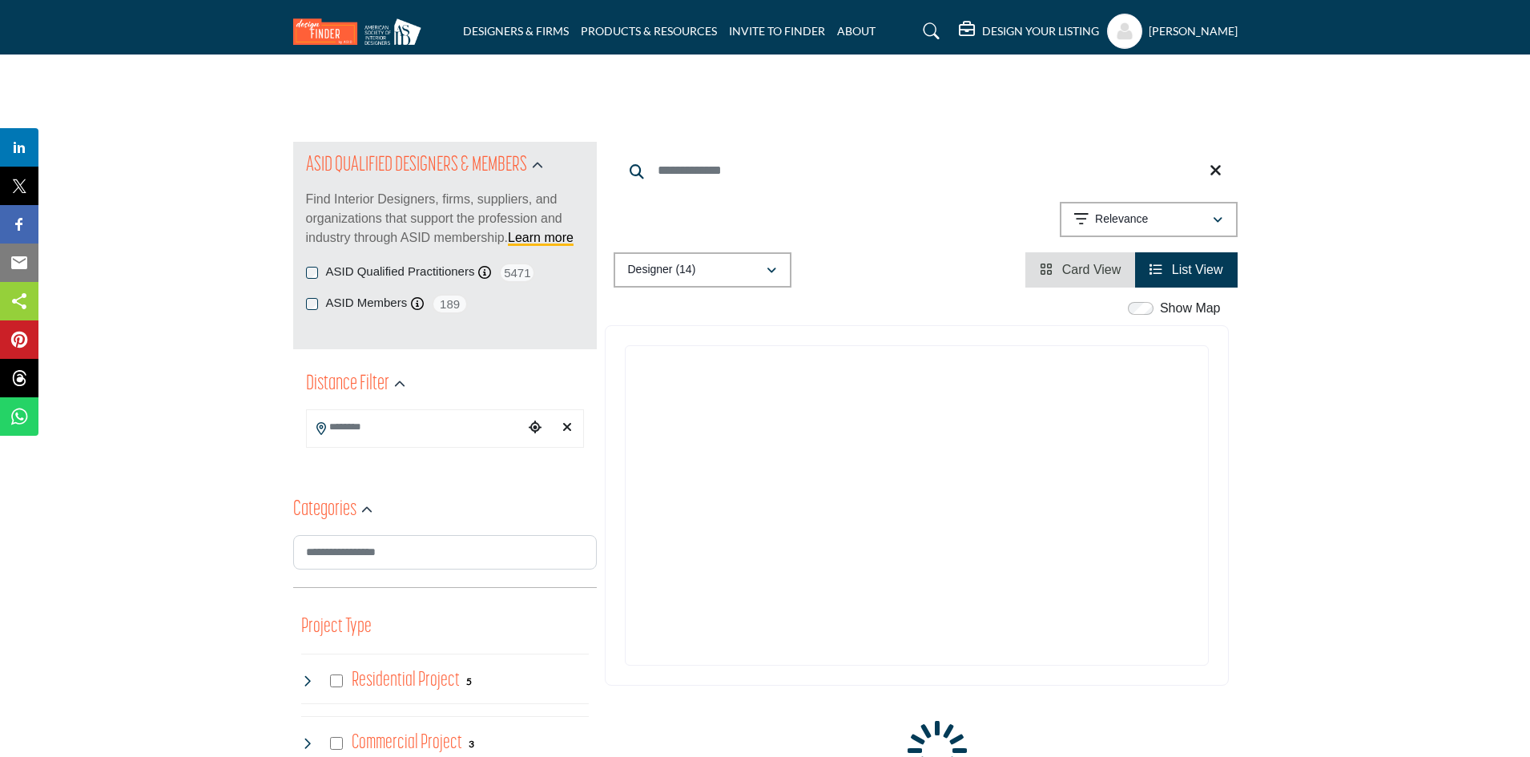
scroll to position [17, 0]
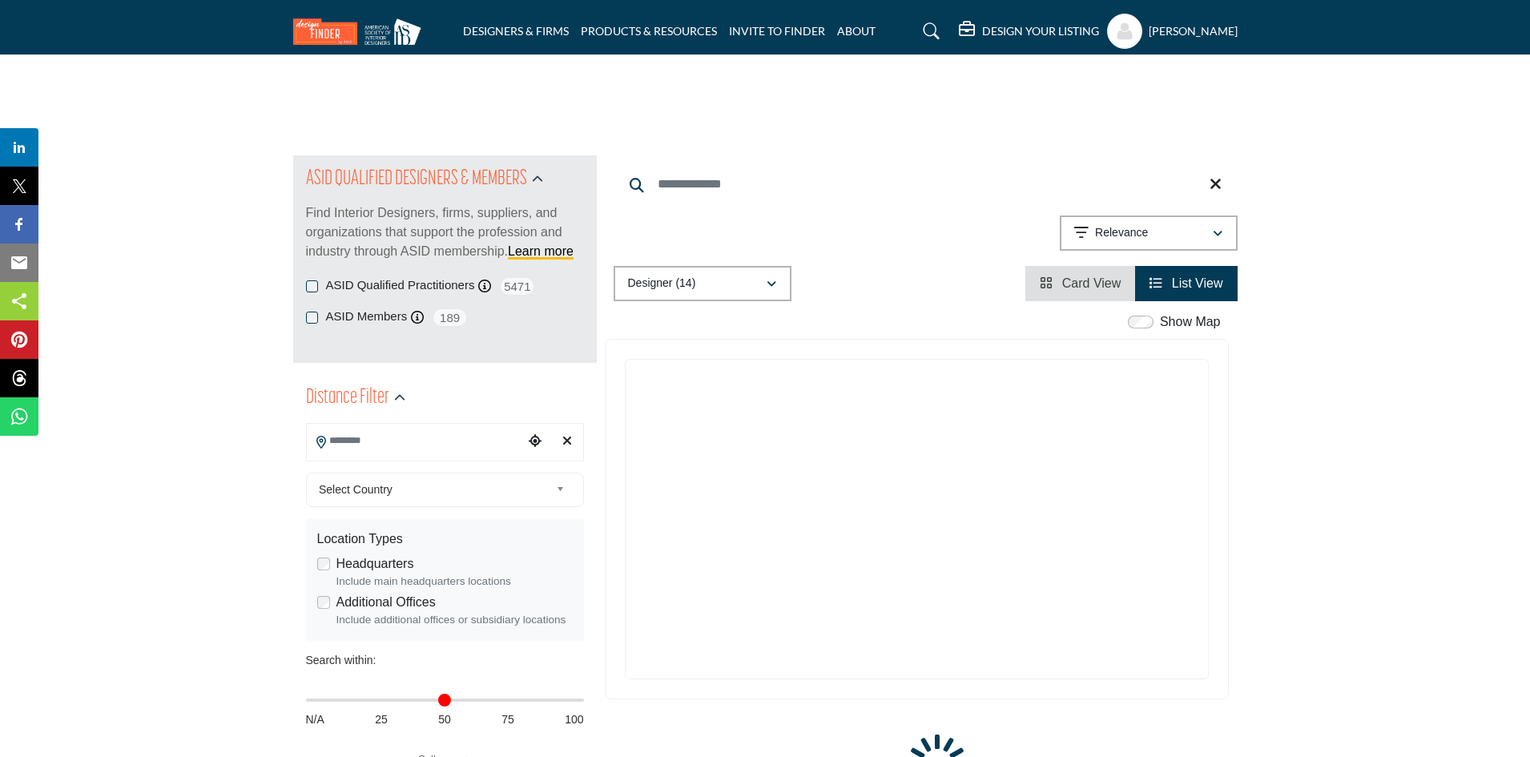
click at [405, 439] on input "Search Location" at bounding box center [415, 440] width 216 height 31
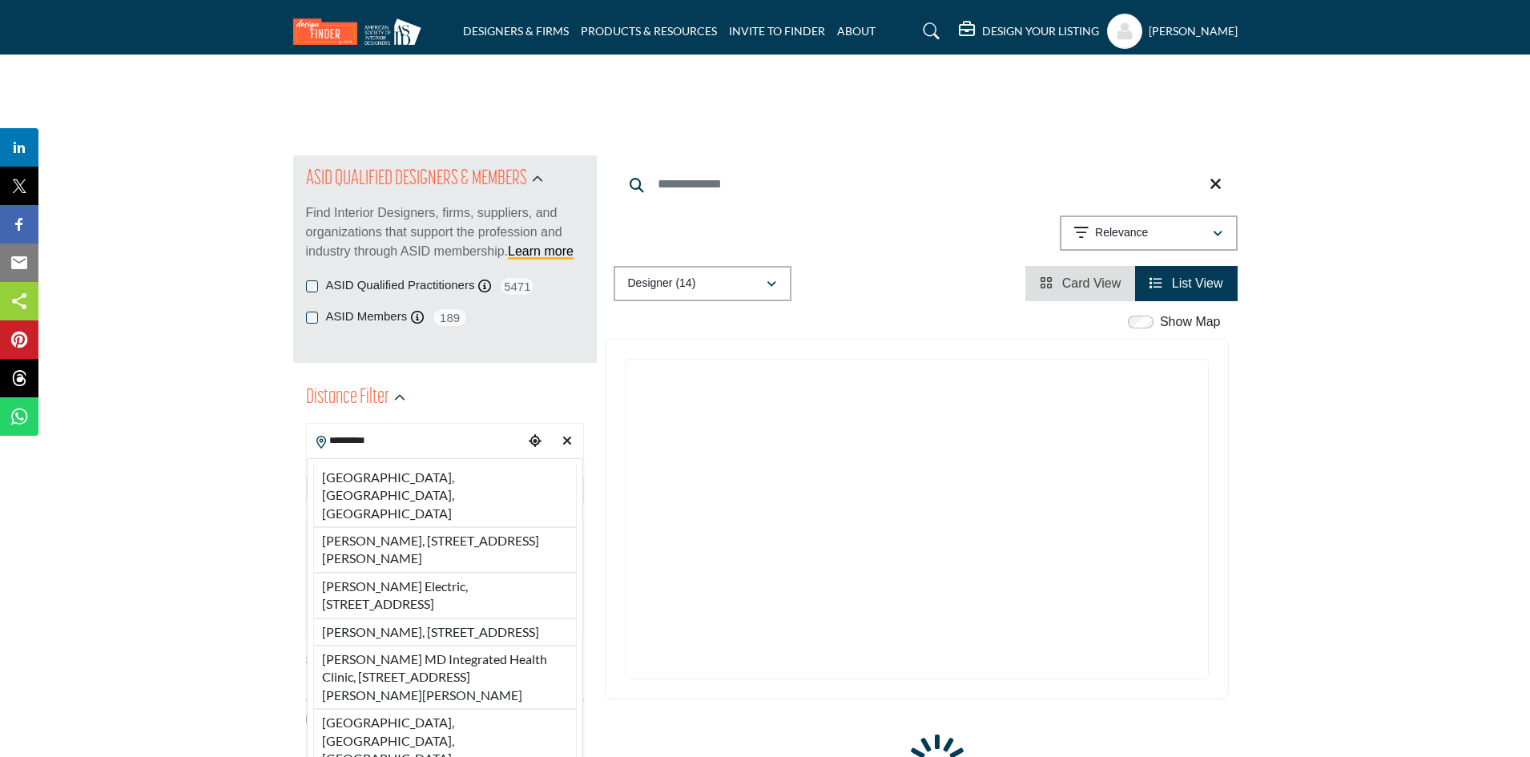
click at [377, 484] on li "[GEOGRAPHIC_DATA], [GEOGRAPHIC_DATA], [GEOGRAPHIC_DATA]" at bounding box center [445, 496] width 264 height 62
type input "**********"
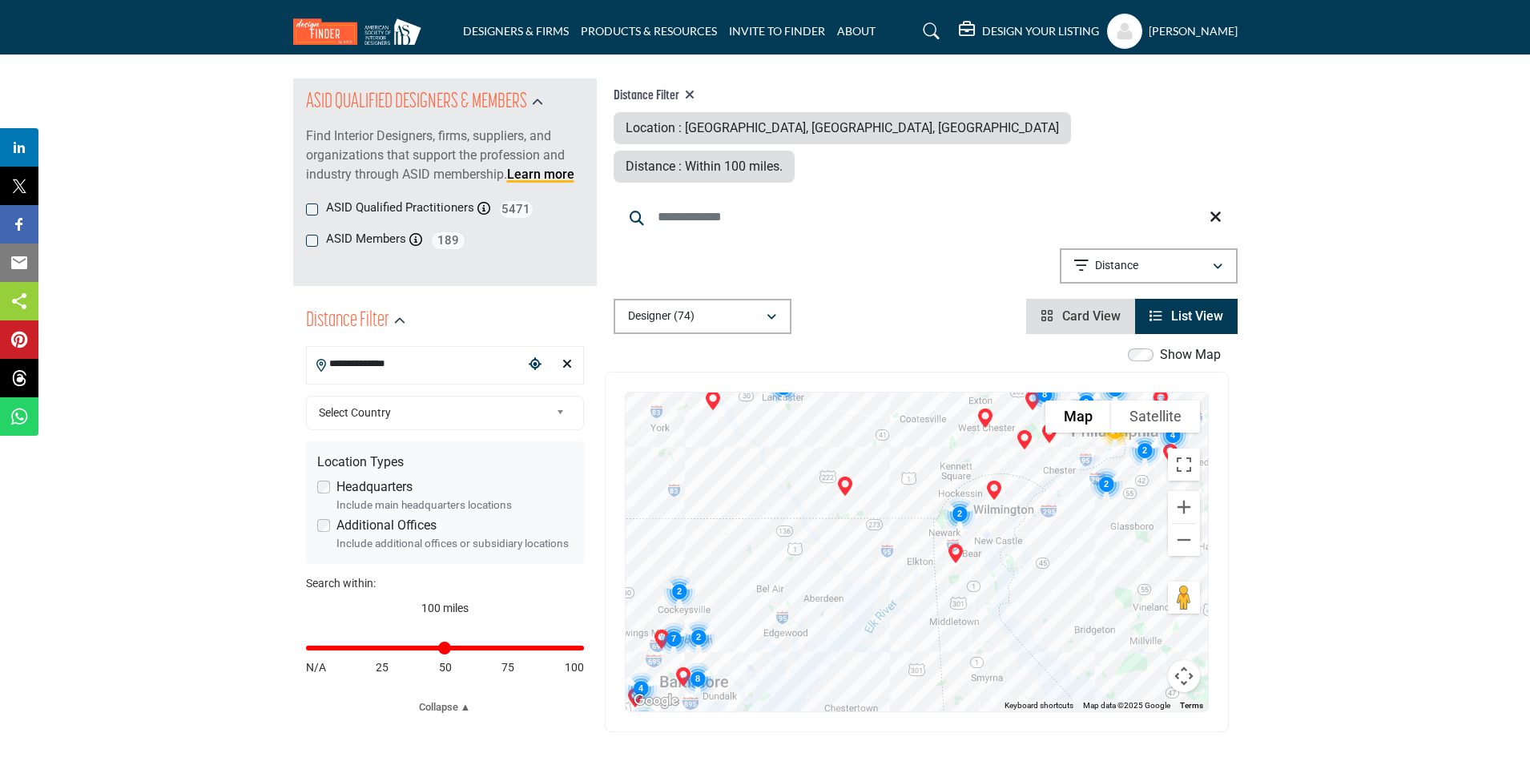
scroll to position [160, 0]
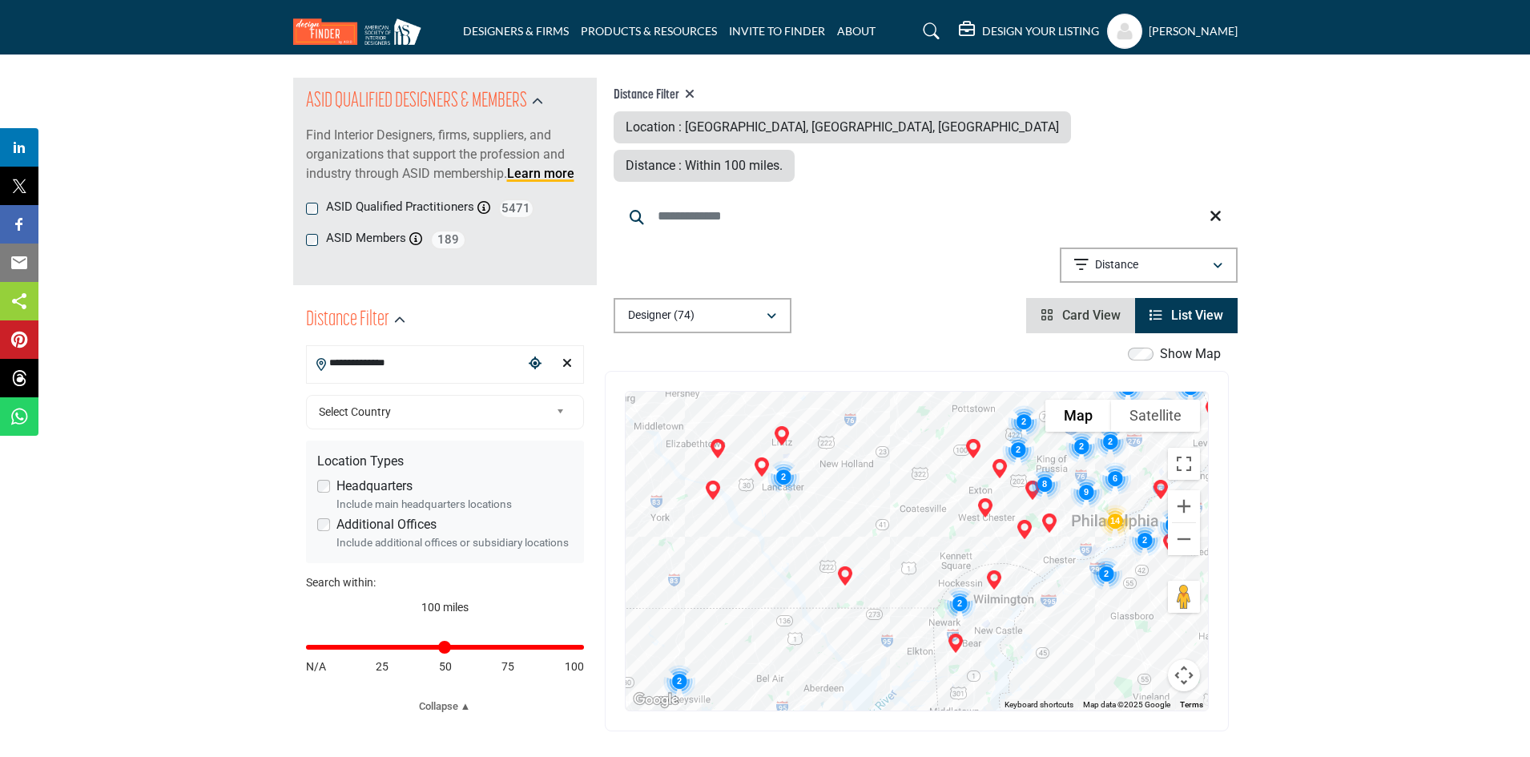
click at [355, 650] on div "Distance in miles N/A 25 50 75 100" at bounding box center [445, 655] width 278 height 62
click at [346, 643] on div "Distance in miles N/A 25 50 75 100" at bounding box center [445, 655] width 278 height 62
drag, startPoint x: 577, startPoint y: 646, endPoint x: 336, endPoint y: 655, distance: 240.5
type input "*"
click at [336, 649] on input "Distance in miles" at bounding box center [445, 647] width 278 height 3
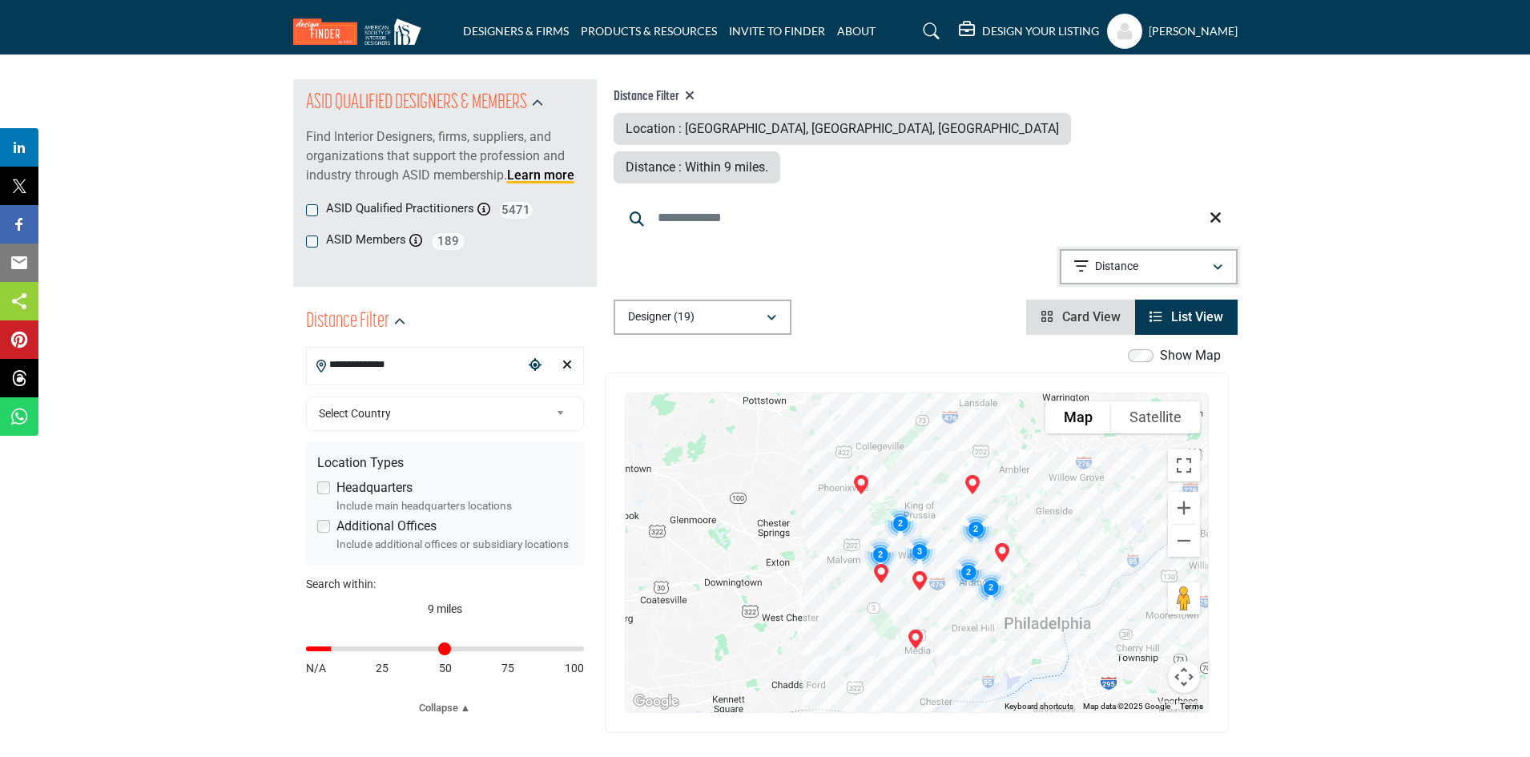
click at [1211, 249] on button "Distance" at bounding box center [1149, 266] width 178 height 35
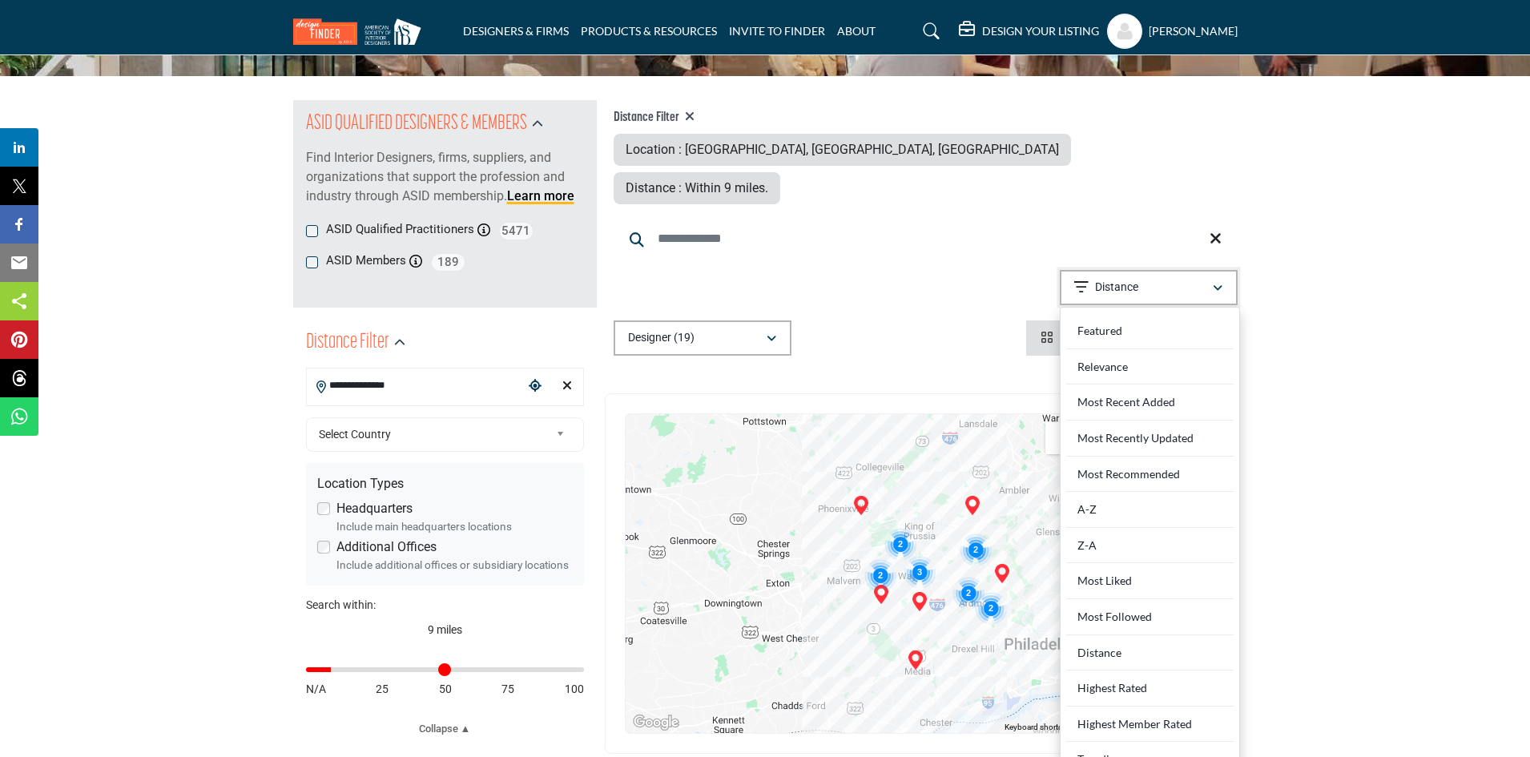
scroll to position [160, 0]
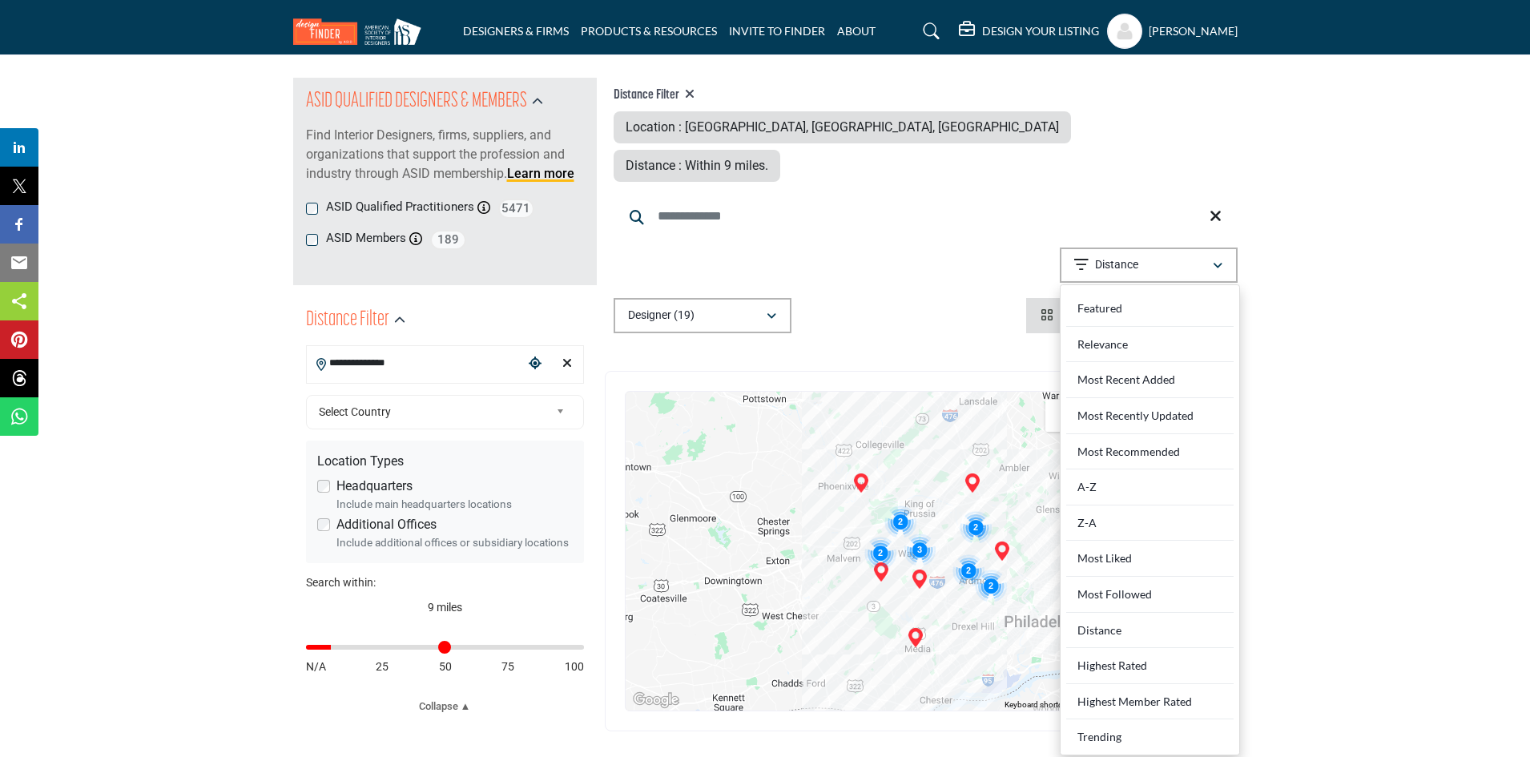
click at [438, 357] on input "**********" at bounding box center [415, 363] width 216 height 31
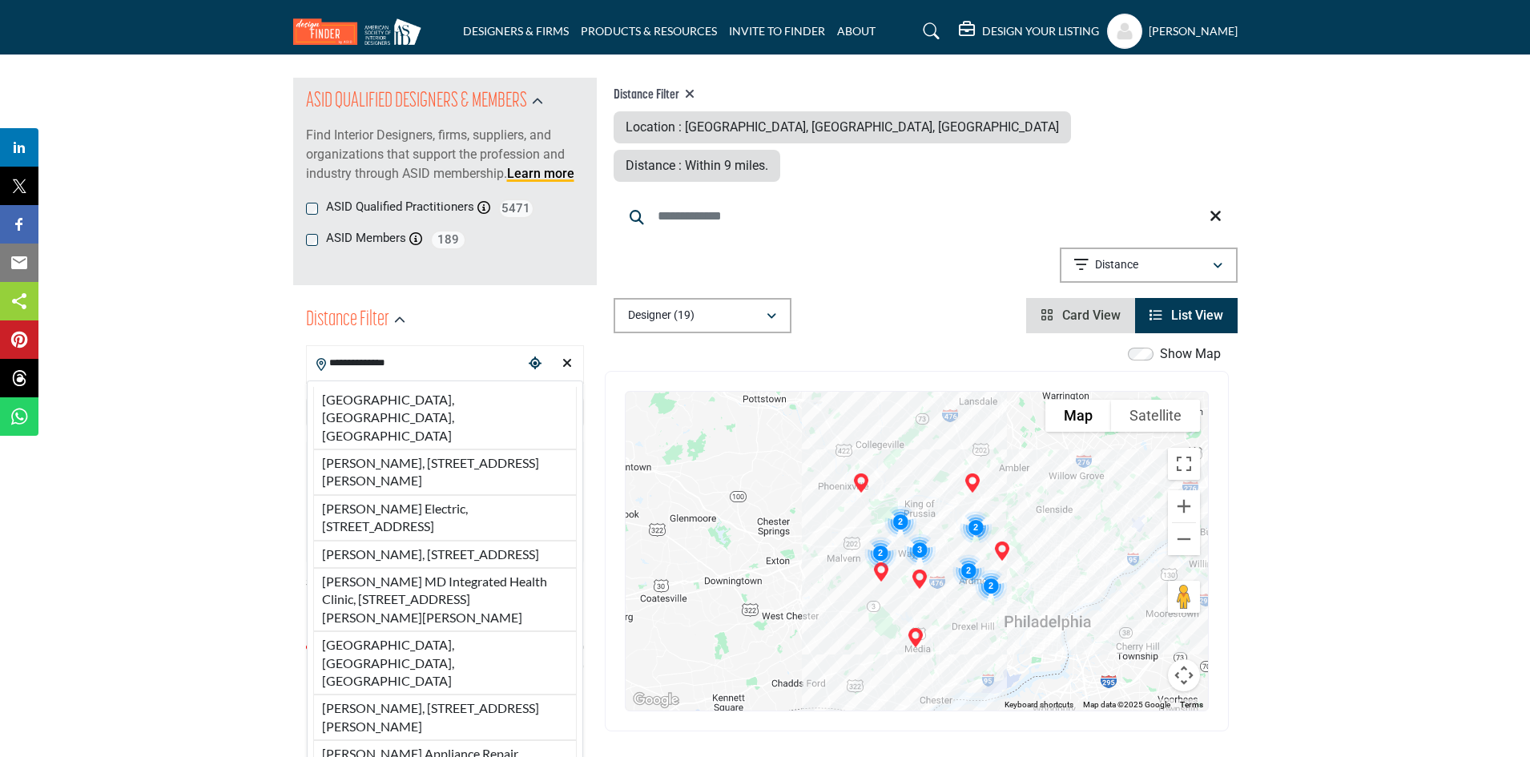
drag, startPoint x: 438, startPoint y: 357, endPoint x: 143, endPoint y: 351, distance: 295.7
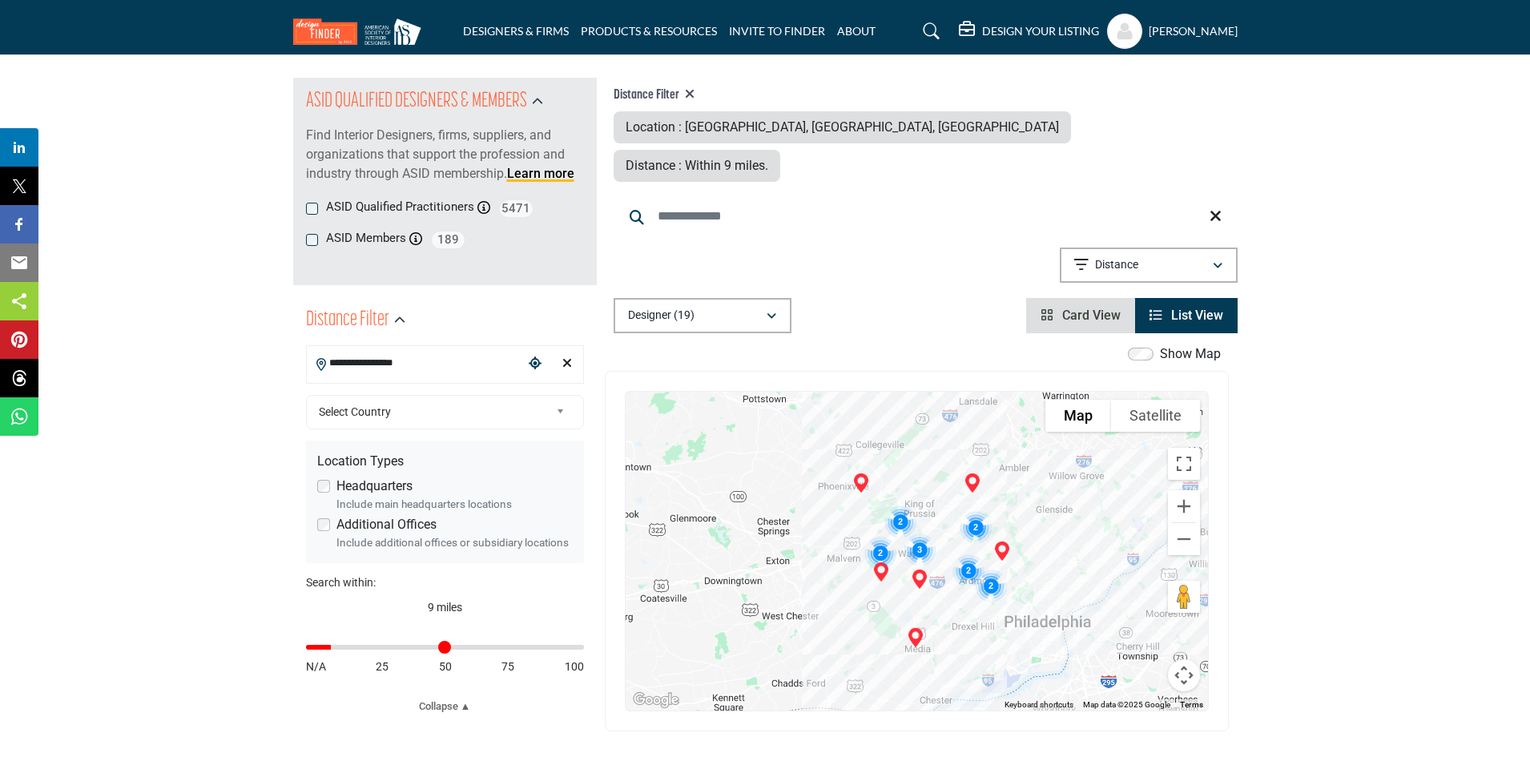
type input "**********"
click at [559, 362] on div "Clear search location" at bounding box center [567, 364] width 24 height 34
type input "***"
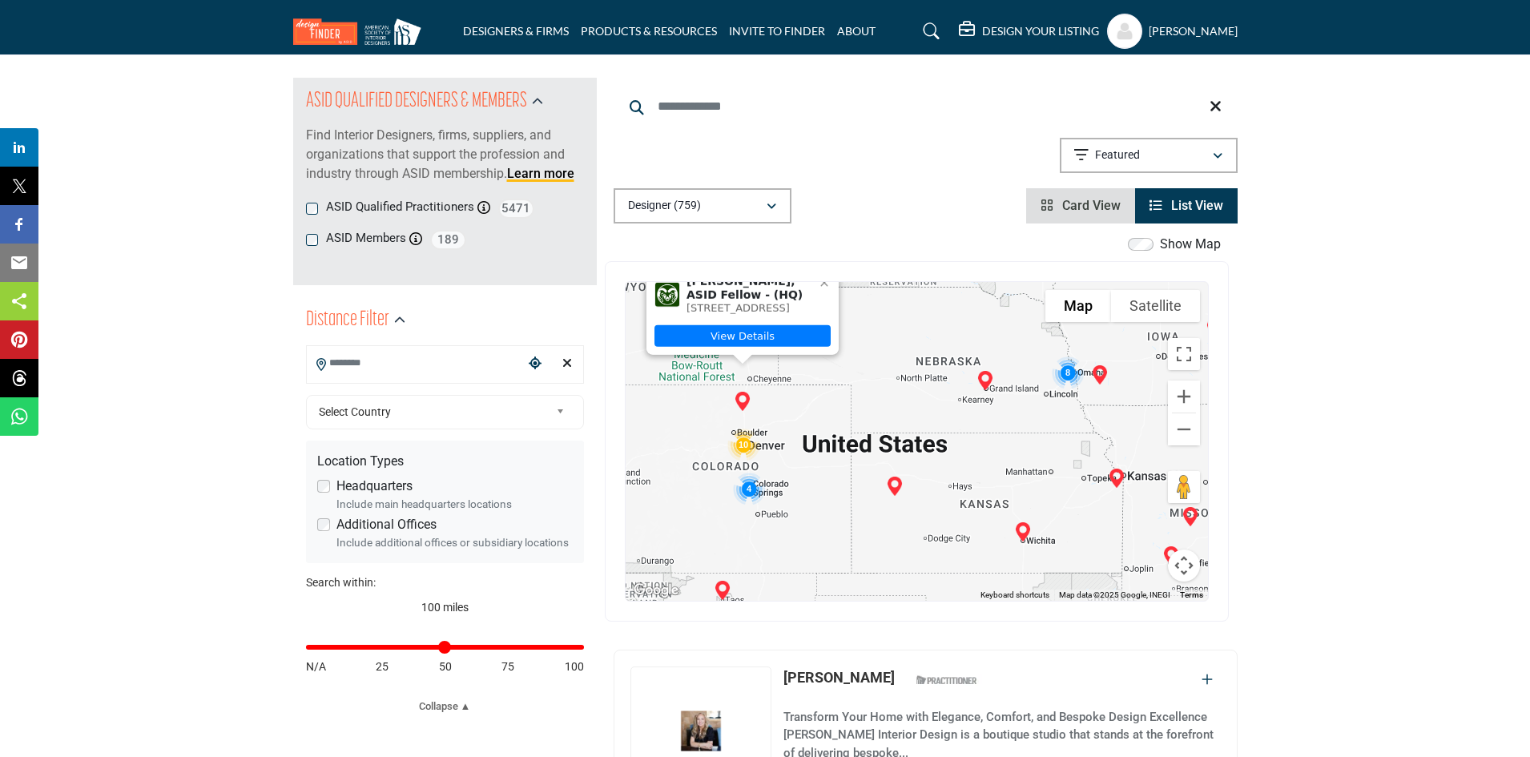
scroll to position [82, 0]
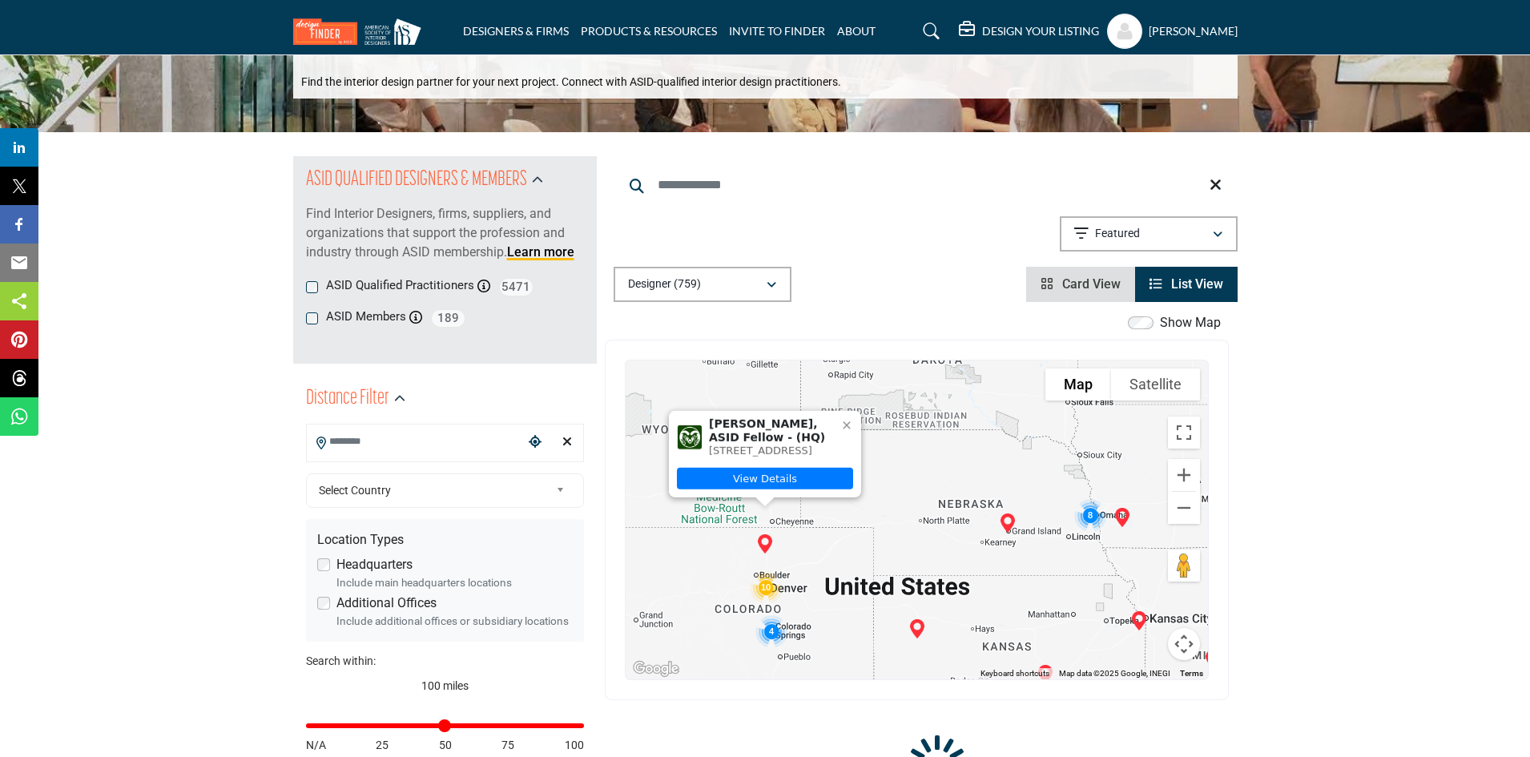
scroll to position [0, 0]
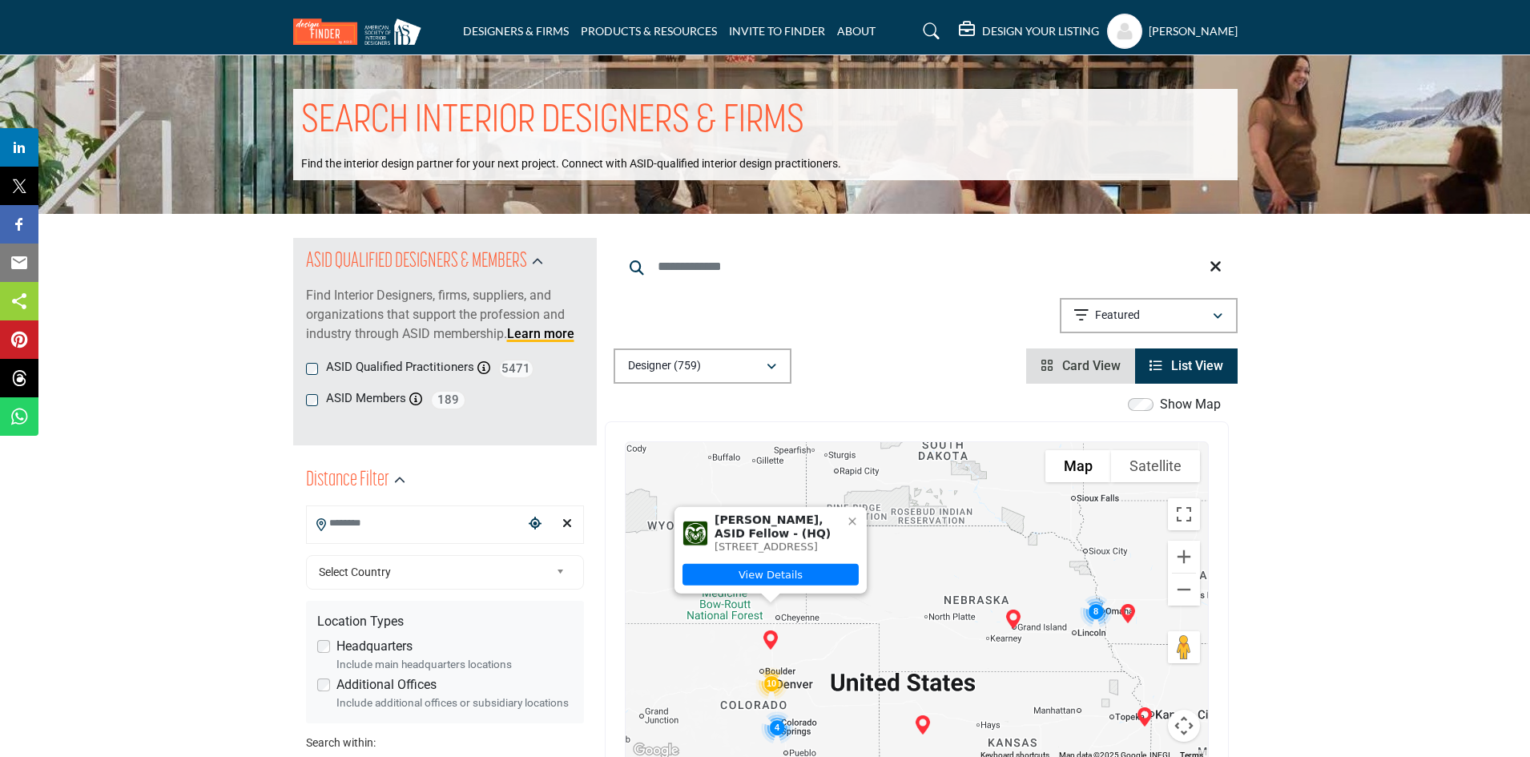
click at [420, 528] on input "Search Location" at bounding box center [415, 523] width 216 height 31
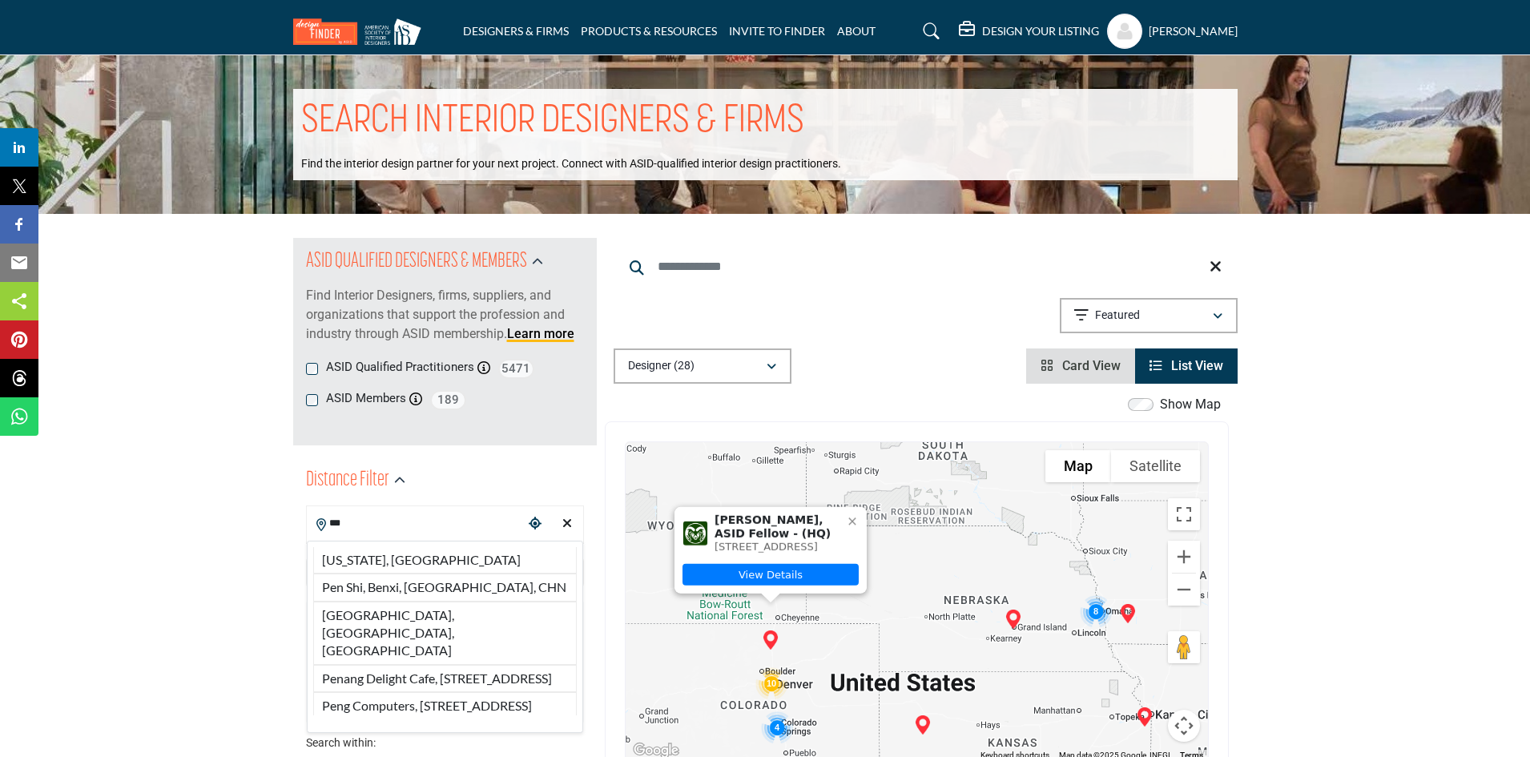
click at [406, 554] on li "[US_STATE], [GEOGRAPHIC_DATA]" at bounding box center [445, 560] width 264 height 26
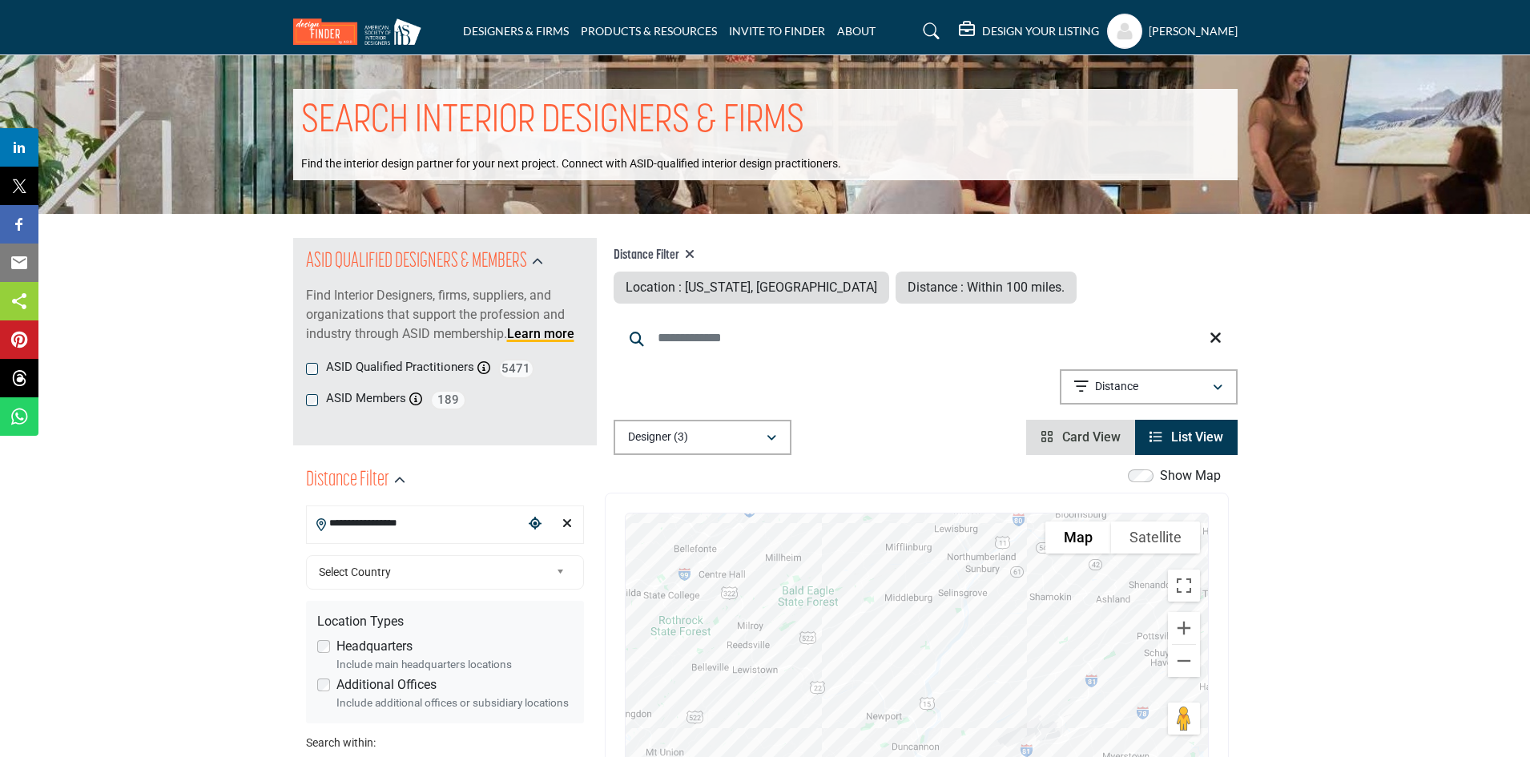
drag, startPoint x: 452, startPoint y: 528, endPoint x: 176, endPoint y: 514, distance: 275.9
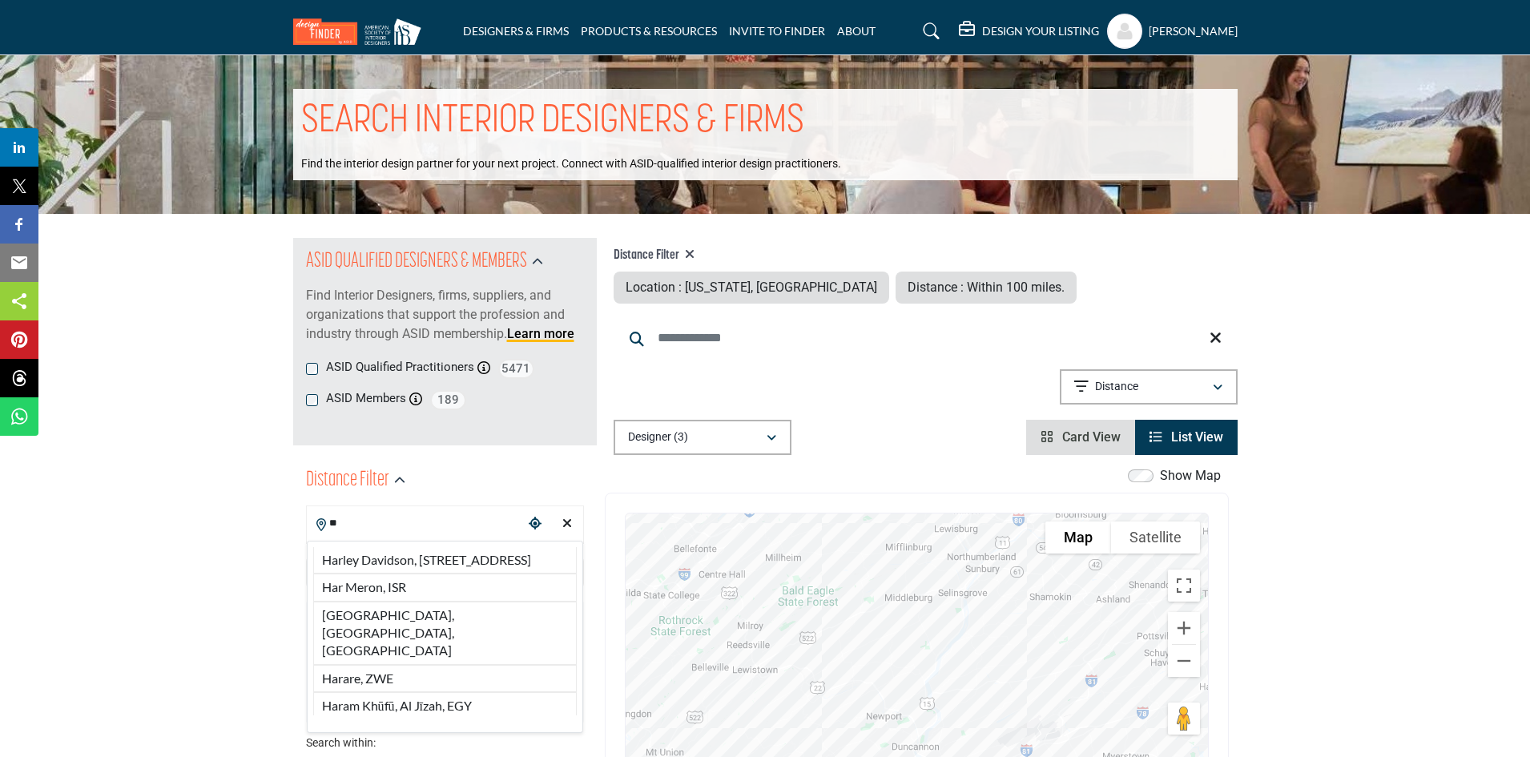
type input "*"
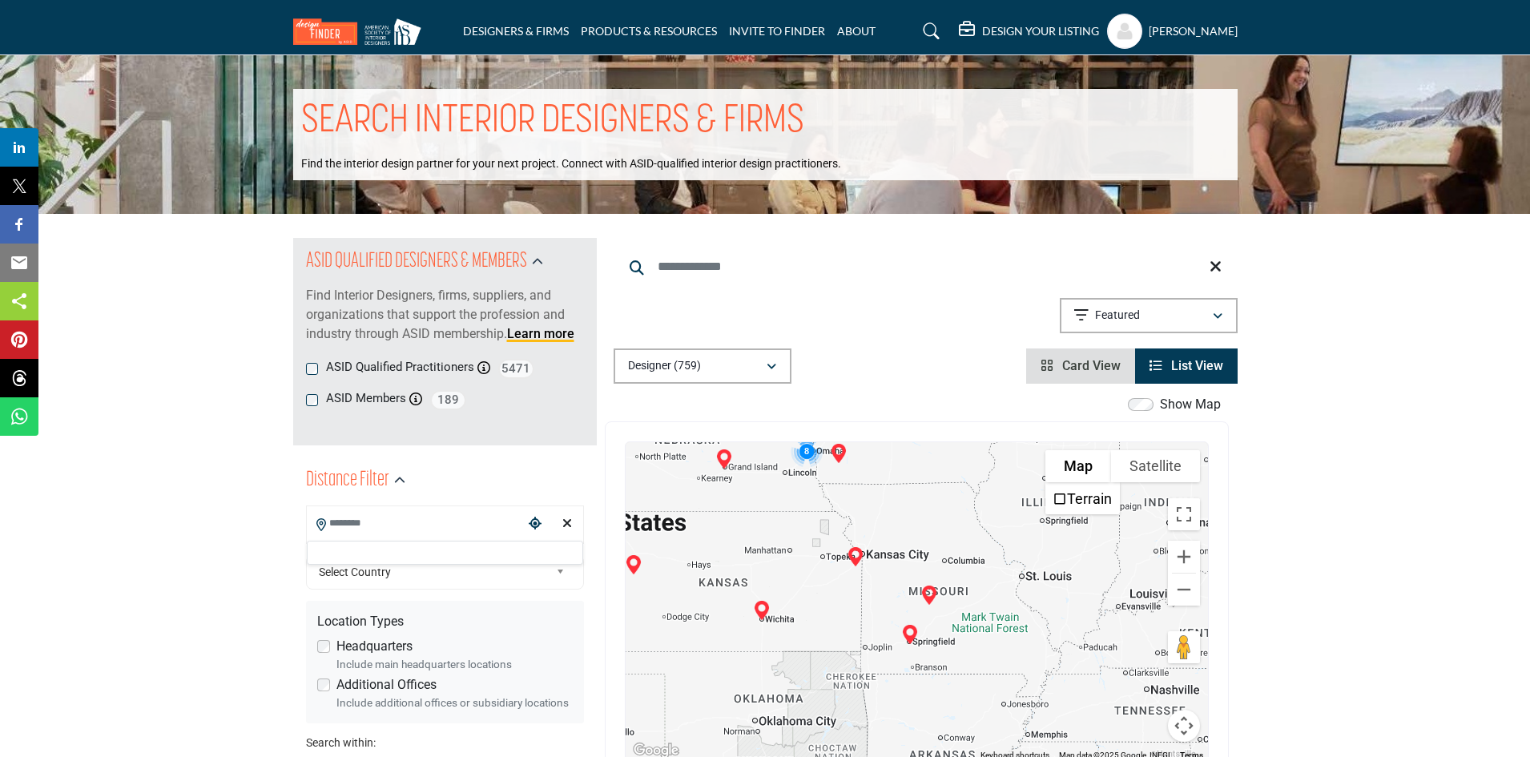
drag, startPoint x: 1092, startPoint y: 630, endPoint x: 707, endPoint y: 494, distance: 408.7
click at [708, 494] on div at bounding box center [917, 601] width 582 height 319
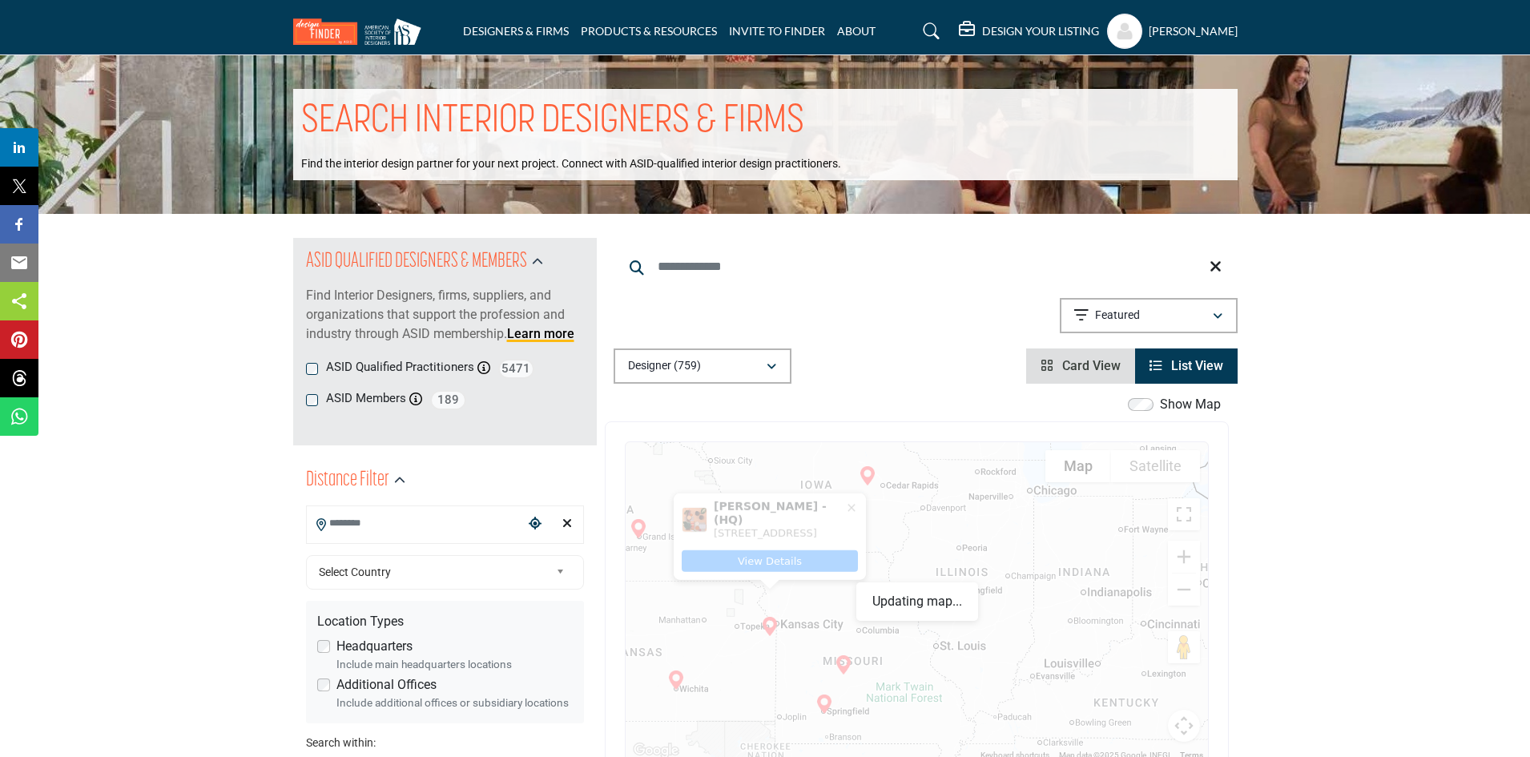
drag, startPoint x: 965, startPoint y: 574, endPoint x: 884, endPoint y: 562, distance: 81.0
click at [892, 563] on div "[PERSON_NAME] - (HQ) [STREET_ADDRESS] View Details" at bounding box center [917, 601] width 582 height 319
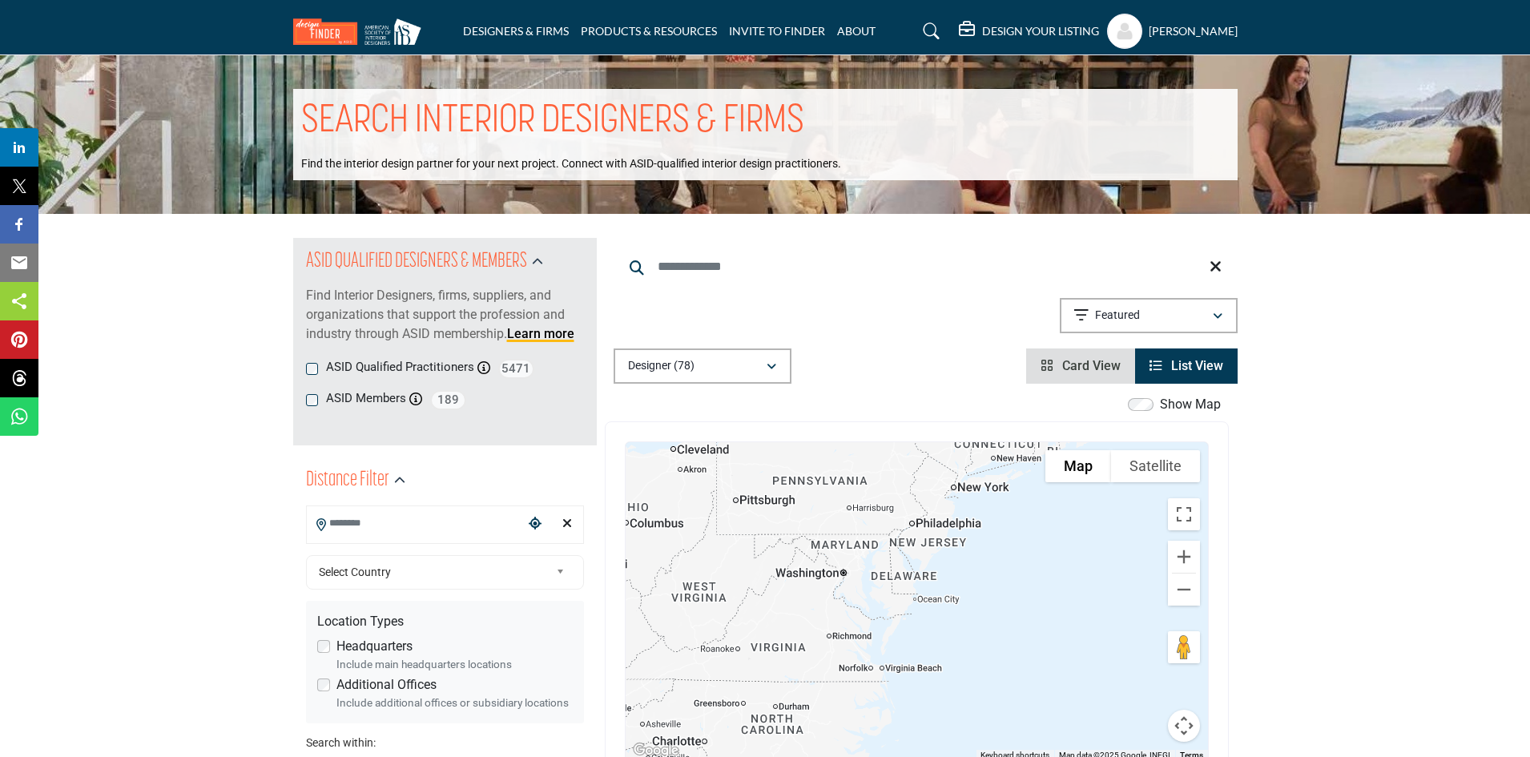
drag, startPoint x: 1004, startPoint y: 614, endPoint x: 1031, endPoint y: 706, distance: 95.3
click at [1031, 706] on div "[PERSON_NAME] - (HQ) [STREET_ADDRESS] View Details" at bounding box center [917, 601] width 582 height 319
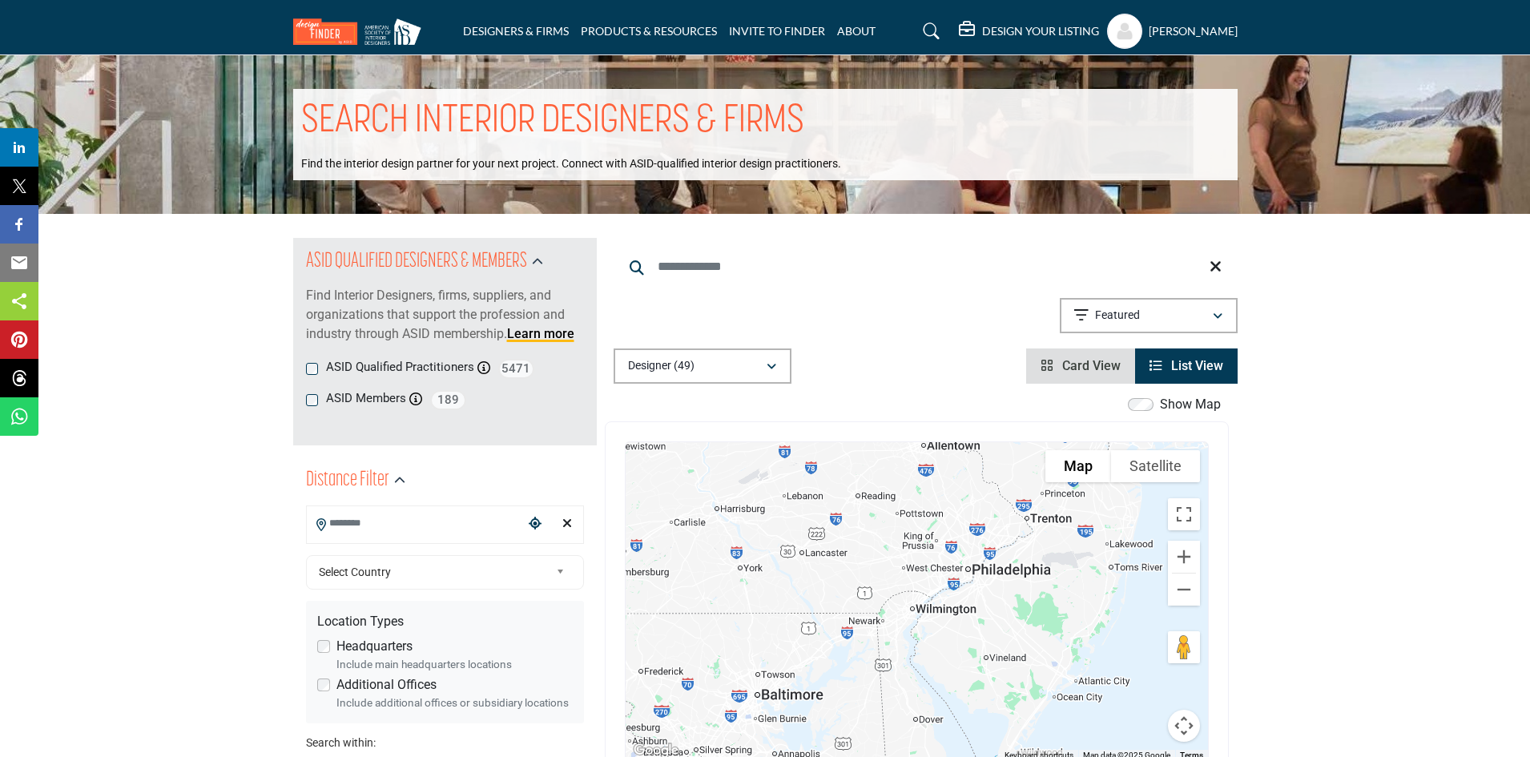
drag, startPoint x: 872, startPoint y: 510, endPoint x: 867, endPoint y: 560, distance: 50.0
click at [867, 560] on div "[PERSON_NAME] - (HQ) [STREET_ADDRESS] View Details" at bounding box center [917, 601] width 582 height 319
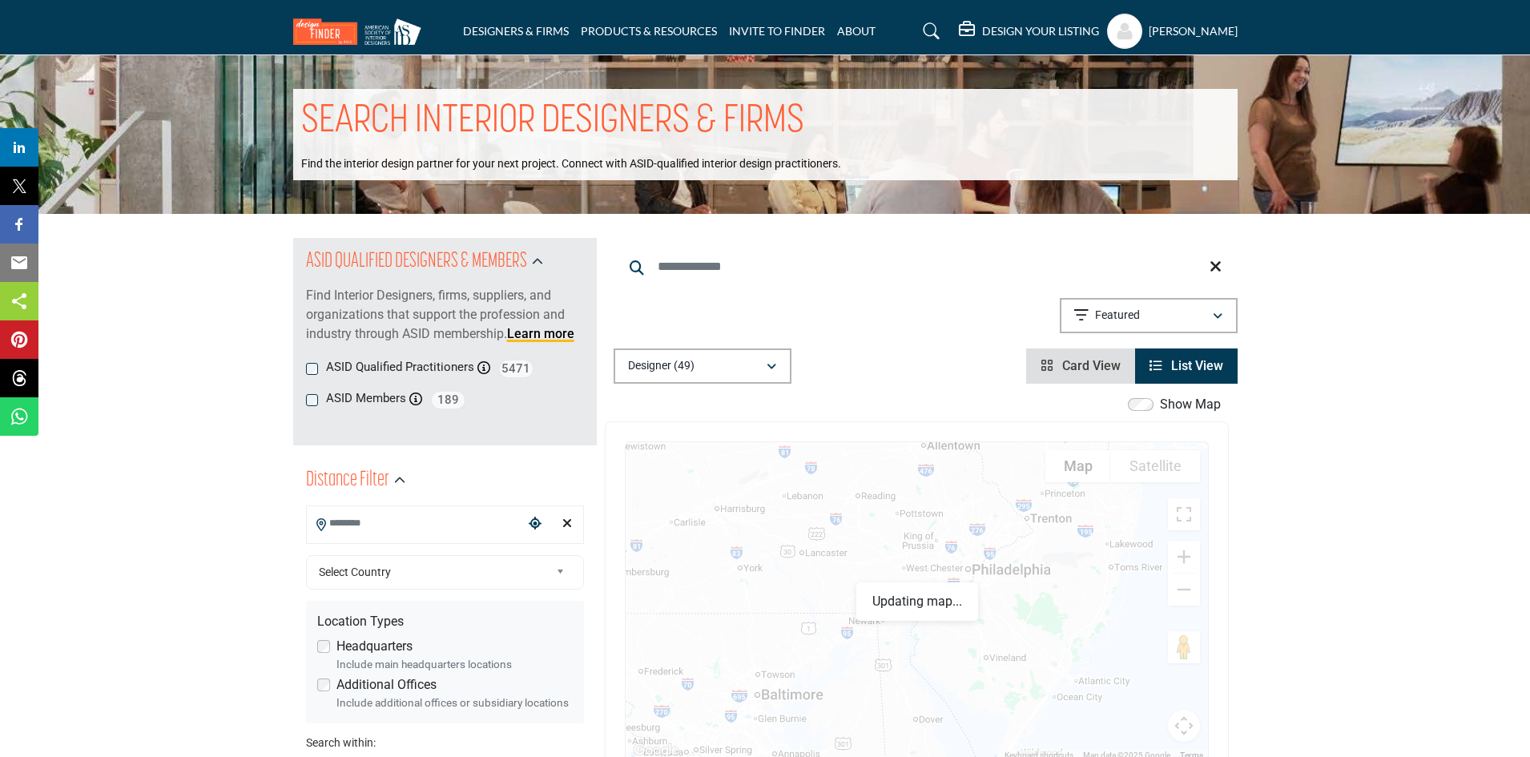
click at [425, 524] on input "Search Location" at bounding box center [415, 523] width 216 height 31
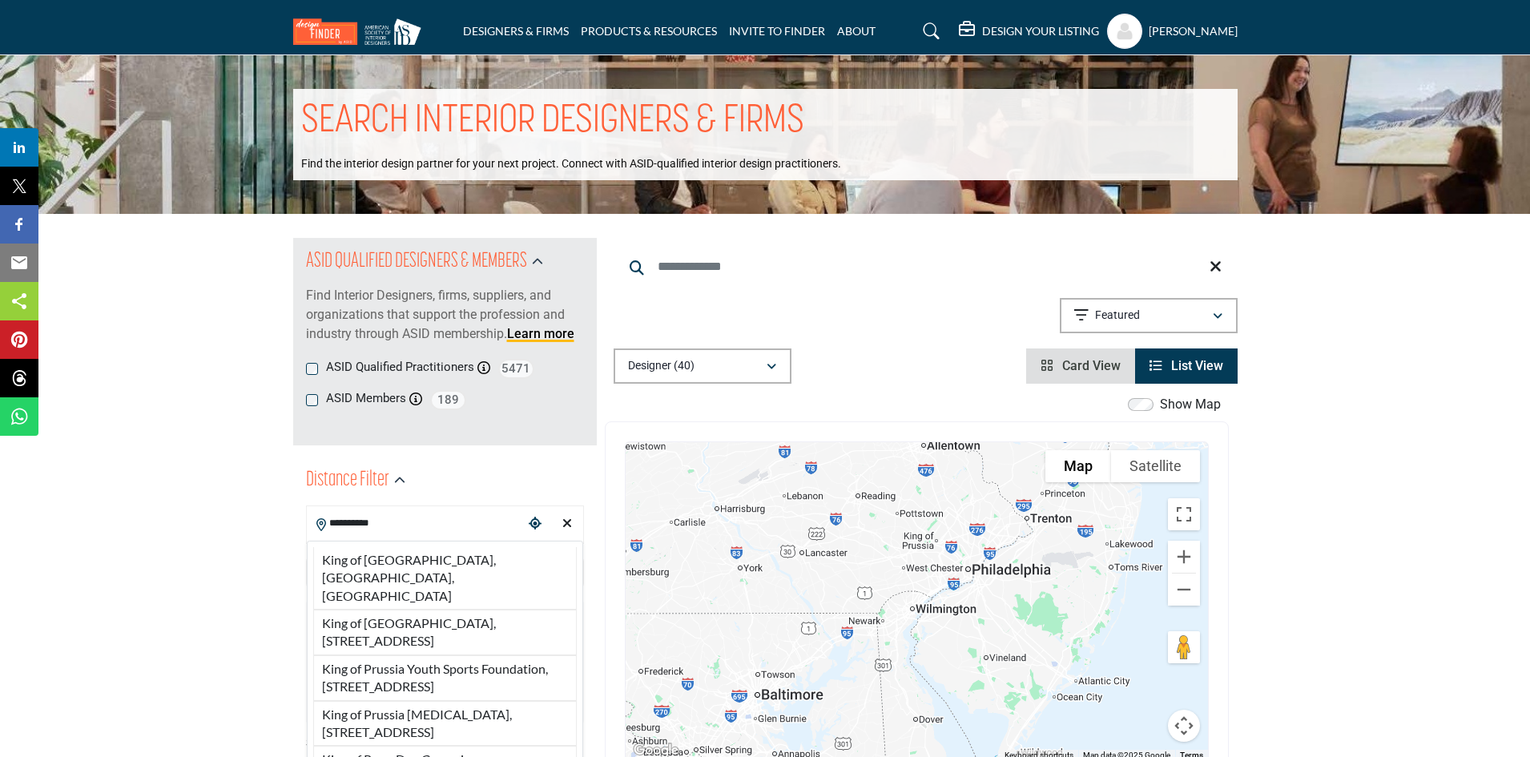
click at [413, 556] on li "King of [GEOGRAPHIC_DATA], [GEOGRAPHIC_DATA], [GEOGRAPHIC_DATA]" at bounding box center [445, 578] width 264 height 62
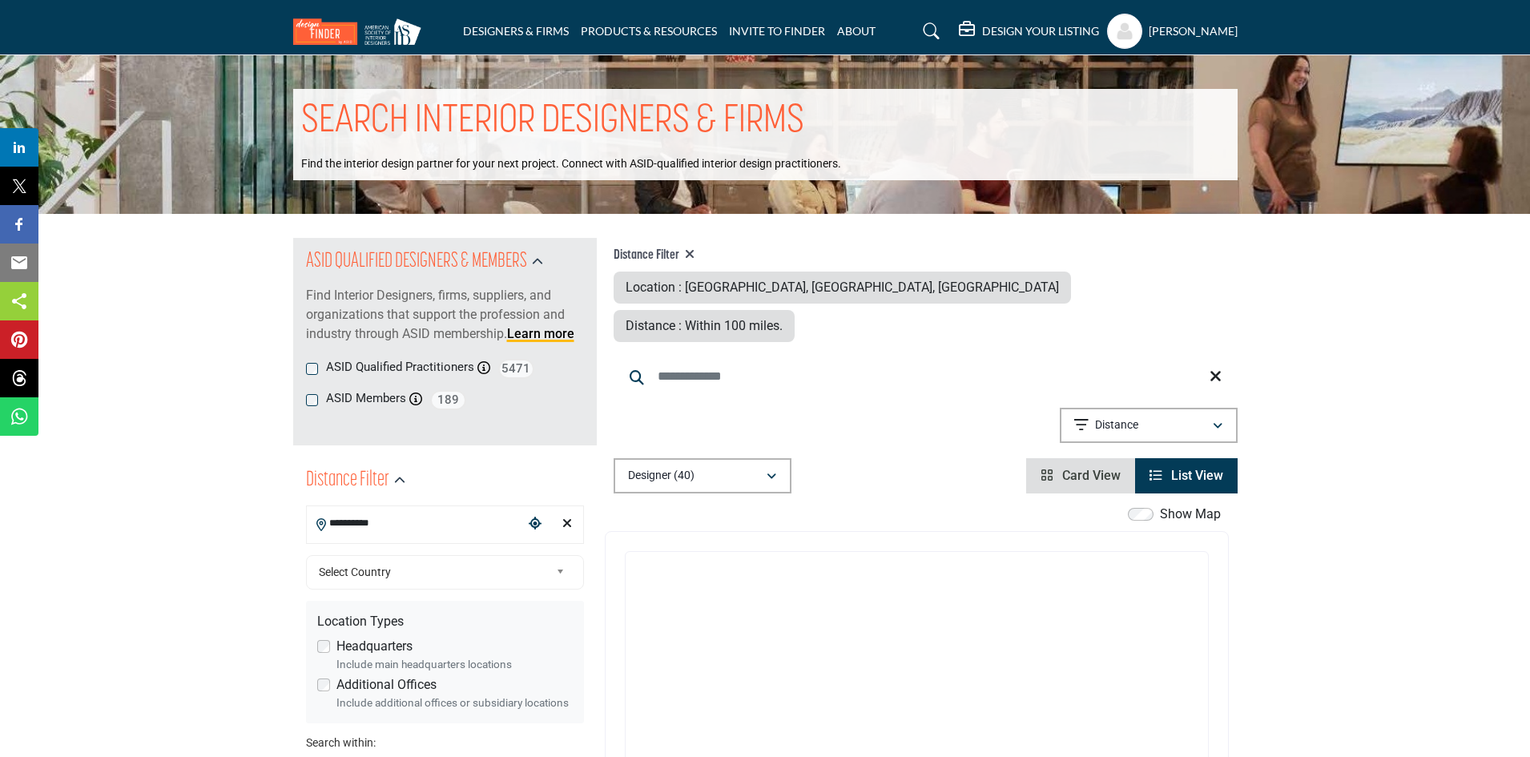
type input "**********"
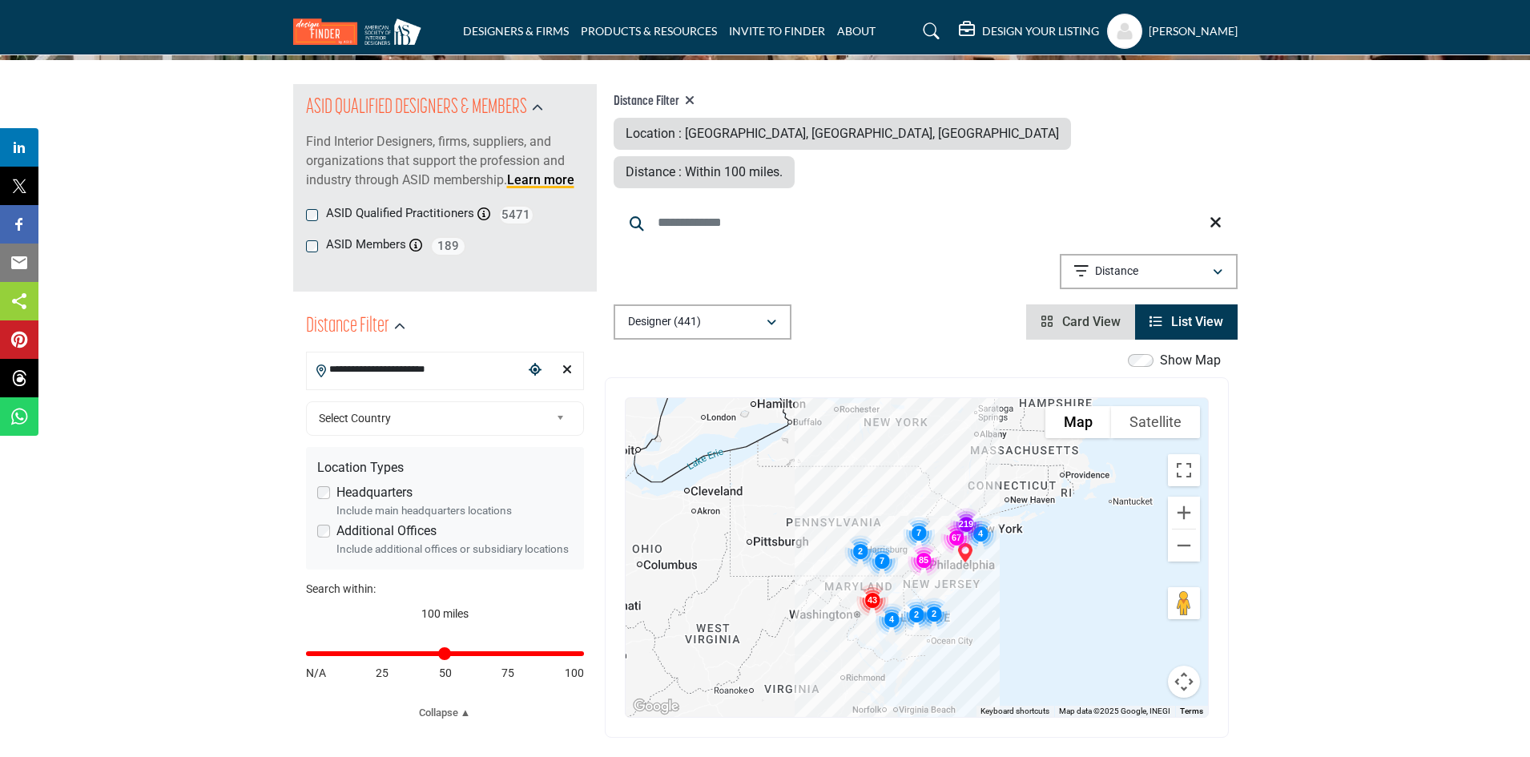
scroll to position [160, 0]
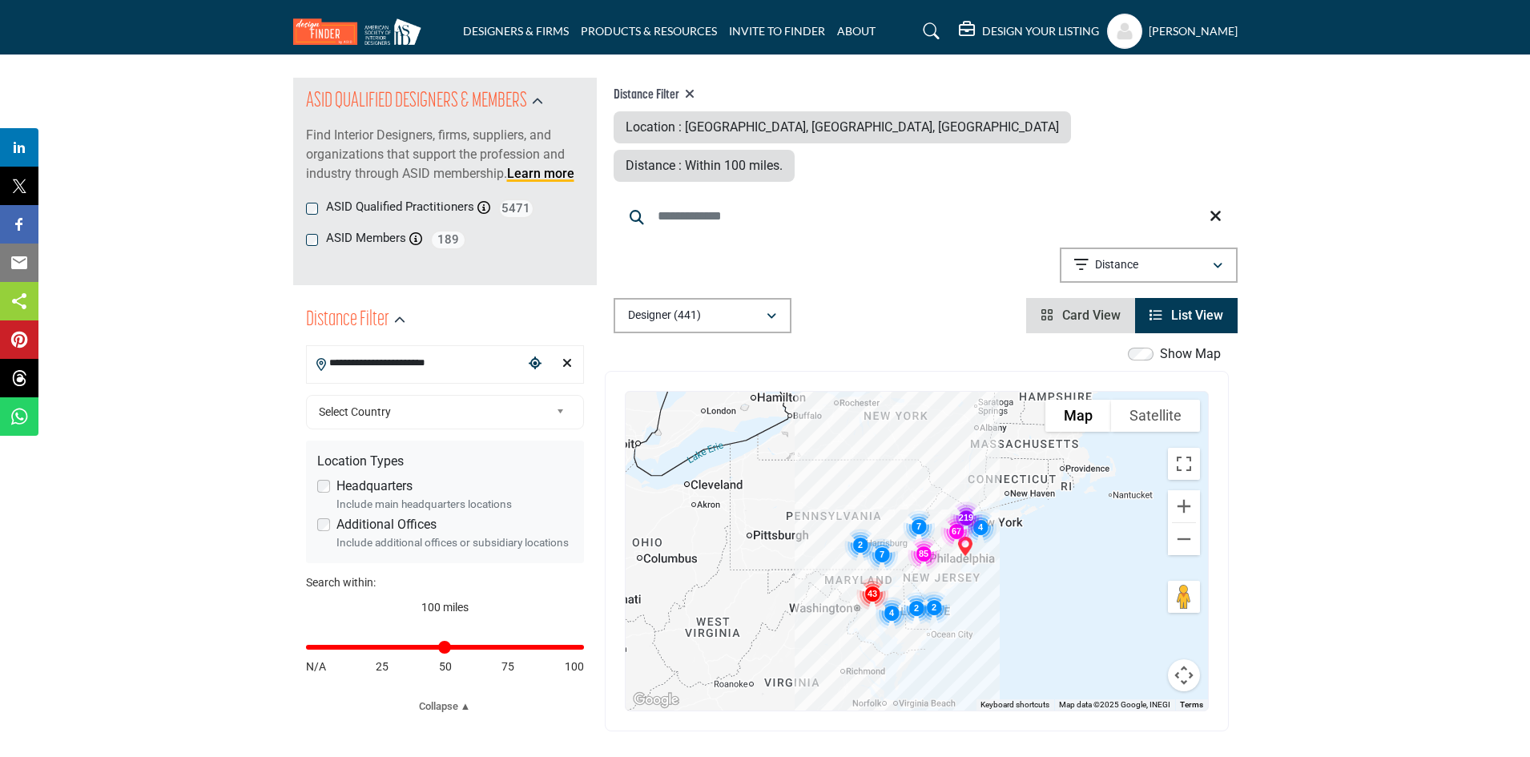
click at [343, 651] on div "Distance in miles N/A 25 50 75 100" at bounding box center [445, 655] width 278 height 62
drag, startPoint x: 576, startPoint y: 646, endPoint x: 373, endPoint y: 657, distance: 203.0
click at [373, 649] on input "Distance in miles" at bounding box center [445, 647] width 278 height 3
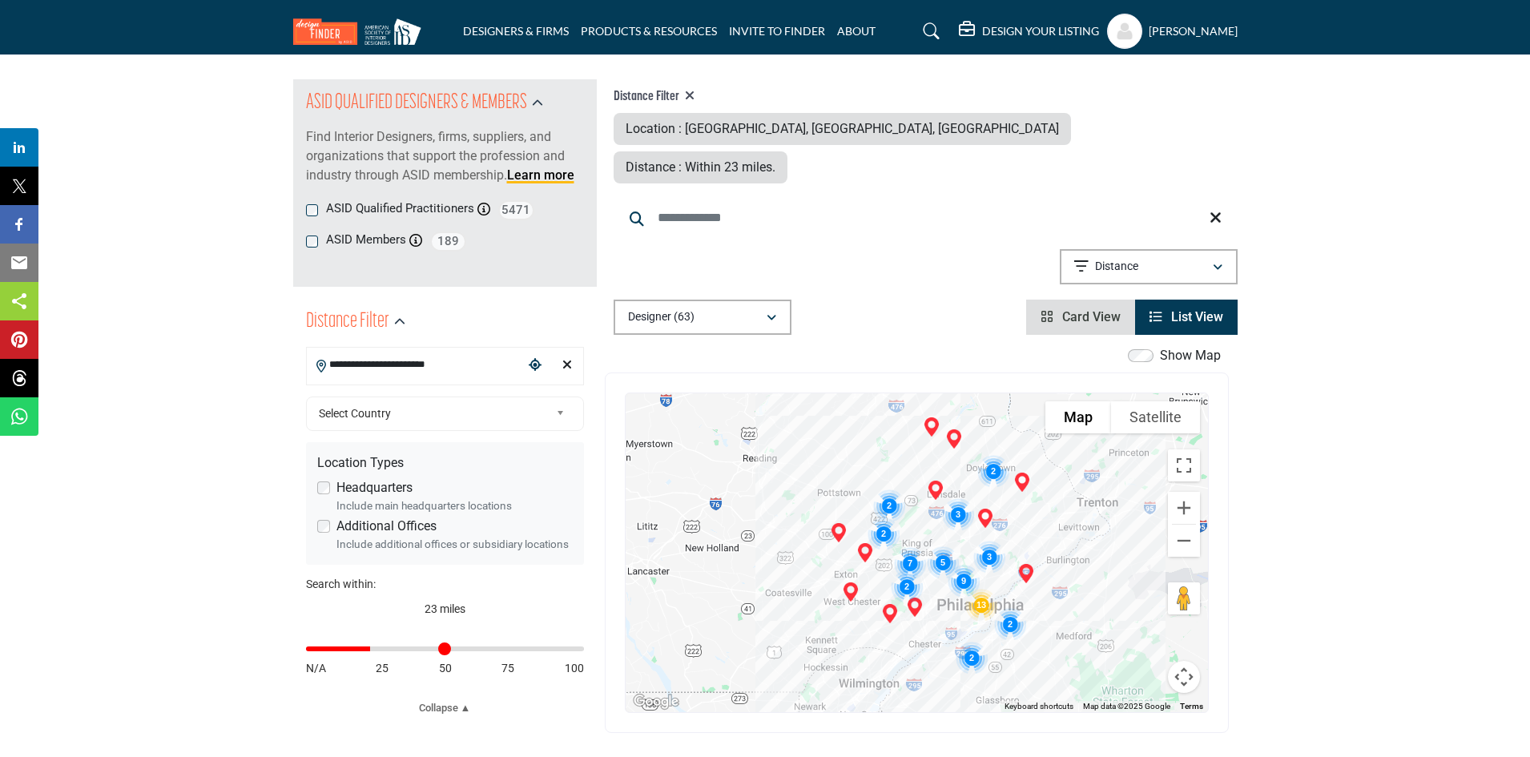
scroll to position [160, 0]
drag, startPoint x: 373, startPoint y: 647, endPoint x: 352, endPoint y: 651, distance: 21.2
click at [352, 649] on input "Distance in miles" at bounding box center [445, 647] width 278 height 3
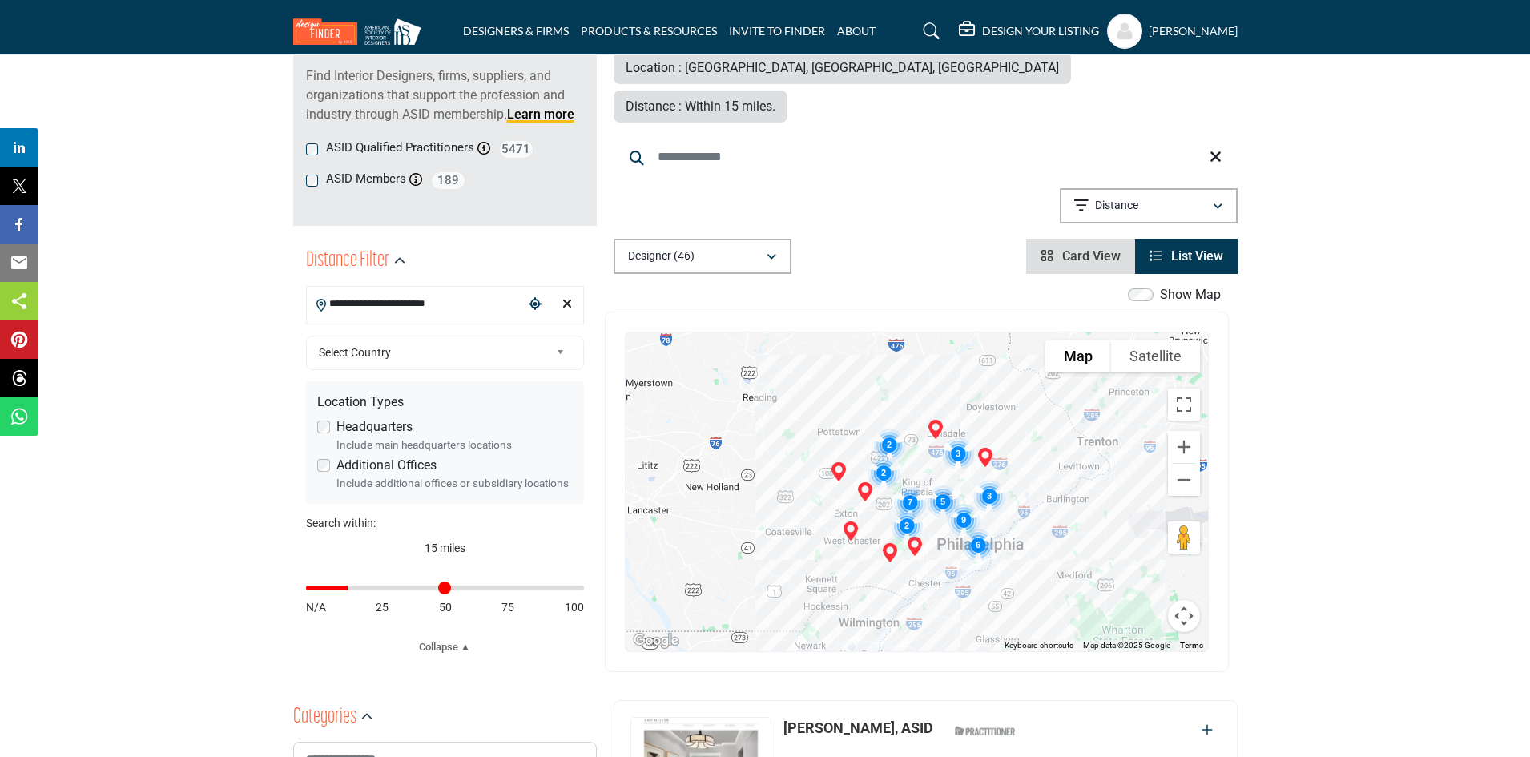
scroll to position [240, 0]
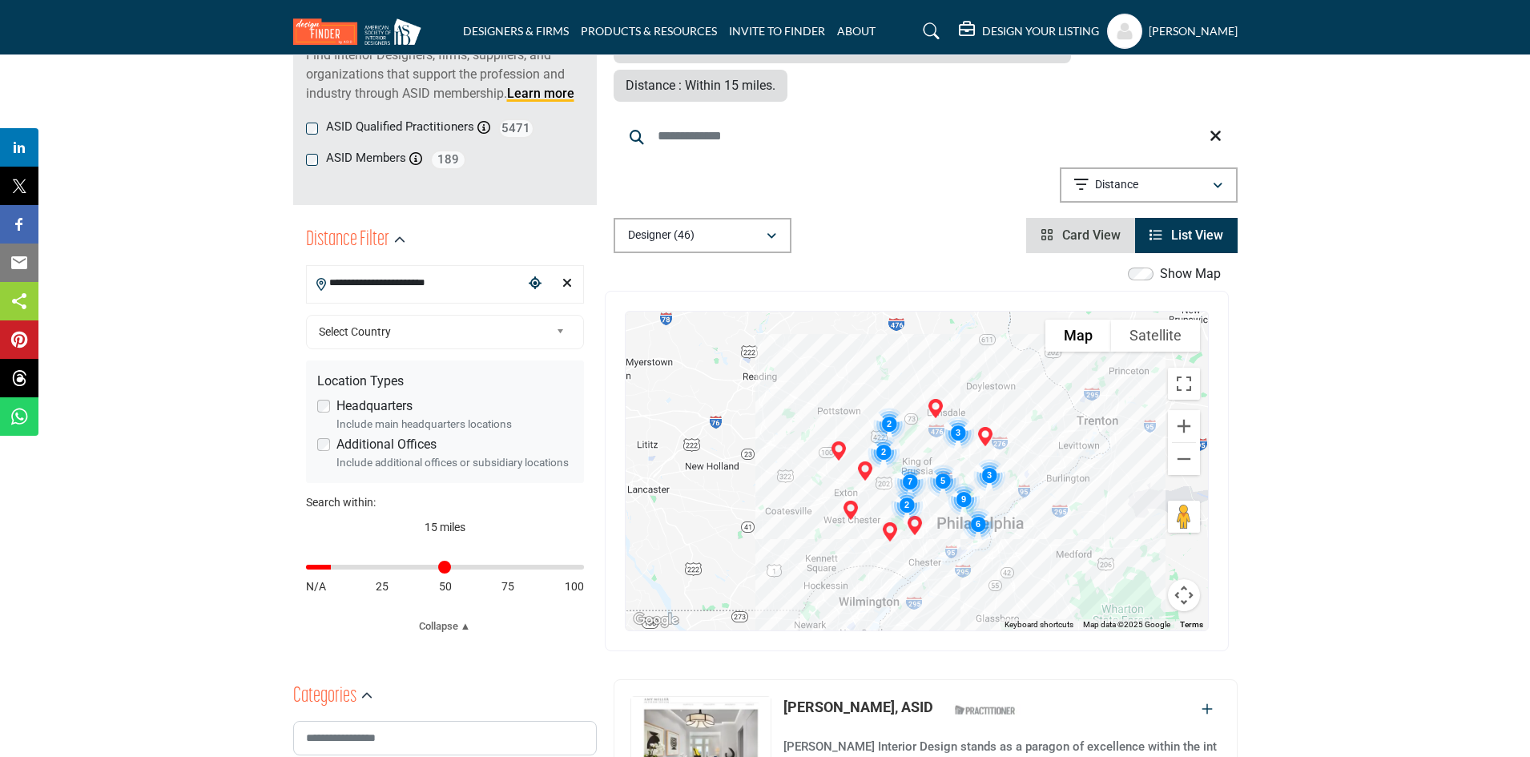
drag, startPoint x: 351, startPoint y: 570, endPoint x: 336, endPoint y: 571, distance: 15.2
type input "*"
click at [336, 569] on input "Distance in miles" at bounding box center [445, 567] width 278 height 3
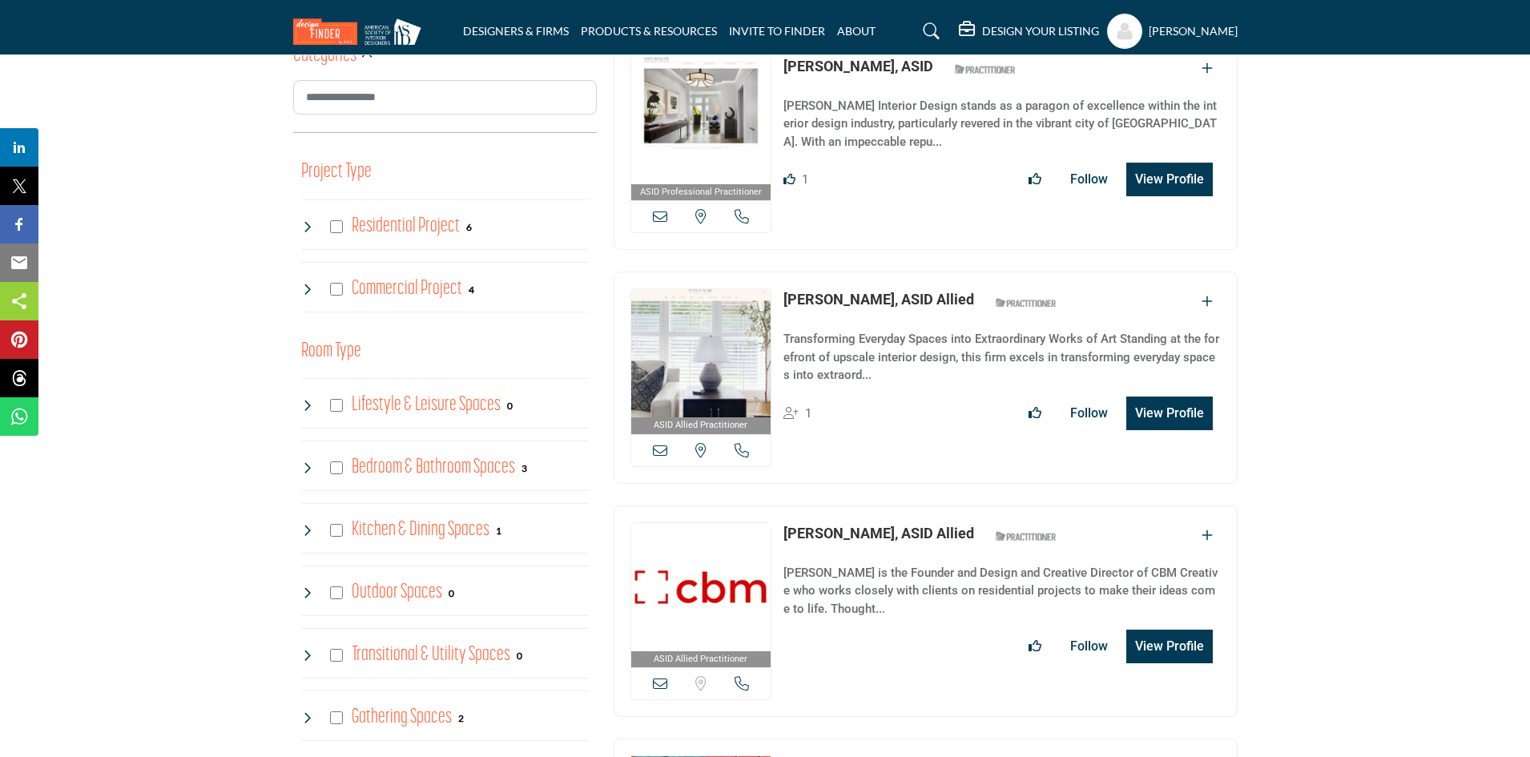
scroll to position [801, 0]
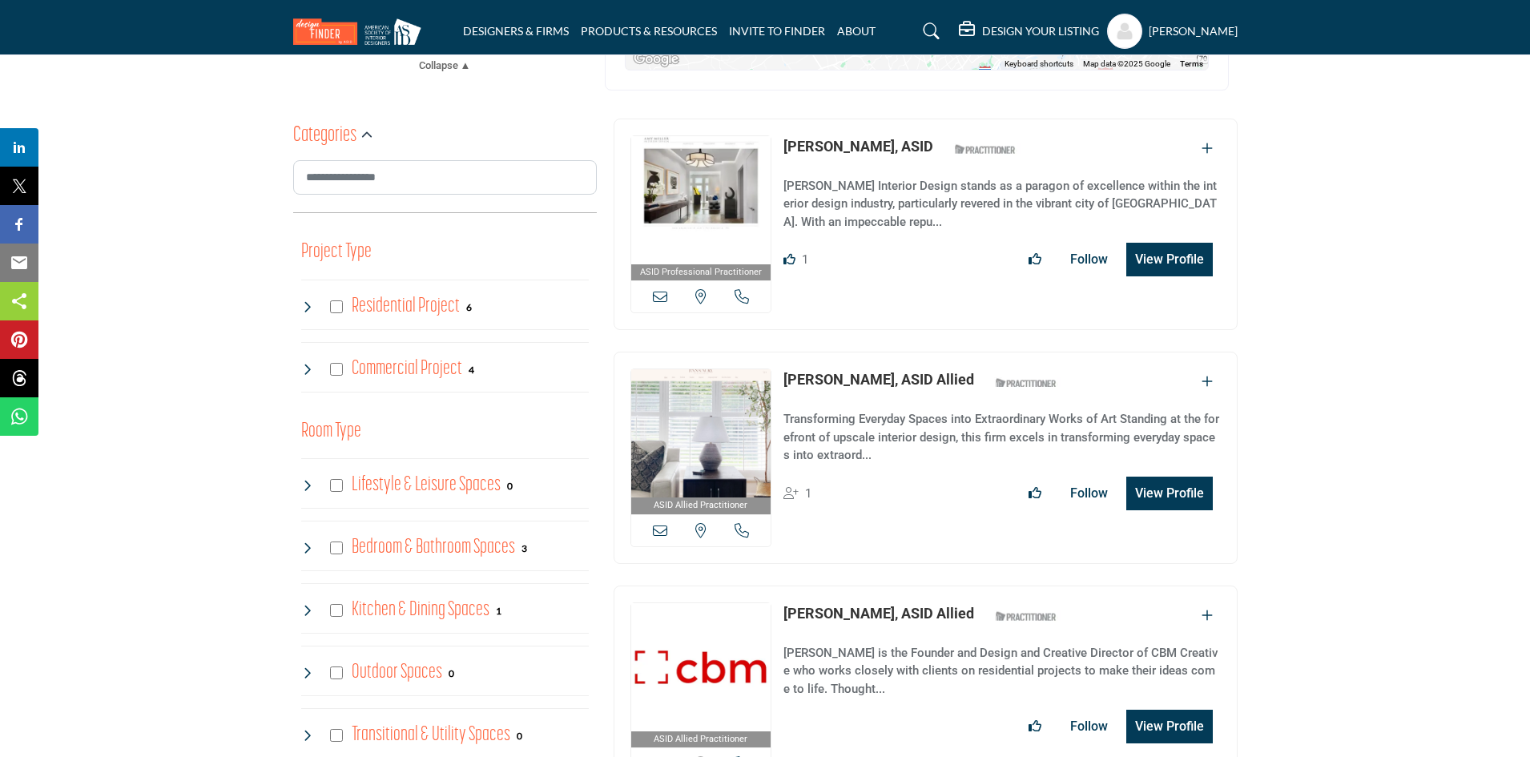
click at [738, 523] on icon at bounding box center [742, 530] width 14 height 14
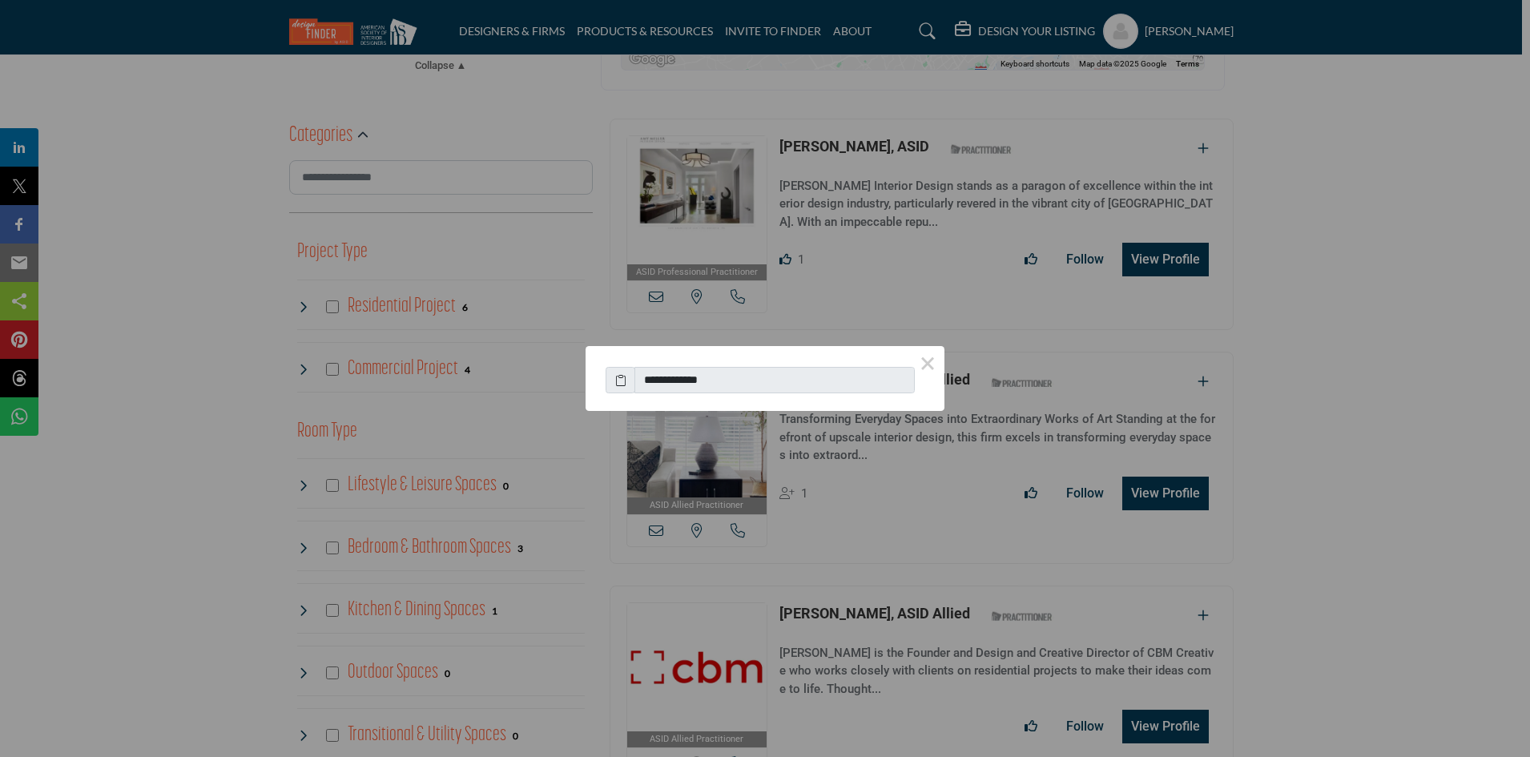
click at [925, 357] on button "×" at bounding box center [928, 363] width 34 height 34
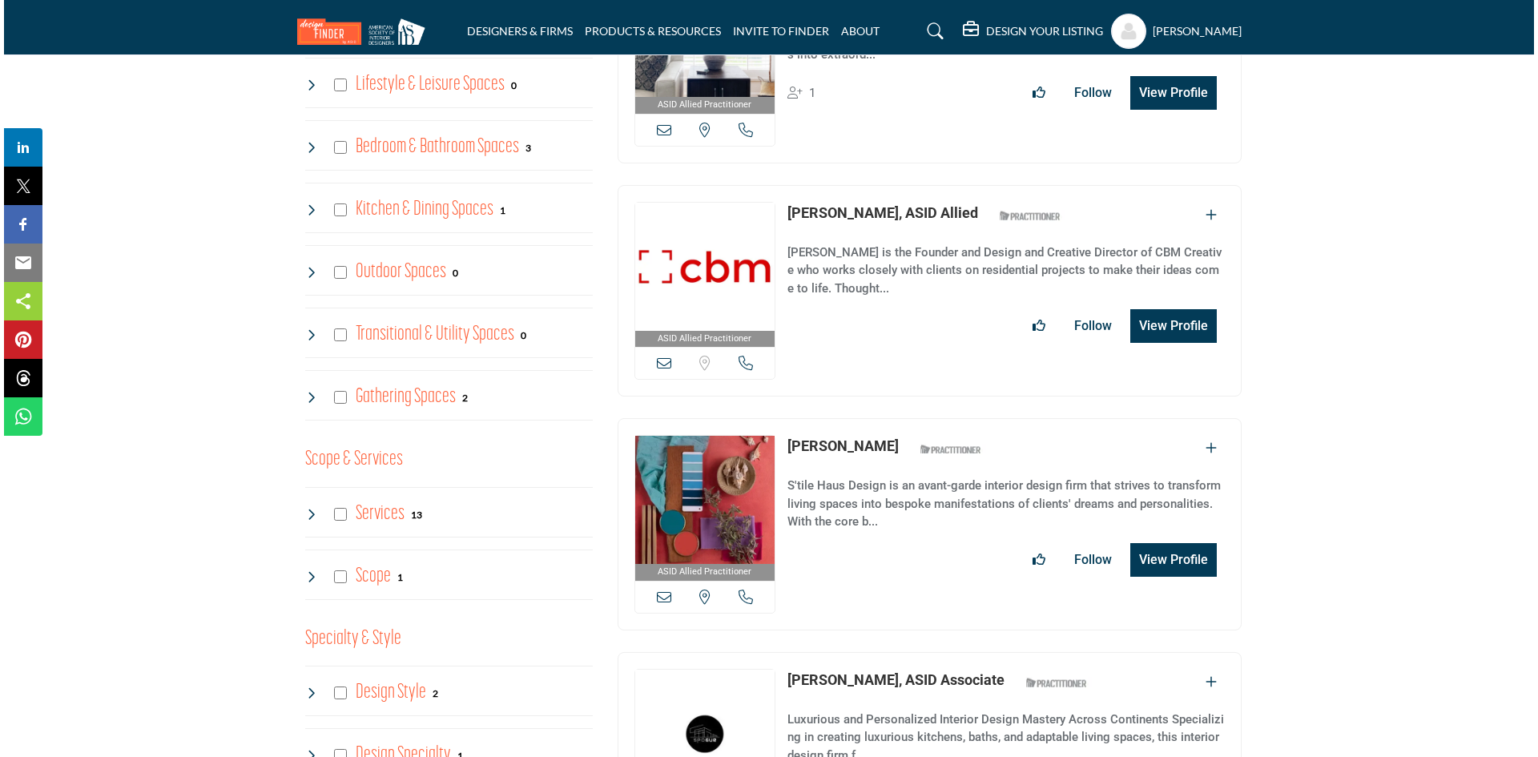
scroll to position [1282, 0]
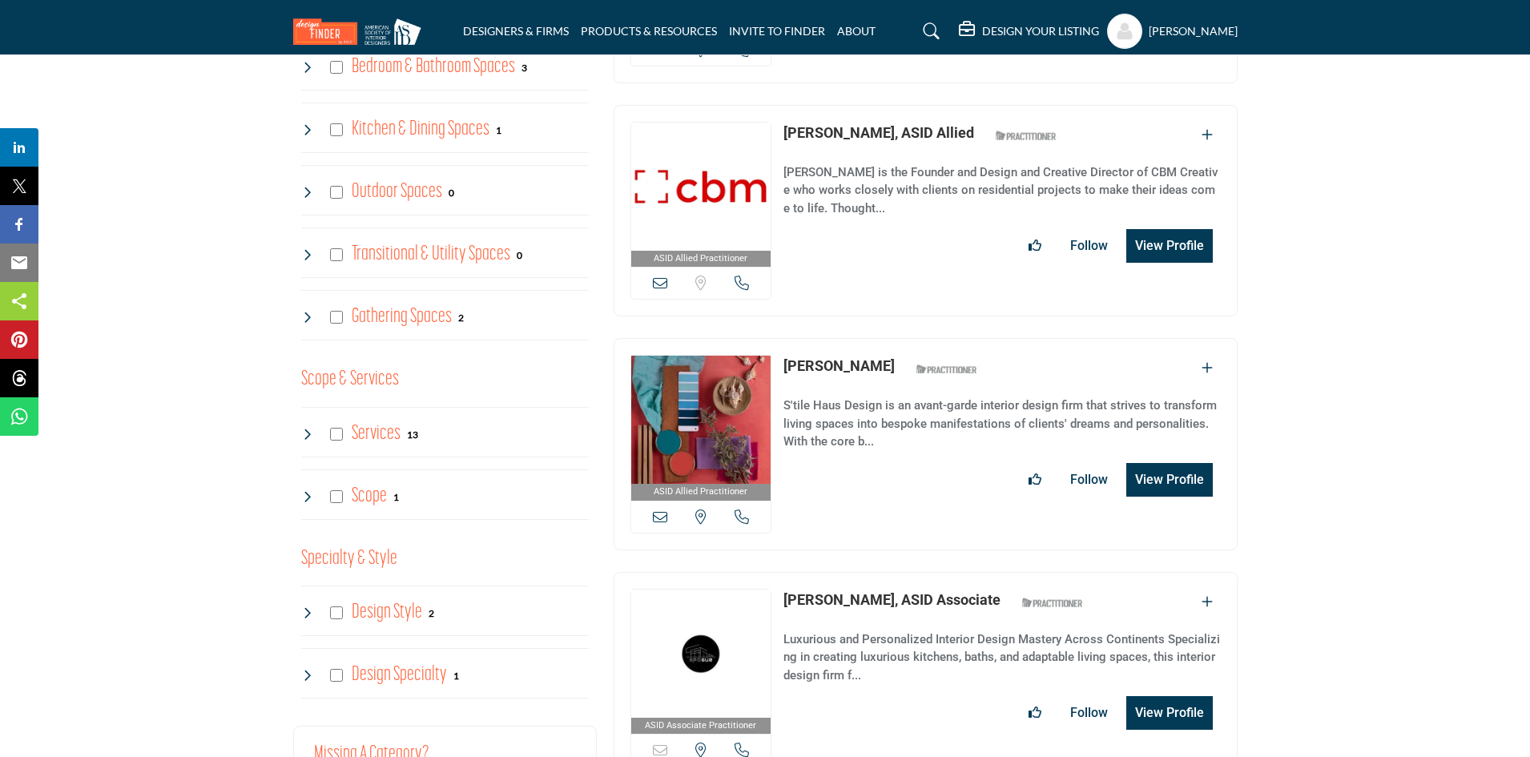
click at [1174, 463] on button "View Profile" at bounding box center [1169, 480] width 87 height 34
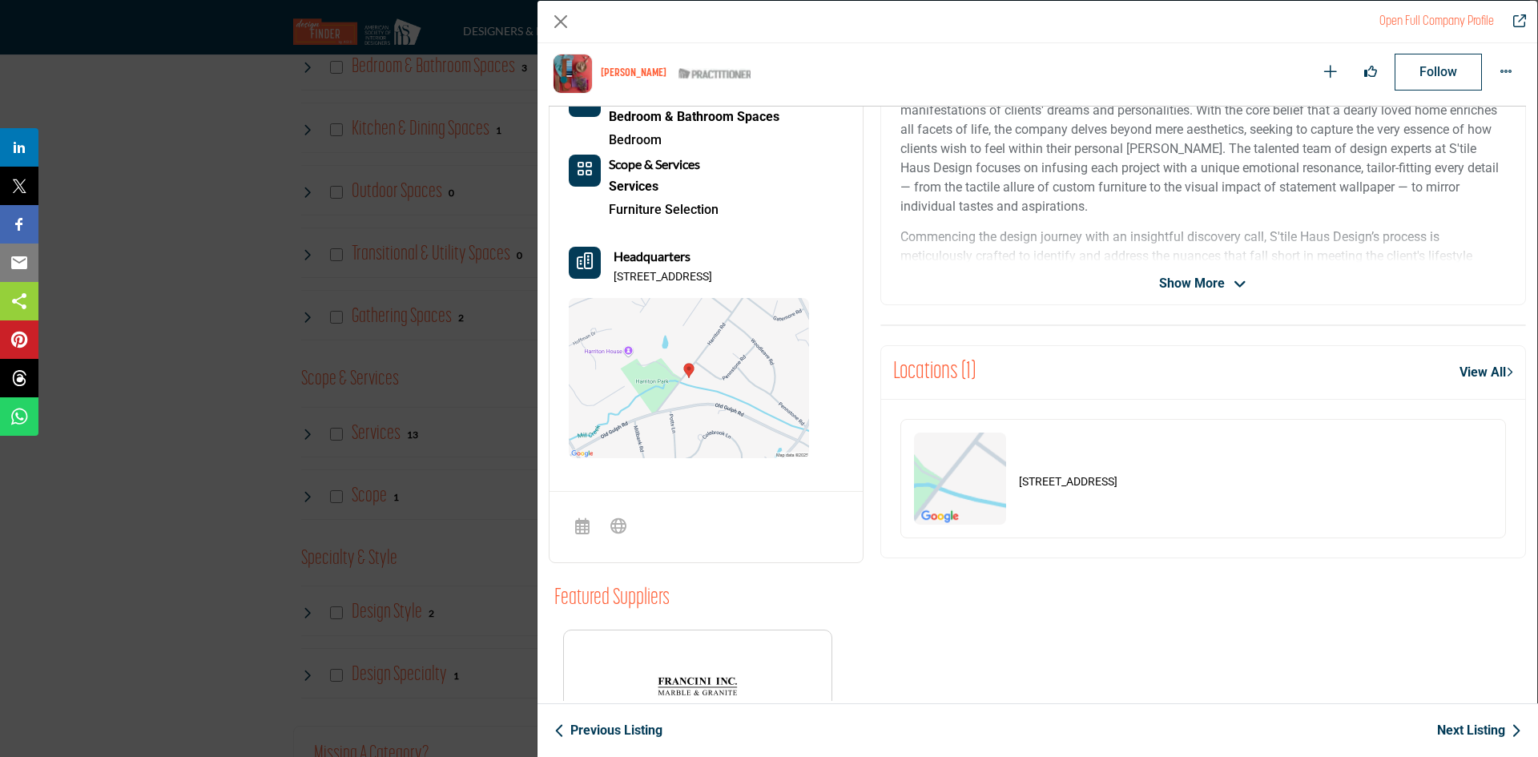
scroll to position [385, 0]
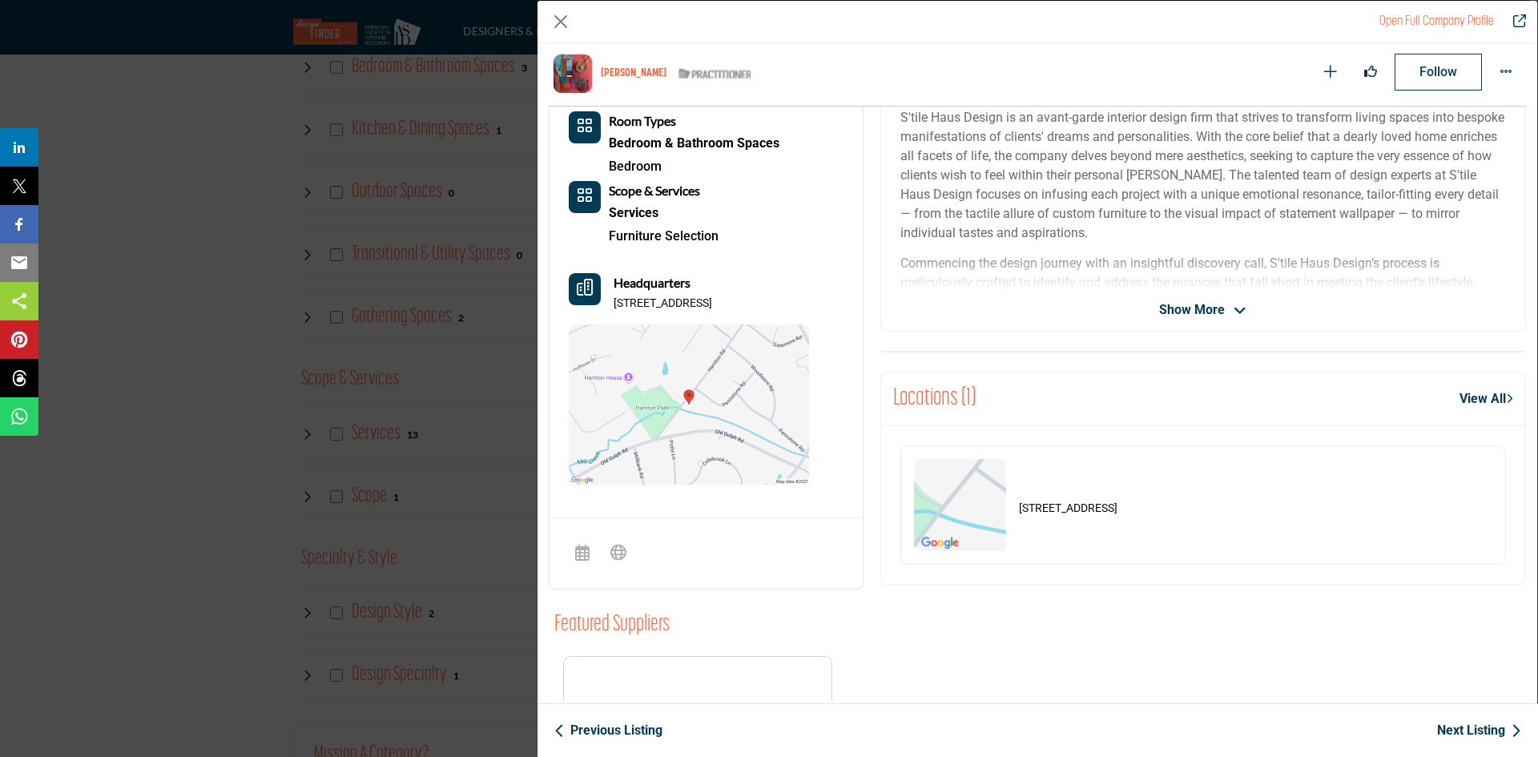
click at [688, 404] on img "Company Data Modal" at bounding box center [689, 404] width 240 height 160
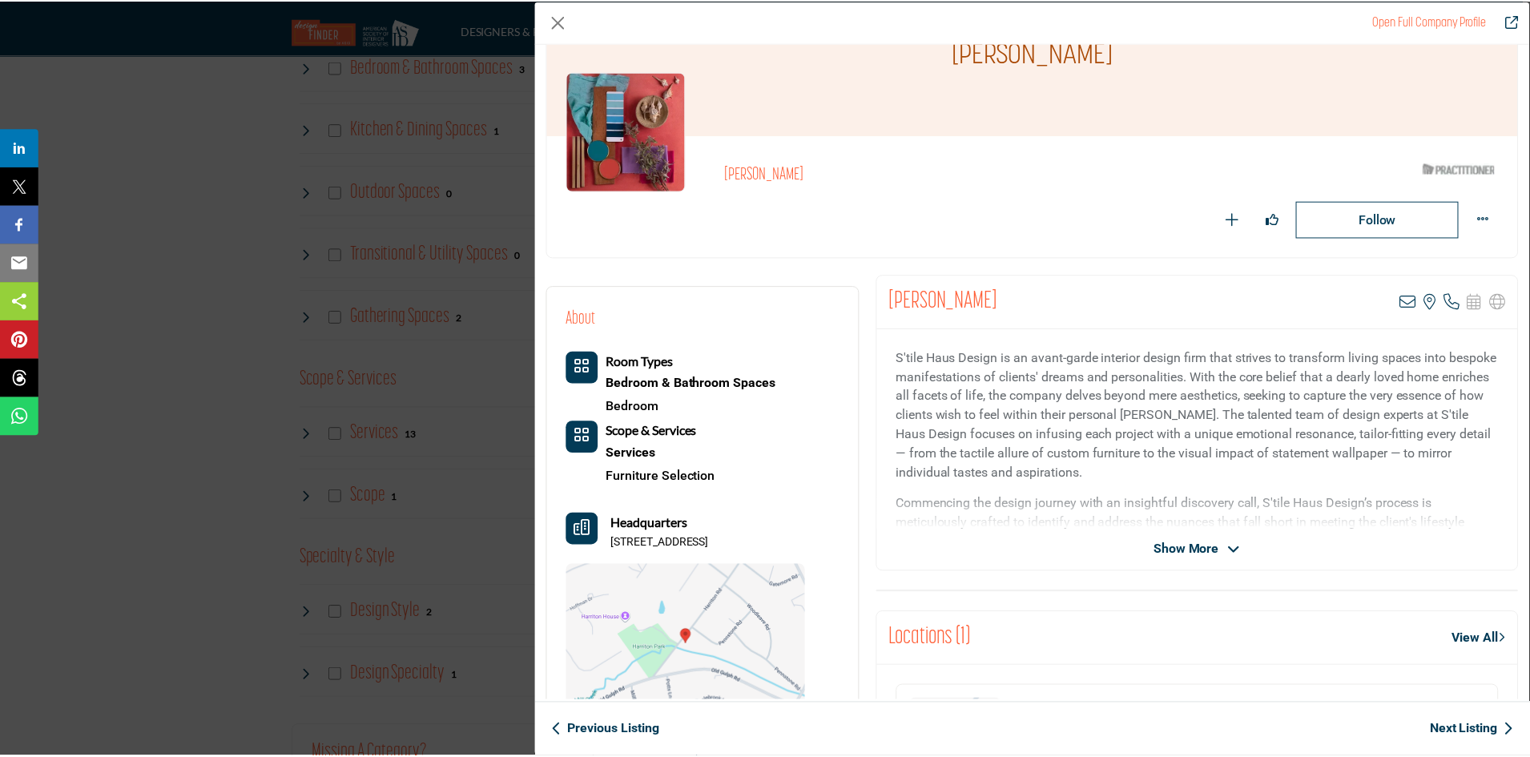
scroll to position [0, 0]
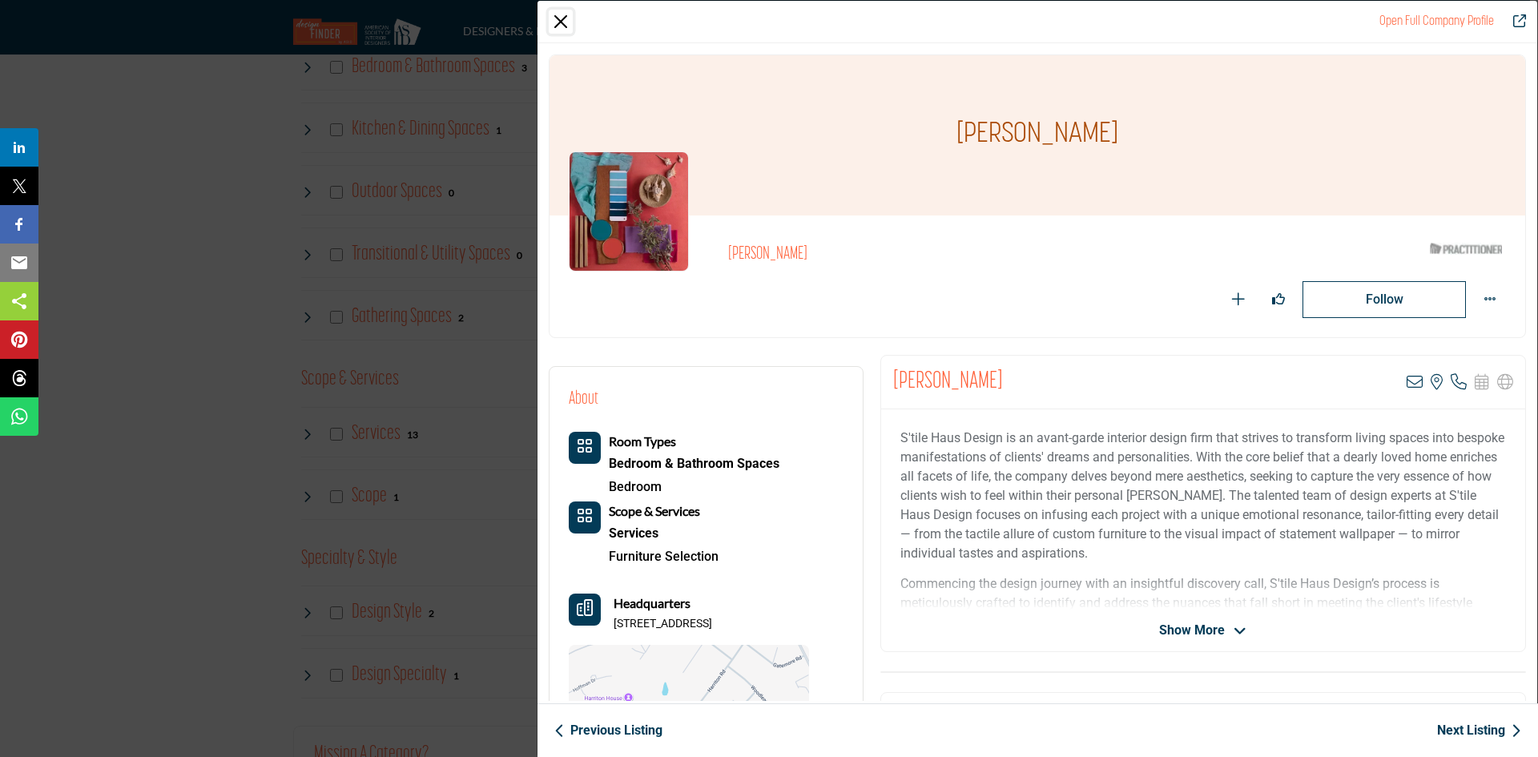
click at [563, 11] on button "Close" at bounding box center [561, 22] width 24 height 24
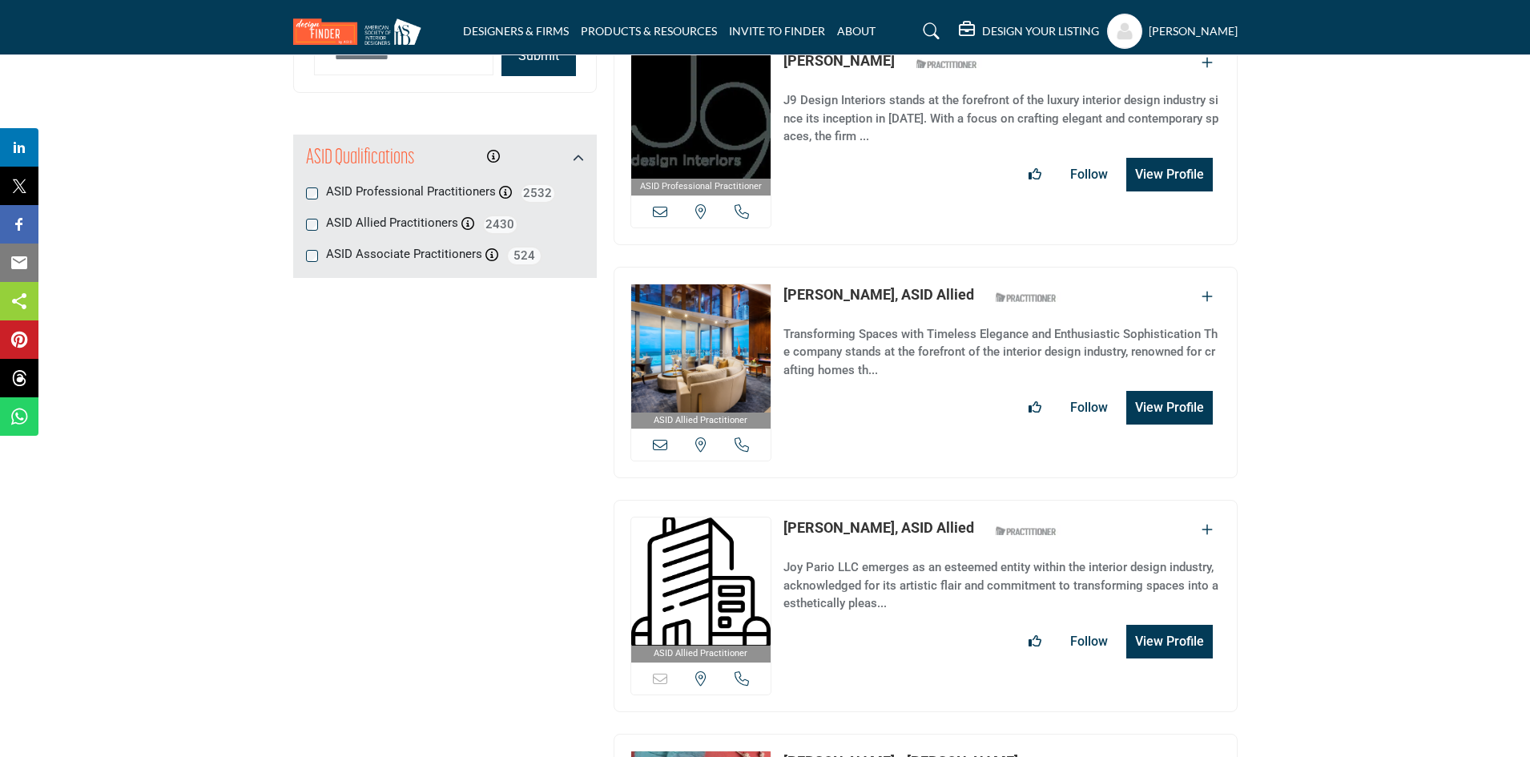
scroll to position [2083, 0]
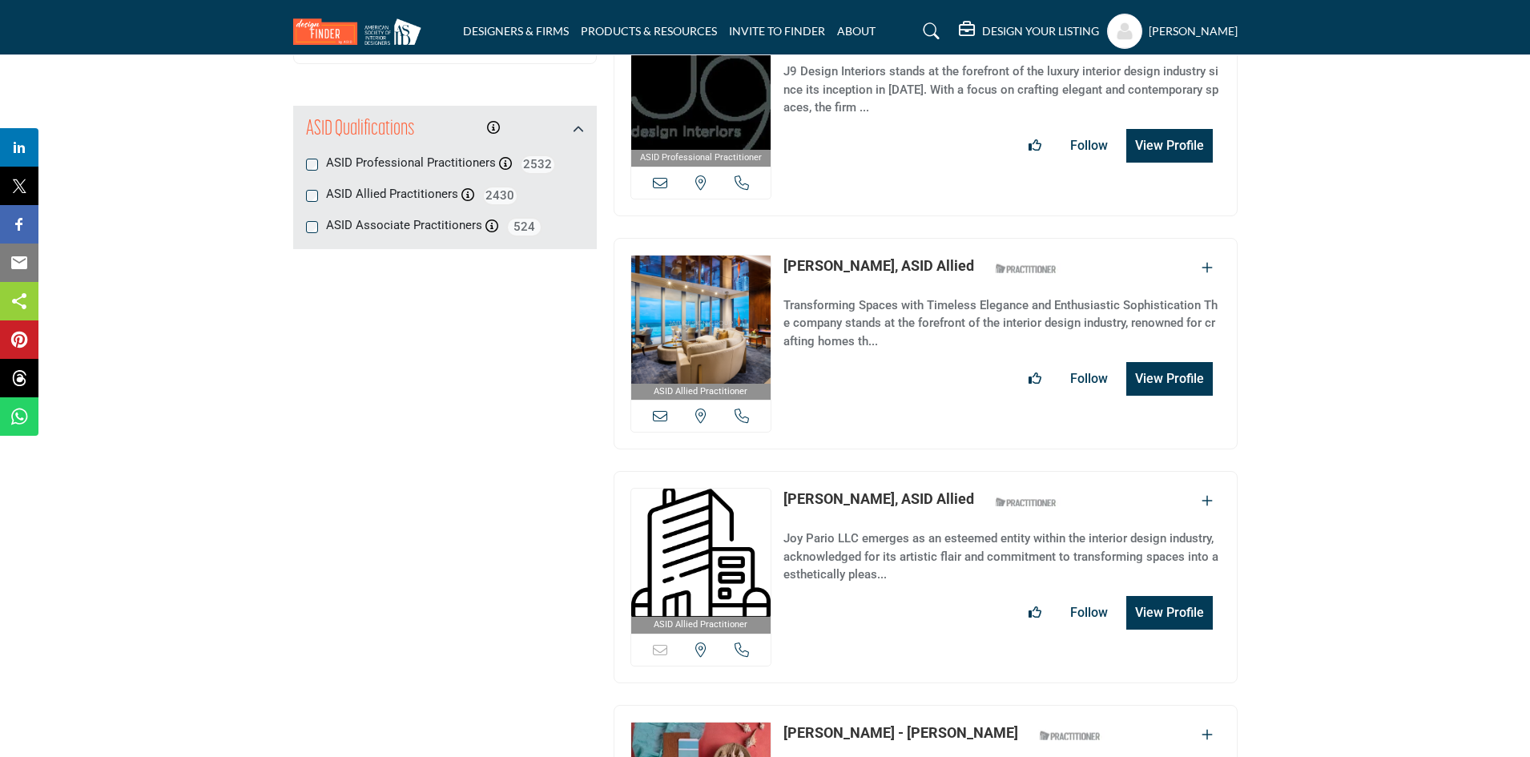
click at [743, 409] on icon at bounding box center [742, 416] width 14 height 14
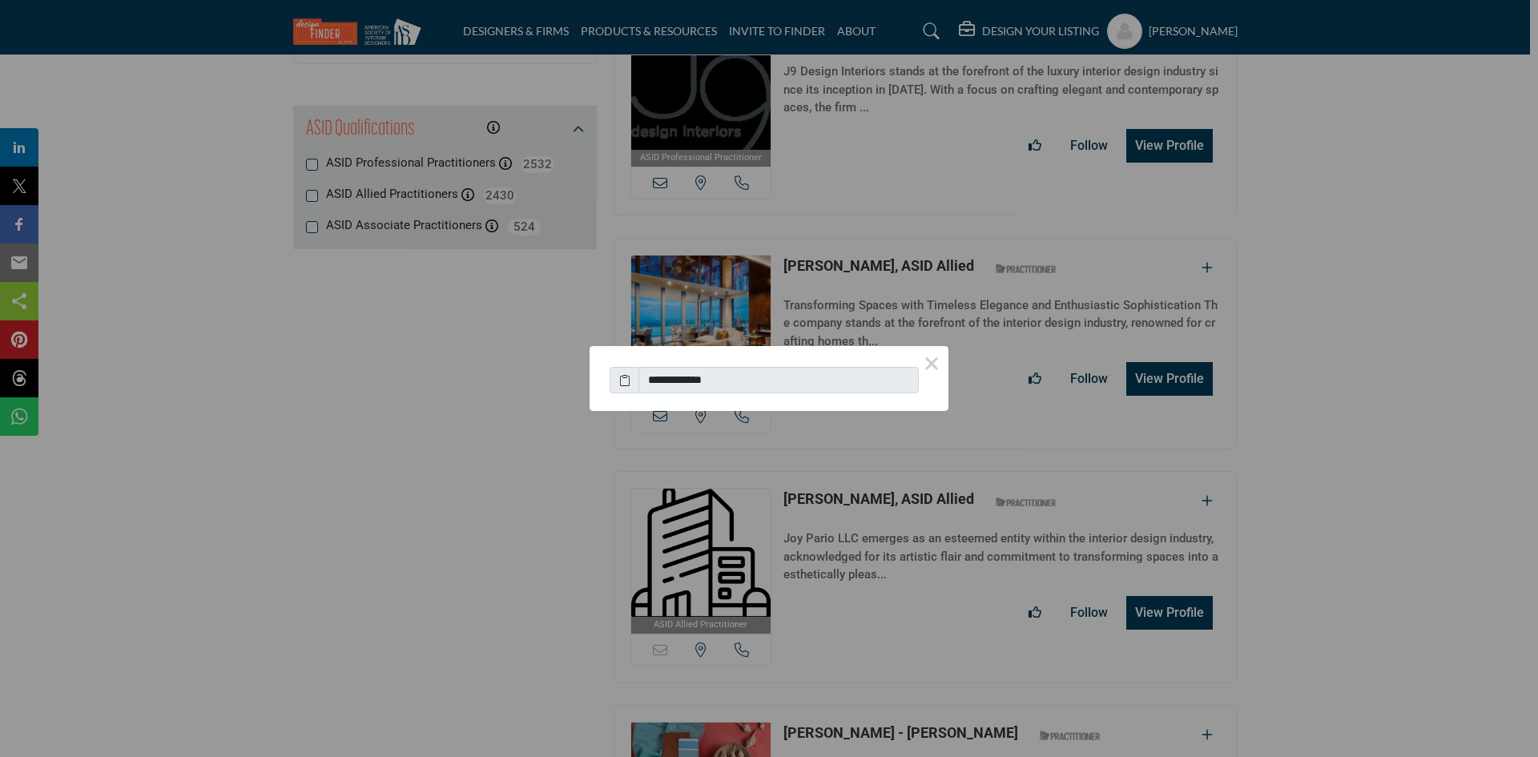
click at [933, 364] on button "×" at bounding box center [932, 363] width 34 height 34
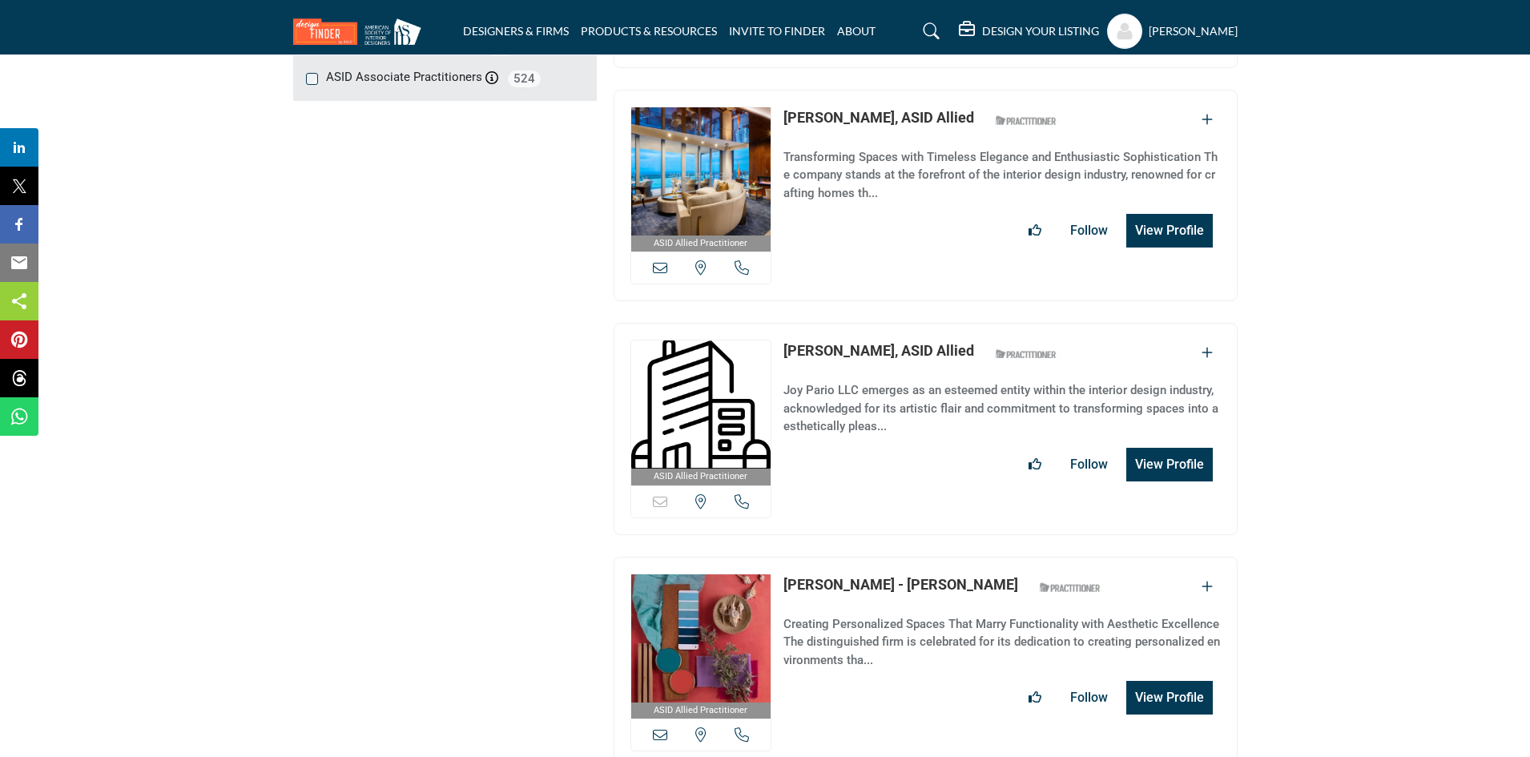
scroll to position [2243, 0]
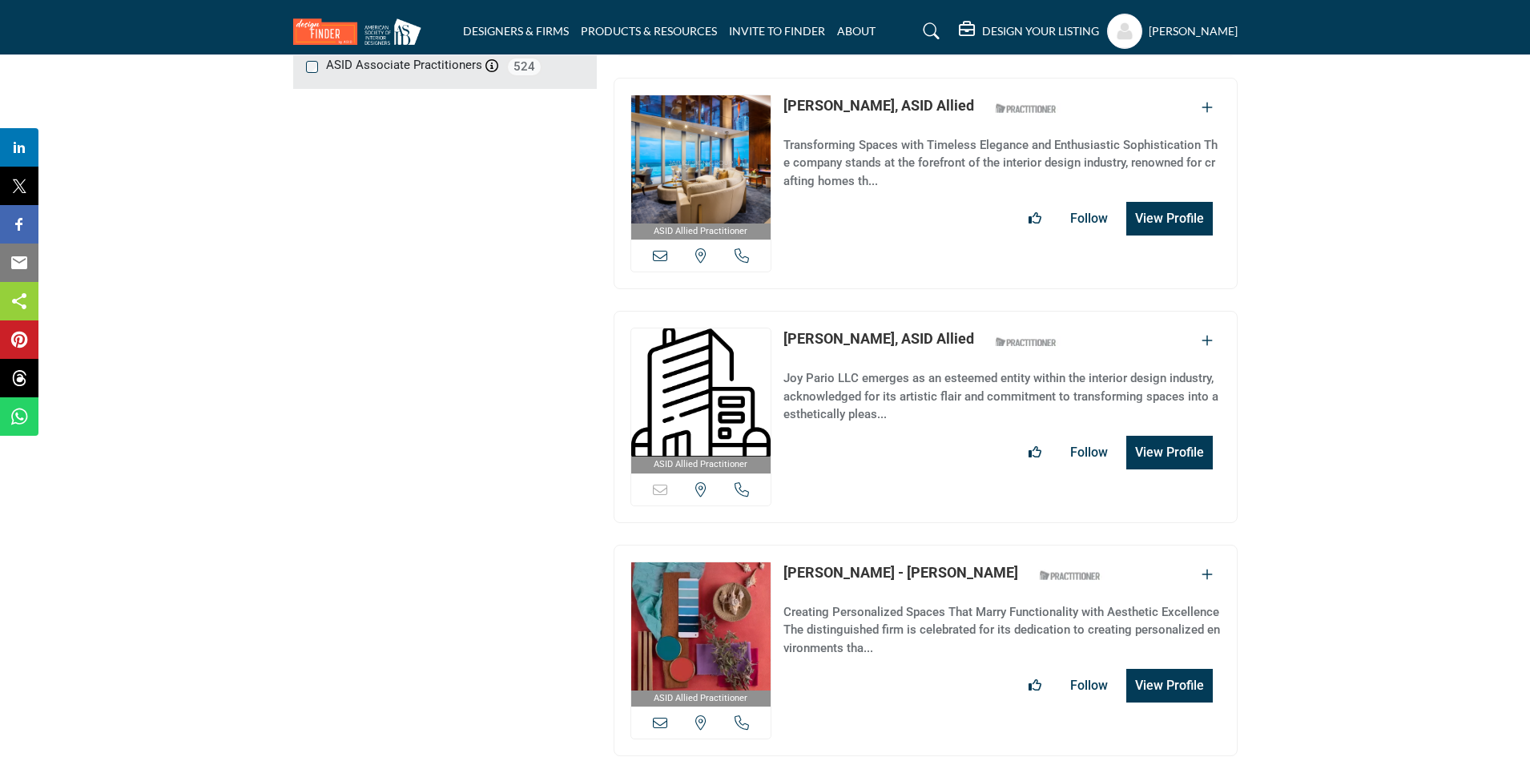
click at [696, 482] on icon at bounding box center [700, 489] width 11 height 14
click at [743, 482] on icon at bounding box center [742, 489] width 14 height 14
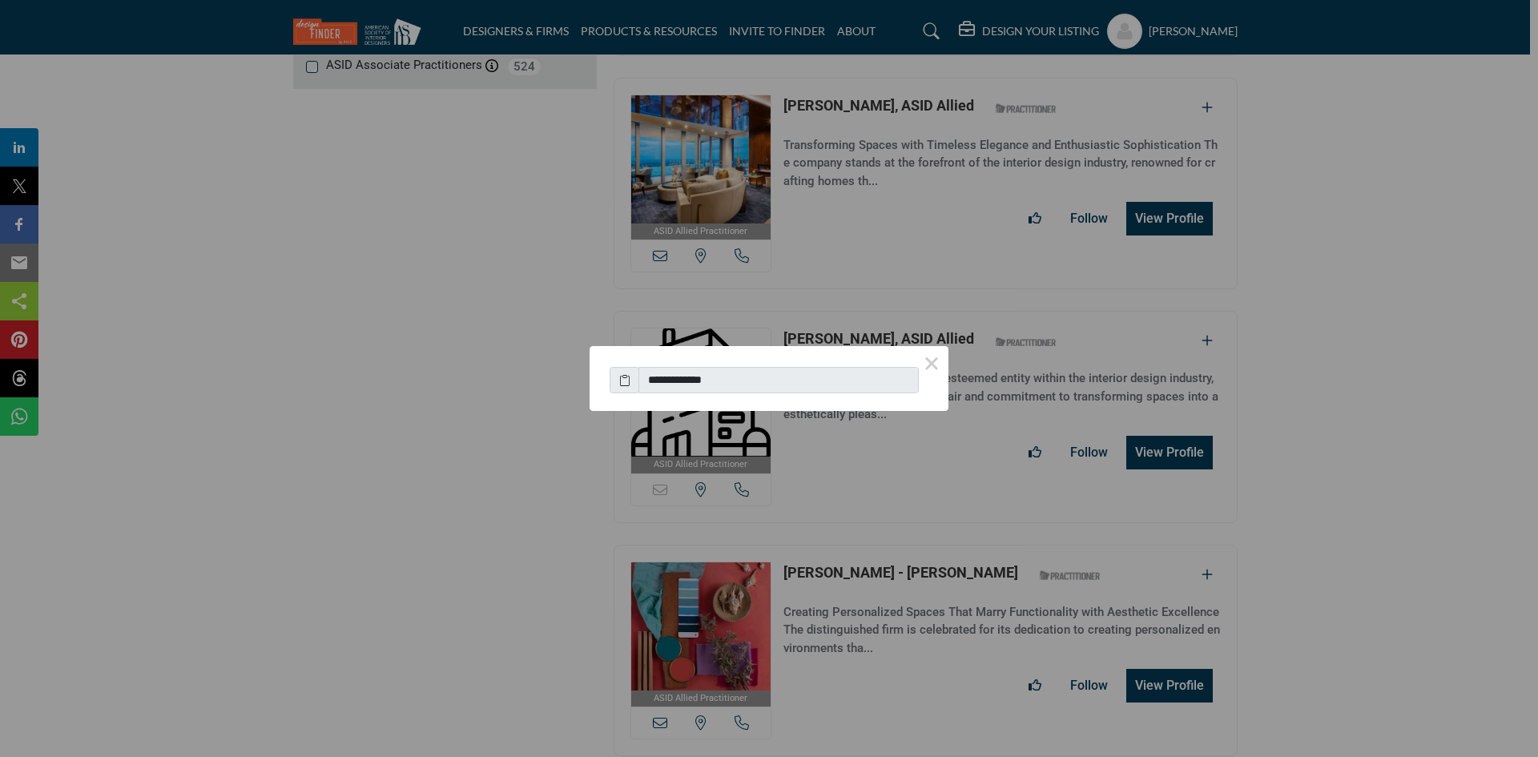
click at [935, 361] on button "×" at bounding box center [932, 363] width 34 height 34
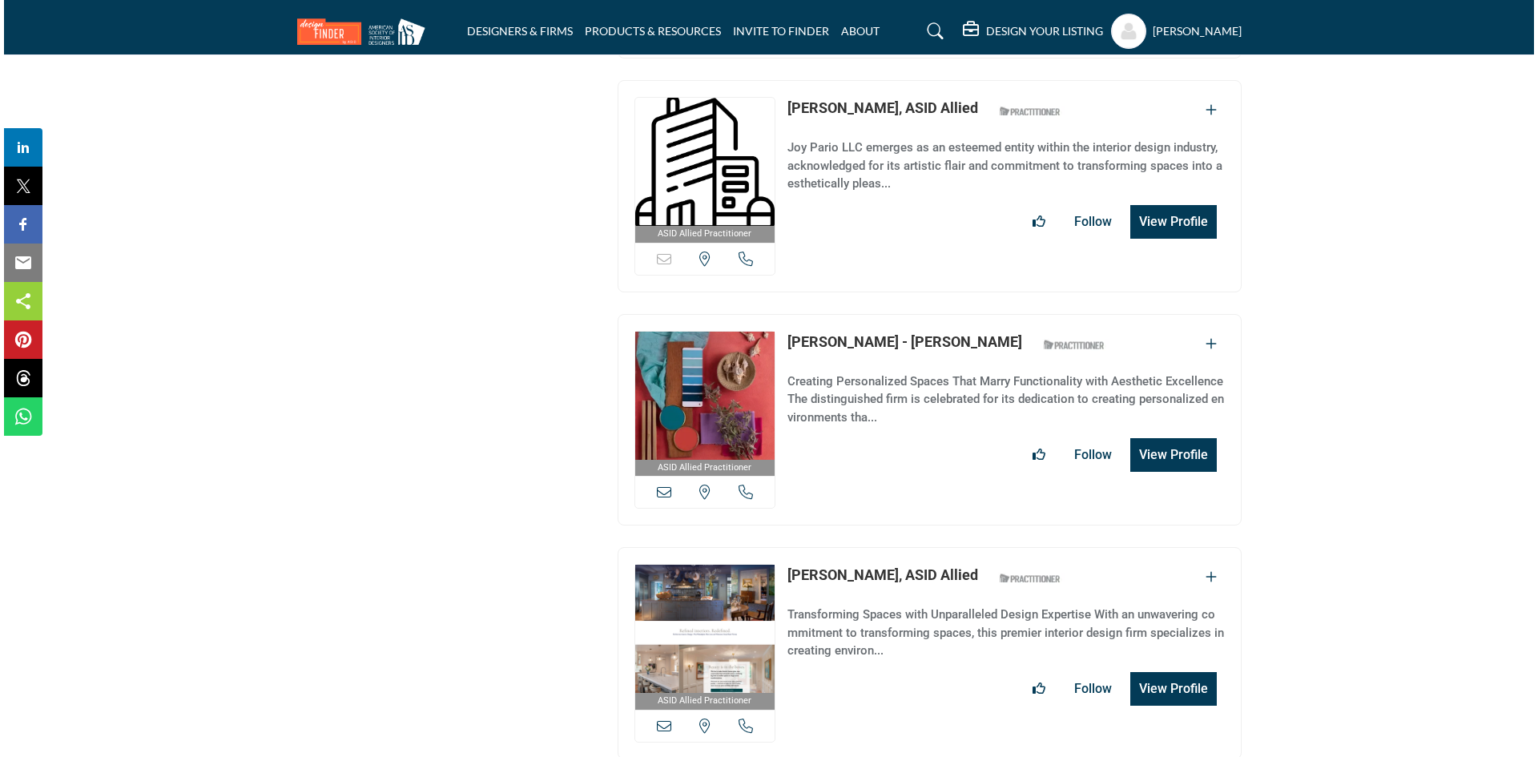
scroll to position [2484, 0]
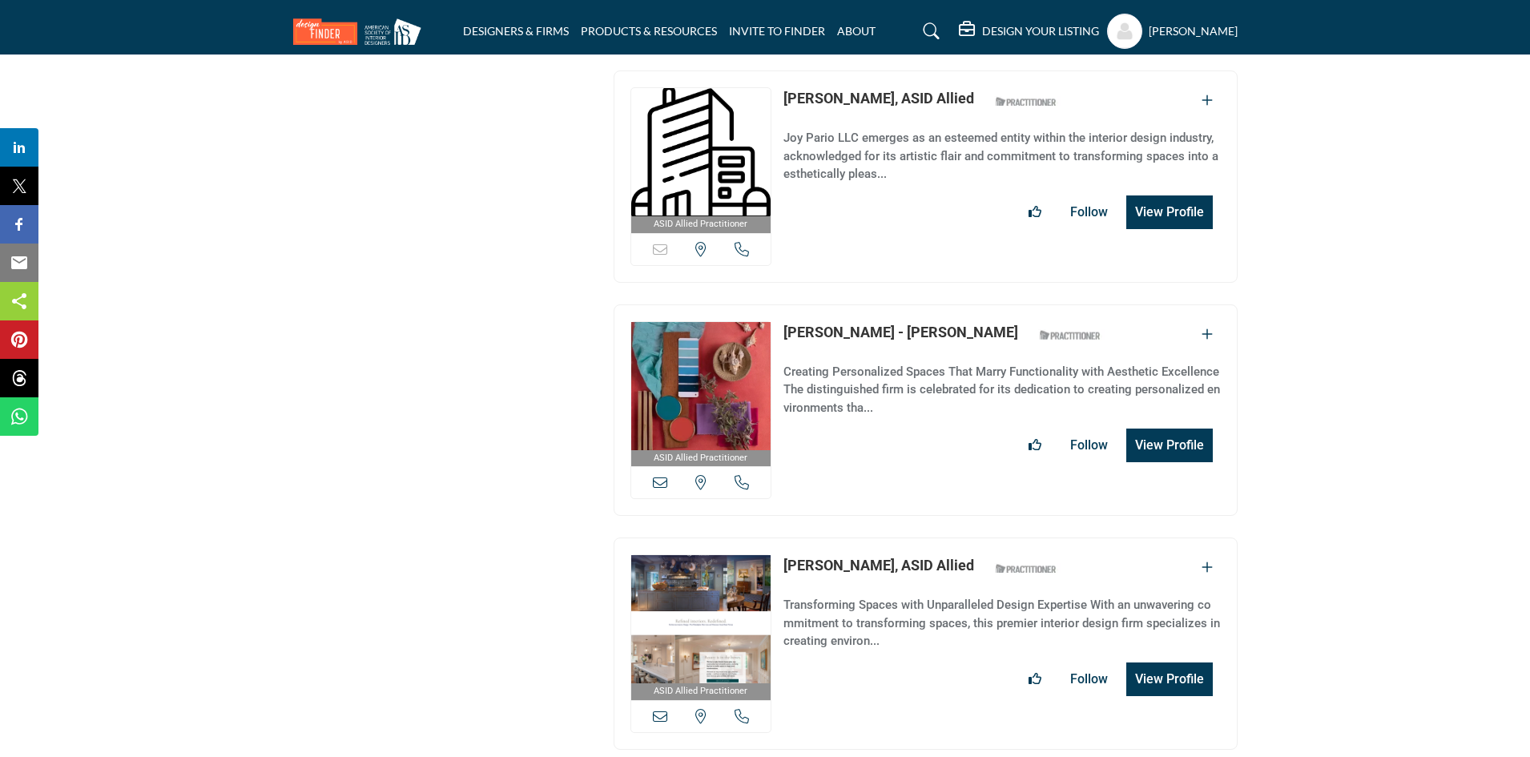
click at [1154, 429] on button "View Profile" at bounding box center [1169, 446] width 87 height 34
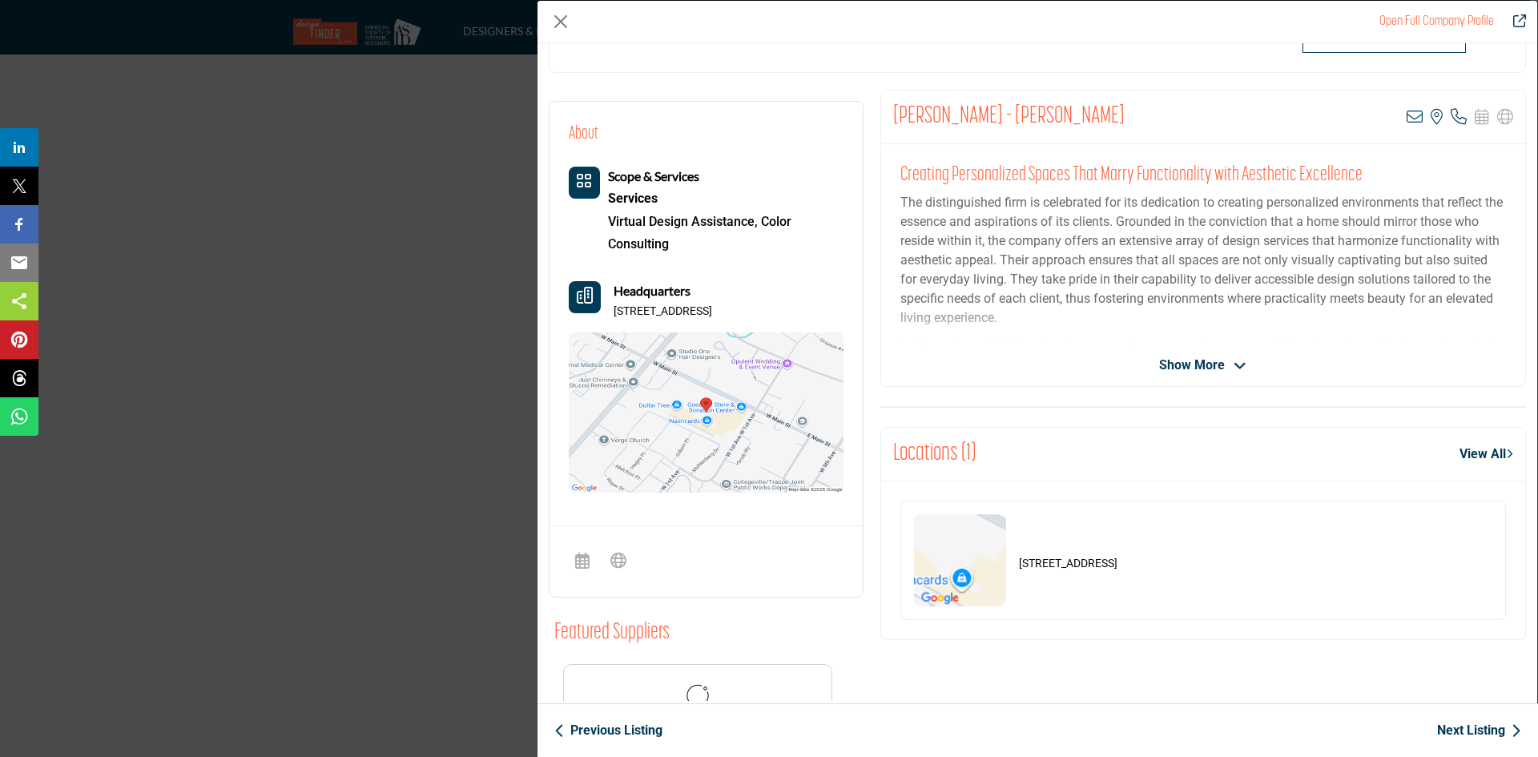
scroll to position [226, 0]
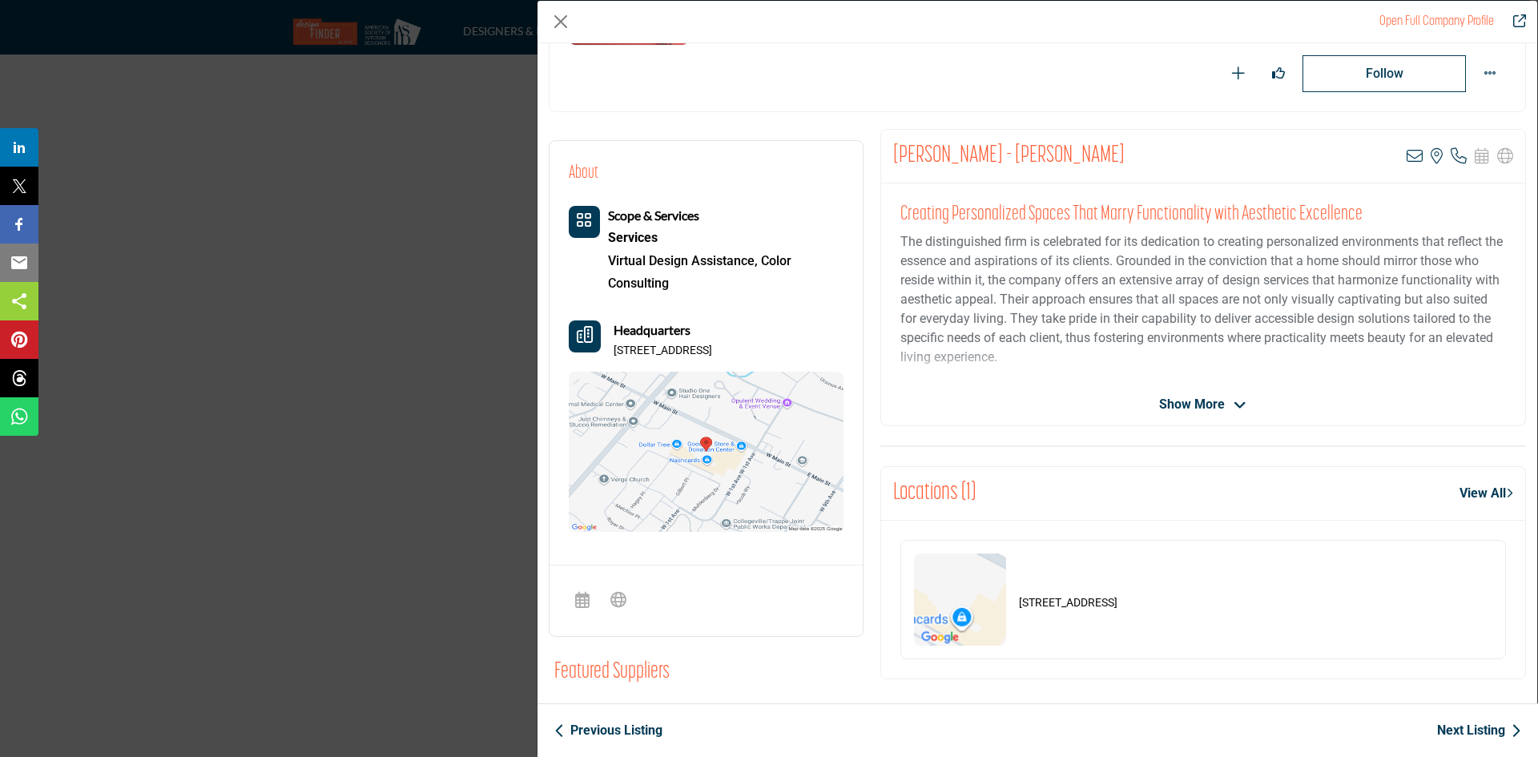
click at [675, 456] on img "Company Data Modal" at bounding box center [706, 452] width 275 height 160
click at [554, 18] on button "Close" at bounding box center [561, 22] width 24 height 24
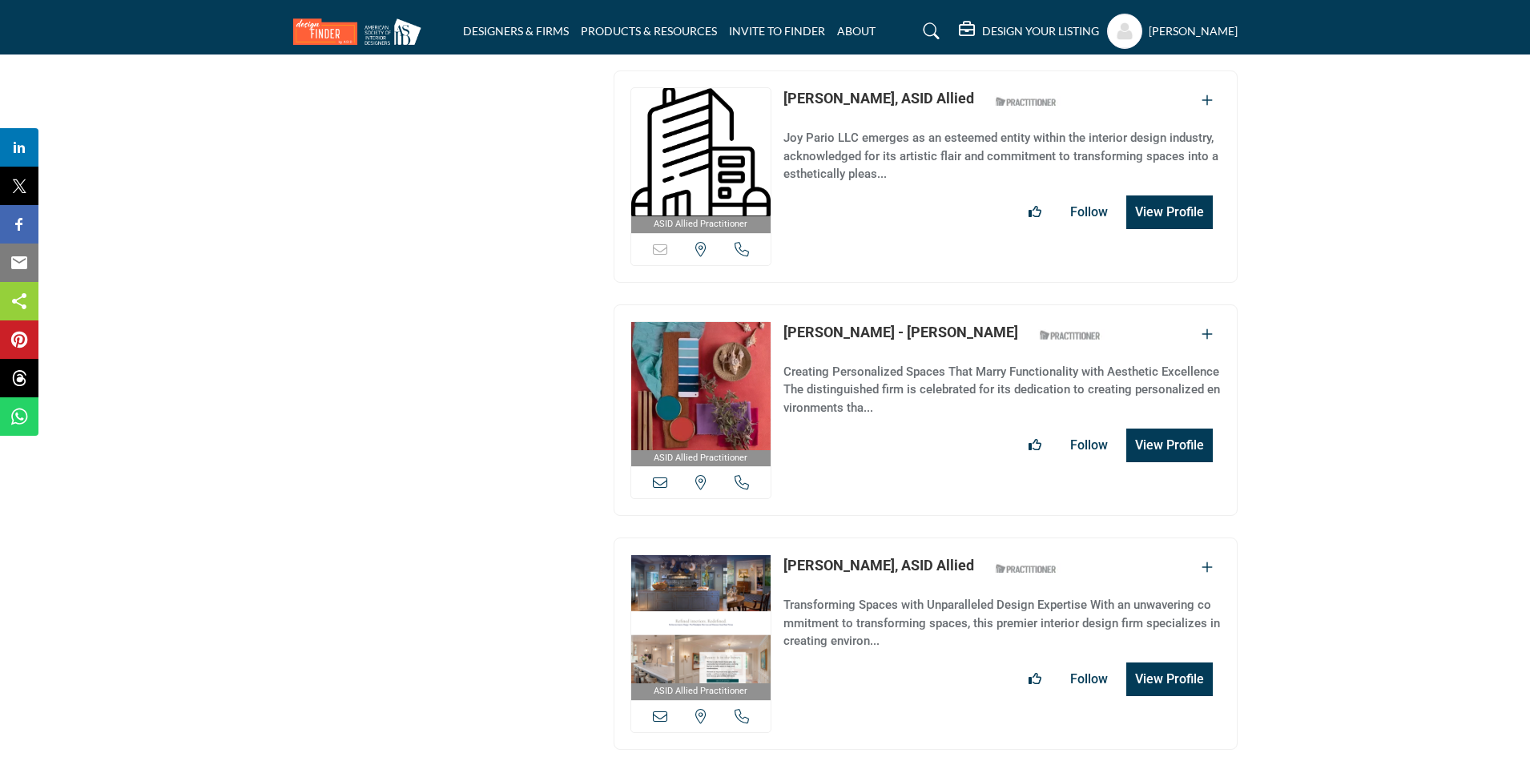
click at [739, 475] on icon at bounding box center [742, 482] width 14 height 14
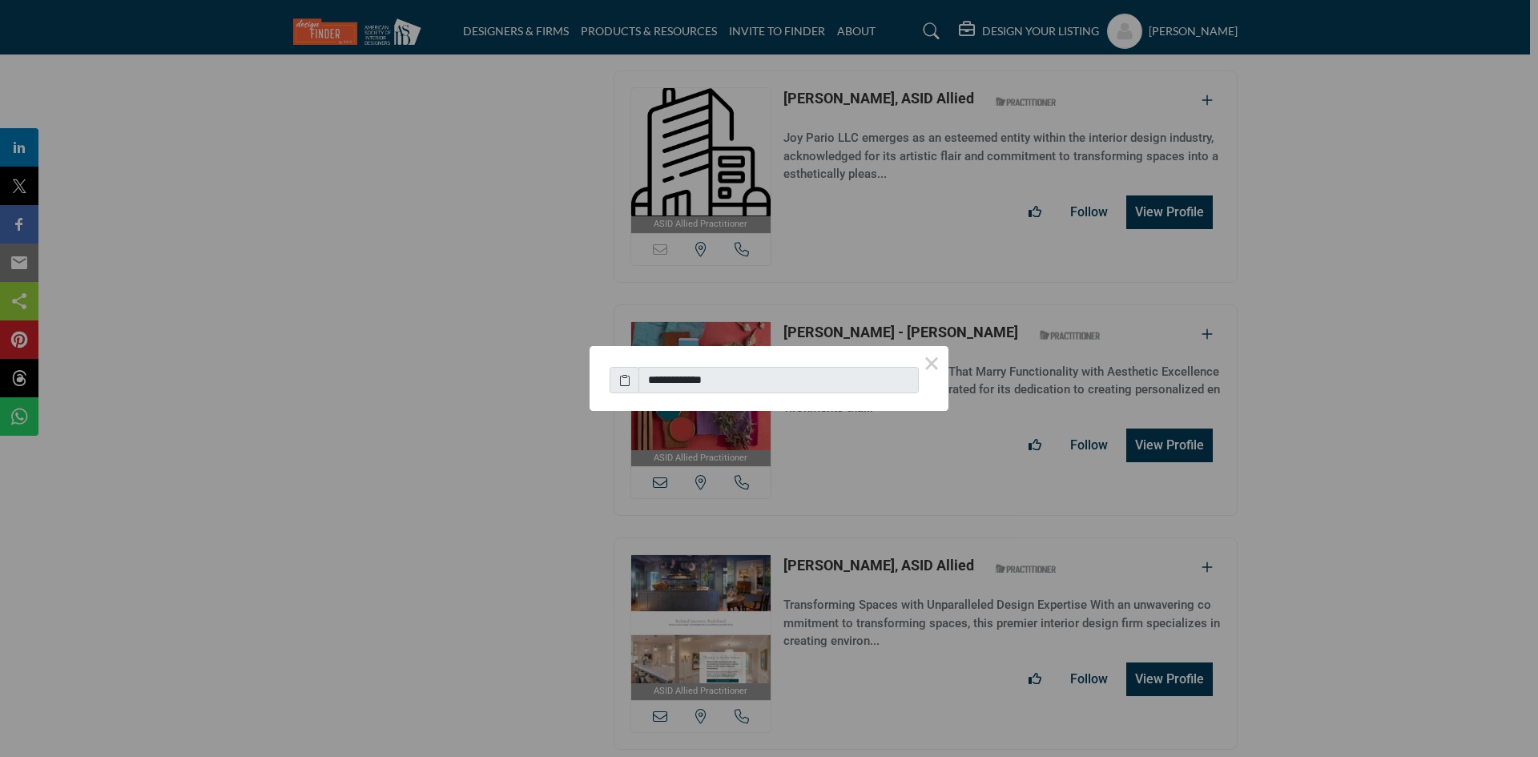
click at [935, 361] on button "×" at bounding box center [932, 363] width 34 height 34
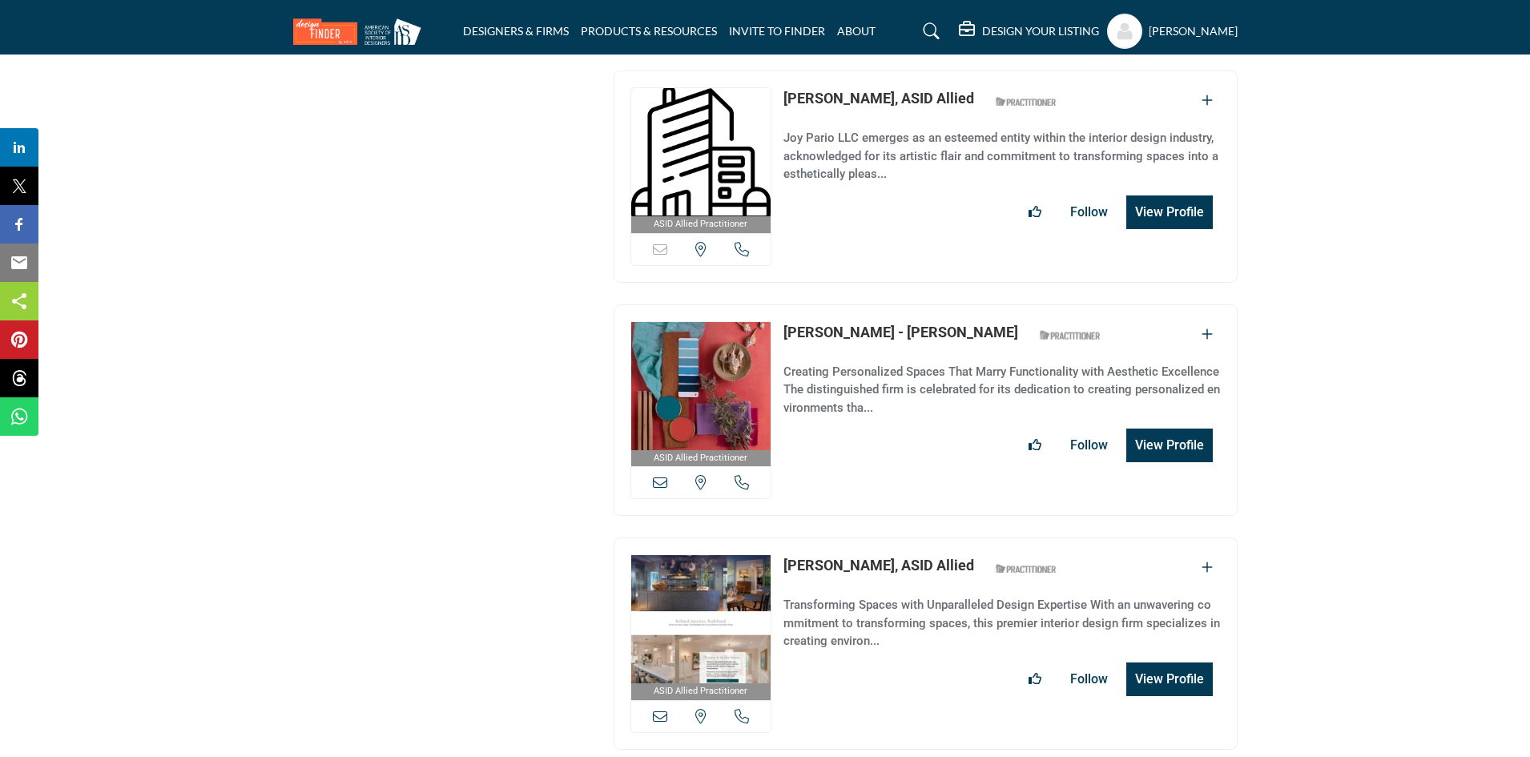
click at [1166, 429] on button "View Profile" at bounding box center [1169, 446] width 87 height 34
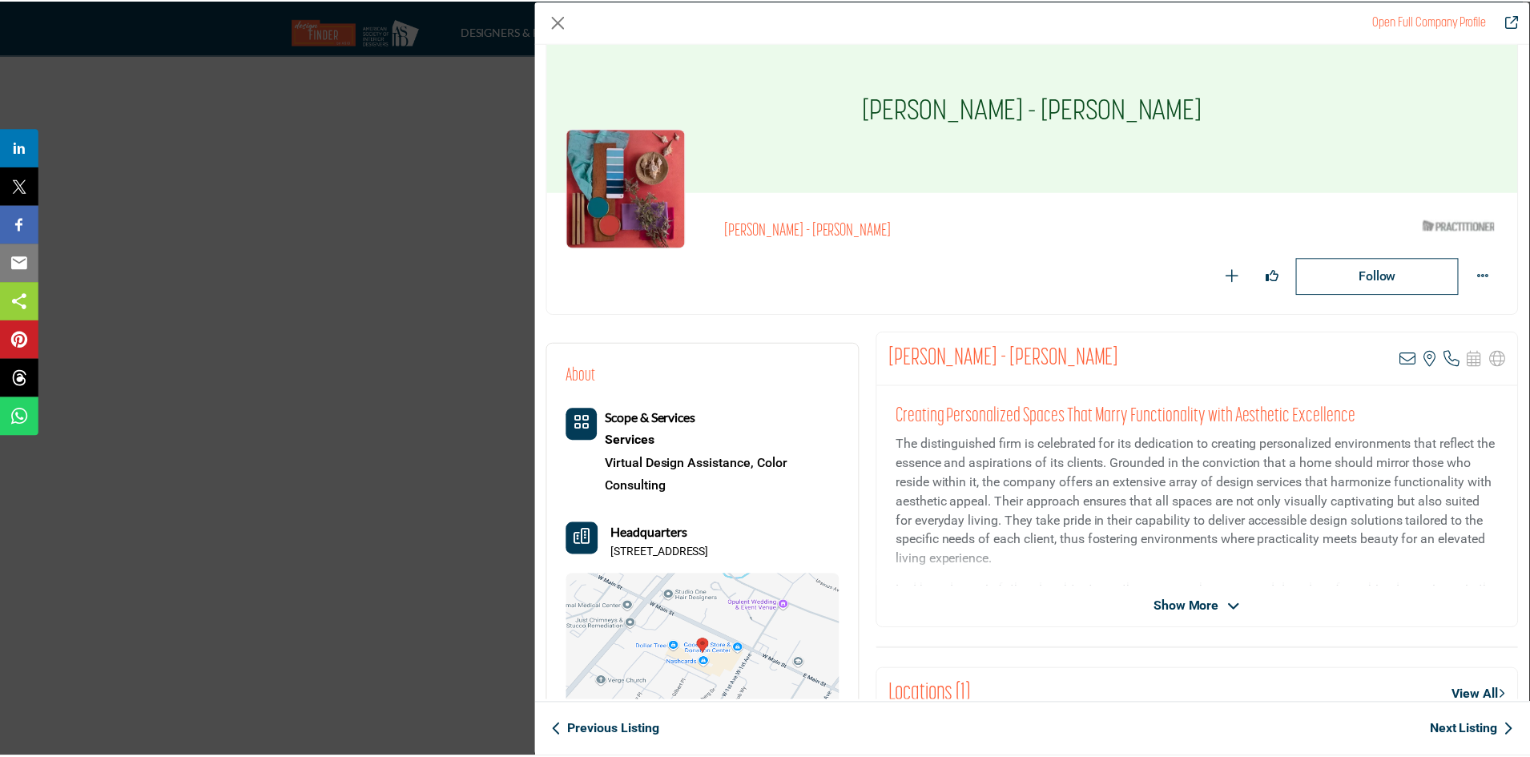
scroll to position [0, 0]
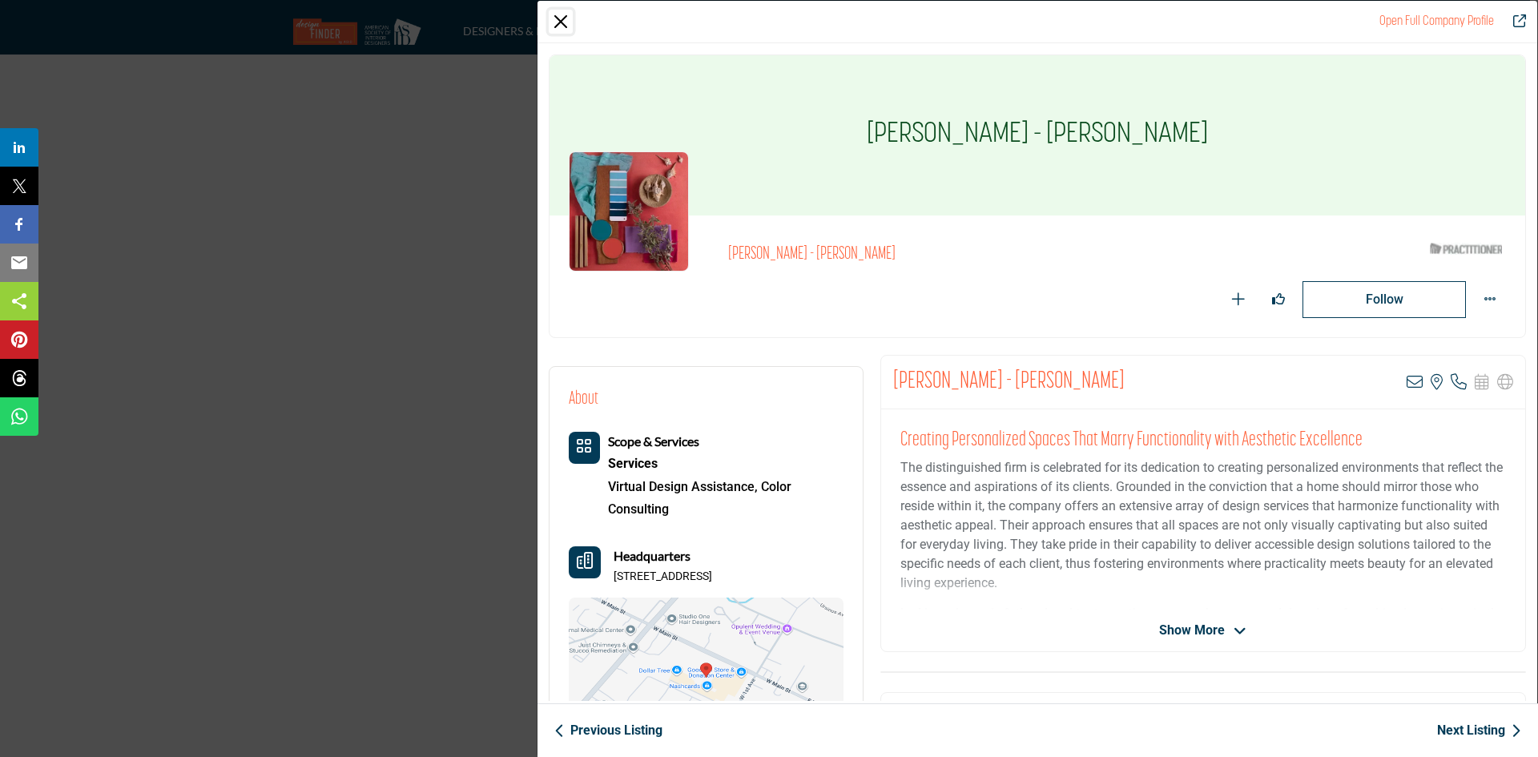
click at [568, 23] on button "Close" at bounding box center [561, 22] width 24 height 24
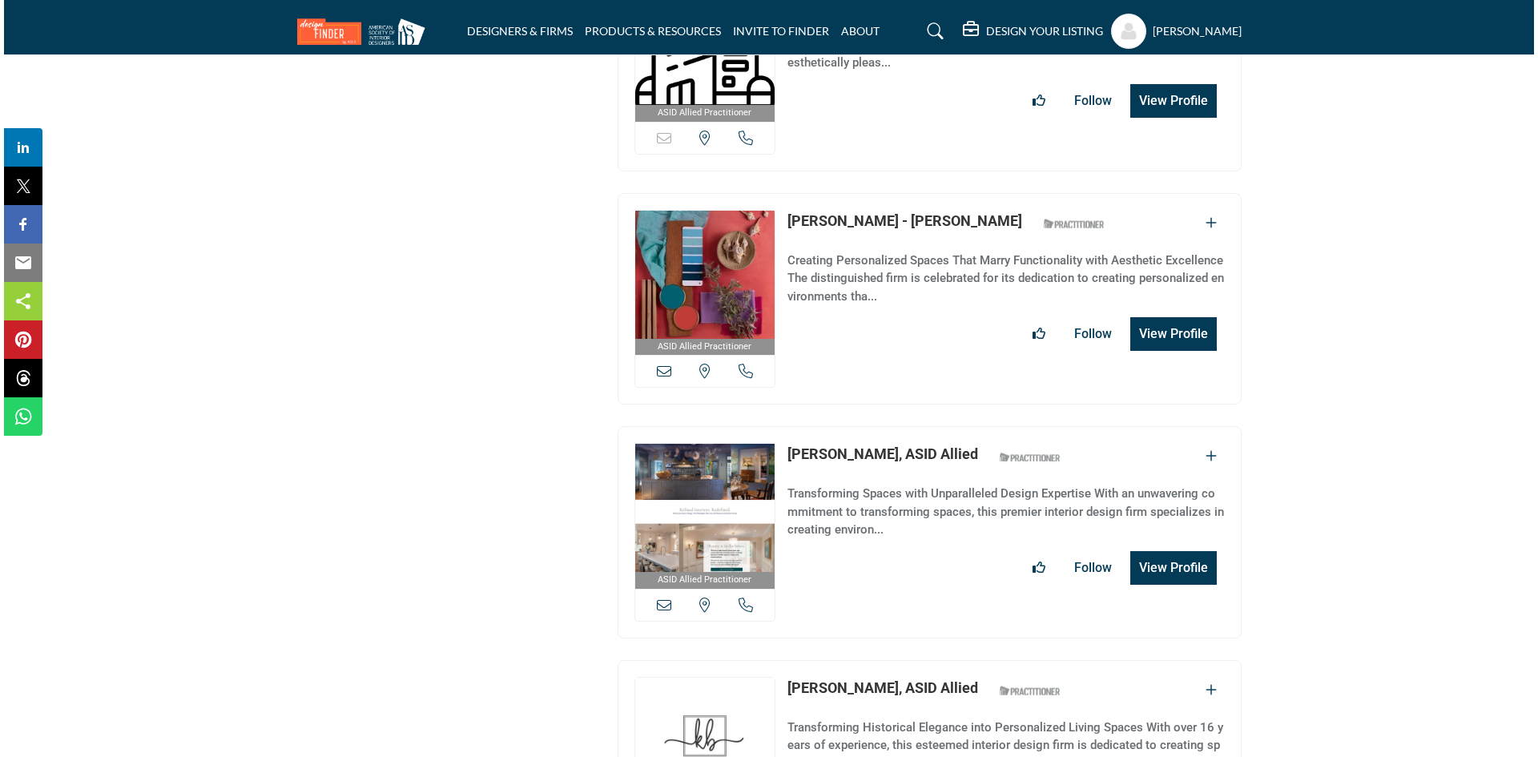
scroll to position [2644, 0]
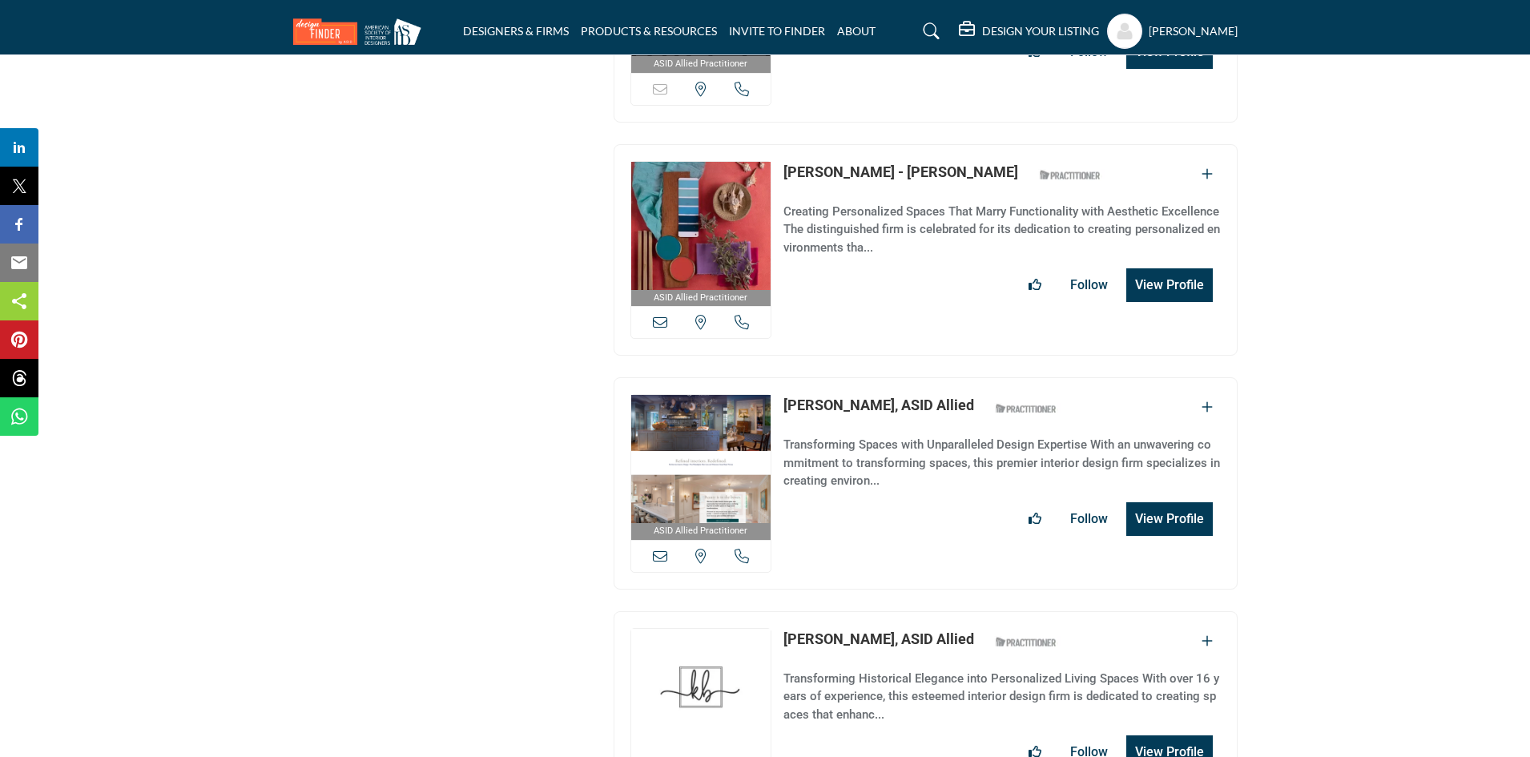
click at [744, 549] on icon at bounding box center [742, 556] width 14 height 14
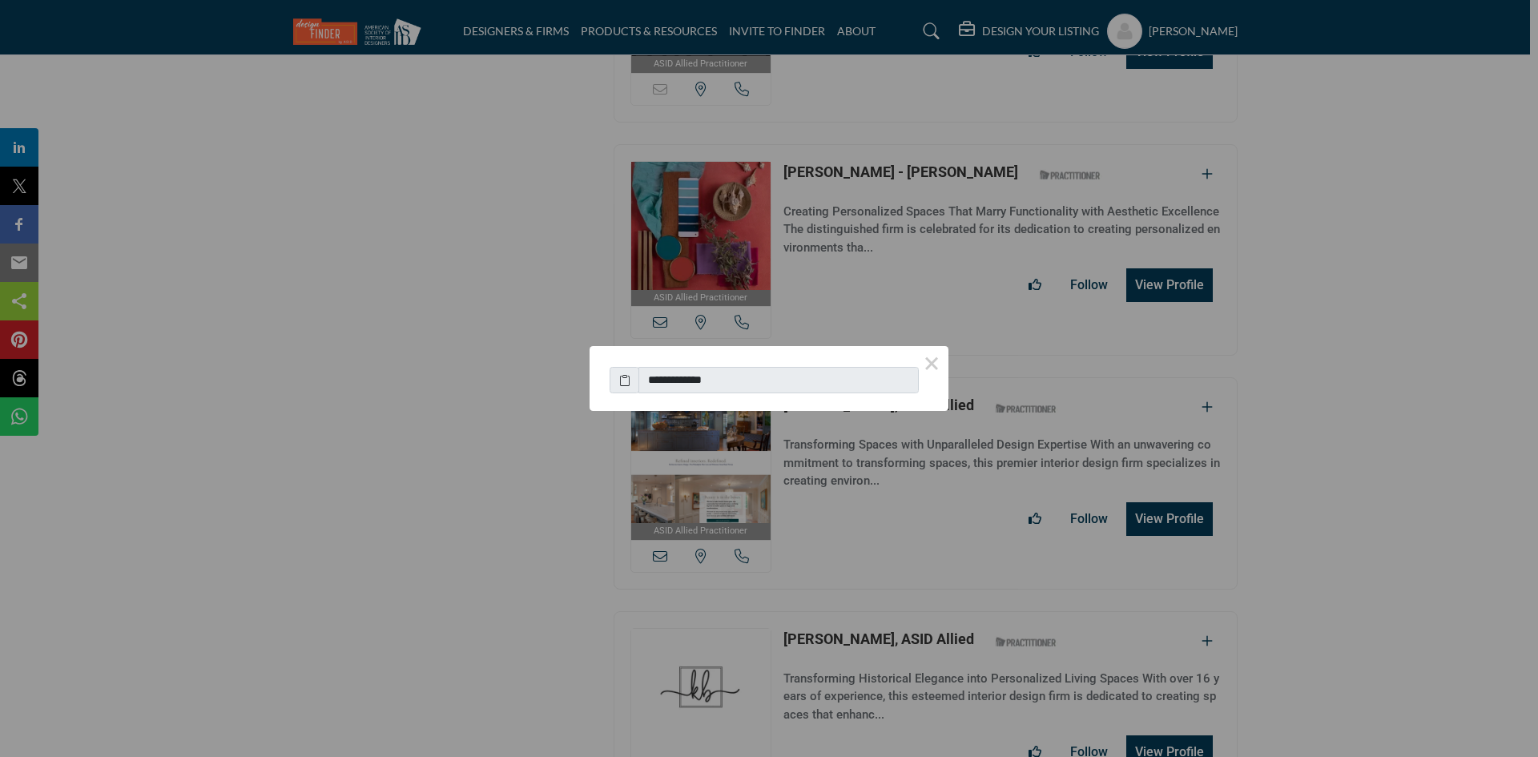
click at [931, 361] on button "×" at bounding box center [932, 363] width 34 height 34
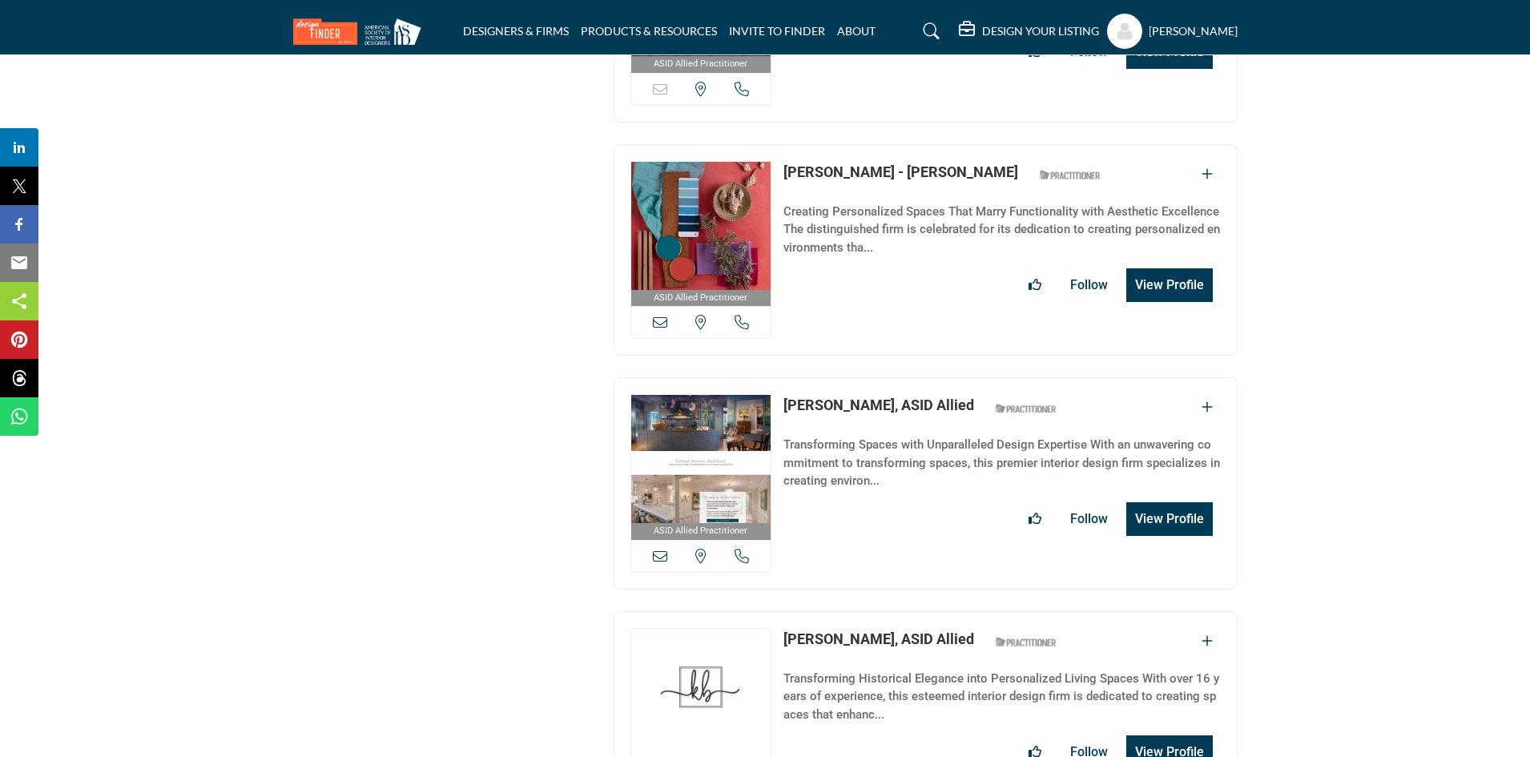
click at [742, 549] on icon at bounding box center [742, 556] width 14 height 14
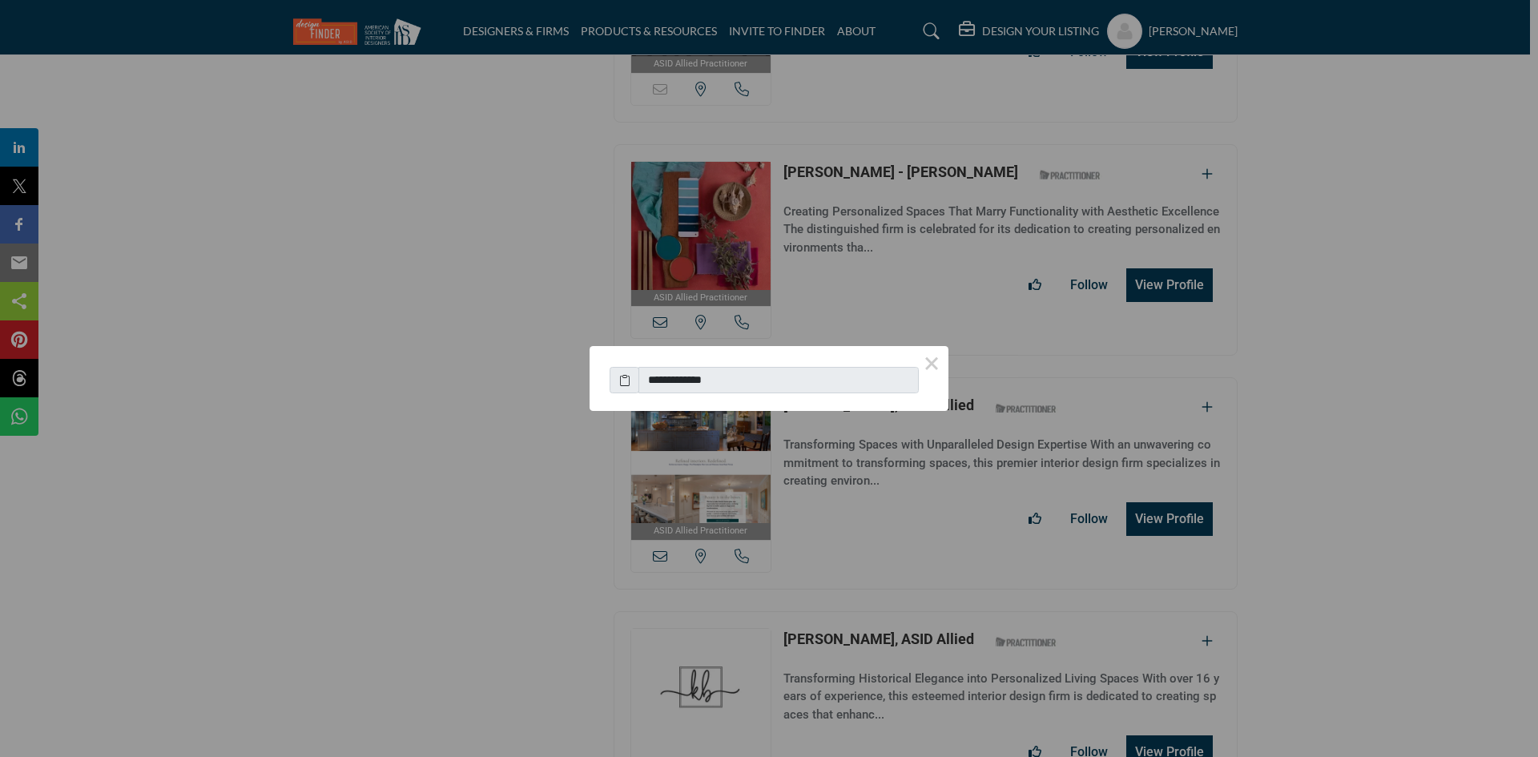
drag, startPoint x: 881, startPoint y: 357, endPoint x: 763, endPoint y: 444, distance: 146.6
click at [763, 444] on div "**********" at bounding box center [769, 378] width 1538 height 757
click at [930, 363] on button "×" at bounding box center [932, 363] width 34 height 34
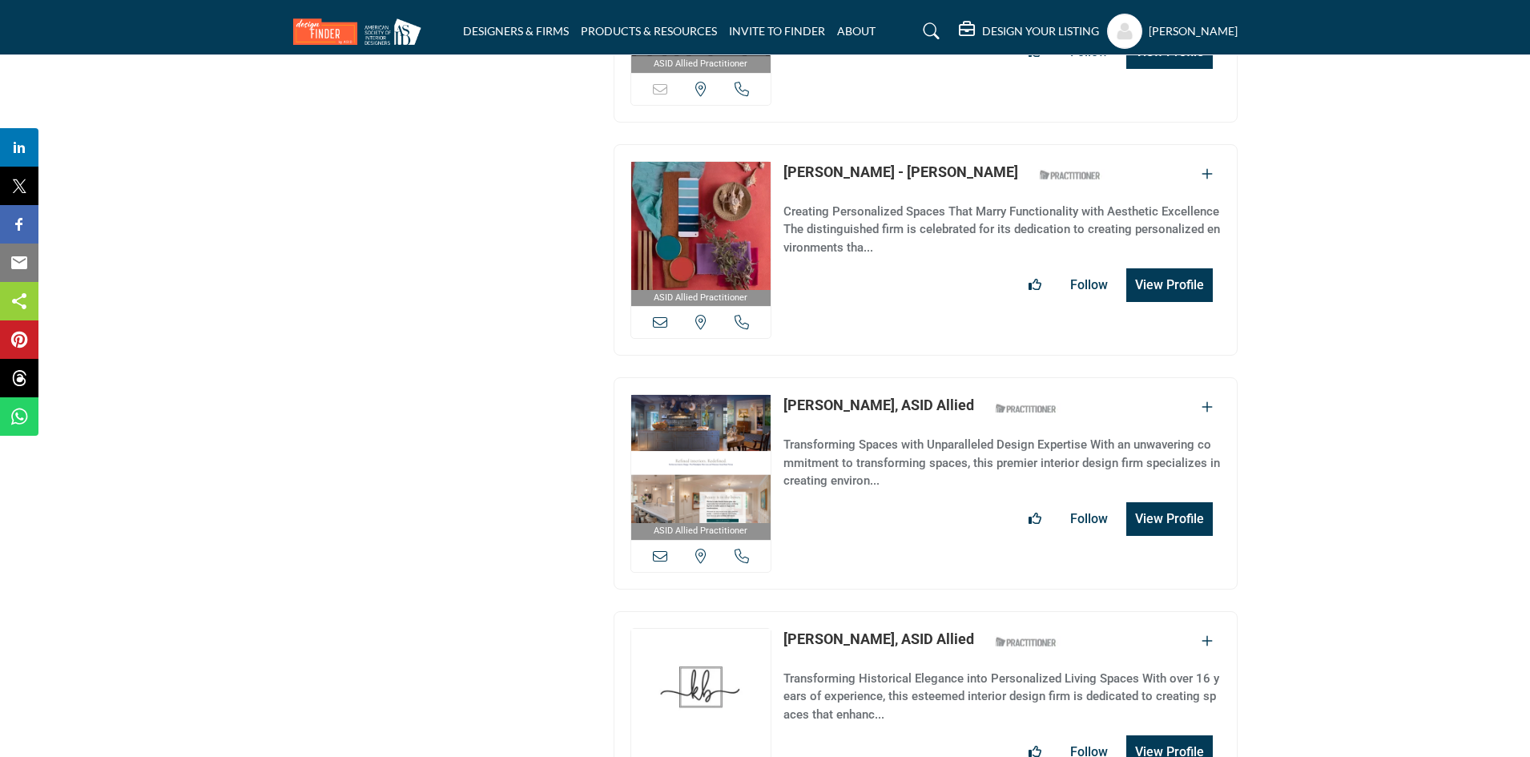
click at [706, 549] on icon at bounding box center [700, 556] width 11 height 14
click at [1160, 502] on button "View Profile" at bounding box center [1169, 519] width 87 height 34
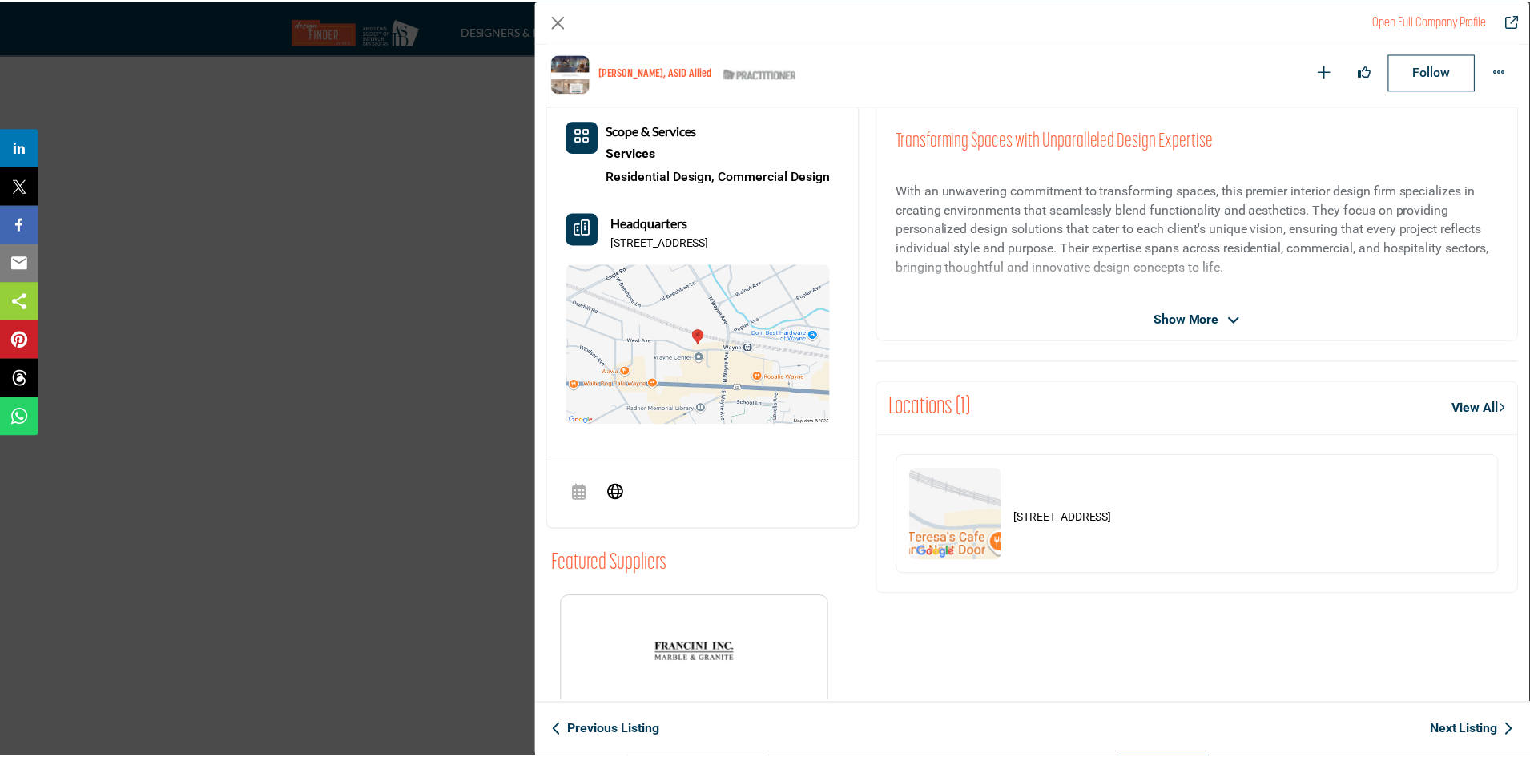
scroll to position [385, 0]
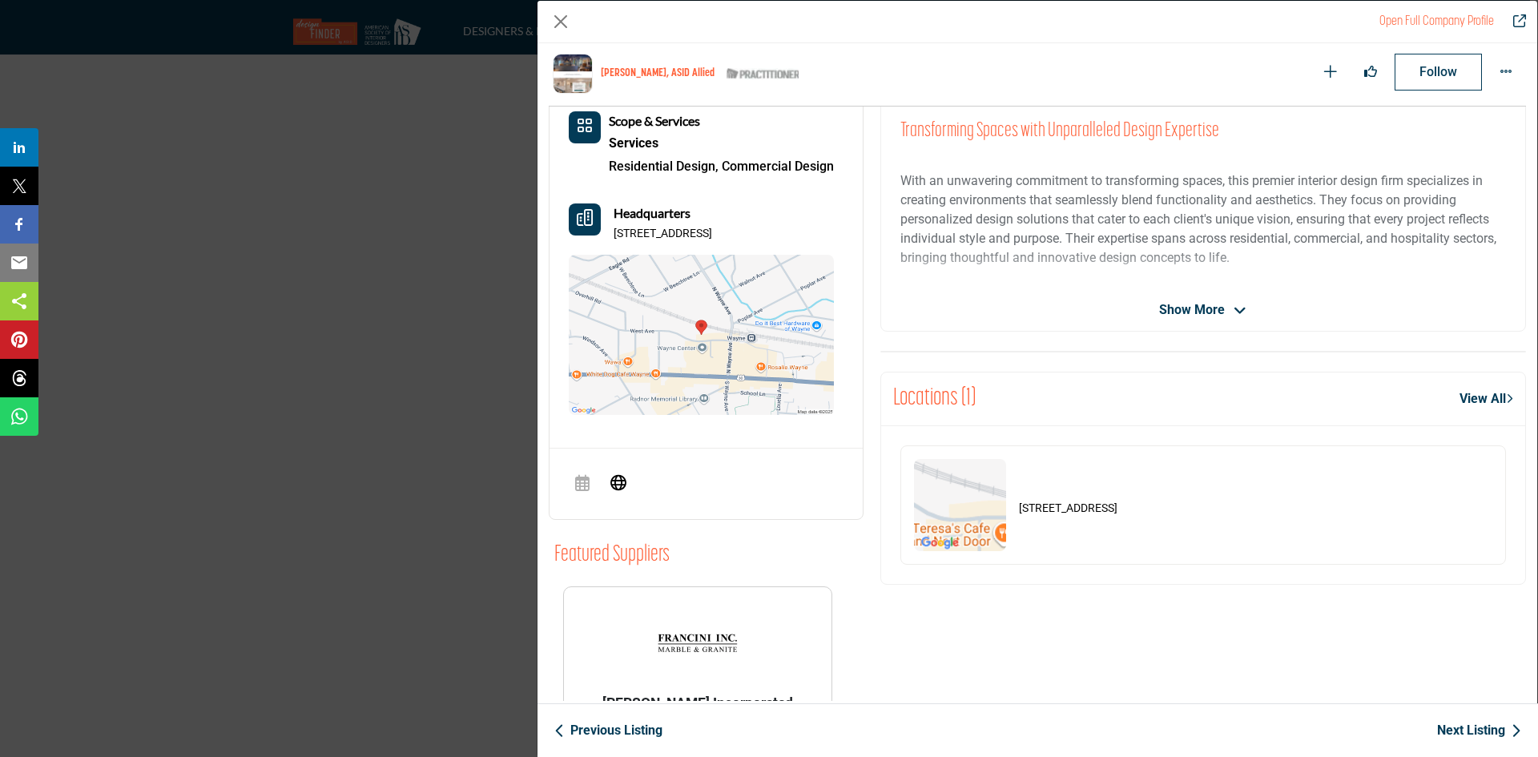
click at [618, 476] on icon "Company Data Modal" at bounding box center [618, 481] width 16 height 19
click at [558, 16] on button "Close" at bounding box center [561, 22] width 24 height 24
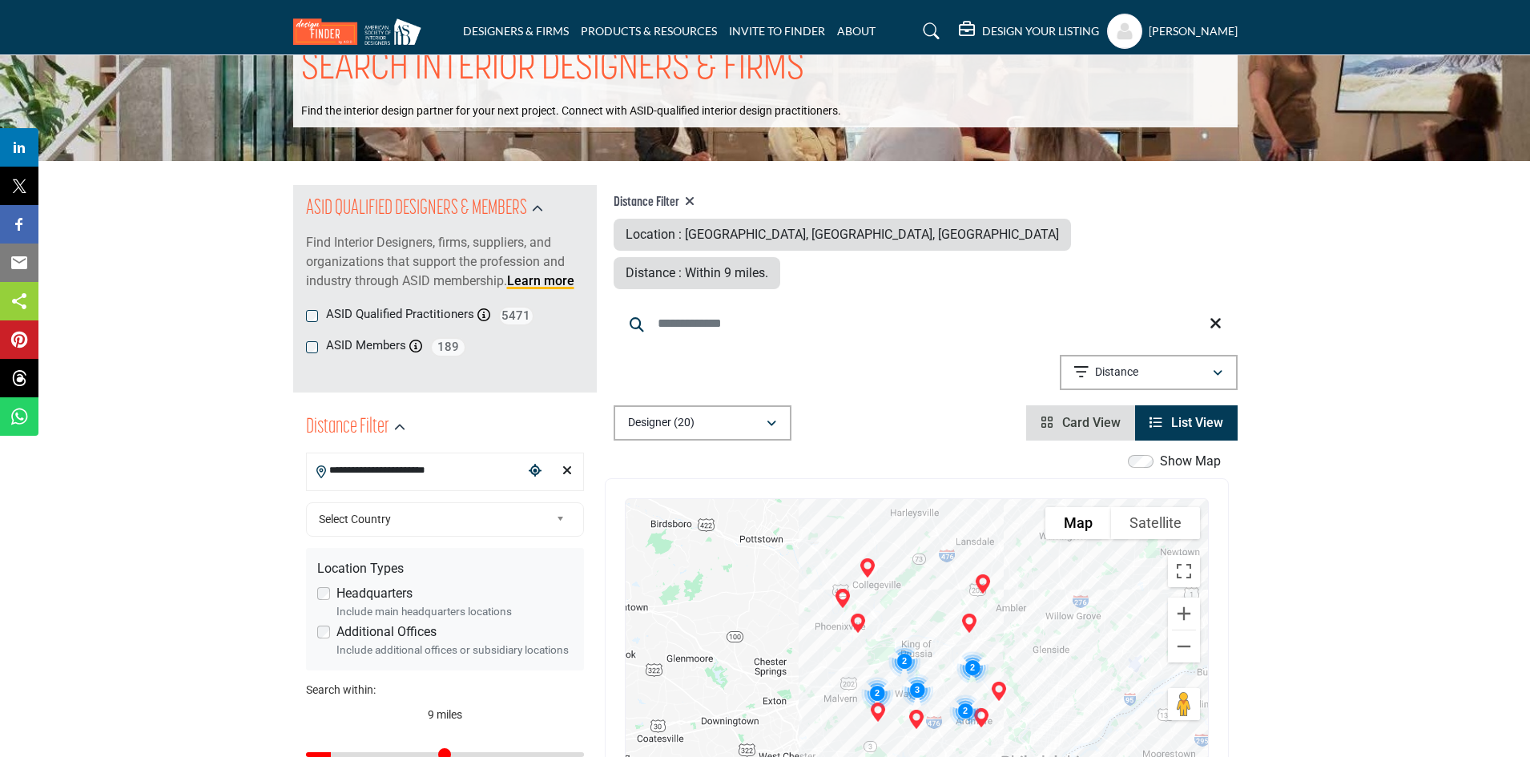
scroll to position [0, 0]
